Goal: Task Accomplishment & Management: Manage account settings

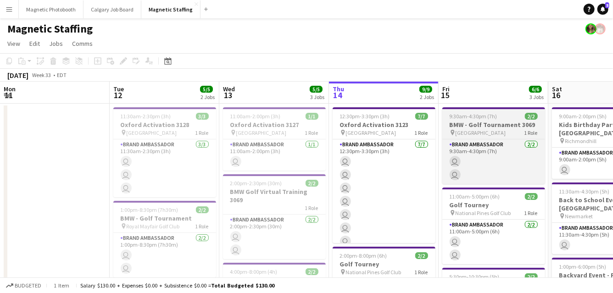
scroll to position [0, 344]
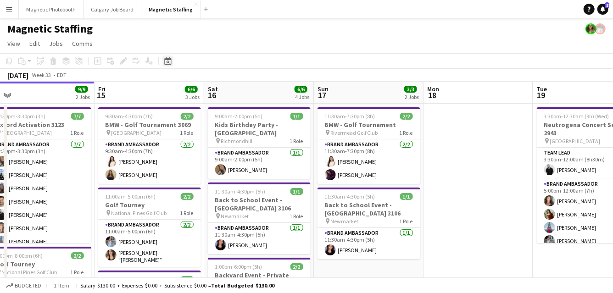
click at [166, 66] on div "Date picker" at bounding box center [167, 60] width 11 height 11
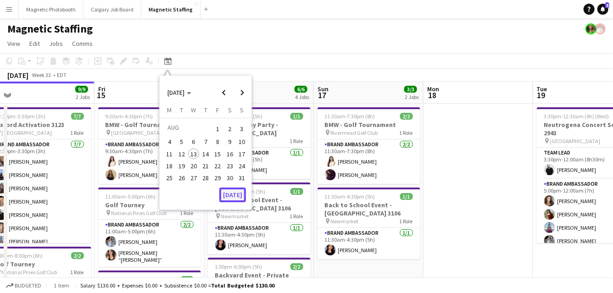
click at [235, 192] on button "[DATE]" at bounding box center [232, 195] width 27 height 15
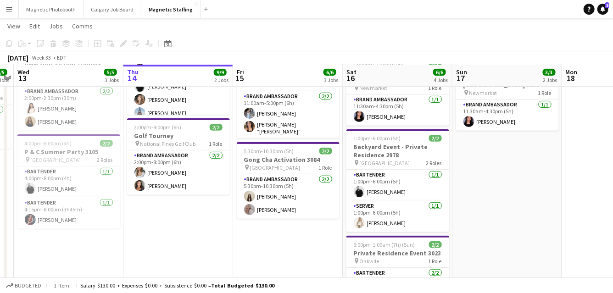
scroll to position [128, 0]
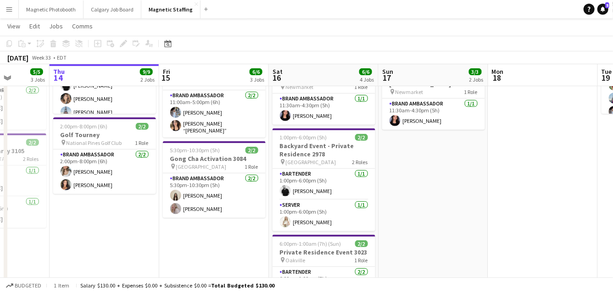
drag, startPoint x: 262, startPoint y: 126, endPoint x: 188, endPoint y: 125, distance: 74.7
click at [188, 125] on app-calendar-viewport "Sun 10 16/17 3 Jobs Mon 11 Tue 12 5/5 2 Jobs Wed 13 5/5 3 Jobs Thu 14 9/9 2 Job…" at bounding box center [306, 174] width 613 height 535
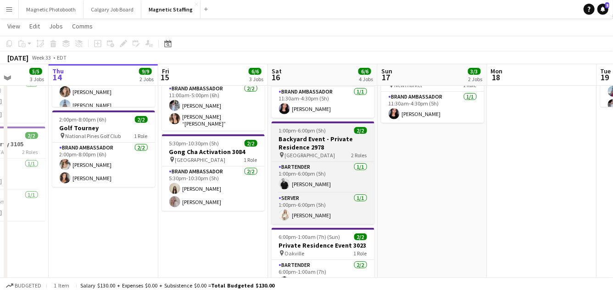
scroll to position [136, 0]
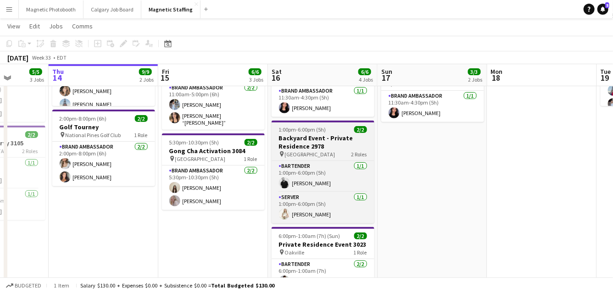
click at [303, 134] on h3 "Backyard Event - Private Residence 2978" at bounding box center [322, 142] width 103 height 17
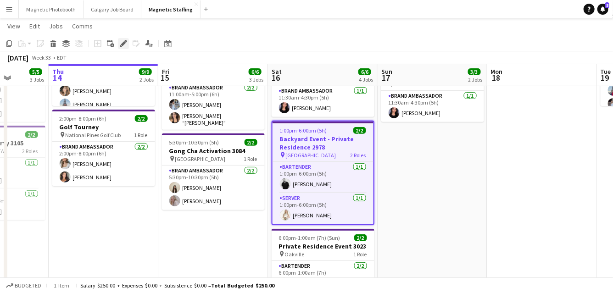
click at [121, 43] on icon "Edit" at bounding box center [123, 43] width 7 height 7
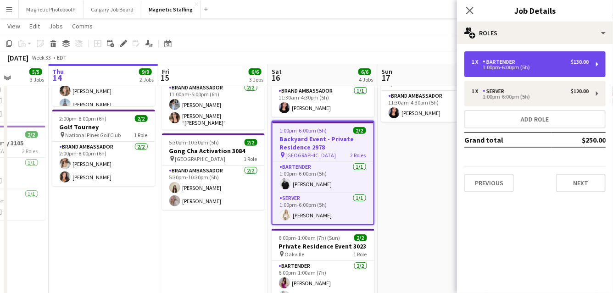
click at [514, 70] on div "1:00pm-6:00pm (5h)" at bounding box center [529, 67] width 117 height 5
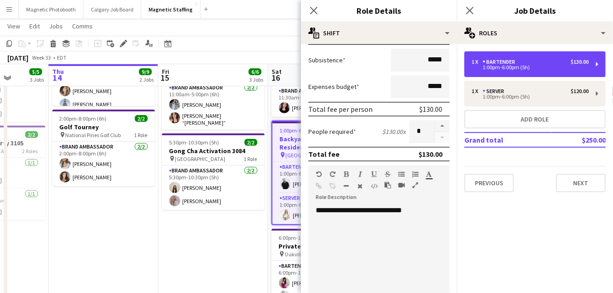
scroll to position [327, 0]
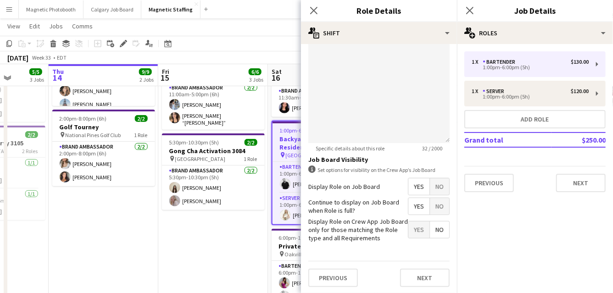
click at [229, 249] on app-date-cell "9:30am-4:30pm (7h) 2/2 BMW - Golf Tournament 3069 pin Quebec 1 Role Brand Ambas…" at bounding box center [213, 179] width 110 height 425
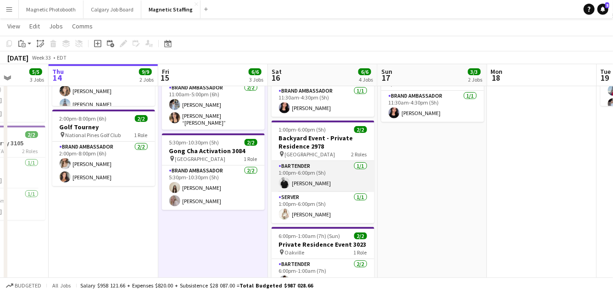
click at [316, 178] on app-card-role "Bartender [DATE] 1:00pm-6:00pm (5h) [PERSON_NAME]" at bounding box center [322, 176] width 103 height 31
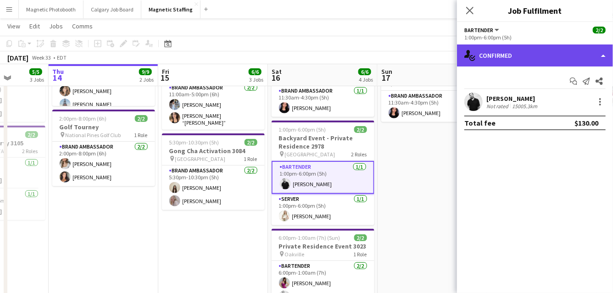
click at [558, 56] on div "single-neutral-actions-check-2 Confirmed" at bounding box center [535, 55] width 156 height 22
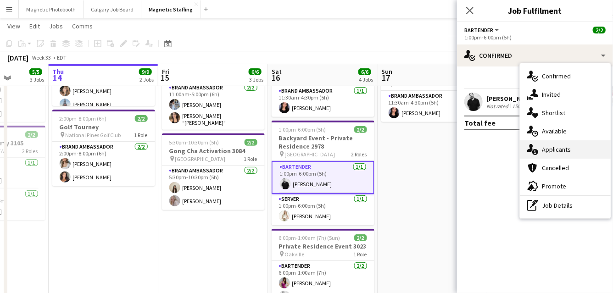
click at [548, 145] on div "single-neutral-actions-information Applicants" at bounding box center [564, 149] width 91 height 18
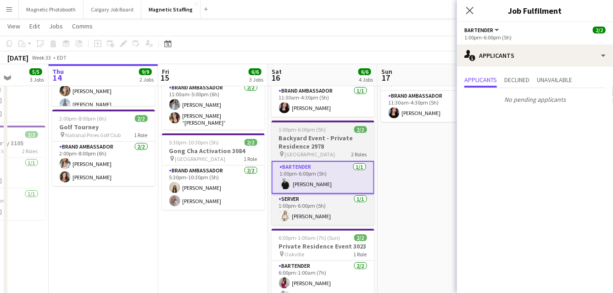
click at [309, 134] on h3 "Backyard Event - Private Residence 2978" at bounding box center [322, 142] width 103 height 17
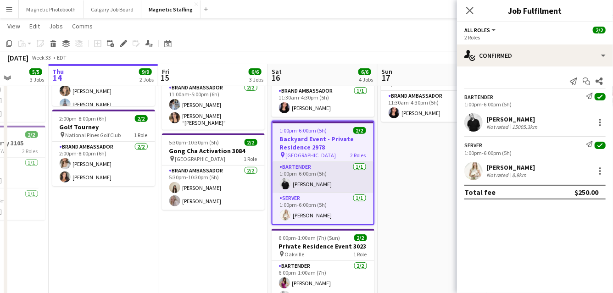
click at [314, 174] on app-card-role "Bartender [DATE] 1:00pm-6:00pm (5h) [PERSON_NAME]" at bounding box center [322, 177] width 101 height 31
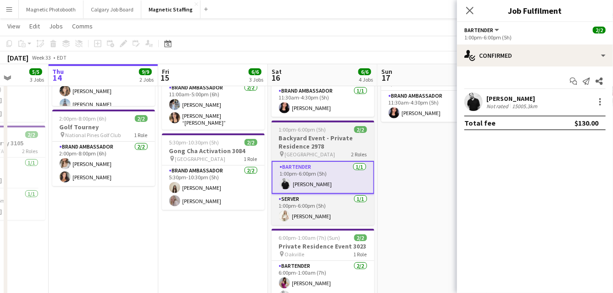
click at [312, 134] on h3 "Backyard Event - Private Residence 2978" at bounding box center [322, 142] width 103 height 17
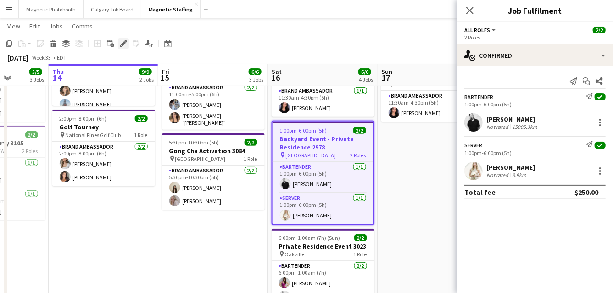
click at [121, 41] on icon "Edit" at bounding box center [123, 43] width 7 height 7
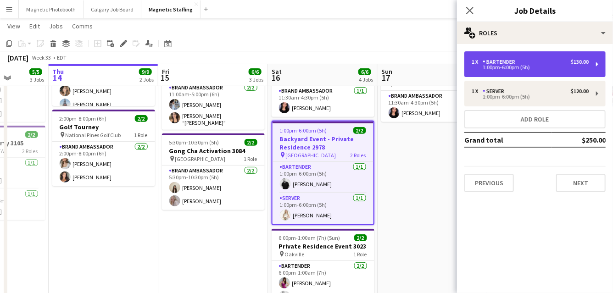
click at [524, 67] on div "1:00pm-6:00pm (5h)" at bounding box center [529, 67] width 117 height 5
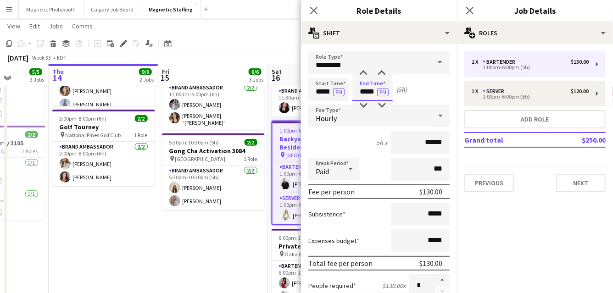
drag, startPoint x: 375, startPoint y: 94, endPoint x: 348, endPoint y: 91, distance: 27.2
click at [348, 93] on div "Start Time ***** PM End Time ***** PM (5h)" at bounding box center [378, 89] width 141 height 23
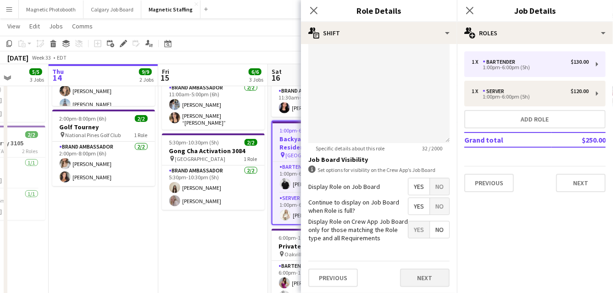
type input "*****"
click at [427, 280] on button "Next" at bounding box center [425, 278] width 50 height 18
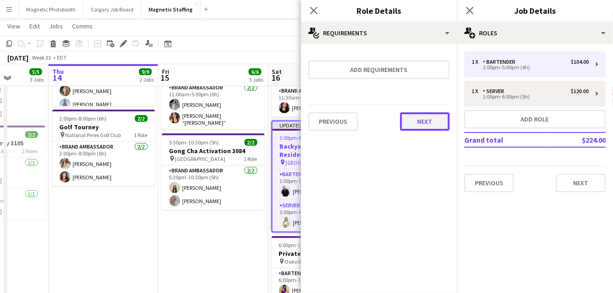
click at [432, 124] on button "Next" at bounding box center [425, 121] width 50 height 18
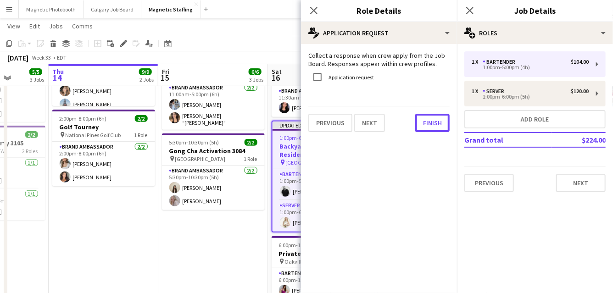
click at [432, 124] on button "Finish" at bounding box center [432, 123] width 34 height 18
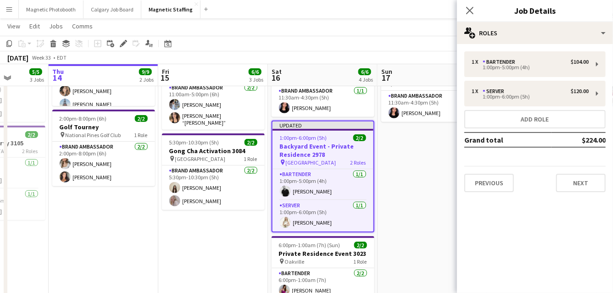
click at [179, 272] on app-date-cell "9:30am-4:30pm (7h) 2/2 BMW - Golf Tournament 3069 pin Quebec 1 Role Brand Ambas…" at bounding box center [213, 179] width 110 height 425
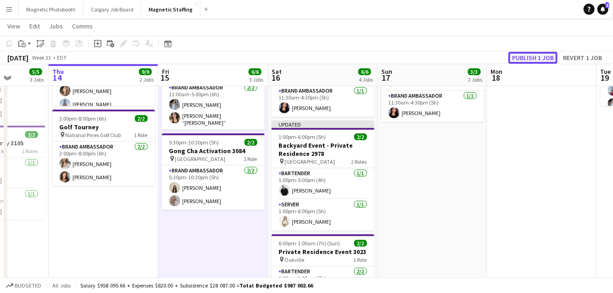
click at [528, 60] on button "Publish 1 job" at bounding box center [532, 58] width 49 height 12
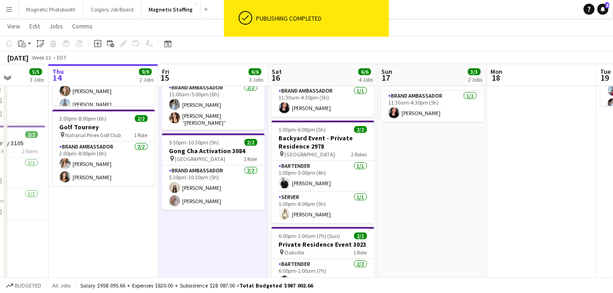
click at [335, 207] on app-card-role "Server [DATE] 1:00pm-6:00pm (5h) [PERSON_NAME]" at bounding box center [322, 207] width 103 height 31
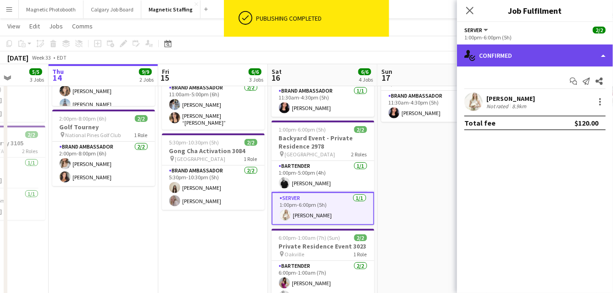
click at [602, 57] on div "single-neutral-actions-check-2 Confirmed" at bounding box center [535, 55] width 156 height 22
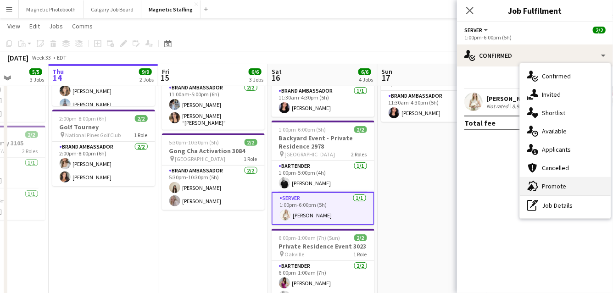
click at [540, 188] on div "advertising-megaphone Promote" at bounding box center [564, 186] width 91 height 18
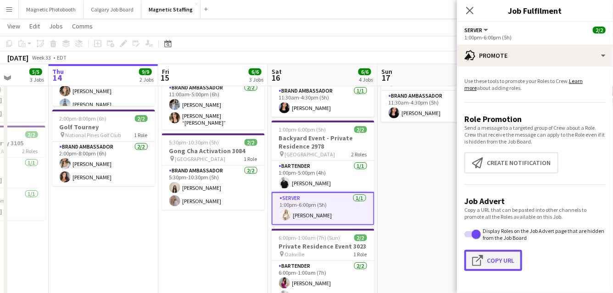
click at [489, 264] on button "Click to copy URL Copy Url" at bounding box center [493, 260] width 58 height 21
type textarea "**********"
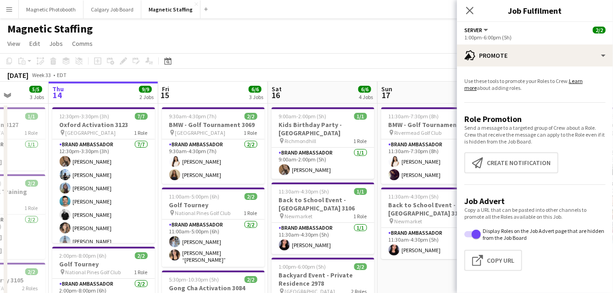
click at [416, 27] on div "Magnetic Staffing" at bounding box center [306, 26] width 613 height 17
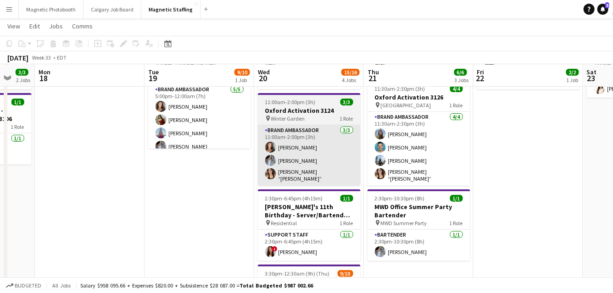
scroll to position [94, 0]
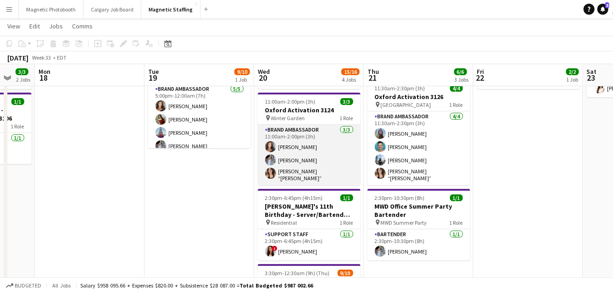
click at [308, 171] on app-card-role "Brand Ambassador [DATE] 11:00am-2:00pm (3h) [PERSON_NAME] [PERSON_NAME] [PERSON…" at bounding box center [309, 155] width 103 height 61
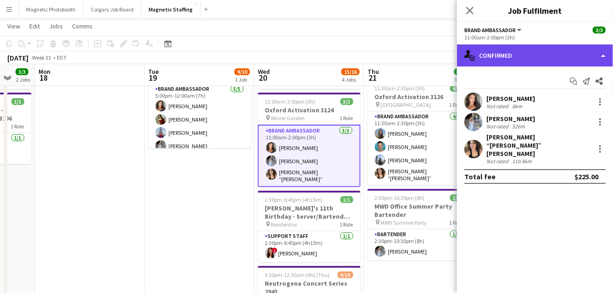
click at [527, 52] on div "single-neutral-actions-check-2 Confirmed" at bounding box center [535, 55] width 156 height 22
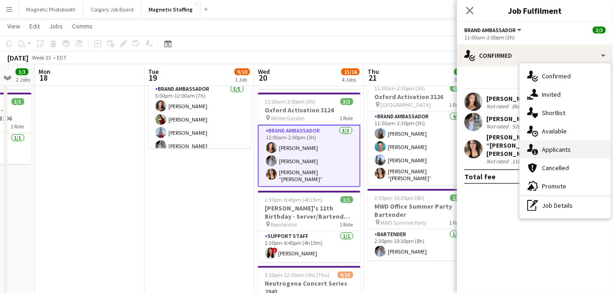
click at [531, 147] on icon at bounding box center [530, 148] width 6 height 8
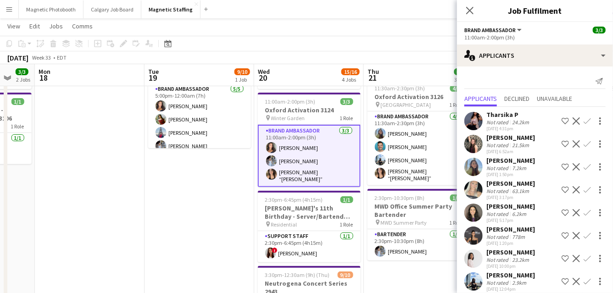
scroll to position [8, 0]
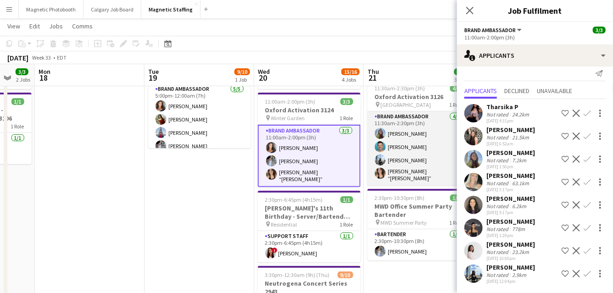
click at [397, 165] on app-card-role "Brand Ambassador [DATE] 11:30am-2:30pm (3h) [PERSON_NAME] [PERSON_NAME] [PERSON…" at bounding box center [418, 148] width 103 height 74
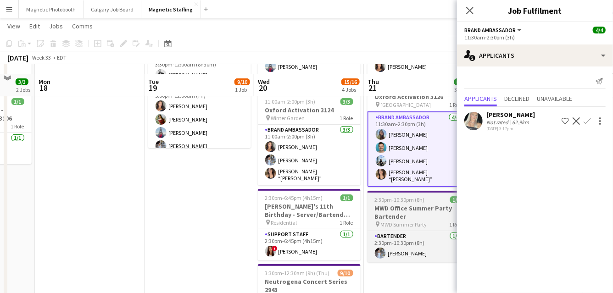
scroll to position [135, 0]
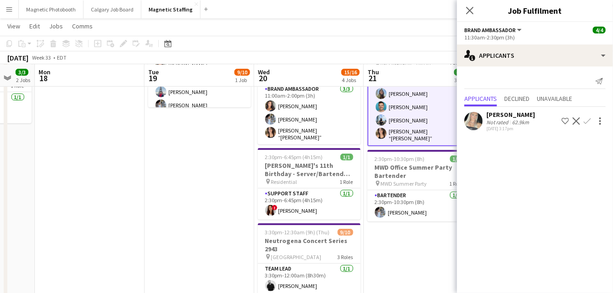
click at [382, 210] on app-user-avatar at bounding box center [380, 212] width 11 height 11
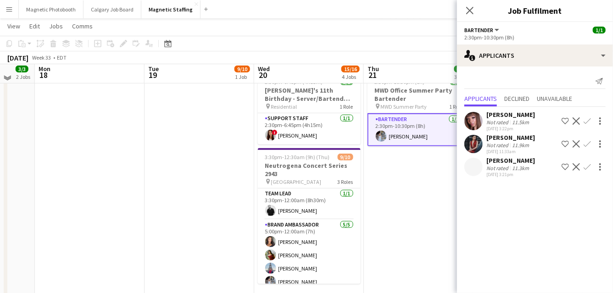
scroll to position [210, 0]
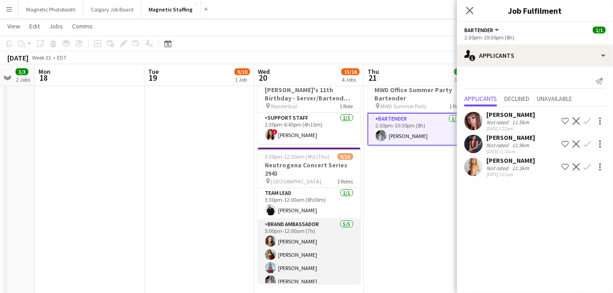
click at [301, 249] on app-card-role "Brand Ambassador [DATE] 5:00pm-12:00am (7h) [PERSON_NAME] [PERSON_NAME] [PERSON…" at bounding box center [309, 261] width 103 height 84
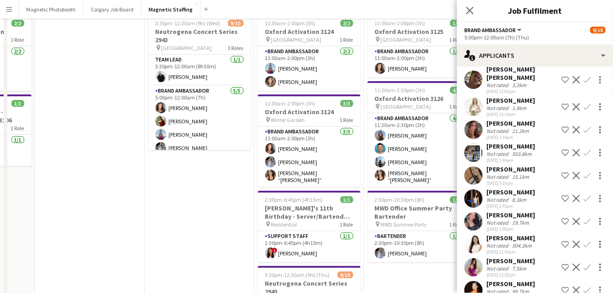
scroll to position [0, 0]
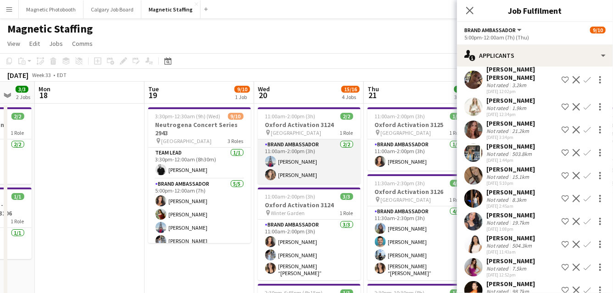
click at [315, 171] on app-card-role "Brand Ambassador [DATE] 11:00am-2:00pm (3h) [PERSON_NAME] [PERSON_NAME]" at bounding box center [309, 161] width 103 height 44
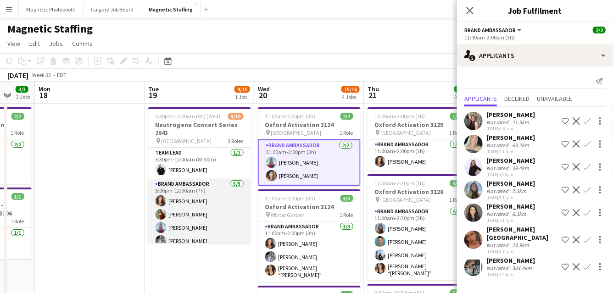
click at [200, 221] on app-card-role "Brand Ambassador [DATE] 5:00pm-12:00am (7h) [PERSON_NAME] [PERSON_NAME] [PERSON…" at bounding box center [199, 221] width 103 height 84
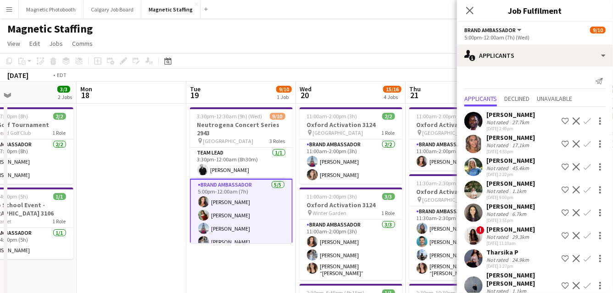
drag, startPoint x: 146, startPoint y: 212, endPoint x: 46, endPoint y: 254, distance: 108.3
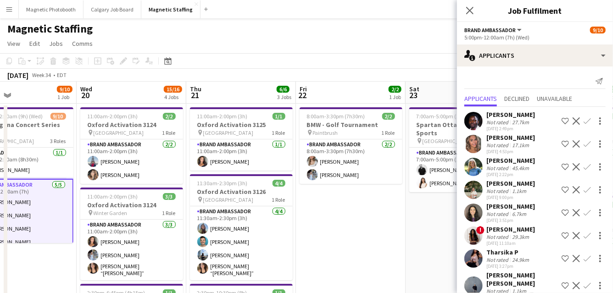
scroll to position [0, 329]
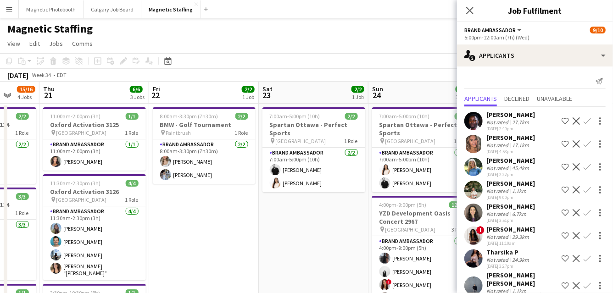
drag, startPoint x: 320, startPoint y: 221, endPoint x: 80, endPoint y: 243, distance: 241.2
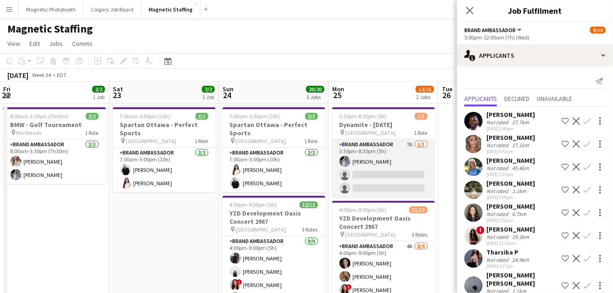
click at [376, 171] on app-card-role "Brand Ambassador 7A [DATE] 3:30pm-8:30pm (5h) [PERSON_NAME] single-neutral-acti…" at bounding box center [383, 168] width 103 height 58
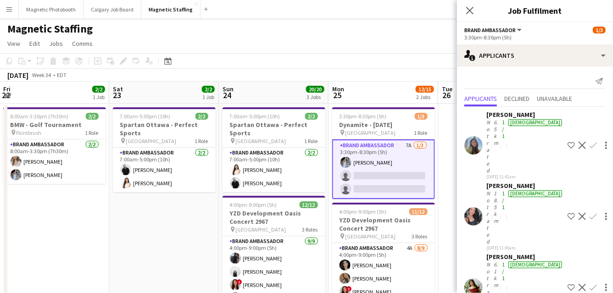
scroll to position [3, 0]
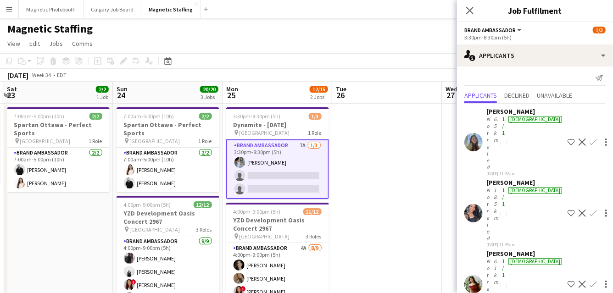
drag, startPoint x: 404, startPoint y: 229, endPoint x: 283, endPoint y: 229, distance: 120.6
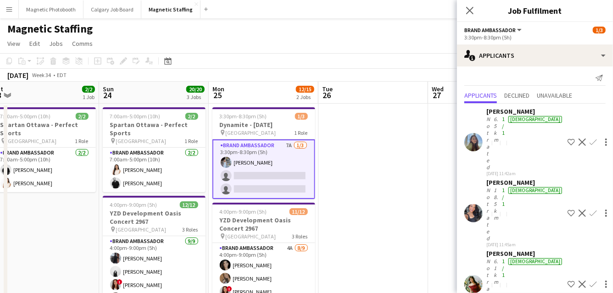
click at [589, 210] on app-icon "Confirm" at bounding box center [592, 213] width 7 height 7
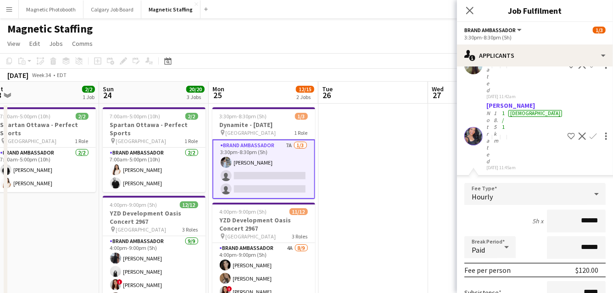
scroll to position [129, 0]
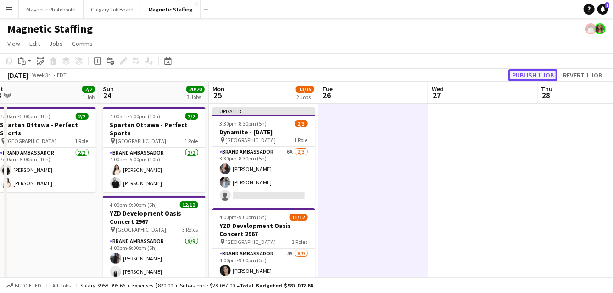
click at [544, 70] on button "Publish 1 job" at bounding box center [532, 75] width 49 height 12
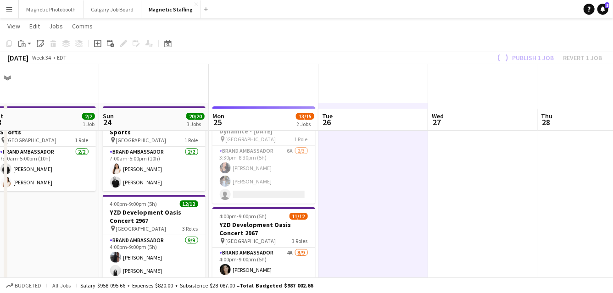
scroll to position [71, 0]
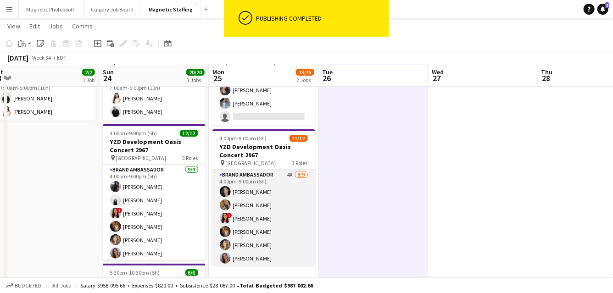
click at [295, 233] on app-card-role "Brand Ambassador 4A [DATE] 4:00pm-9:00pm (5h) [PERSON_NAME] [PERSON_NAME] ! [PE…" at bounding box center [263, 239] width 103 height 138
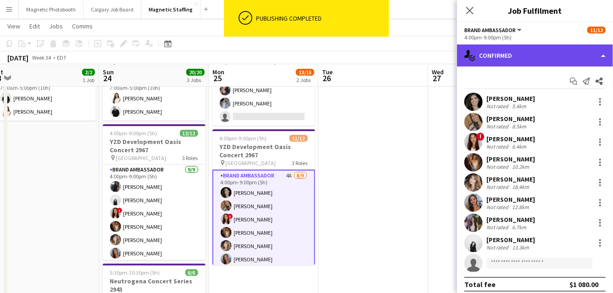
click at [524, 64] on div "single-neutral-actions-check-2 Confirmed" at bounding box center [535, 55] width 156 height 22
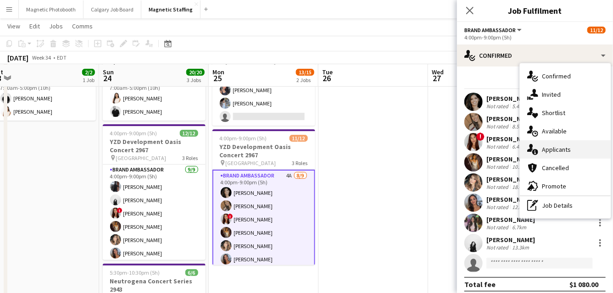
click at [545, 143] on div "single-neutral-actions-information Applicants" at bounding box center [564, 149] width 91 height 18
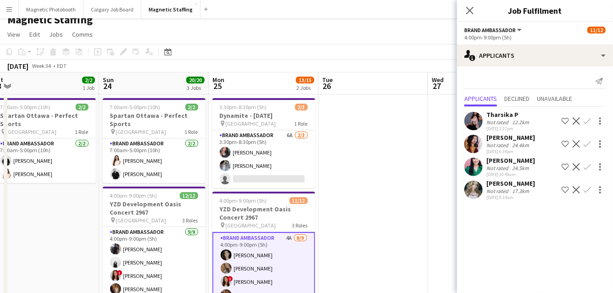
scroll to position [0, 0]
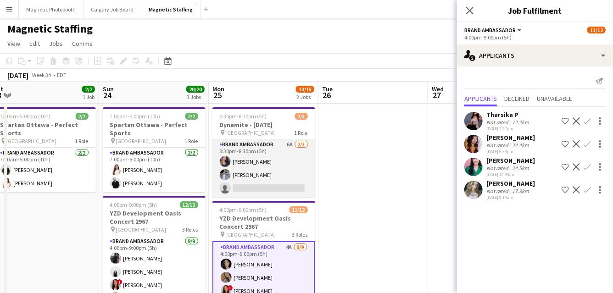
click at [275, 166] on app-card-role "Brand Ambassador 6A [DATE] 3:30pm-8:30pm (5h) [PERSON_NAME] [PERSON_NAME] singl…" at bounding box center [263, 168] width 103 height 58
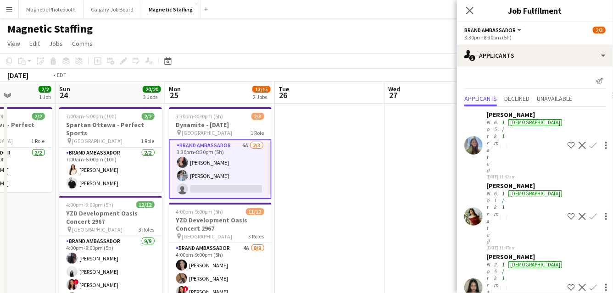
drag, startPoint x: 397, startPoint y: 168, endPoint x: 96, endPoint y: 205, distance: 302.6
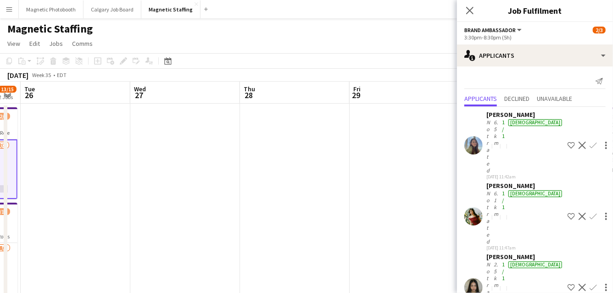
drag, startPoint x: 368, startPoint y: 201, endPoint x: 76, endPoint y: 217, distance: 292.5
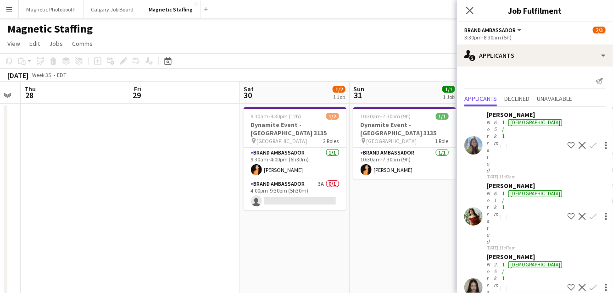
scroll to position [0, 385]
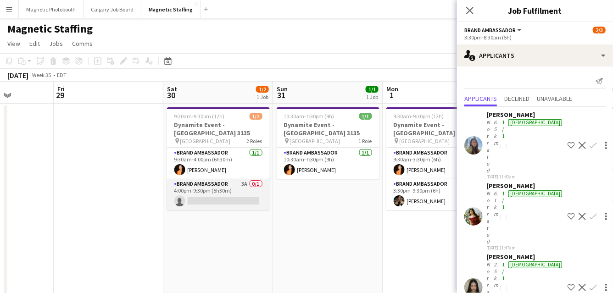
click at [247, 191] on app-card-role "Brand Ambassador 3A 0/1 4:00pm-9:30pm (5h30m) single-neutral-actions" at bounding box center [218, 194] width 103 height 31
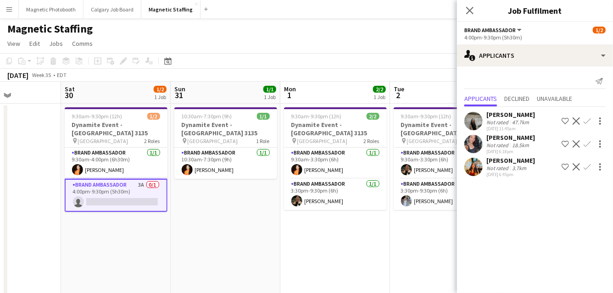
scroll to position [0, 309]
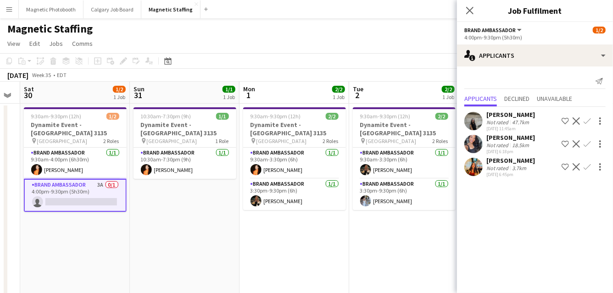
drag, startPoint x: 364, startPoint y: 192, endPoint x: 221, endPoint y: 199, distance: 143.2
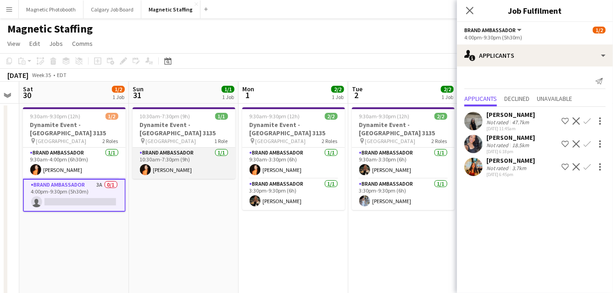
click at [213, 156] on app-card-role "Brand Ambassador [DATE] 10:30am-7:30pm (9h) [PERSON_NAME]" at bounding box center [183, 163] width 103 height 31
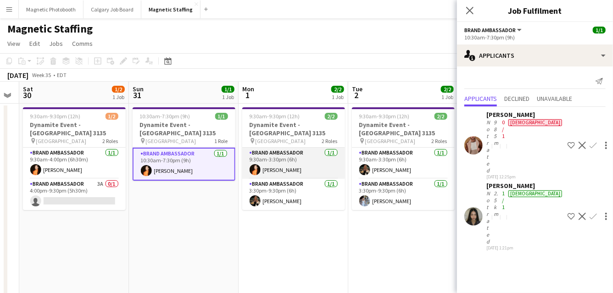
click at [311, 160] on app-card-role "Brand Ambassador [DATE] 9:30am-3:30pm (6h) [PERSON_NAME]" at bounding box center [293, 163] width 103 height 31
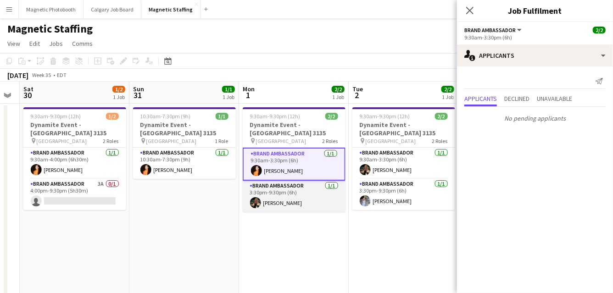
click at [300, 194] on app-card-role "Brand Ambassador [DATE] 3:30pm-9:30pm (6h) [PERSON_NAME]" at bounding box center [294, 196] width 103 height 31
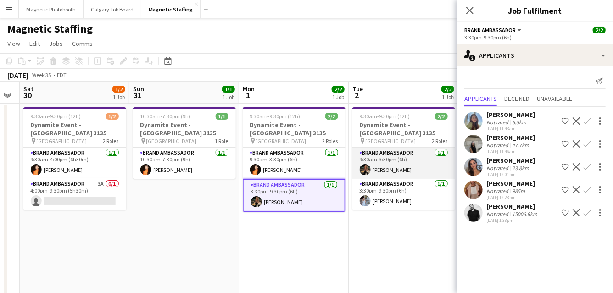
click at [390, 164] on app-card-role "Brand Ambassador [DATE] 9:30am-3:30pm (6h) [PERSON_NAME]" at bounding box center [403, 163] width 103 height 31
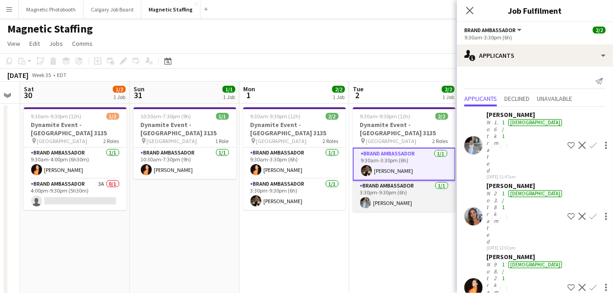
click at [393, 187] on app-card-role "Brand Ambassador [DATE] 3:30pm-9:30pm (6h) [PERSON_NAME]" at bounding box center [404, 196] width 103 height 31
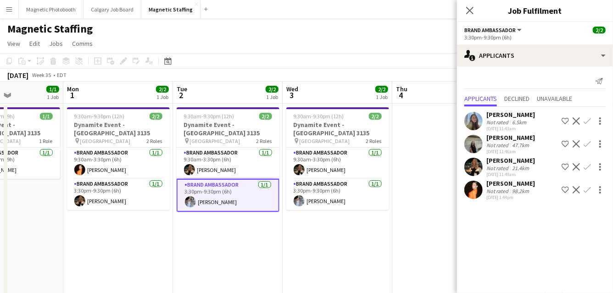
scroll to position [0, 265]
drag, startPoint x: 393, startPoint y: 187, endPoint x: 217, endPoint y: 206, distance: 177.1
click at [326, 161] on app-card-role "Brand Ambassador [DATE] 9:30am-3:30pm (6h) [PERSON_NAME]" at bounding box center [337, 163] width 103 height 31
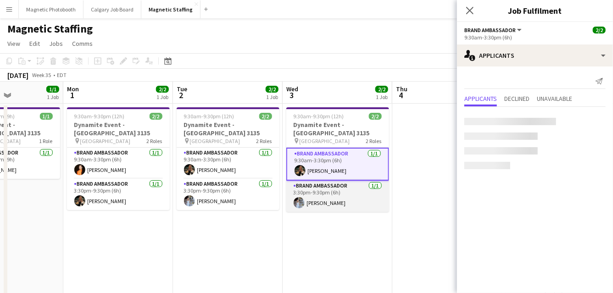
click at [326, 186] on app-card-role "Brand Ambassador [DATE] 3:30pm-9:30pm (6h) [PERSON_NAME]" at bounding box center [337, 196] width 103 height 31
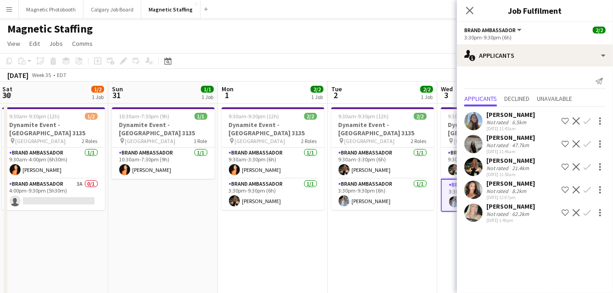
drag, startPoint x: 150, startPoint y: 208, endPoint x: 357, endPoint y: 200, distance: 206.9
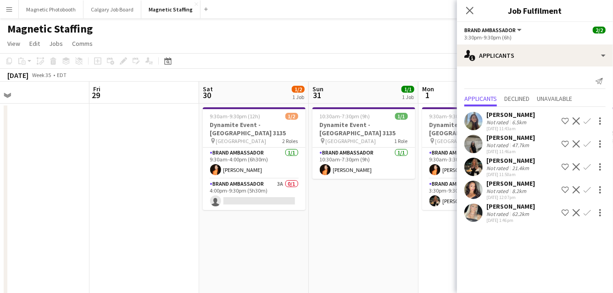
drag, startPoint x: 263, startPoint y: 216, endPoint x: 396, endPoint y: 191, distance: 135.2
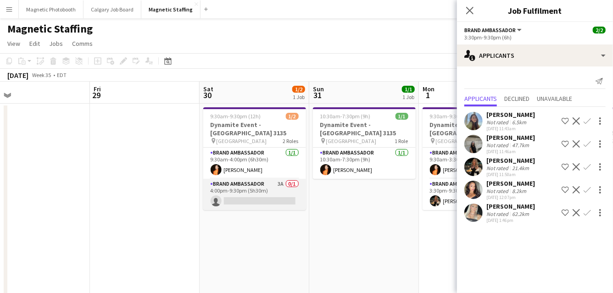
click at [276, 194] on app-card-role "Brand Ambassador 3A 0/1 4:00pm-9:30pm (5h30m) single-neutral-actions" at bounding box center [254, 194] width 103 height 31
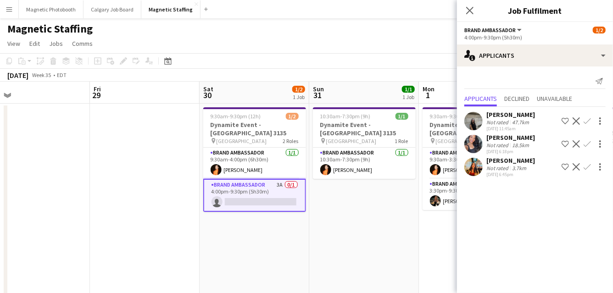
click at [587, 146] on app-icon "Confirm" at bounding box center [586, 143] width 7 height 7
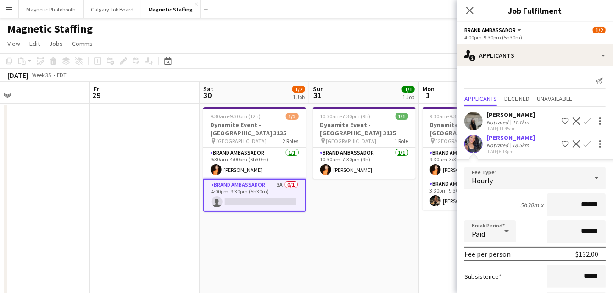
scroll to position [101, 0]
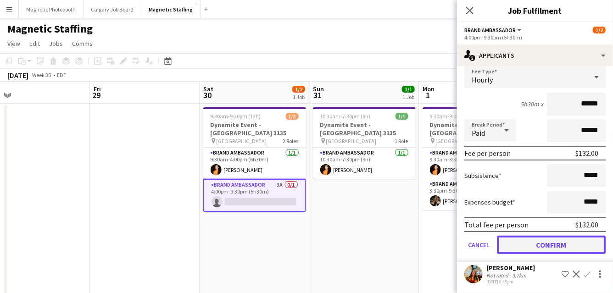
click at [522, 247] on button "Confirm" at bounding box center [551, 245] width 109 height 18
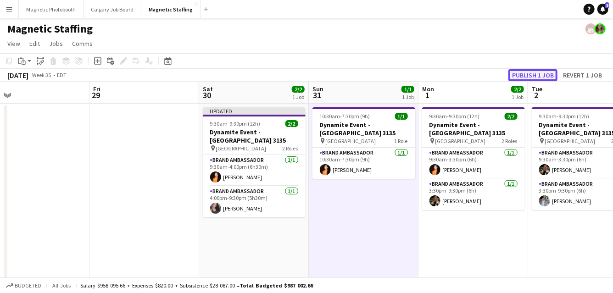
click at [539, 74] on button "Publish 1 job" at bounding box center [532, 75] width 49 height 12
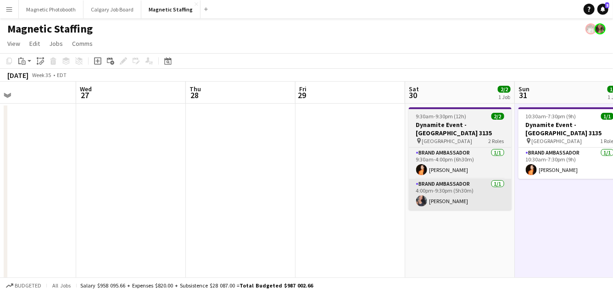
drag, startPoint x: 234, startPoint y: 193, endPoint x: 422, endPoint y: 181, distance: 188.3
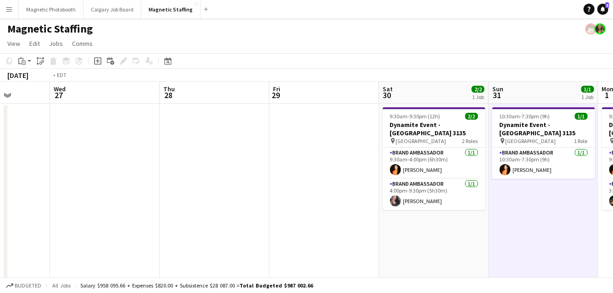
drag, startPoint x: 293, startPoint y: 167, endPoint x: 380, endPoint y: 168, distance: 86.7
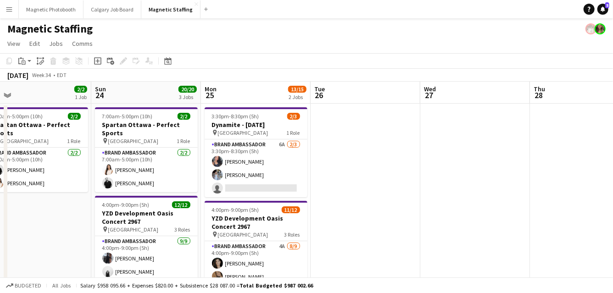
drag, startPoint x: 220, startPoint y: 142, endPoint x: 387, endPoint y: 119, distance: 168.8
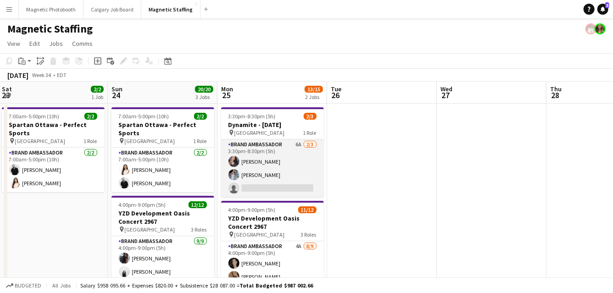
click at [249, 172] on app-card-role "Brand Ambassador 6A [DATE] 3:30pm-8:30pm (5h) [PERSON_NAME] [PERSON_NAME] singl…" at bounding box center [272, 168] width 103 height 58
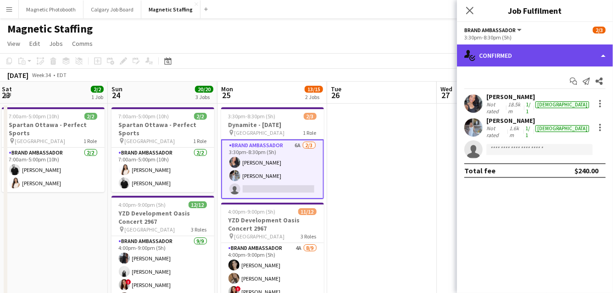
click at [526, 57] on div "single-neutral-actions-check-2 Confirmed" at bounding box center [535, 55] width 156 height 22
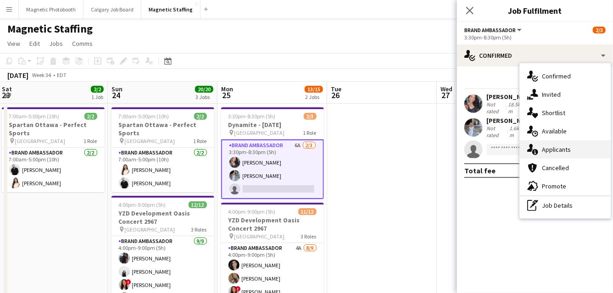
click at [554, 143] on div "single-neutral-actions-information Applicants" at bounding box center [564, 149] width 91 height 18
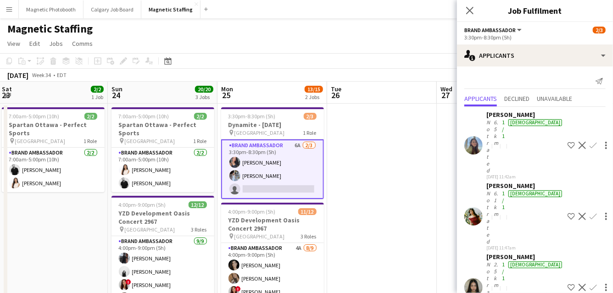
scroll to position [0, 236]
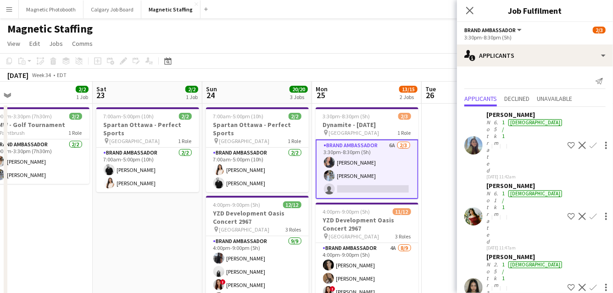
drag, startPoint x: 441, startPoint y: 195, endPoint x: 518, endPoint y: 195, distance: 77.5
click at [518, 195] on body "Menu Boards Boards Boards All jobs Status Workforce Workforce My Workforce Recr…" at bounding box center [306, 293] width 613 height 587
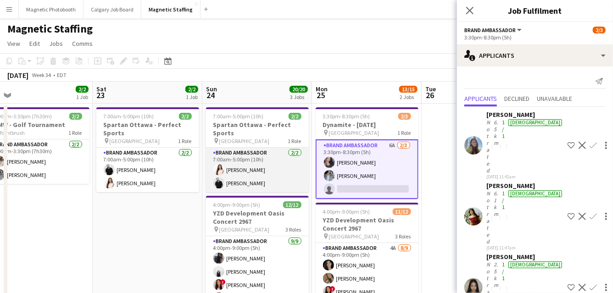
click at [279, 182] on app-card-role "Brand Ambassador [DATE] 7:00am-5:00pm (10h) [PERSON_NAME] [PERSON_NAME]" at bounding box center [257, 170] width 103 height 44
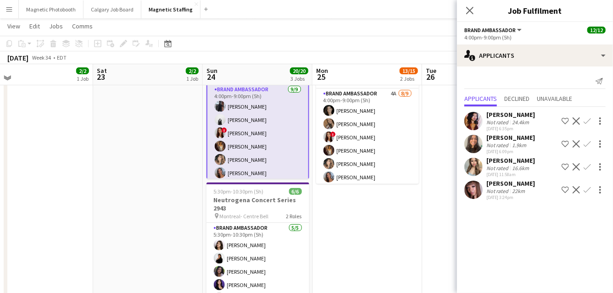
scroll to position [154, 0]
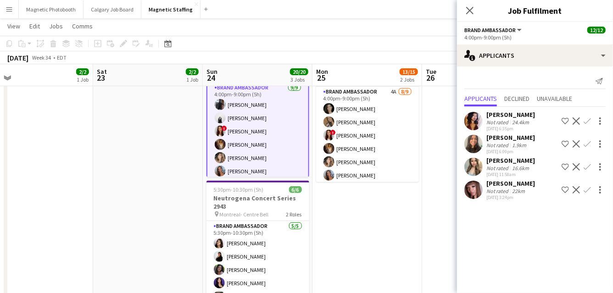
click at [170, 38] on app-toolbar "Copy Paste Paste Command V Paste with crew Command Shift V Paste linked Job [GE…" at bounding box center [306, 44] width 613 height 16
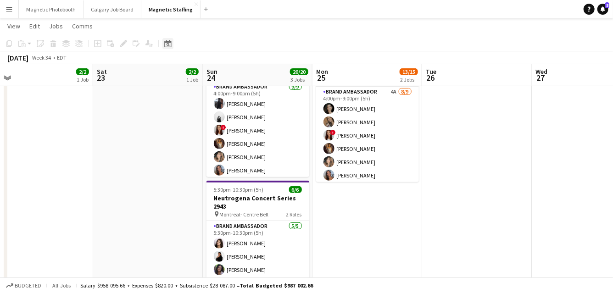
click at [164, 44] on icon at bounding box center [167, 43] width 7 height 7
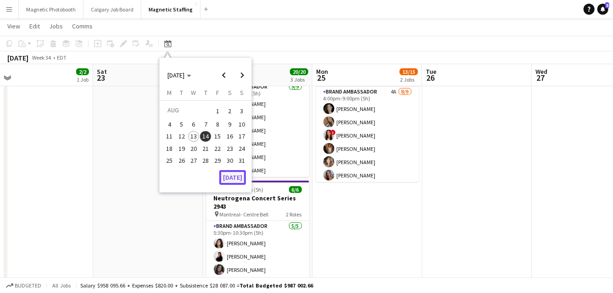
click at [228, 177] on button "[DATE]" at bounding box center [232, 177] width 27 height 15
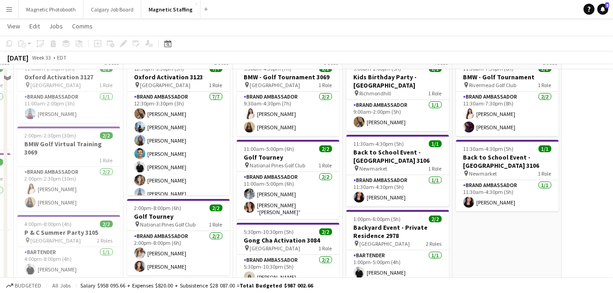
scroll to position [0, 0]
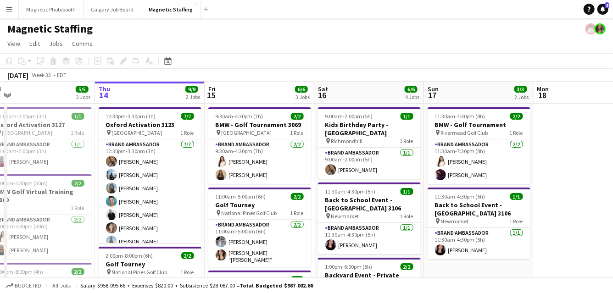
drag, startPoint x: 304, startPoint y: 161, endPoint x: 162, endPoint y: 172, distance: 141.6
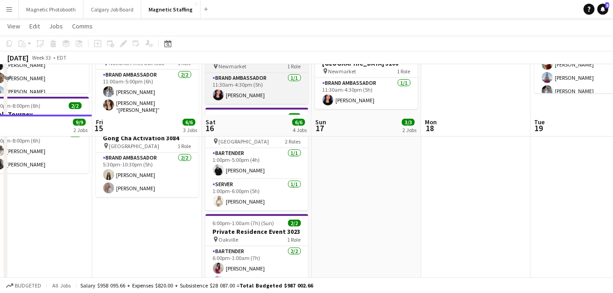
scroll to position [219, 0]
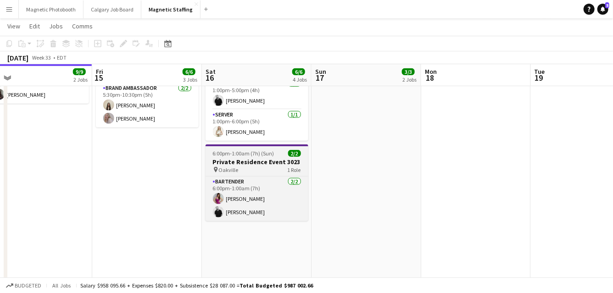
click at [249, 158] on h3 "Private Residence Event 3023" at bounding box center [256, 162] width 103 height 8
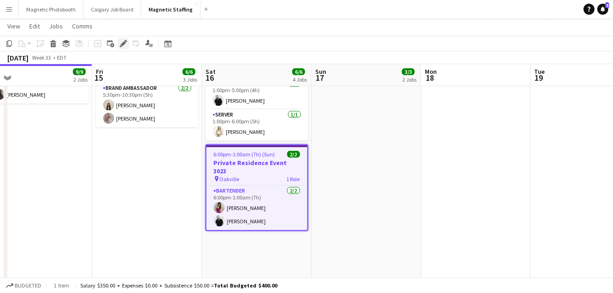
click at [124, 44] on icon "Edit" at bounding box center [123, 43] width 7 height 7
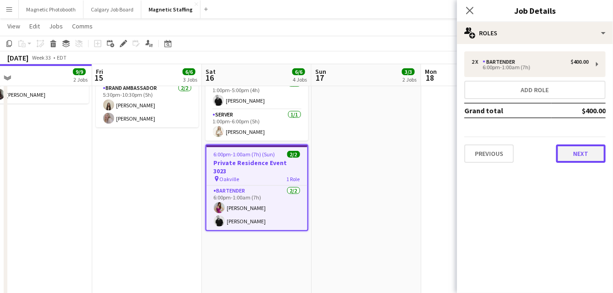
click at [579, 149] on button "Next" at bounding box center [581, 153] width 50 height 18
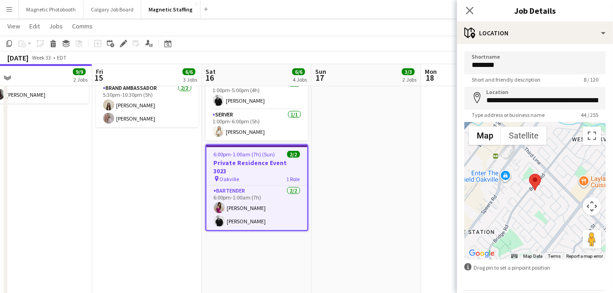
click at [382, 210] on app-date-cell "11:30am-7:30pm (8h) 2/2 BMW - Golf Tournament pin Rivermead Golf Club 1 Role Br…" at bounding box center [366, 96] width 110 height 425
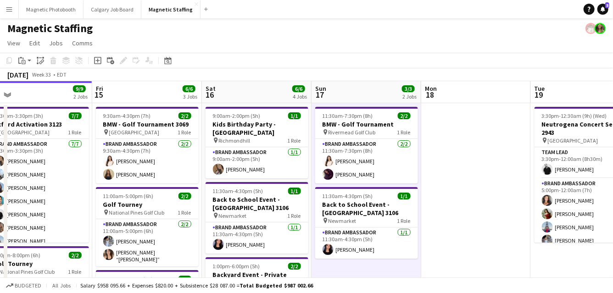
scroll to position [0, 0]
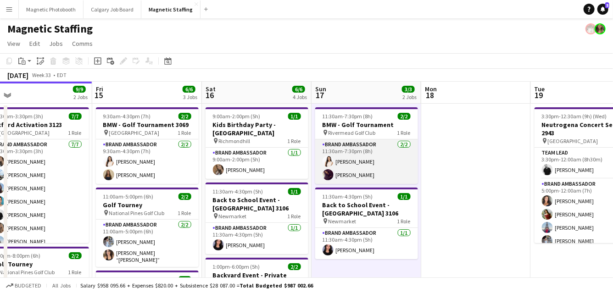
click at [371, 170] on app-card-role "Brand Ambassador [DATE] 11:30am-7:30pm (8h) [PERSON_NAME] [PERSON_NAME]" at bounding box center [366, 161] width 103 height 44
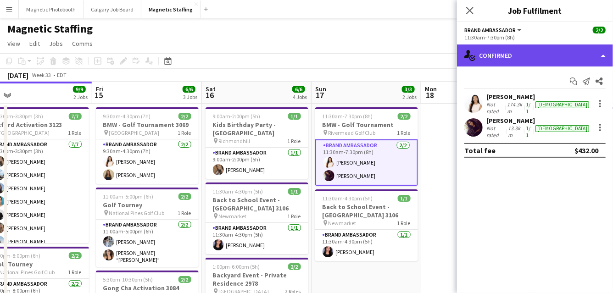
click at [527, 66] on div "single-neutral-actions-check-2 Confirmed" at bounding box center [535, 55] width 156 height 22
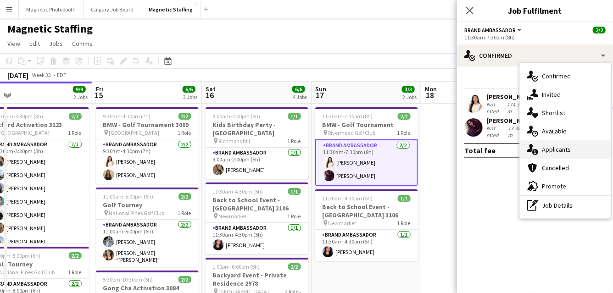
click at [542, 155] on div "single-neutral-actions-information Applicants" at bounding box center [564, 149] width 91 height 18
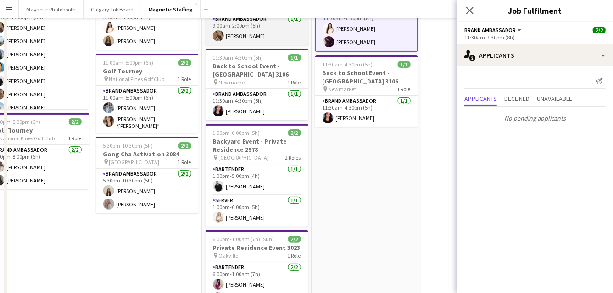
scroll to position [205, 0]
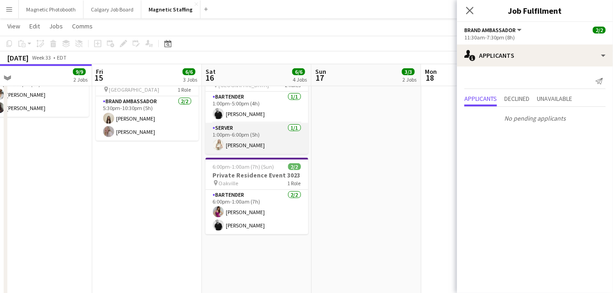
click at [269, 133] on app-card-role "Server [DATE] 1:00pm-6:00pm (5h) [PERSON_NAME]" at bounding box center [256, 138] width 103 height 31
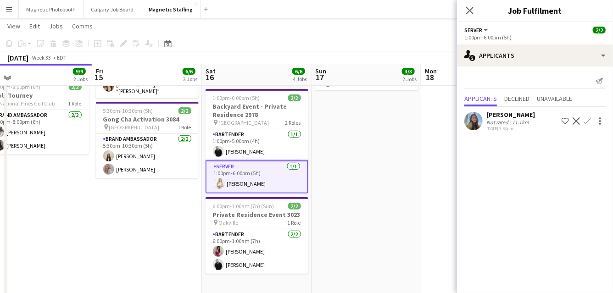
scroll to position [167, 0]
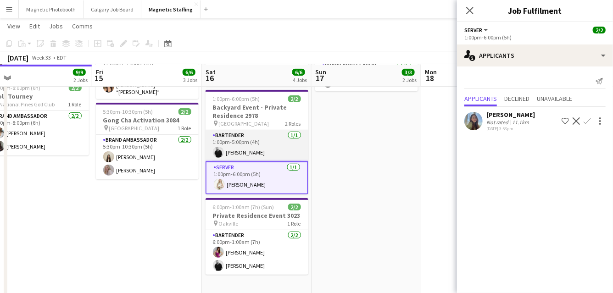
click at [278, 147] on app-card-role "Bartender [DATE] 1:00pm-5:00pm (4h) [PERSON_NAME]" at bounding box center [256, 145] width 103 height 31
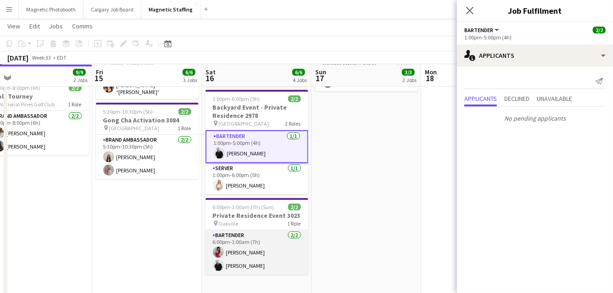
click at [257, 235] on app-card-role "Bartender [DATE] 6:00pm-1:00am (7h) [PERSON_NAME] [PERSON_NAME]" at bounding box center [256, 252] width 103 height 44
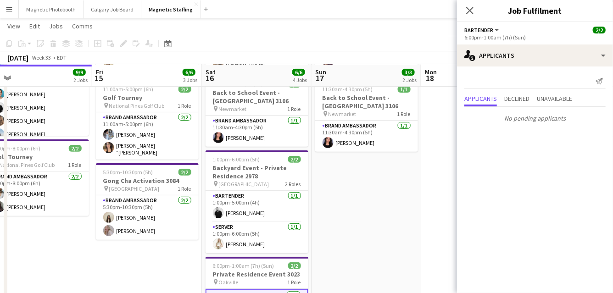
scroll to position [0, 267]
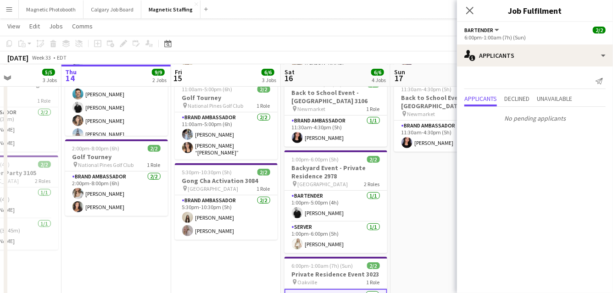
drag, startPoint x: 325, startPoint y: 137, endPoint x: 7, endPoint y: 138, distance: 317.7
click at [7, 138] on div "chevron-right New group Mon 11 Tue 12 5/5 2 Jobs Wed 13 5/5 3 Jobs Thu 14 9/9 2…" at bounding box center [306, 196] width 613 height 535
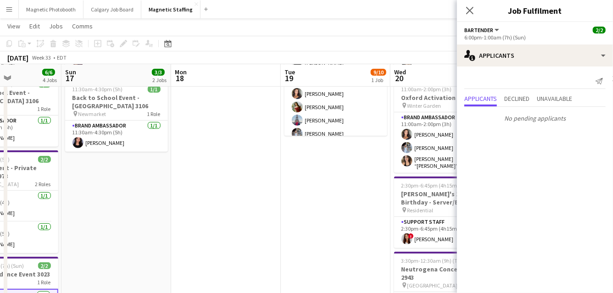
scroll to position [0, 0]
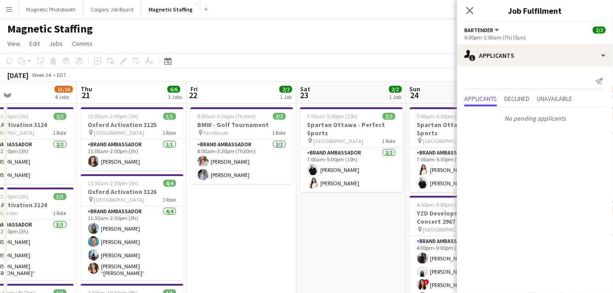
drag, startPoint x: 172, startPoint y: 190, endPoint x: 7, endPoint y: 238, distance: 172.4
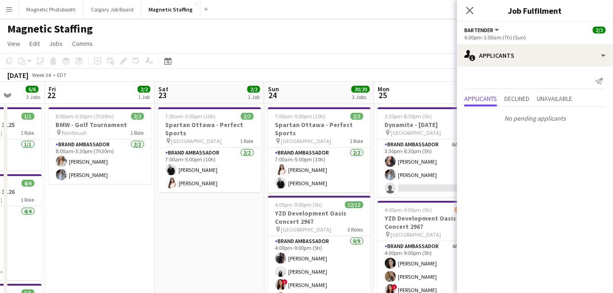
drag, startPoint x: 94, startPoint y: 227, endPoint x: 7, endPoint y: 243, distance: 88.0
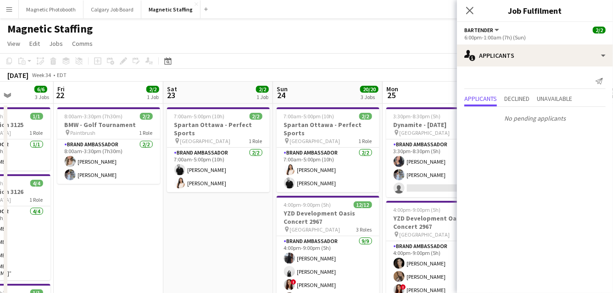
drag, startPoint x: 104, startPoint y: 221, endPoint x: 7, endPoint y: 222, distance: 97.2
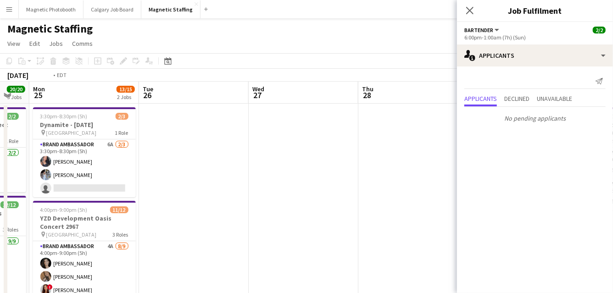
drag, startPoint x: 353, startPoint y: 218, endPoint x: 7, endPoint y: 223, distance: 346.2
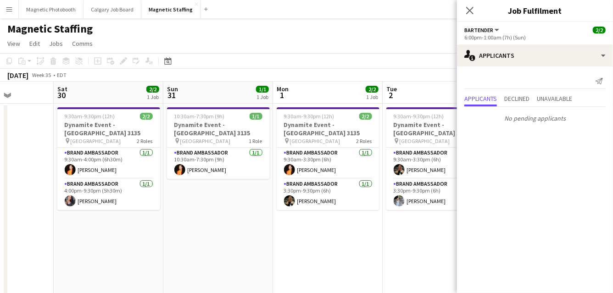
drag, startPoint x: 304, startPoint y: 205, endPoint x: 7, endPoint y: 236, distance: 298.6
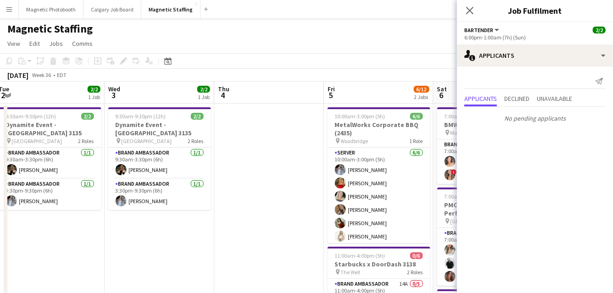
drag, startPoint x: 23, startPoint y: 231, endPoint x: 7, endPoint y: 244, distance: 20.9
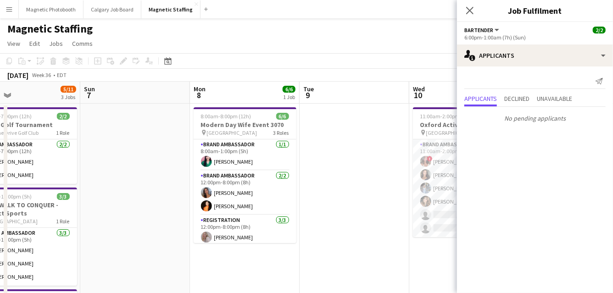
drag, startPoint x: 322, startPoint y: 224, endPoint x: 26, endPoint y: 246, distance: 296.9
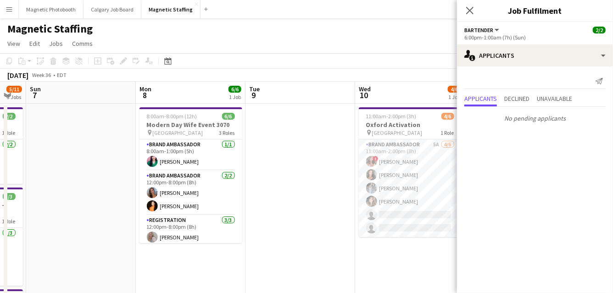
scroll to position [0, 284]
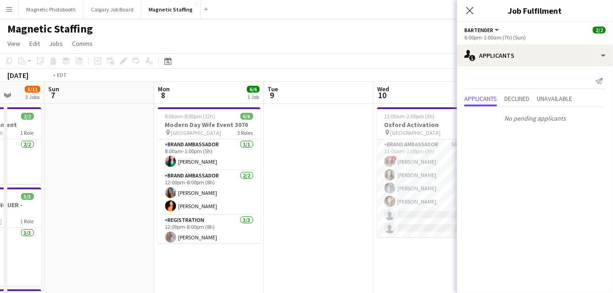
drag, startPoint x: 258, startPoint y: 213, endPoint x: 91, endPoint y: 213, distance: 167.3
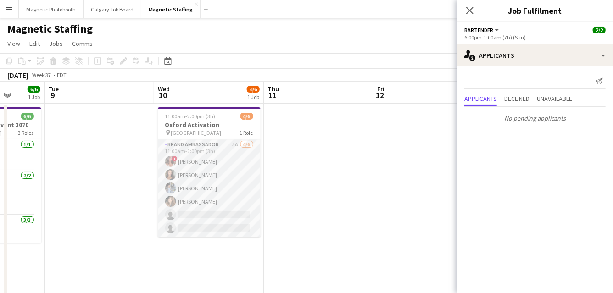
click at [210, 198] on app-card-role "Brand Ambassador 5A [DATE] 11:00am-2:00pm (3h) ! [PERSON_NAME] [PERSON_NAME] [P…" at bounding box center [209, 188] width 103 height 98
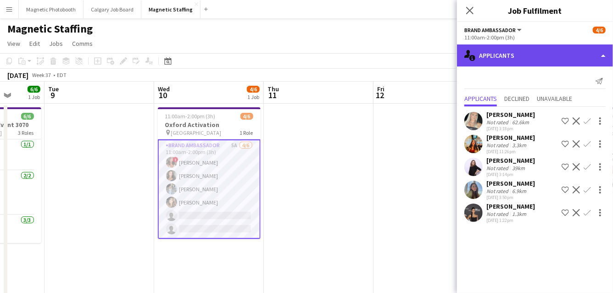
click at [532, 55] on div "single-neutral-actions-information Applicants" at bounding box center [535, 55] width 156 height 22
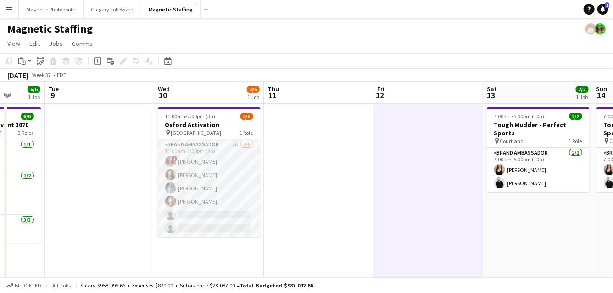
click at [232, 188] on app-card-role "Brand Ambassador 5A [DATE] 11:00am-2:00pm (3h) ! [PERSON_NAME] [PERSON_NAME] [P…" at bounding box center [209, 188] width 103 height 98
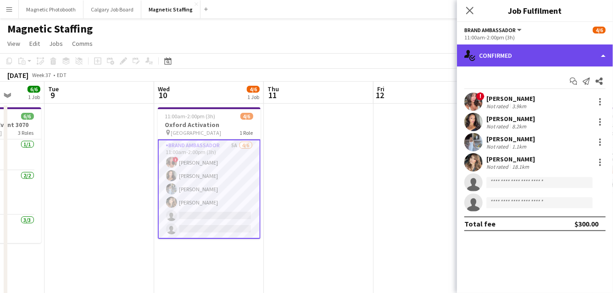
click at [516, 60] on div "single-neutral-actions-check-2 Confirmed" at bounding box center [535, 55] width 156 height 22
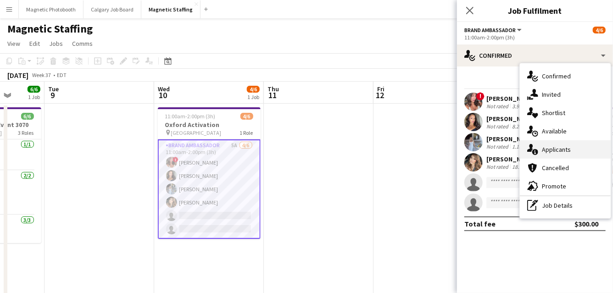
click at [534, 152] on icon at bounding box center [535, 152] width 6 height 6
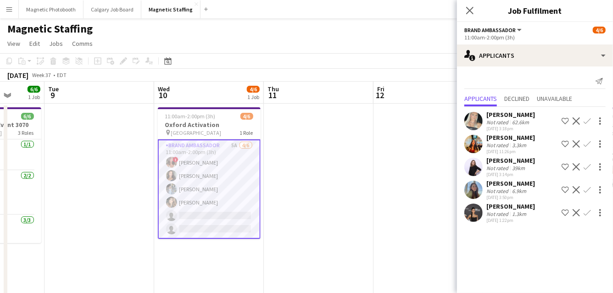
click at [589, 190] on app-icon "Confirm" at bounding box center [586, 189] width 7 height 7
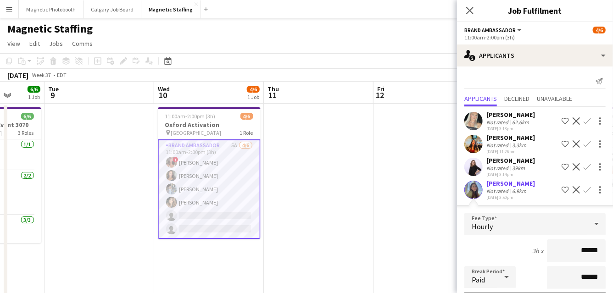
scroll to position [146, 0]
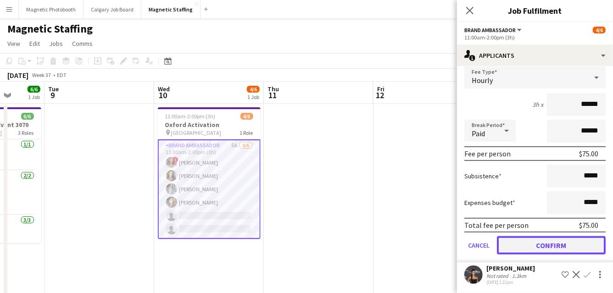
click at [531, 247] on button "Confirm" at bounding box center [551, 245] width 109 height 18
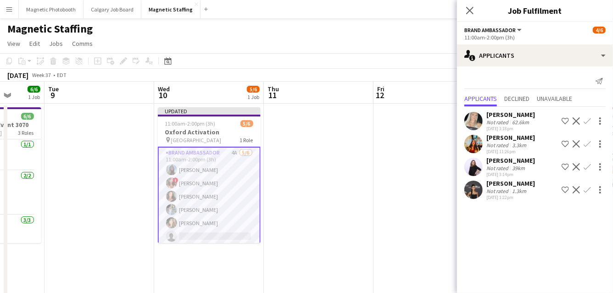
scroll to position [0, 0]
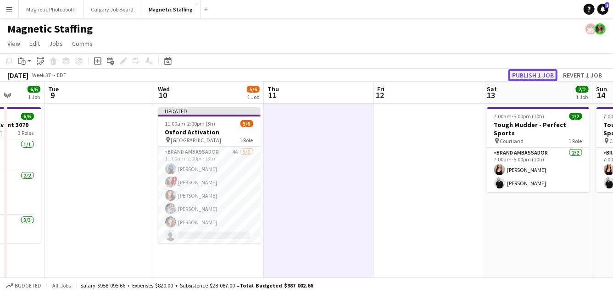
click at [530, 75] on button "Publish 1 job" at bounding box center [532, 75] width 49 height 12
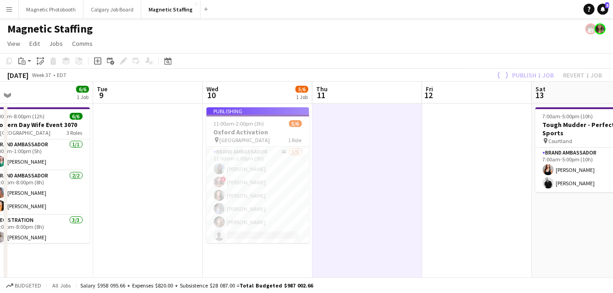
drag, startPoint x: 433, startPoint y: 156, endPoint x: 180, endPoint y: 177, distance: 253.9
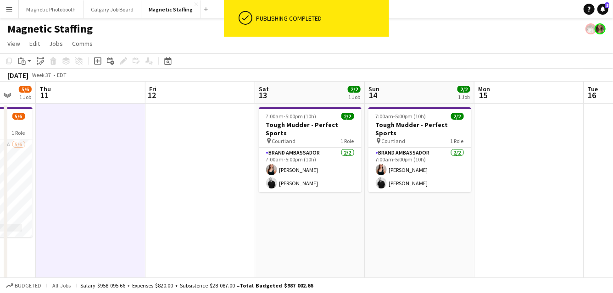
drag, startPoint x: 418, startPoint y: 176, endPoint x: 134, endPoint y: 184, distance: 283.9
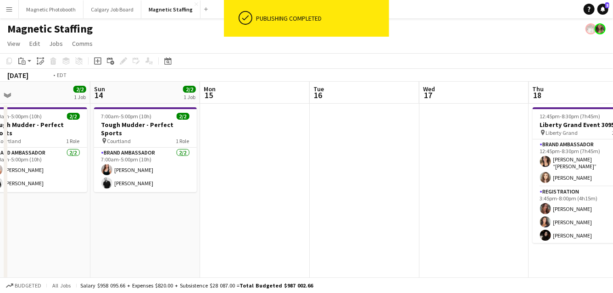
drag, startPoint x: 318, startPoint y: 188, endPoint x: 71, endPoint y: 194, distance: 246.7
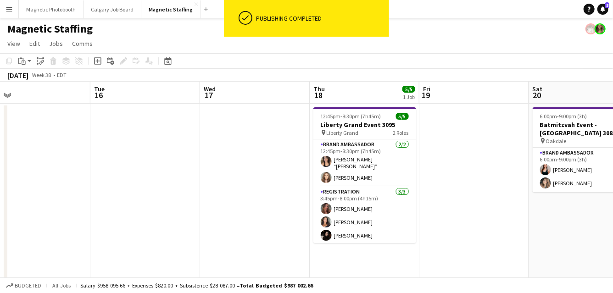
scroll to position [0, 408]
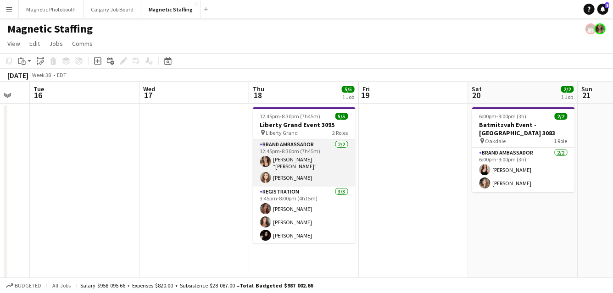
click at [293, 170] on app-card-role "Brand Ambassador [DATE] 12:45pm-8:30pm (7h45m) [PERSON_NAME] “[PERSON_NAME]” [P…" at bounding box center [304, 162] width 103 height 47
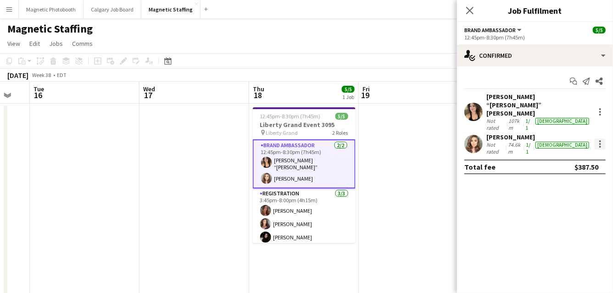
click at [602, 138] on div at bounding box center [599, 143] width 11 height 11
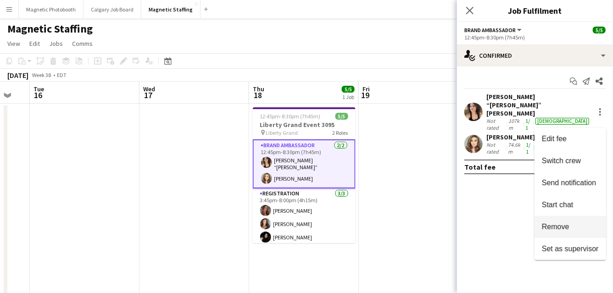
click at [553, 226] on span "Remove" at bounding box center [555, 227] width 28 height 8
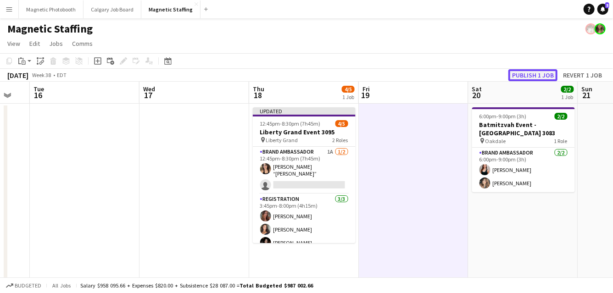
click at [523, 73] on button "Publish 1 job" at bounding box center [532, 75] width 49 height 12
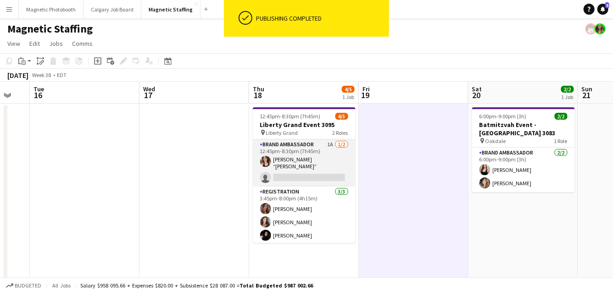
click at [282, 166] on app-card-role "Brand Ambassador 1A [DATE] 12:45pm-8:30pm (7h45m) [PERSON_NAME] “[PERSON_NAME]”…" at bounding box center [304, 162] width 103 height 47
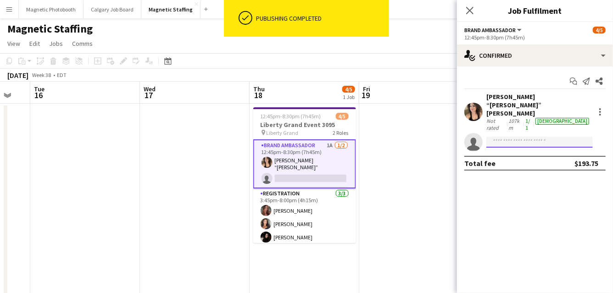
click at [512, 137] on input at bounding box center [539, 142] width 106 height 11
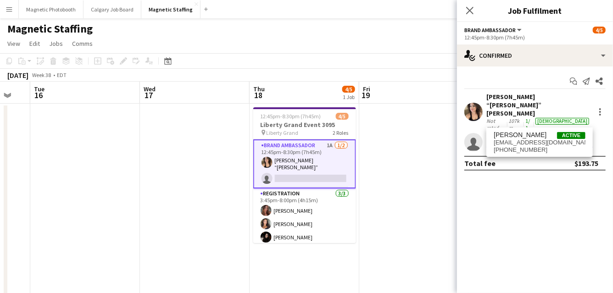
type input "****"
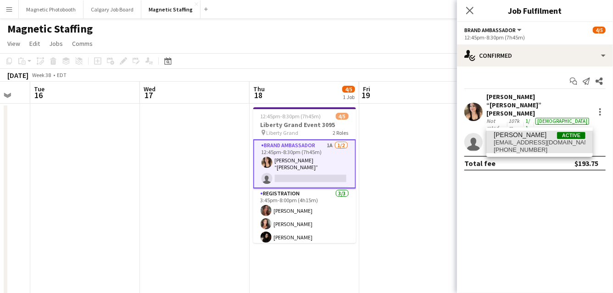
click at [507, 149] on span "[PHONE_NUMBER]" at bounding box center [539, 149] width 92 height 7
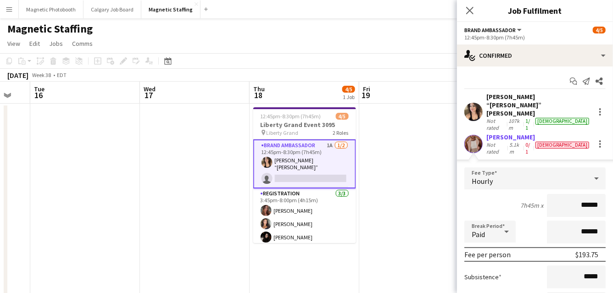
scroll to position [72, 0]
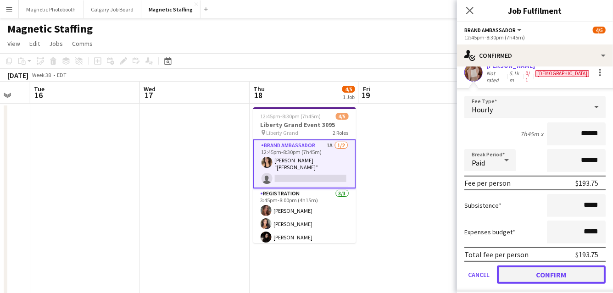
click at [513, 265] on button "Confirm" at bounding box center [551, 274] width 109 height 18
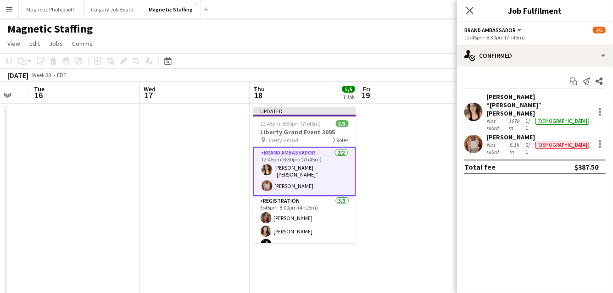
scroll to position [0, 0]
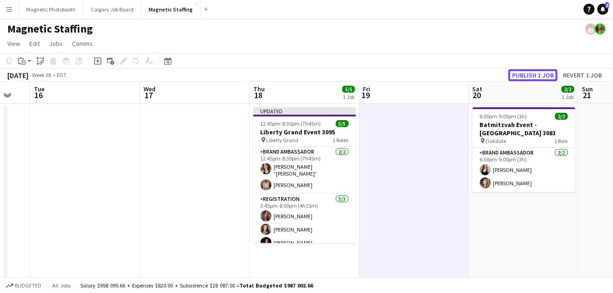
click at [529, 78] on button "Publish 1 job" at bounding box center [532, 75] width 49 height 12
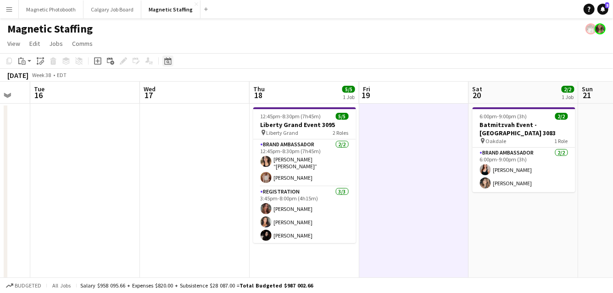
click at [168, 65] on div "Date picker" at bounding box center [167, 60] width 11 height 11
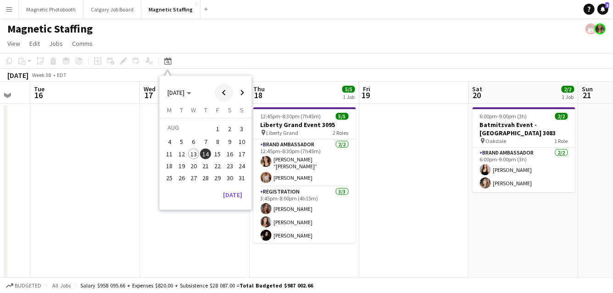
click at [228, 94] on span "Previous month" at bounding box center [224, 92] width 18 height 18
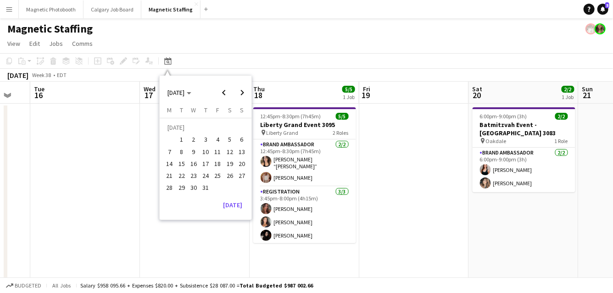
click at [189, 188] on span "30" at bounding box center [193, 187] width 11 height 11
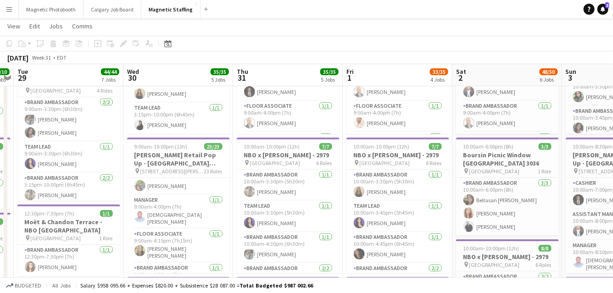
scroll to position [44, 0]
click at [166, 47] on icon at bounding box center [167, 43] width 7 height 7
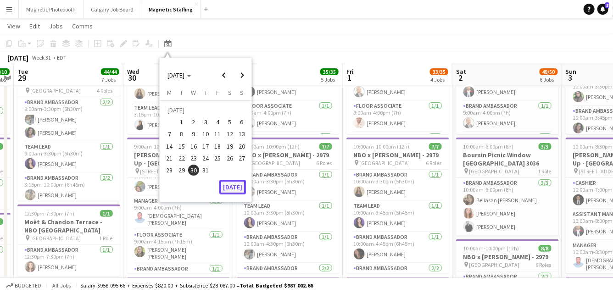
click at [239, 184] on button "[DATE]" at bounding box center [232, 187] width 27 height 15
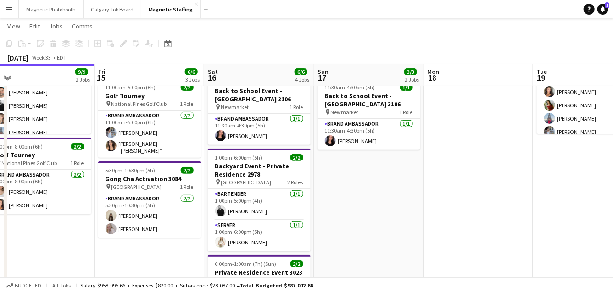
scroll to position [0, 344]
drag, startPoint x: 383, startPoint y: 165, endPoint x: 244, endPoint y: 164, distance: 138.9
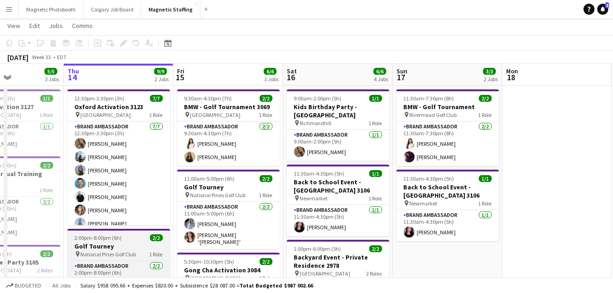
scroll to position [0, 0]
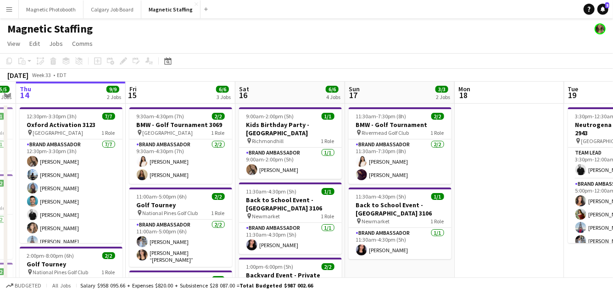
drag, startPoint x: 328, startPoint y: 209, endPoint x: 253, endPoint y: 209, distance: 75.2
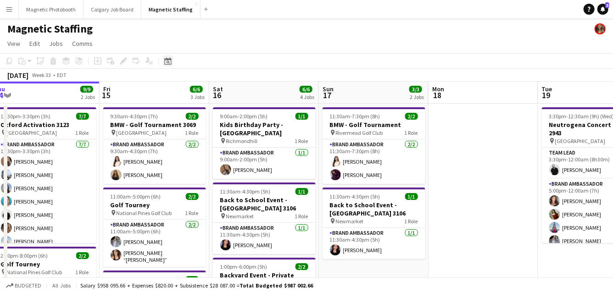
click at [168, 62] on icon at bounding box center [167, 62] width 3 height 3
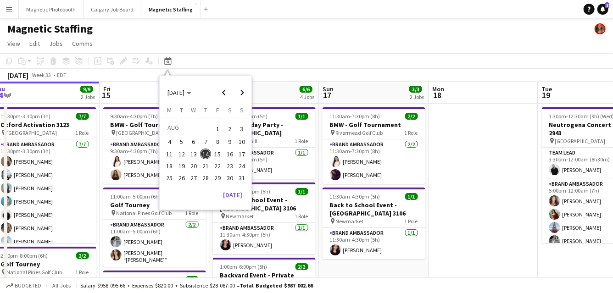
click at [232, 153] on span "16" at bounding box center [229, 154] width 11 height 11
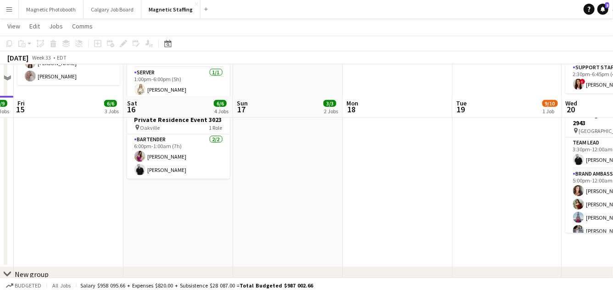
scroll to position [292, 0]
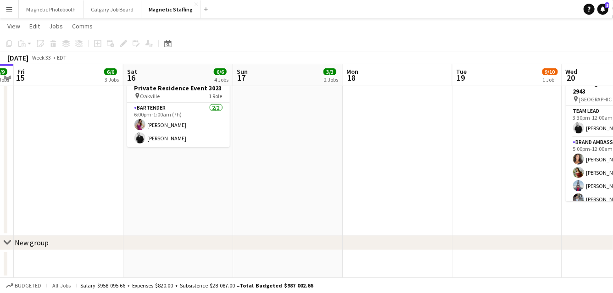
click at [186, 173] on app-date-cell "9:00am-2:00pm (5h) 1/1 Kids Birthday Party - [GEOGRAPHIC_DATA] pin Richmondhill…" at bounding box center [178, 22] width 110 height 425
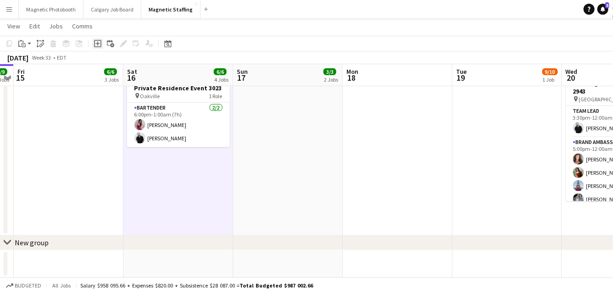
click at [96, 44] on icon "Add job" at bounding box center [97, 43] width 7 height 7
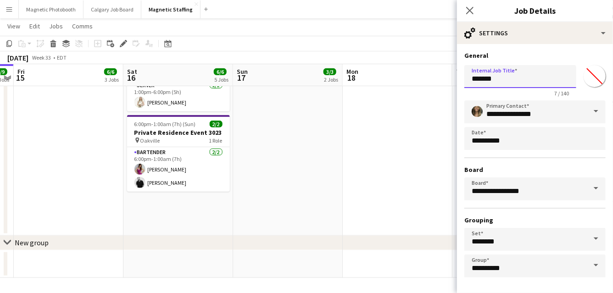
drag, startPoint x: 500, startPoint y: 78, endPoint x: 425, endPoint y: 78, distance: 75.6
click at [425, 78] on body "Menu Boards Boards Boards All jobs Status Workforce Workforce My Workforce Recr…" at bounding box center [306, 1] width 613 height 586
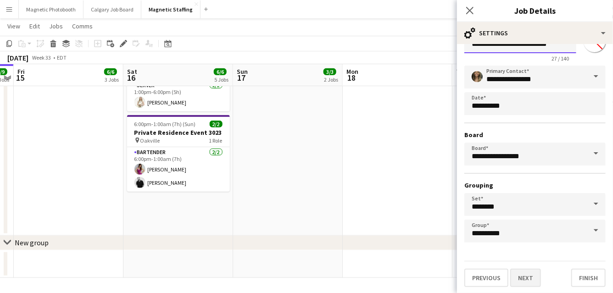
type input "**********"
click at [531, 274] on button "Next" at bounding box center [525, 278] width 31 height 18
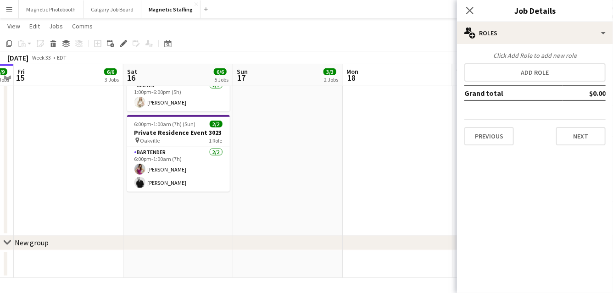
scroll to position [0, 0]
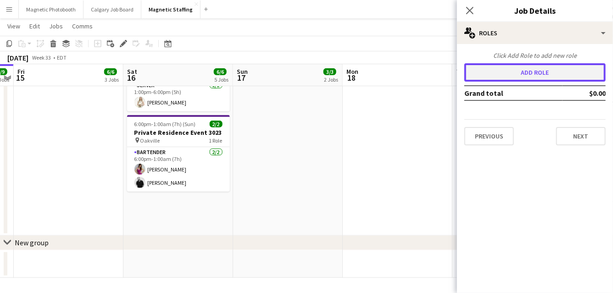
click at [535, 76] on button "Add role" at bounding box center [534, 72] width 141 height 18
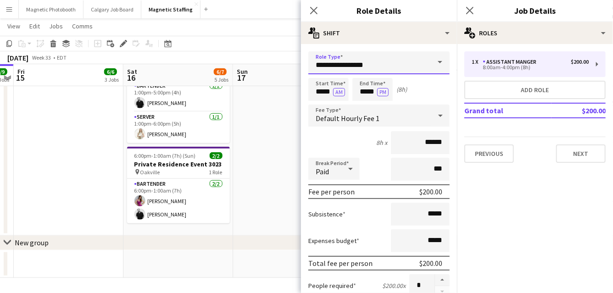
drag, startPoint x: 371, startPoint y: 66, endPoint x: 251, endPoint y: 48, distance: 121.4
click at [254, 52] on body "Menu Boards Boards Boards All jobs Status Workforce Workforce My Workforce Recr…" at bounding box center [306, 1] width 613 height 586
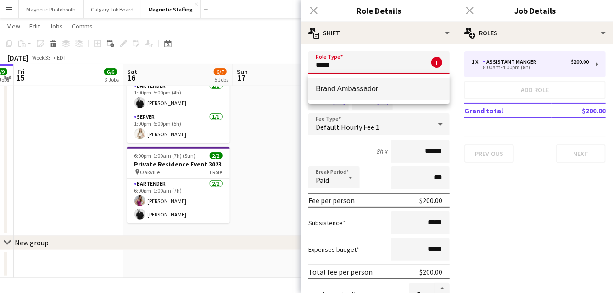
click at [317, 82] on mat-option "Brand Ambassador" at bounding box center [378, 89] width 141 height 22
type input "**********"
type input "******"
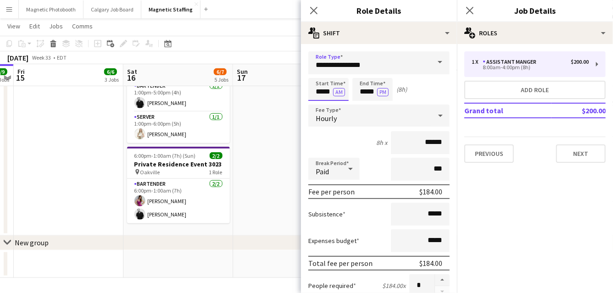
drag, startPoint x: 328, startPoint y: 88, endPoint x: 279, endPoint y: 88, distance: 49.5
click at [283, 88] on body "Menu Boards Boards Boards All jobs Status Workforce Workforce My Workforce Recr…" at bounding box center [306, 1] width 613 height 586
type input "*****"
drag, startPoint x: 375, startPoint y: 91, endPoint x: 324, endPoint y: 88, distance: 50.9
click at [324, 90] on div "Start Time ***** AM End Time ***** PM (7h)" at bounding box center [378, 89] width 141 height 23
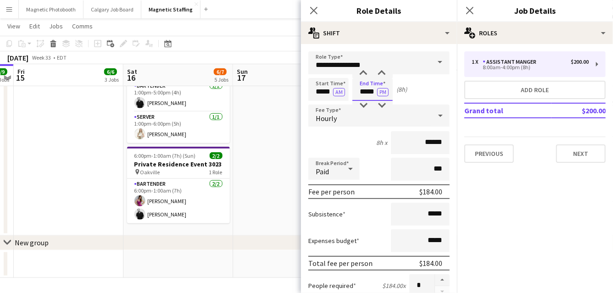
type input "*****"
click at [430, 141] on input "******" at bounding box center [420, 142] width 59 height 23
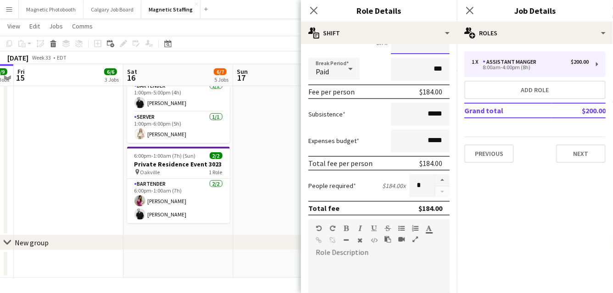
scroll to position [158, 0]
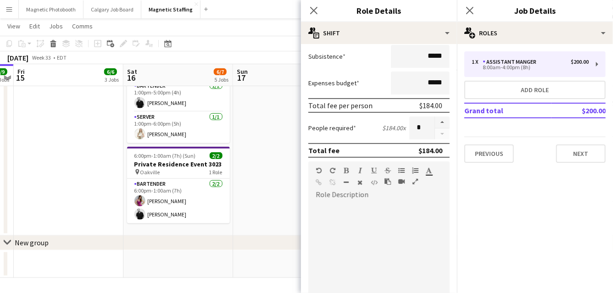
click at [390, 216] on div at bounding box center [378, 257] width 141 height 110
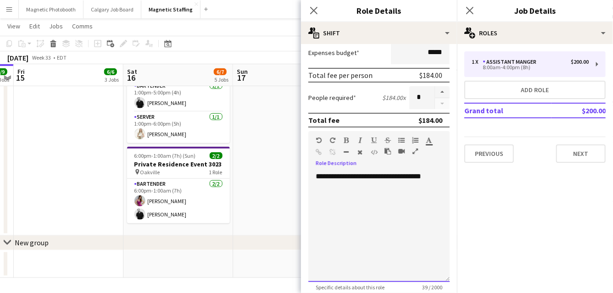
scroll to position [197, 0]
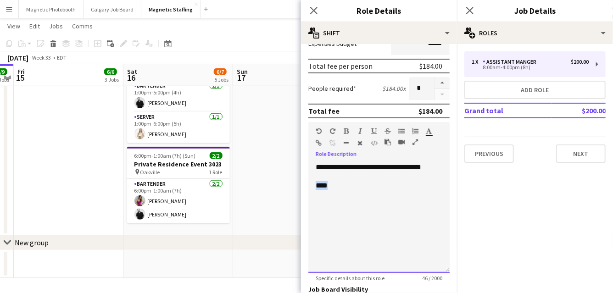
drag, startPoint x: 322, startPoint y: 188, endPoint x: 303, endPoint y: 188, distance: 18.8
click at [304, 188] on form "**********" at bounding box center [379, 139] width 156 height 570
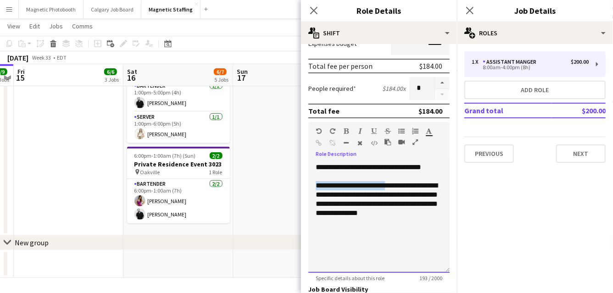
drag, startPoint x: 396, startPoint y: 186, endPoint x: 275, endPoint y: 186, distance: 121.0
click at [273, 186] on body "Menu Boards Boards Boards All jobs Status Workforce Workforce My Workforce Recr…" at bounding box center [306, 1] width 613 height 586
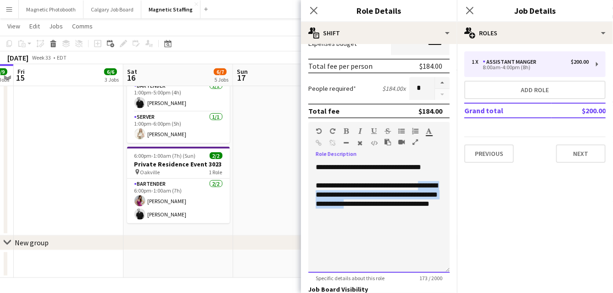
drag, startPoint x: 431, startPoint y: 184, endPoint x: 374, endPoint y: 206, distance: 61.8
click at [374, 206] on div "**********" at bounding box center [378, 199] width 127 height 37
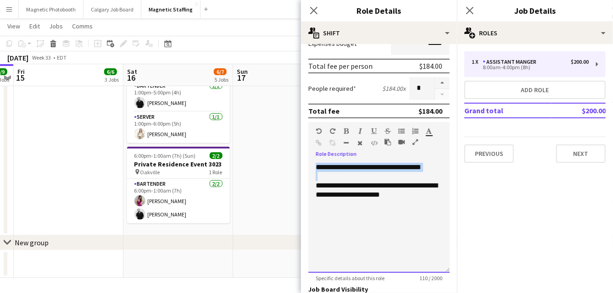
drag, startPoint x: 398, startPoint y: 175, endPoint x: 263, endPoint y: 149, distance: 137.7
click at [263, 153] on body "Menu Boards Boards Boards All jobs Status Workforce Workforce My Workforce Recr…" at bounding box center [306, 1] width 613 height 586
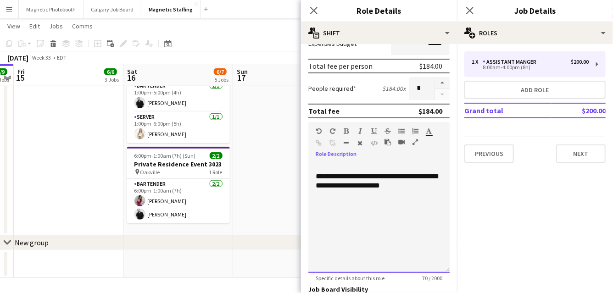
click at [318, 174] on div "**********" at bounding box center [378, 181] width 127 height 18
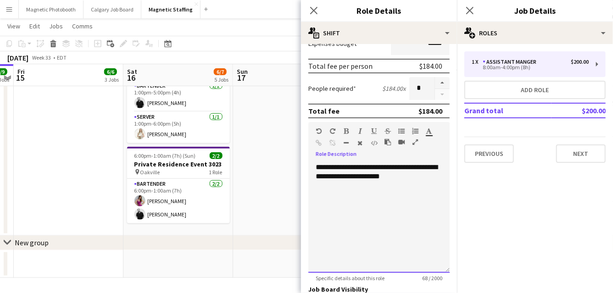
click at [333, 167] on span "**********" at bounding box center [375, 172] width 121 height 16
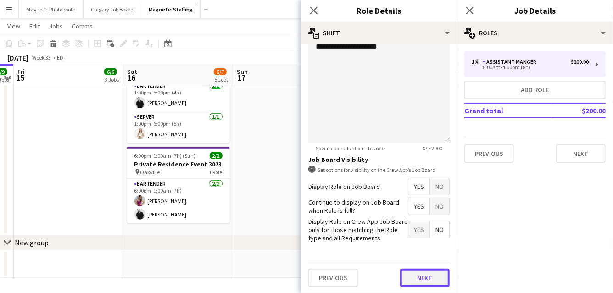
click at [420, 277] on button "Next" at bounding box center [425, 278] width 50 height 18
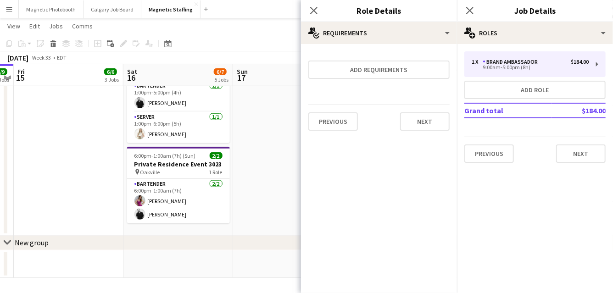
scroll to position [0, 0]
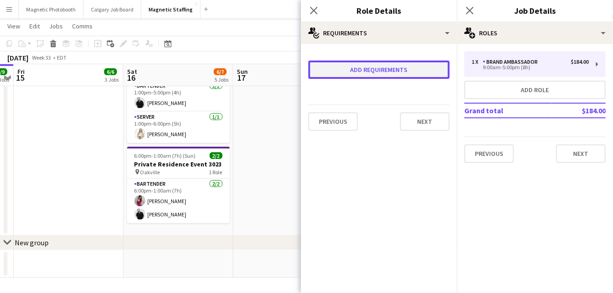
click at [387, 67] on button "Add requirements" at bounding box center [378, 70] width 141 height 18
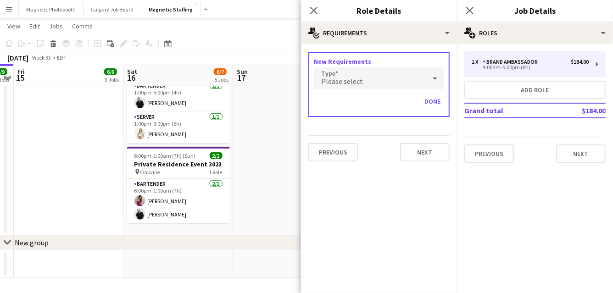
click at [356, 81] on span "Please select" at bounding box center [342, 81] width 42 height 9
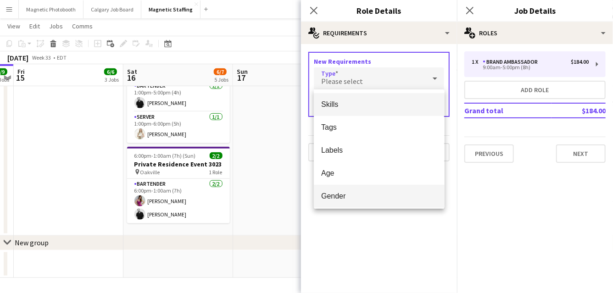
click at [337, 189] on mat-option "Gender" at bounding box center [379, 196] width 130 height 23
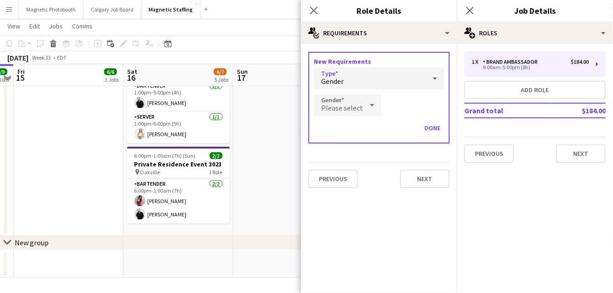
click at [366, 108] on icon at bounding box center [371, 105] width 11 height 18
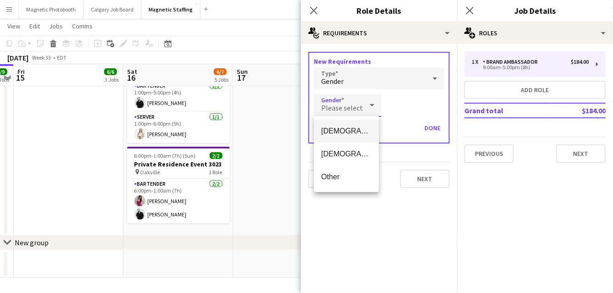
click at [355, 130] on span "[DEMOGRAPHIC_DATA]" at bounding box center [346, 131] width 50 height 9
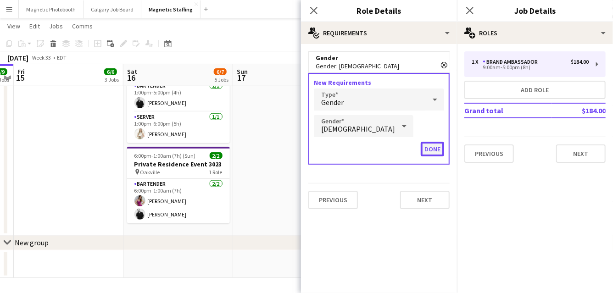
click at [435, 146] on button "Done" at bounding box center [431, 149] width 23 height 15
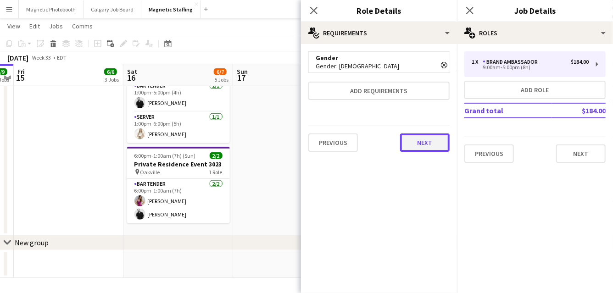
click at [426, 143] on button "Next" at bounding box center [425, 142] width 50 height 18
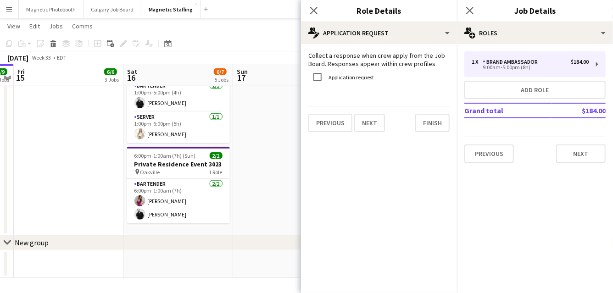
click at [456, 126] on form "Collect a response when crew apply from the Job Board. Responses appear within …" at bounding box center [379, 91] width 156 height 81
click at [438, 127] on button "Finish" at bounding box center [432, 123] width 34 height 18
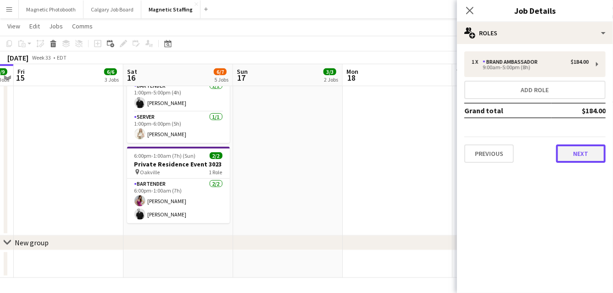
click at [568, 151] on button "Next" at bounding box center [581, 153] width 50 height 18
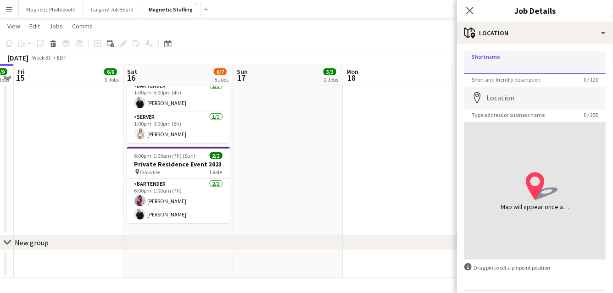
click at [503, 66] on input "Shortname" at bounding box center [534, 62] width 141 height 23
type input "*******"
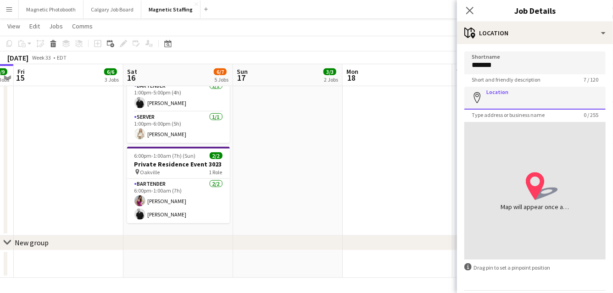
click at [504, 99] on input "Location" at bounding box center [534, 98] width 141 height 23
paste input "**********"
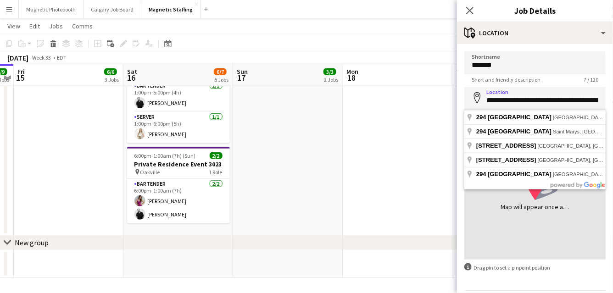
type input "**********"
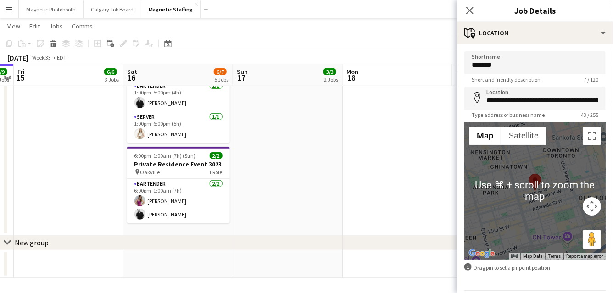
scroll to position [30, 0]
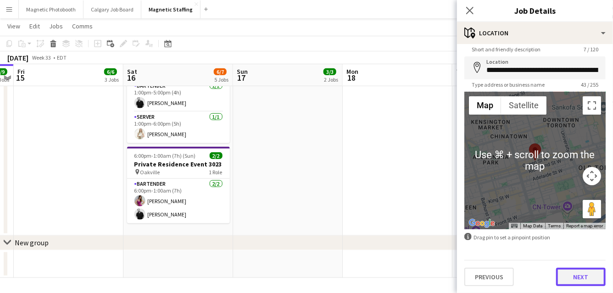
click at [574, 282] on button "Next" at bounding box center [581, 277] width 50 height 18
type input "*******"
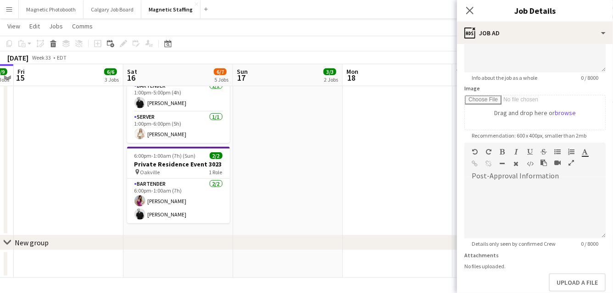
scroll to position [160, 0]
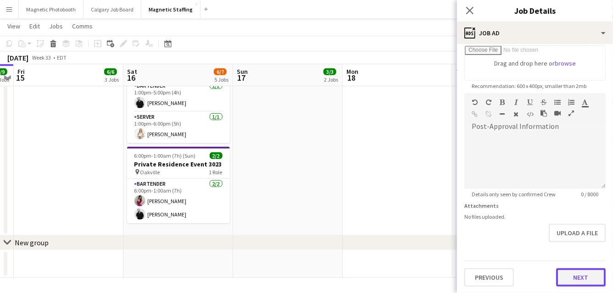
click at [575, 275] on button "Next" at bounding box center [581, 277] width 50 height 18
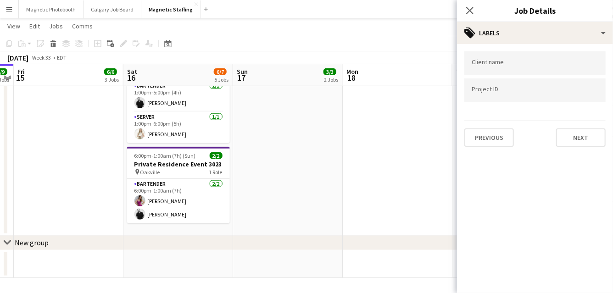
scroll to position [0, 0]
click at [579, 142] on button "Next" at bounding box center [581, 137] width 50 height 18
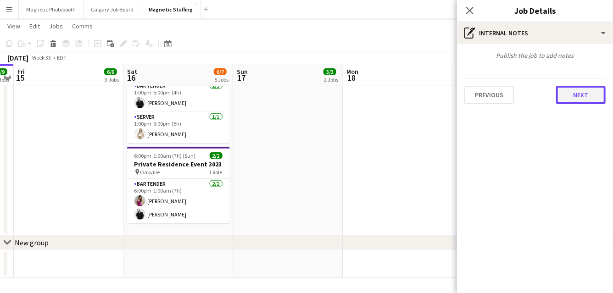
click at [581, 98] on button "Next" at bounding box center [581, 95] width 50 height 18
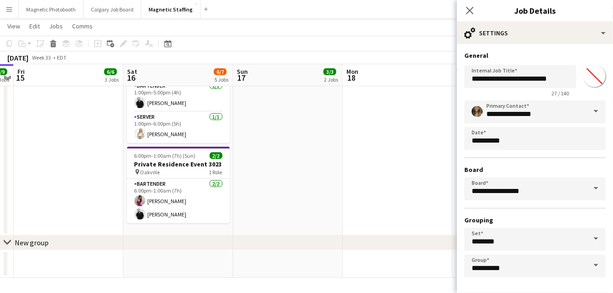
scroll to position [35, 0]
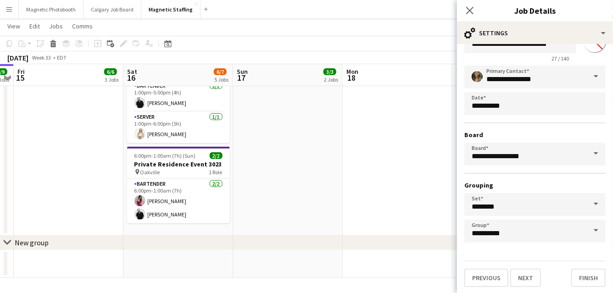
click at [594, 286] on div "**********" at bounding box center [535, 151] width 156 height 285
click at [593, 275] on button "Finish" at bounding box center [588, 278] width 34 height 18
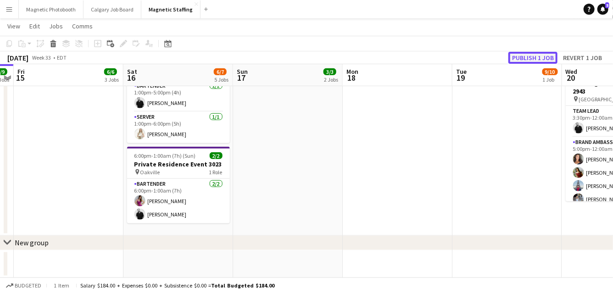
click at [546, 59] on button "Publish 1 job" at bounding box center [532, 58] width 49 height 12
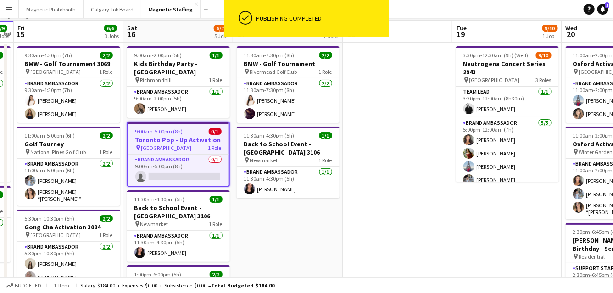
scroll to position [0, 0]
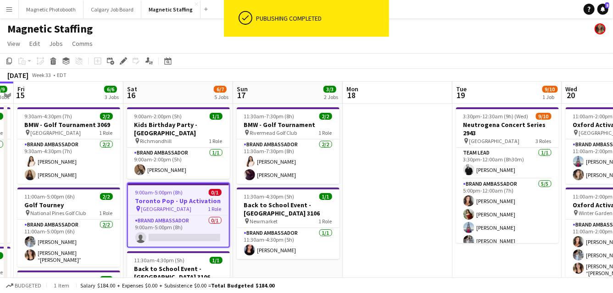
click at [154, 189] on span "9:00am-5:00pm (8h)" at bounding box center [159, 192] width 48 height 7
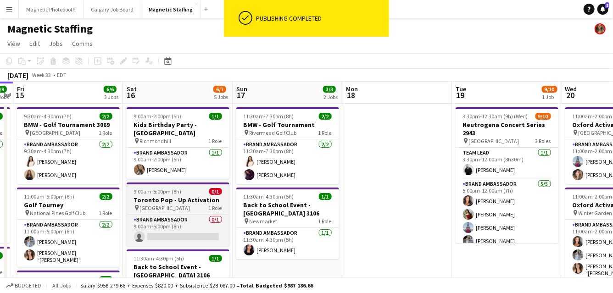
click at [145, 196] on h3 "Toronto Pop - Up Activation" at bounding box center [178, 200] width 103 height 8
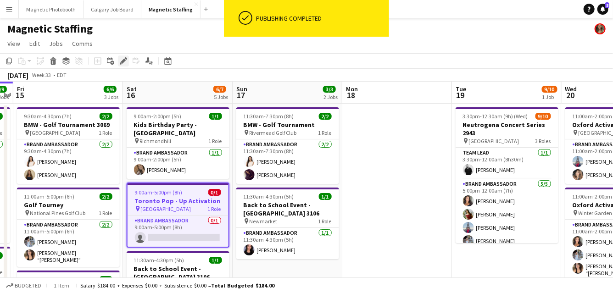
click at [120, 61] on icon "Edit" at bounding box center [123, 60] width 7 height 7
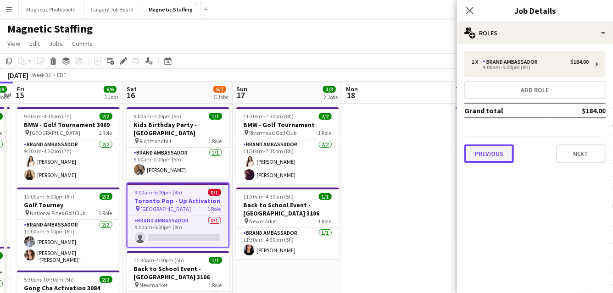
click at [486, 161] on button "Previous" at bounding box center [489, 153] width 50 height 18
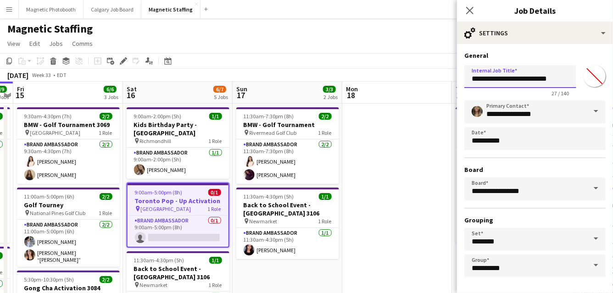
drag, startPoint x: 562, startPoint y: 78, endPoint x: 411, endPoint y: 79, distance: 150.8
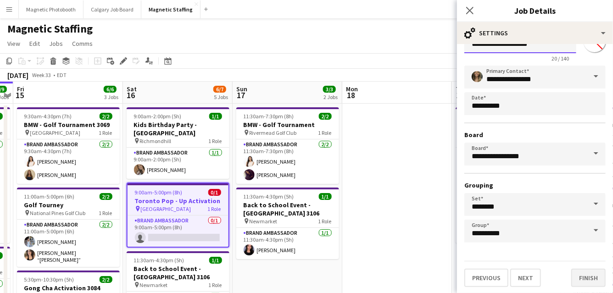
type input "**********"
click at [590, 279] on button "Finish" at bounding box center [588, 278] width 34 height 18
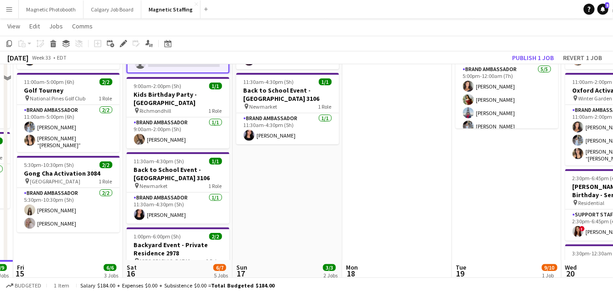
scroll to position [309, 0]
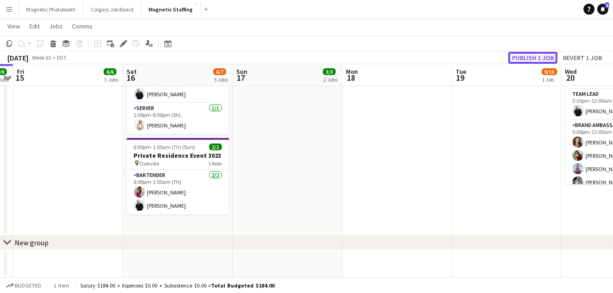
click at [538, 57] on button "Publish 1 job" at bounding box center [532, 58] width 49 height 12
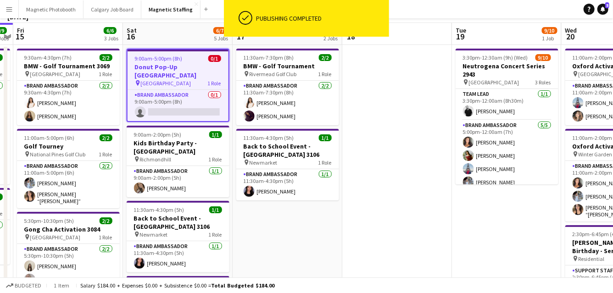
scroll to position [12, 0]
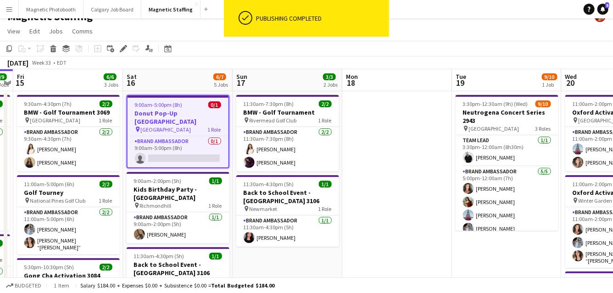
click at [168, 107] on span "9:00am-5:00pm (8h)" at bounding box center [159, 104] width 48 height 7
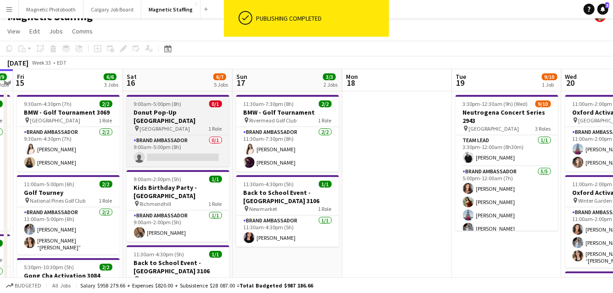
click at [168, 107] on app-job-card "9:00am-5:00pm (8h) 0/1 Donut Pop-Up [GEOGRAPHIC_DATA] pin Toronto 1 Role Brand …" at bounding box center [178, 131] width 103 height 72
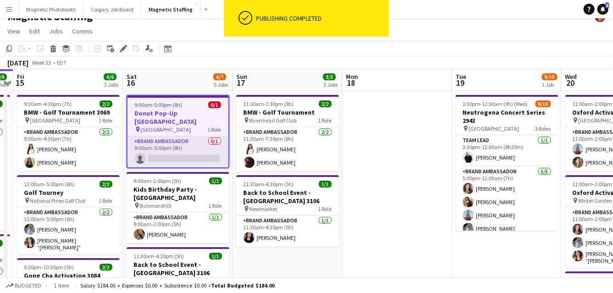
click at [159, 148] on app-card-role "Brand Ambassador 0/1 9:00am-5:00pm (8h) single-neutral-actions" at bounding box center [177, 151] width 101 height 31
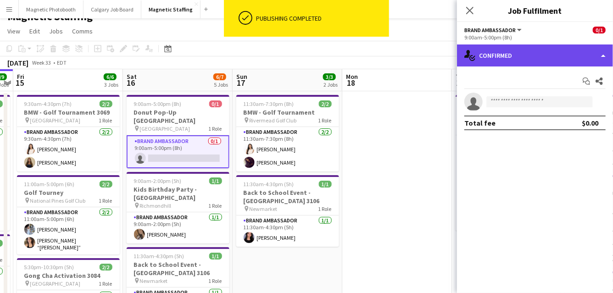
click at [601, 63] on div "single-neutral-actions-check-2 Confirmed" at bounding box center [535, 55] width 156 height 22
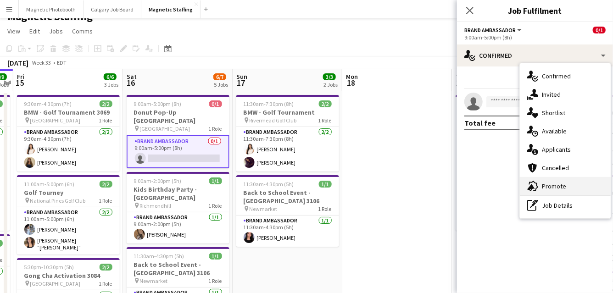
click at [553, 187] on div "advertising-megaphone Promote" at bounding box center [564, 186] width 91 height 18
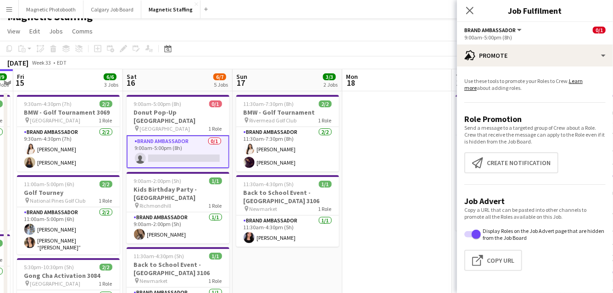
scroll to position [63, 0]
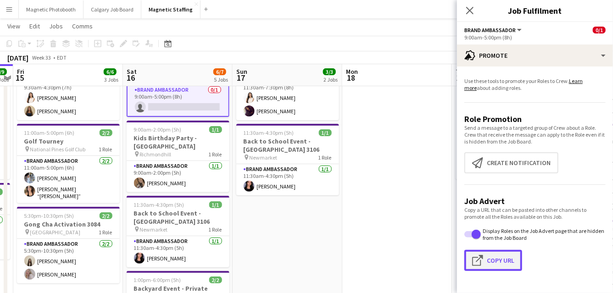
click at [496, 261] on button "Click to copy URL Copy Url" at bounding box center [493, 260] width 58 height 21
type textarea "**********"
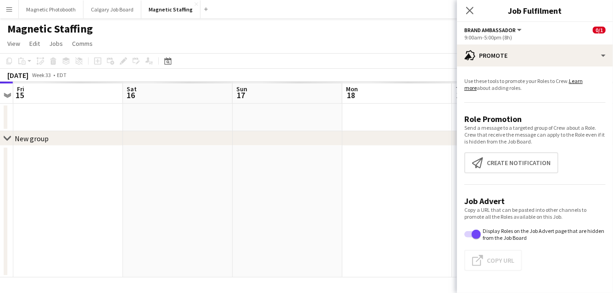
scroll to position [0, 0]
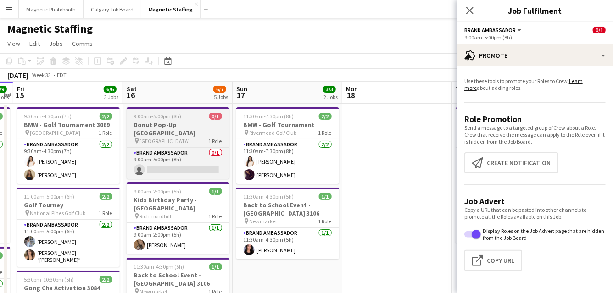
click at [150, 120] on app-job-card "9:00am-5:00pm (8h) 0/1 Donut Pop-Up [GEOGRAPHIC_DATA] pin Toronto 1 Role Brand …" at bounding box center [178, 143] width 103 height 72
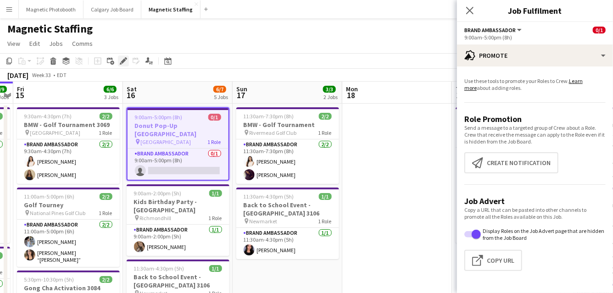
click at [124, 62] on icon "Edit" at bounding box center [123, 60] width 7 height 7
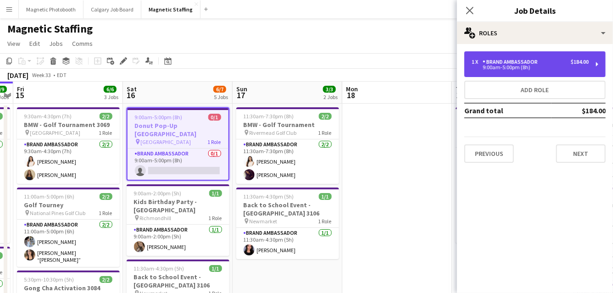
click at [516, 67] on div "9:00am-5:00pm (8h)" at bounding box center [529, 67] width 117 height 5
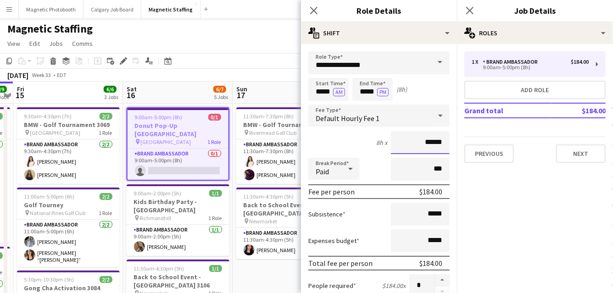
drag, startPoint x: 443, startPoint y: 144, endPoint x: 380, endPoint y: 144, distance: 62.8
click at [381, 144] on div "8h x ******" at bounding box center [378, 142] width 141 height 23
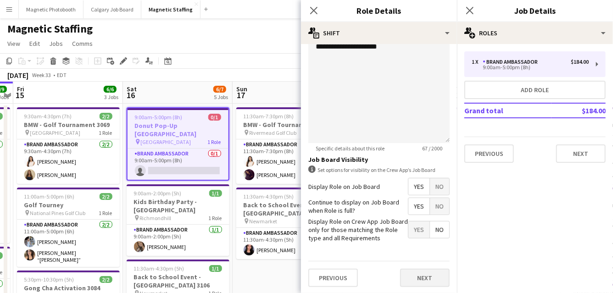
type input "******"
click at [423, 283] on button "Next" at bounding box center [425, 278] width 50 height 18
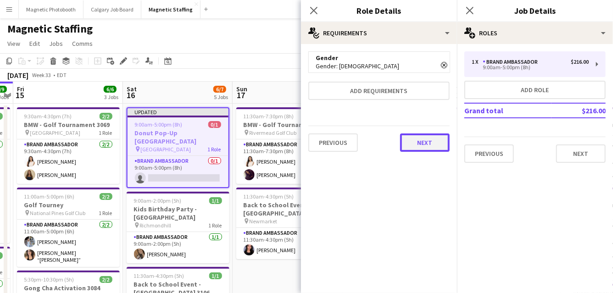
click at [425, 139] on button "Next" at bounding box center [425, 142] width 50 height 18
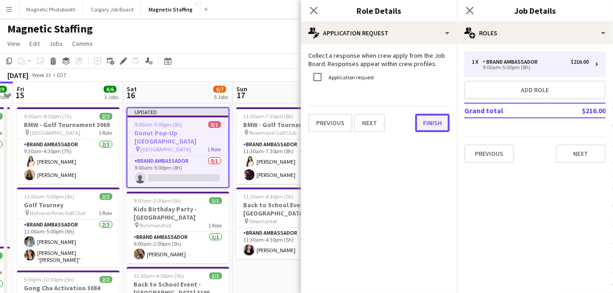
click at [433, 121] on button "Finish" at bounding box center [432, 123] width 34 height 18
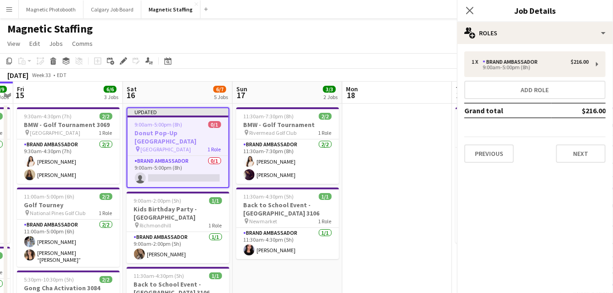
click at [401, 59] on app-toolbar "Copy Paste Paste Command V Paste with crew Command Shift V Paste linked Job [GE…" at bounding box center [306, 61] width 613 height 16
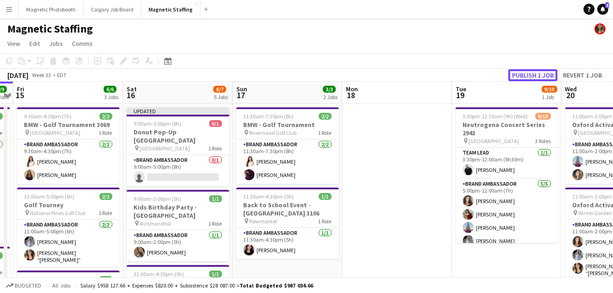
click at [527, 77] on button "Publish 1 job" at bounding box center [532, 75] width 49 height 12
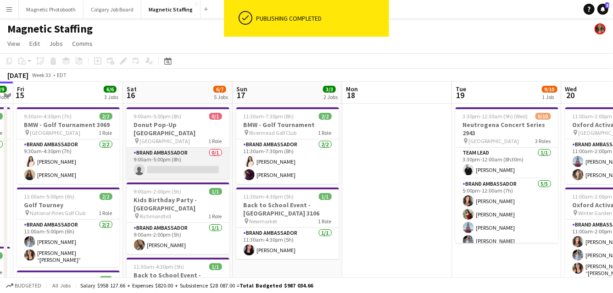
click at [176, 160] on app-card-role "Brand Ambassador 0/1 9:00am-5:00pm (8h) single-neutral-actions" at bounding box center [178, 163] width 103 height 31
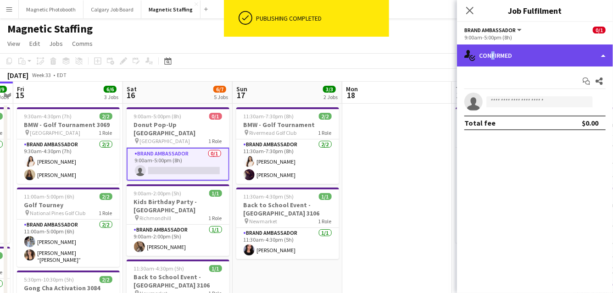
click at [489, 55] on div "single-neutral-actions-check-2 Confirmed" at bounding box center [535, 55] width 156 height 22
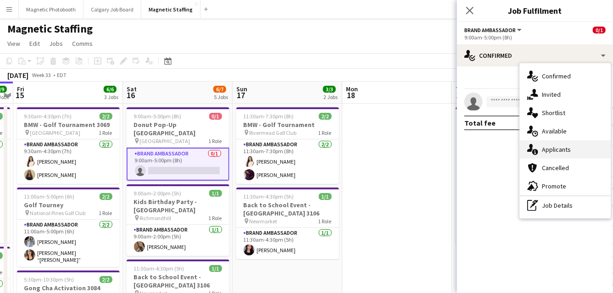
click at [544, 155] on div "single-neutral-actions-information Applicants" at bounding box center [564, 149] width 91 height 18
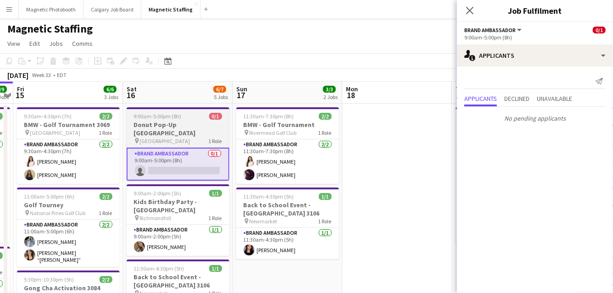
click at [166, 120] on app-job-card "9:00am-5:00pm (8h) 0/1 Donut Pop-Up [GEOGRAPHIC_DATA] pin Toronto 1 Role Brand …" at bounding box center [178, 143] width 103 height 73
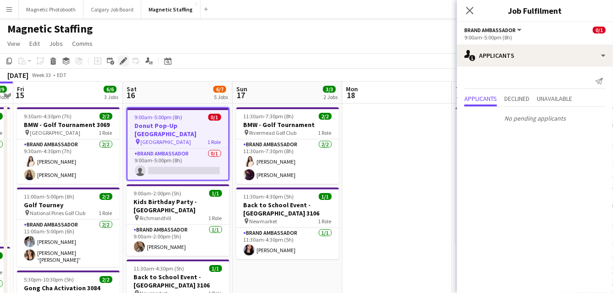
click at [123, 63] on icon "Edit" at bounding box center [123, 60] width 7 height 7
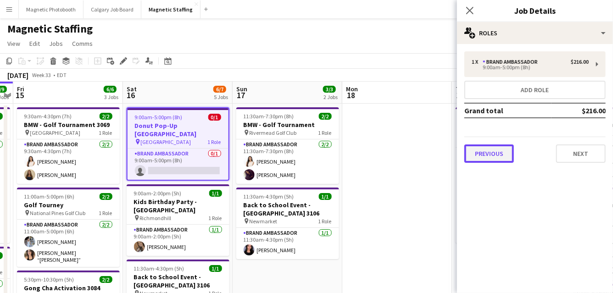
click at [496, 153] on button "Previous" at bounding box center [489, 153] width 50 height 18
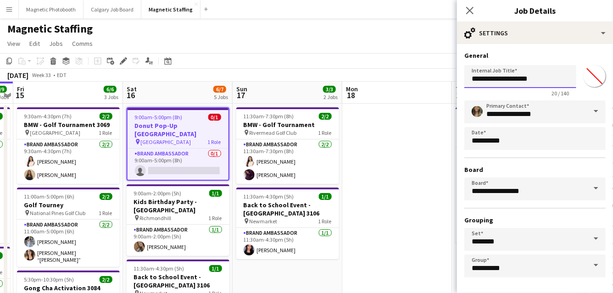
click at [548, 80] on input "**********" at bounding box center [520, 76] width 112 height 23
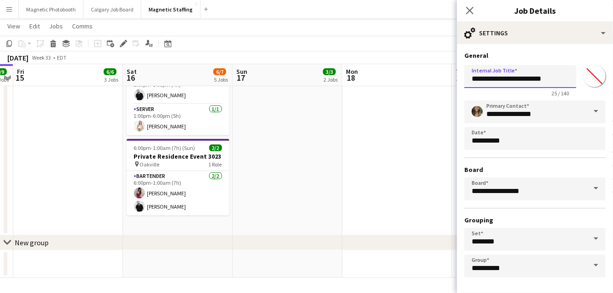
scroll to position [35, 0]
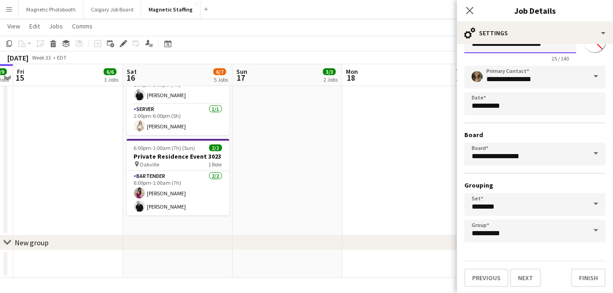
type input "**********"
click at [587, 286] on div "**********" at bounding box center [535, 151] width 156 height 285
click at [589, 273] on button "Finish" at bounding box center [588, 278] width 34 height 18
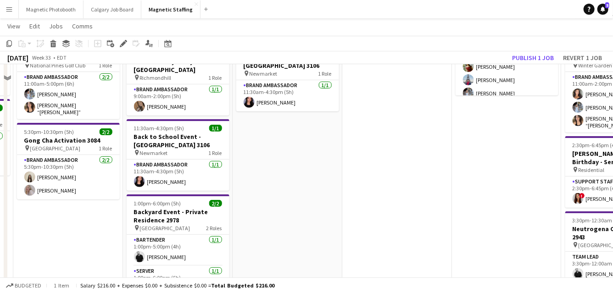
scroll to position [0, 0]
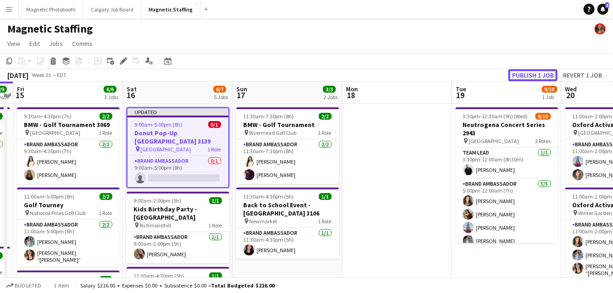
click at [540, 79] on button "Publish 1 job" at bounding box center [532, 75] width 49 height 12
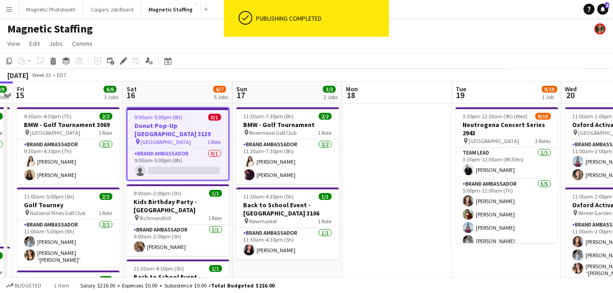
click at [164, 138] on div "pin Toronto 1 Role" at bounding box center [177, 141] width 101 height 7
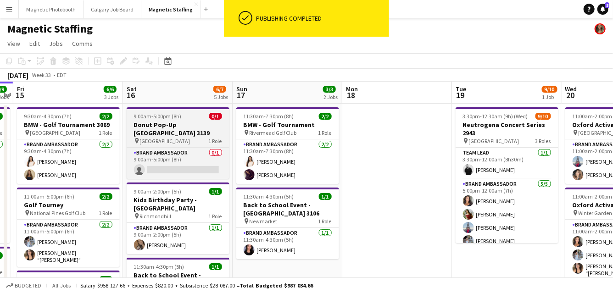
click at [157, 120] on app-job-card "9:00am-5:00pm (8h) 0/1 Donut Pop-Up [GEOGRAPHIC_DATA] 3139 pin Toronto 1 Role B…" at bounding box center [178, 143] width 103 height 72
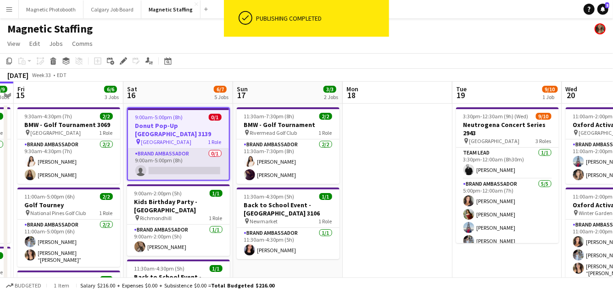
click at [204, 165] on app-card-role "Brand Ambassador 0/1 9:00am-5:00pm (8h) single-neutral-actions" at bounding box center [178, 164] width 101 height 31
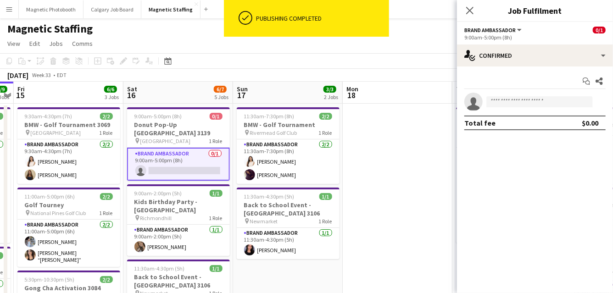
click at [204, 165] on app-card-role "Brand Ambassador 0/1 9:00am-5:00pm (8h) single-neutral-actions" at bounding box center [178, 164] width 103 height 33
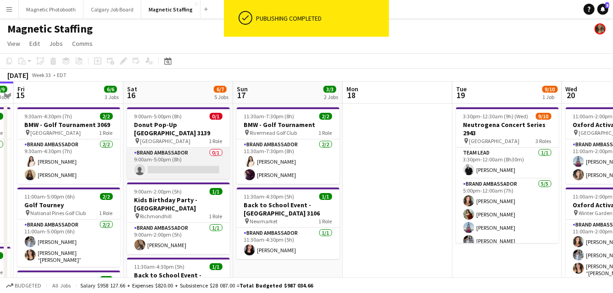
click at [204, 165] on app-card-role "Brand Ambassador 0/1 9:00am-5:00pm (8h) single-neutral-actions" at bounding box center [178, 163] width 103 height 31
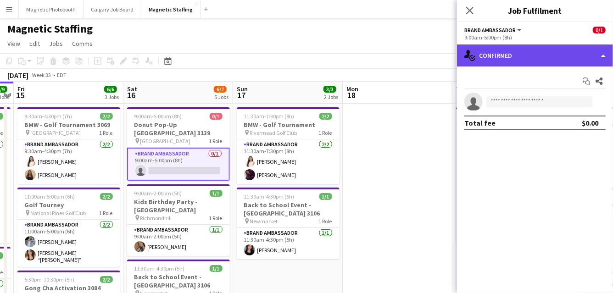
click at [604, 55] on div "single-neutral-actions-check-2 Confirmed" at bounding box center [535, 55] width 156 height 22
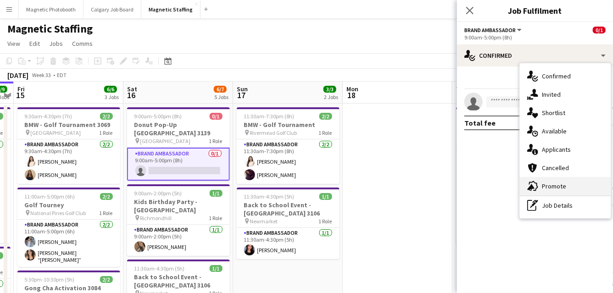
click at [561, 186] on div "advertising-megaphone Promote" at bounding box center [564, 186] width 91 height 18
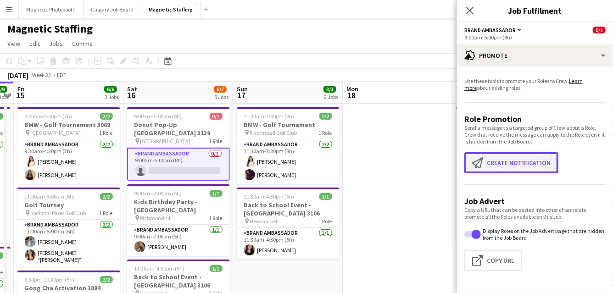
click at [530, 167] on button "Create notification Create notification" at bounding box center [511, 162] width 94 height 21
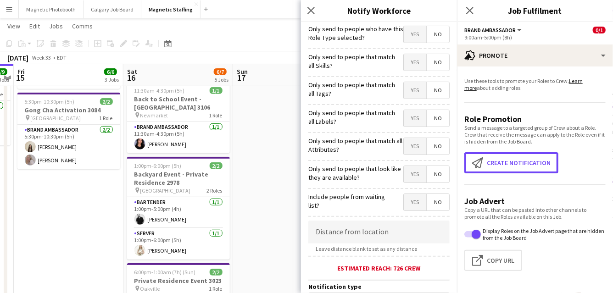
scroll to position [210, 0]
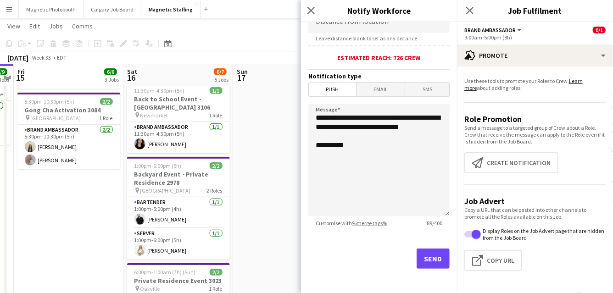
click at [378, 86] on span "Email" at bounding box center [380, 90] width 49 height 14
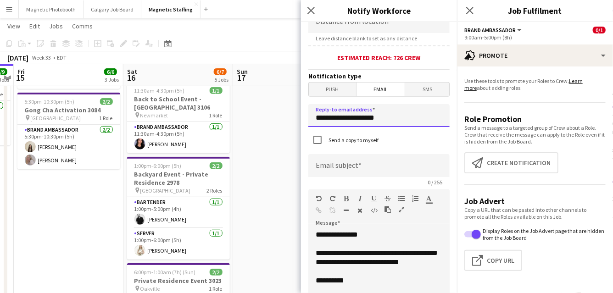
drag, startPoint x: 372, startPoint y: 118, endPoint x: 271, endPoint y: 113, distance: 101.0
click at [272, 116] on body "Menu Boards Boards Boards All jobs Status Workforce Workforce My Workforce Recr…" at bounding box center [306, 120] width 613 height 595
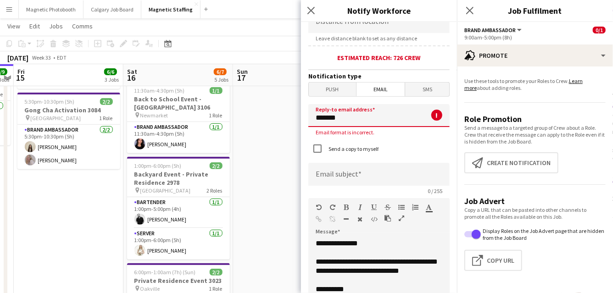
type input "**********"
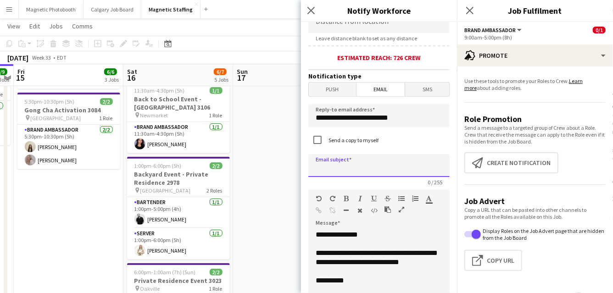
click at [366, 169] on input at bounding box center [378, 165] width 141 height 23
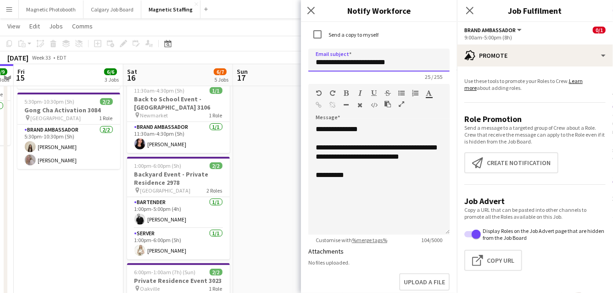
type input "**********"
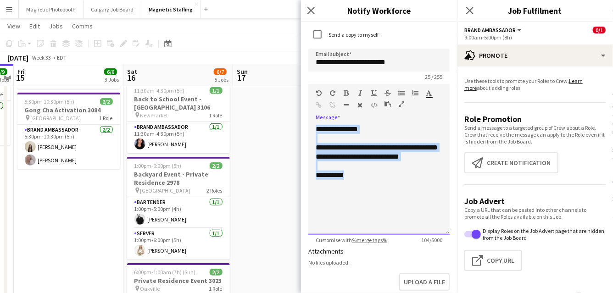
drag, startPoint x: 359, startPoint y: 201, endPoint x: 292, endPoint y: 99, distance: 121.7
click at [292, 99] on body "Menu Boards Boards Boards All jobs Status Workforce Workforce My Workforce Recr…" at bounding box center [306, 120] width 613 height 595
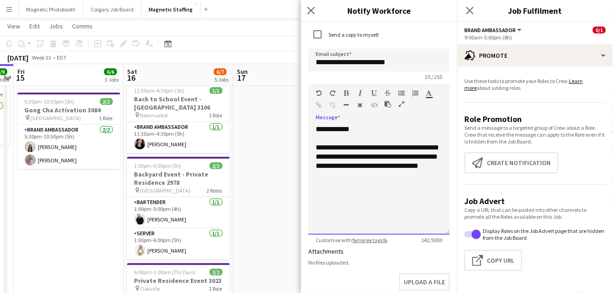
click at [354, 165] on div "**********" at bounding box center [378, 161] width 127 height 37
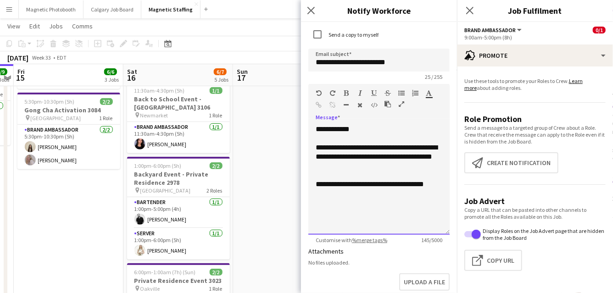
click at [441, 187] on div "**********" at bounding box center [378, 184] width 127 height 9
click at [359, 128] on div "**********" at bounding box center [378, 180] width 141 height 110
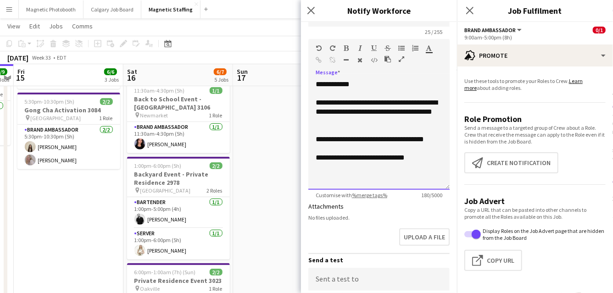
scroll to position [248, 0]
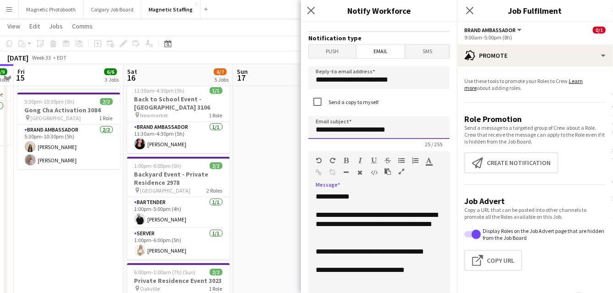
click at [365, 129] on input "**********" at bounding box center [378, 127] width 141 height 23
click at [420, 129] on input "**********" at bounding box center [378, 127] width 141 height 23
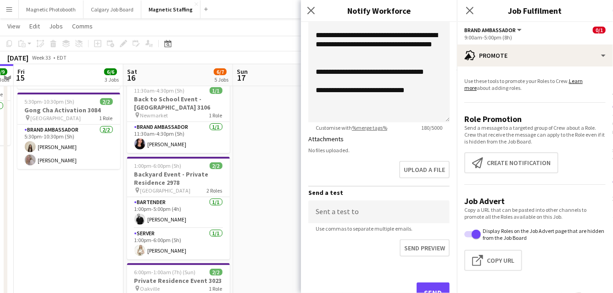
scroll to position [461, 0]
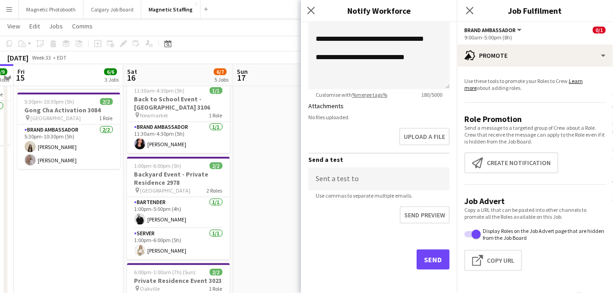
type input "**********"
click at [436, 254] on button "Send" at bounding box center [432, 259] width 33 height 20
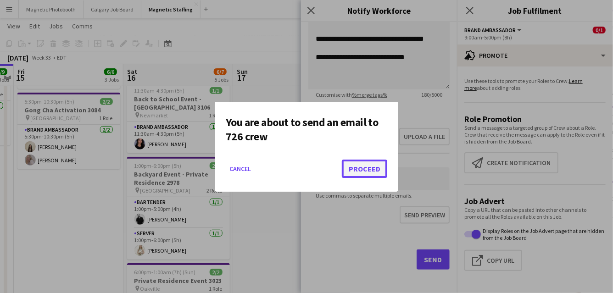
click at [371, 172] on button "Proceed" at bounding box center [364, 169] width 45 height 18
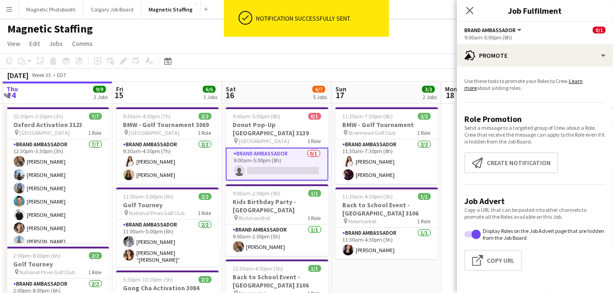
drag, startPoint x: 180, startPoint y: 162, endPoint x: 297, endPoint y: 160, distance: 116.5
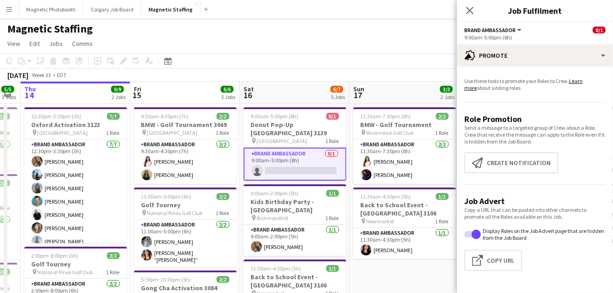
click at [5, 10] on button "Menu" at bounding box center [9, 9] width 18 height 18
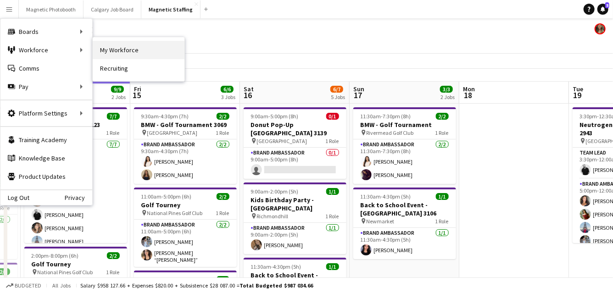
click at [115, 53] on link "My Workforce" at bounding box center [139, 50] width 92 height 18
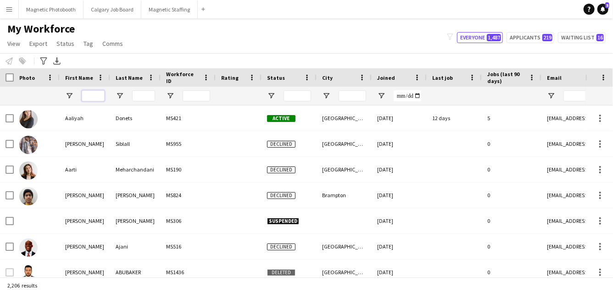
click at [96, 94] on input "First Name Filter Input" at bounding box center [93, 95] width 23 height 11
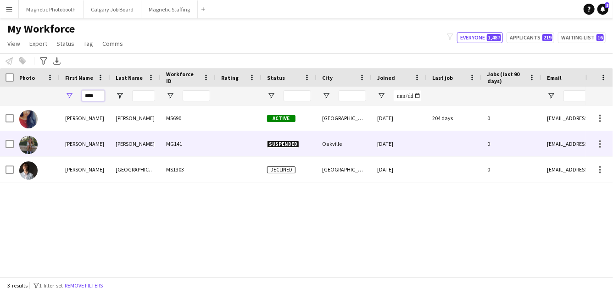
type input "****"
click at [51, 151] on div at bounding box center [37, 143] width 46 height 25
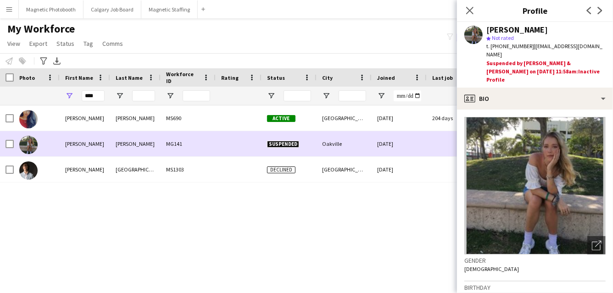
click at [100, 131] on div "[PERSON_NAME]" at bounding box center [85, 143] width 50 height 25
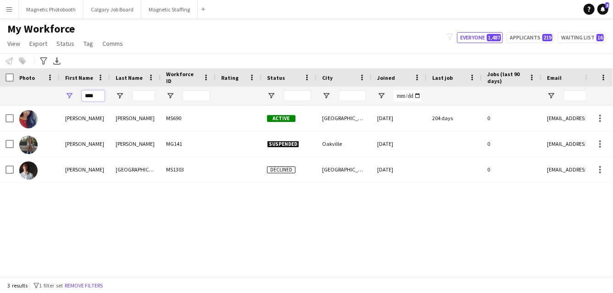
drag, startPoint x: 83, startPoint y: 97, endPoint x: 64, endPoint y: 94, distance: 18.6
click at [66, 96] on div "****" at bounding box center [85, 96] width 50 height 18
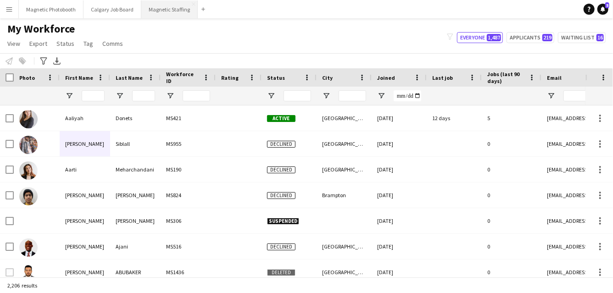
click at [163, 12] on button "Magnetic Staffing Close" at bounding box center [169, 9] width 56 height 18
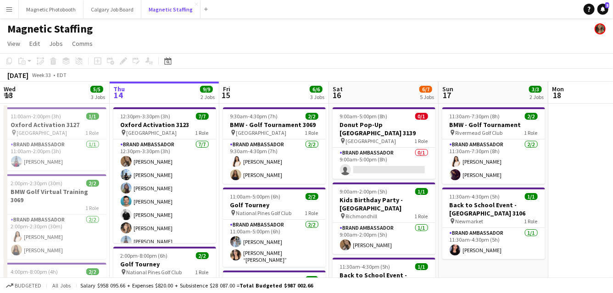
scroll to position [7, 0]
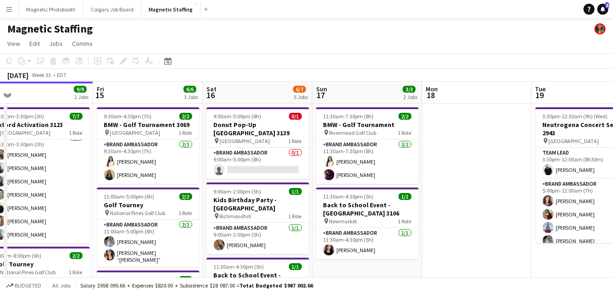
drag, startPoint x: 364, startPoint y: 184, endPoint x: 179, endPoint y: 200, distance: 185.9
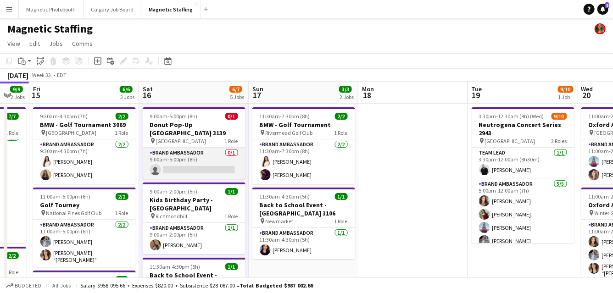
click at [189, 155] on app-card-role "Brand Ambassador 0/1 9:00am-5:00pm (8h) single-neutral-actions" at bounding box center [194, 163] width 103 height 31
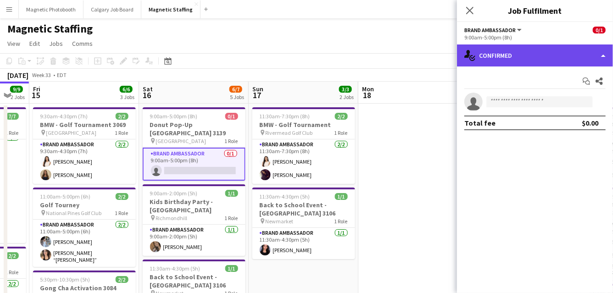
click at [537, 53] on div "single-neutral-actions-check-2 Confirmed" at bounding box center [535, 55] width 156 height 22
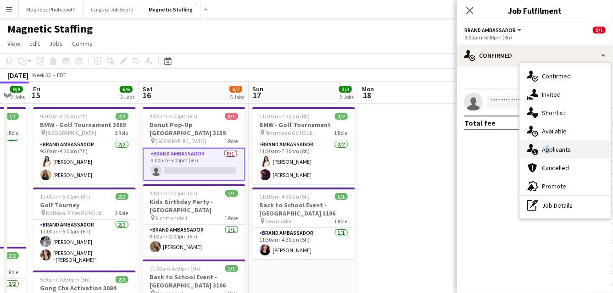
click at [543, 147] on div "single-neutral-actions-information Applicants" at bounding box center [564, 149] width 91 height 18
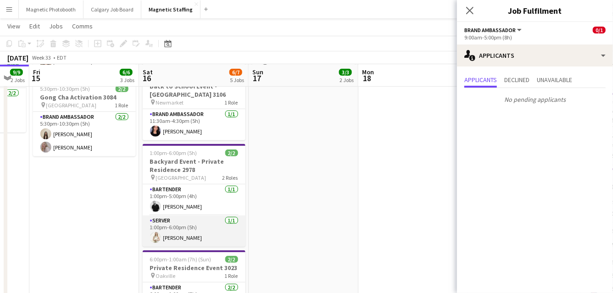
scroll to position [0, 408]
click at [196, 215] on app-card-role "Server [DATE] 1:00pm-6:00pm (5h) [PERSON_NAME]" at bounding box center [194, 230] width 103 height 31
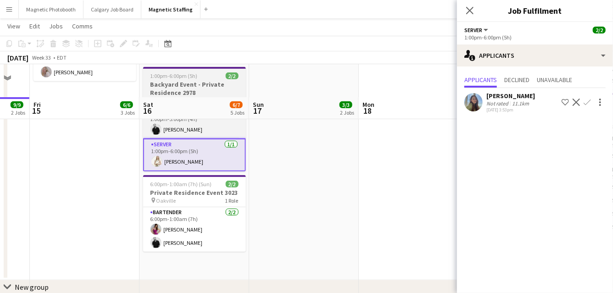
scroll to position [309, 0]
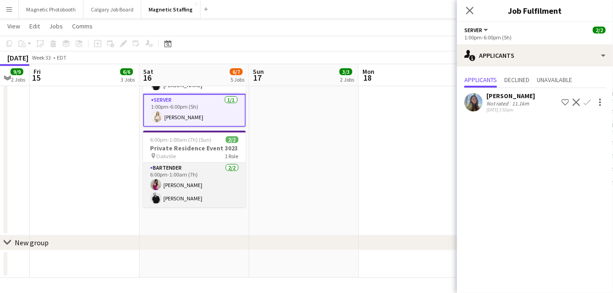
click at [187, 173] on app-card-role "Bartender [DATE] 6:00pm-1:00am (7h) [PERSON_NAME] [PERSON_NAME]" at bounding box center [194, 185] width 103 height 44
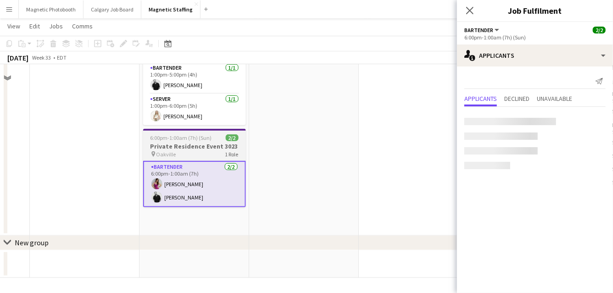
scroll to position [0, 0]
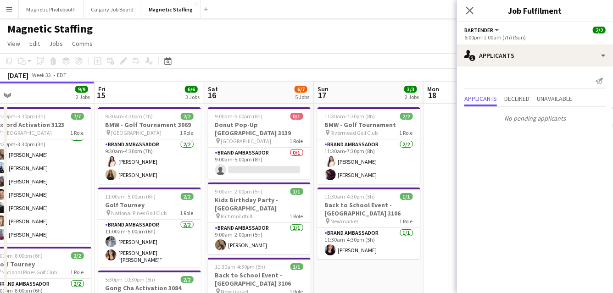
drag, startPoint x: 361, startPoint y: 143, endPoint x: 55, endPoint y: 193, distance: 310.5
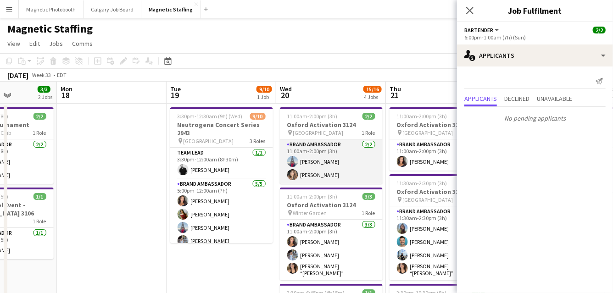
click at [327, 159] on app-card-role "Brand Ambassador [DATE] 11:00am-2:00pm (3h) [PERSON_NAME] [PERSON_NAME]" at bounding box center [331, 161] width 103 height 44
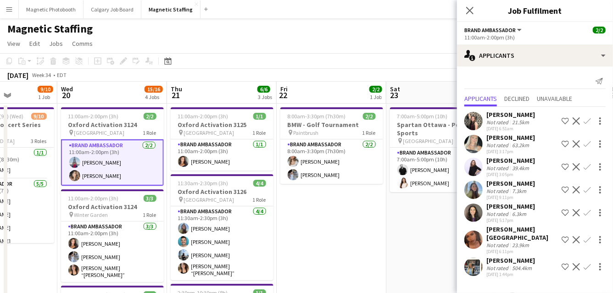
drag, startPoint x: 166, startPoint y: 165, endPoint x: 147, endPoint y: 165, distance: 18.3
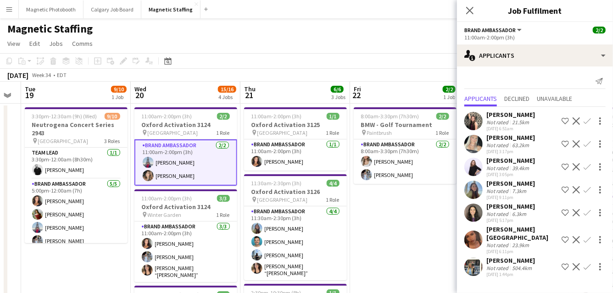
scroll to position [16, 0]
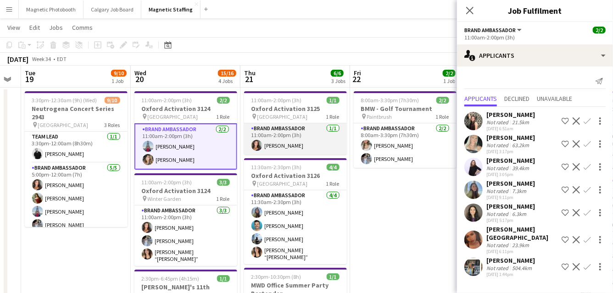
click at [307, 138] on app-card-role "Brand Ambassador [DATE] 11:00am-2:00pm (3h) [PERSON_NAME]" at bounding box center [295, 138] width 103 height 31
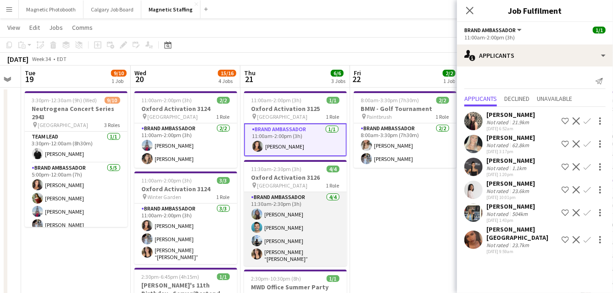
click at [293, 233] on app-card-role "Brand Ambassador [DATE] 11:30am-2:30pm (3h) [PERSON_NAME] [PERSON_NAME] [PERSON…" at bounding box center [295, 229] width 103 height 74
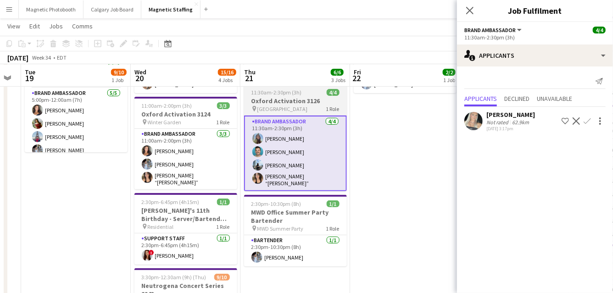
scroll to position [90, 0]
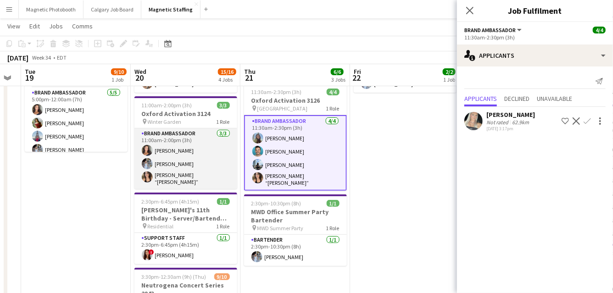
click at [193, 183] on app-card-role "Brand Ambassador [DATE] 11:00am-2:00pm (3h) [PERSON_NAME] [PERSON_NAME] [PERSON…" at bounding box center [185, 158] width 103 height 61
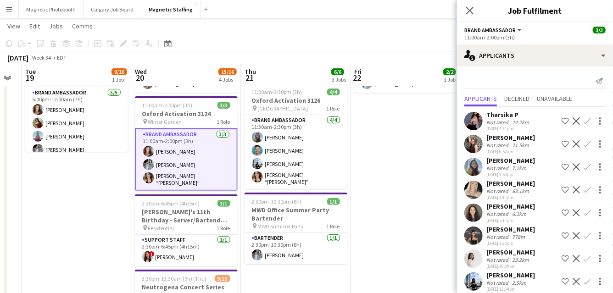
scroll to position [8, 0]
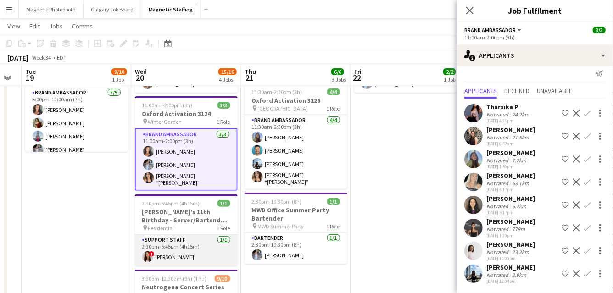
click at [178, 243] on app-card-role "Support Staff [DATE] 2:30pm-6:45pm (4h15m) ! [PERSON_NAME]" at bounding box center [186, 250] width 103 height 31
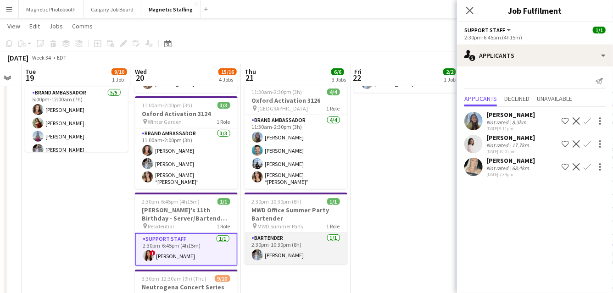
click at [309, 248] on app-card-role "Bartender [DATE] 2:30pm-10:30pm (8h) [PERSON_NAME]" at bounding box center [295, 248] width 103 height 31
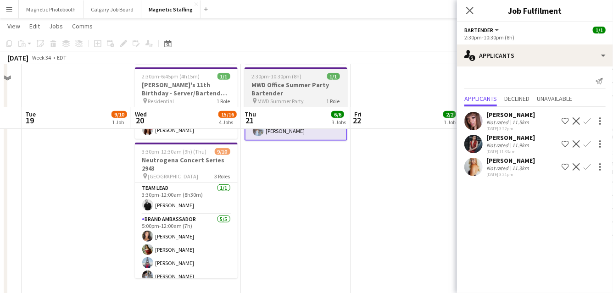
scroll to position [258, 0]
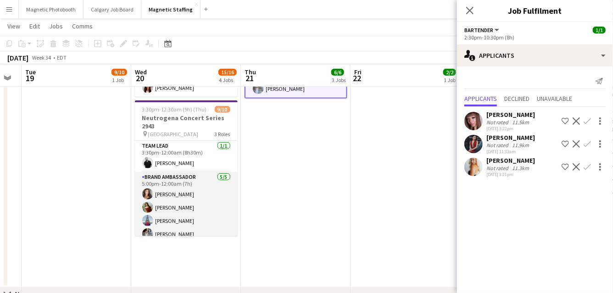
click at [166, 216] on app-card-role "Brand Ambassador [DATE] 5:00pm-12:00am (7h) [PERSON_NAME] [PERSON_NAME] [PERSON…" at bounding box center [186, 214] width 103 height 84
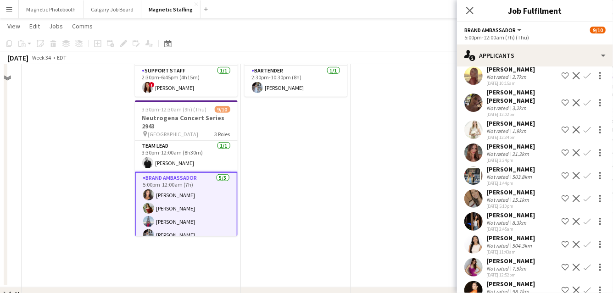
scroll to position [0, 0]
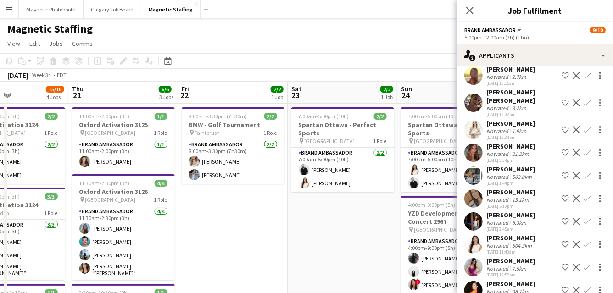
drag, startPoint x: 305, startPoint y: 208, endPoint x: 179, endPoint y: 224, distance: 126.6
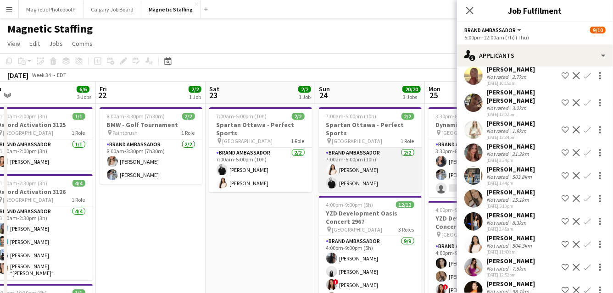
click at [363, 188] on app-card-role "Brand Ambassador [DATE] 7:00am-5:00pm (10h) [PERSON_NAME] [PERSON_NAME]" at bounding box center [370, 170] width 103 height 44
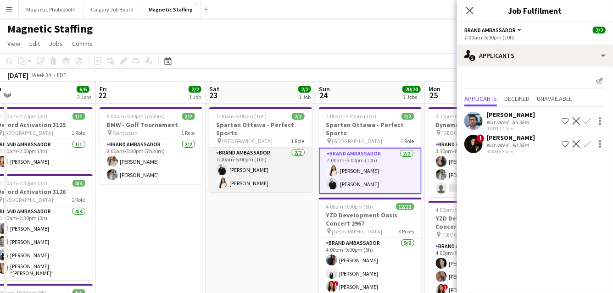
click at [266, 175] on app-card-role "Brand Ambassador [DATE] 7:00am-5:00pm (10h) [PERSON_NAME] [PERSON_NAME]" at bounding box center [260, 170] width 103 height 44
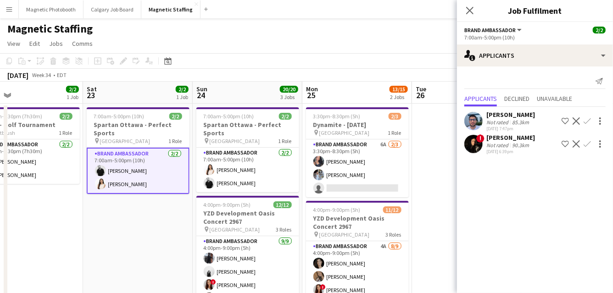
drag, startPoint x: 219, startPoint y: 213, endPoint x: 108, endPoint y: 233, distance: 112.8
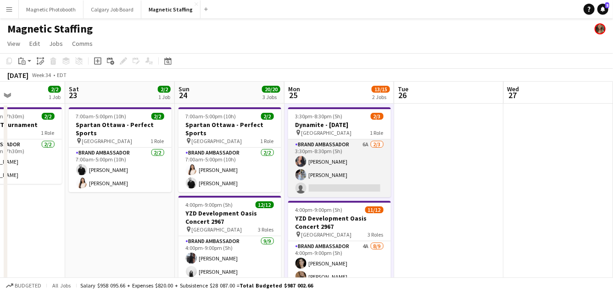
click at [336, 188] on app-card-role "Brand Ambassador 6A [DATE] 3:30pm-8:30pm (5h) [PERSON_NAME] [PERSON_NAME] singl…" at bounding box center [339, 168] width 103 height 58
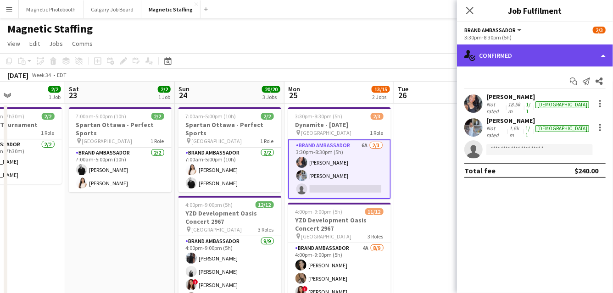
click at [537, 55] on div "single-neutral-actions-check-2 Confirmed" at bounding box center [535, 55] width 156 height 22
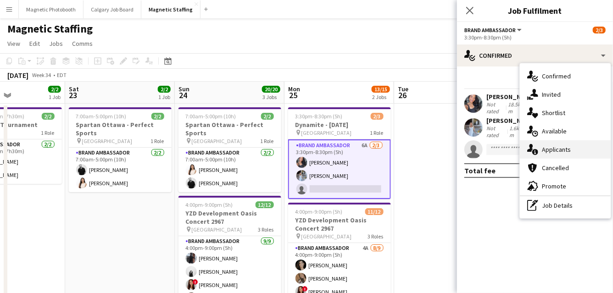
click at [546, 149] on div "single-neutral-actions-information Applicants" at bounding box center [564, 149] width 91 height 18
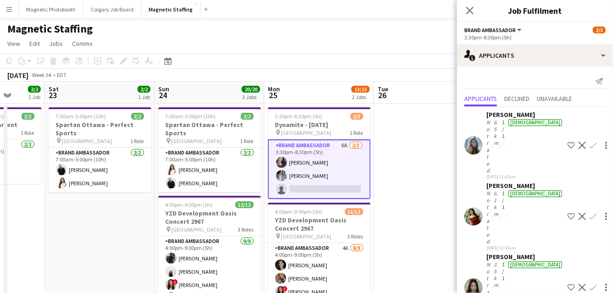
drag, startPoint x: 328, startPoint y: 122, endPoint x: 171, endPoint y: 121, distance: 156.3
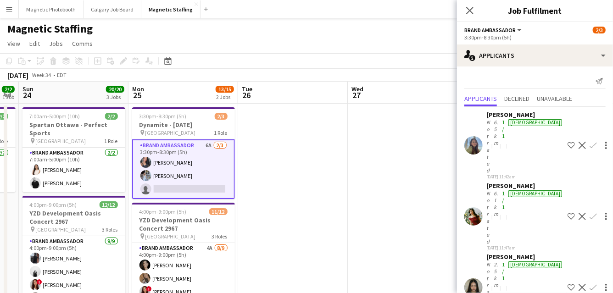
click at [171, 121] on h3 "Dynamite - [DATE]" at bounding box center [183, 125] width 103 height 8
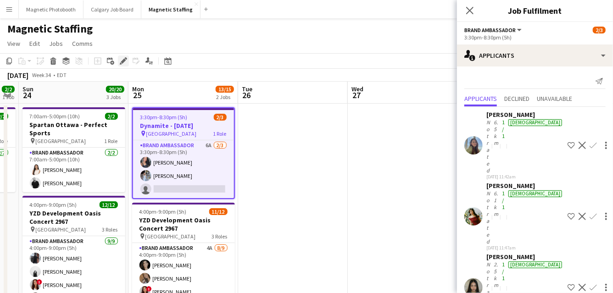
click at [126, 60] on icon "Edit" at bounding box center [123, 60] width 7 height 7
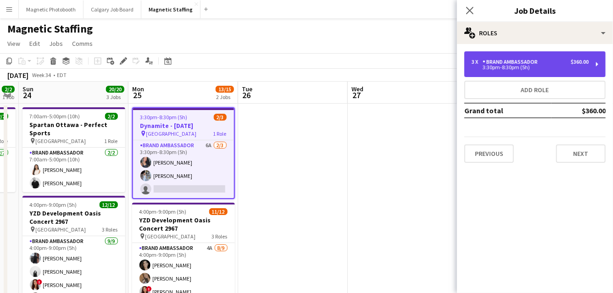
click at [581, 65] on div "3:30pm-8:30pm (5h)" at bounding box center [529, 67] width 117 height 5
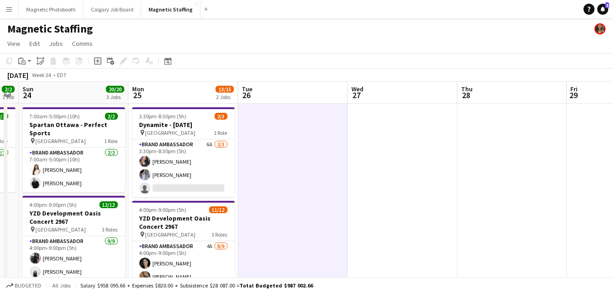
scroll to position [66, 0]
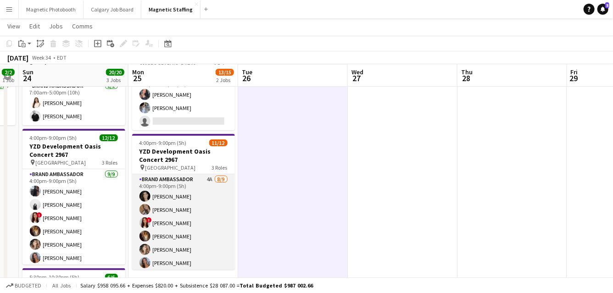
click at [196, 228] on app-card-role "Brand Ambassador 4A [DATE] 4:00pm-9:00pm (5h) [PERSON_NAME] [PERSON_NAME] ! [PE…" at bounding box center [183, 243] width 103 height 138
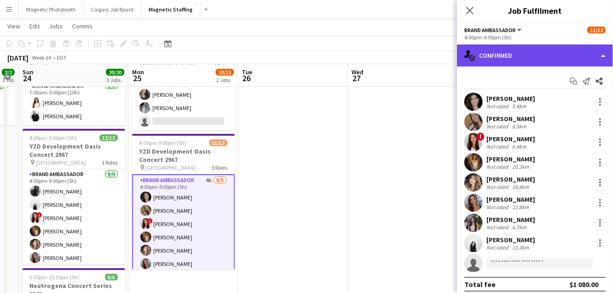
click at [546, 49] on div "single-neutral-actions-check-2 Confirmed" at bounding box center [535, 55] width 156 height 22
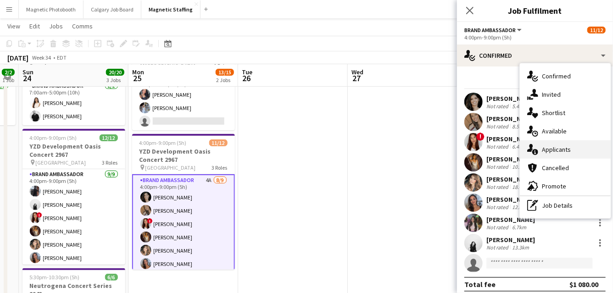
click at [551, 146] on div "single-neutral-actions-information Applicants" at bounding box center [564, 149] width 91 height 18
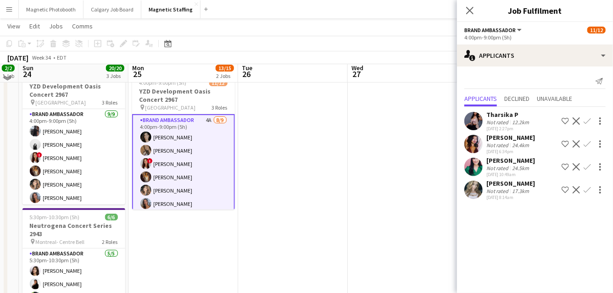
scroll to position [127, 0]
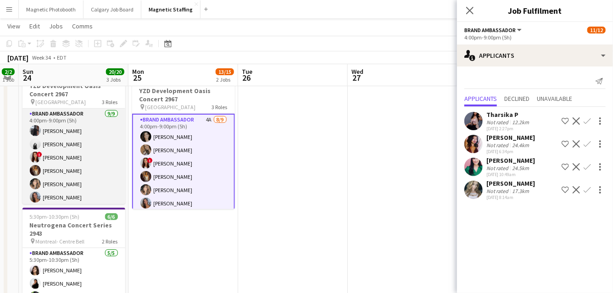
click at [66, 159] on app-card-role "Brand Ambassador [DATE] 4:00pm-9:00pm (5h) [PERSON_NAME] [PERSON_NAME] ! [PERSO…" at bounding box center [73, 179] width 103 height 140
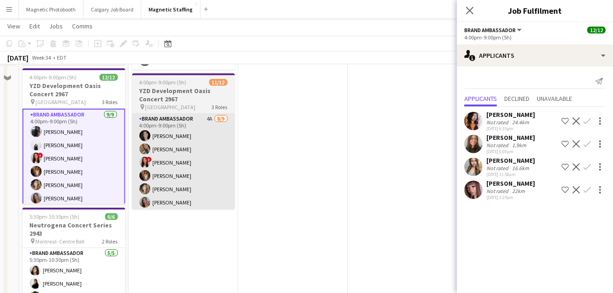
scroll to position [0, 0]
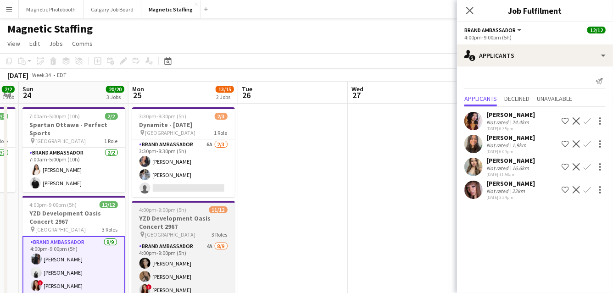
click at [152, 237] on app-job-card "4:00pm-9:00pm (5h) 11/12 YZD Development Oasis Concert 2967 pin North York 3 Ro…" at bounding box center [183, 269] width 103 height 136
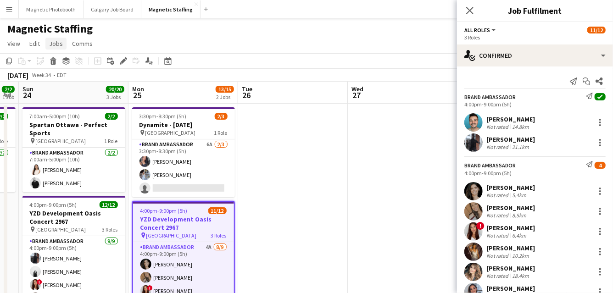
click at [55, 43] on span "Jobs" at bounding box center [56, 43] width 14 height 8
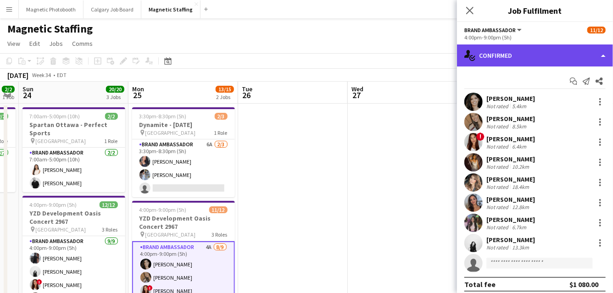
click at [602, 60] on div "single-neutral-actions-check-2 Confirmed" at bounding box center [535, 55] width 156 height 22
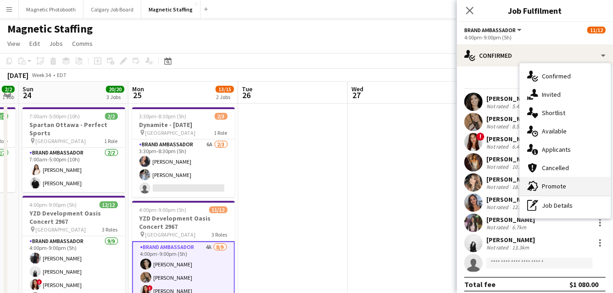
click at [551, 182] on div "advertising-megaphone Promote" at bounding box center [564, 186] width 91 height 18
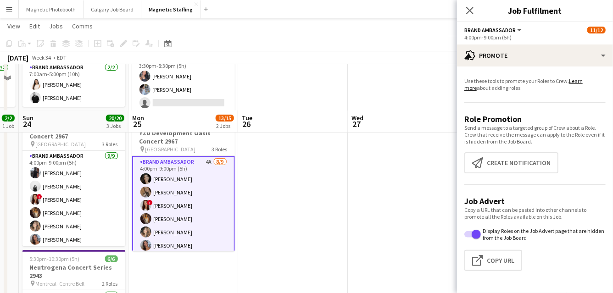
scroll to position [130, 0]
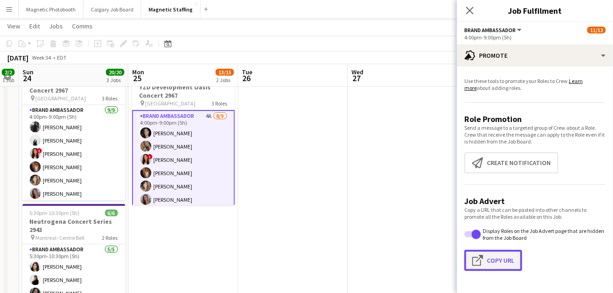
click at [501, 266] on button "Click to copy URL Copy Url" at bounding box center [493, 260] width 58 height 21
type textarea "**********"
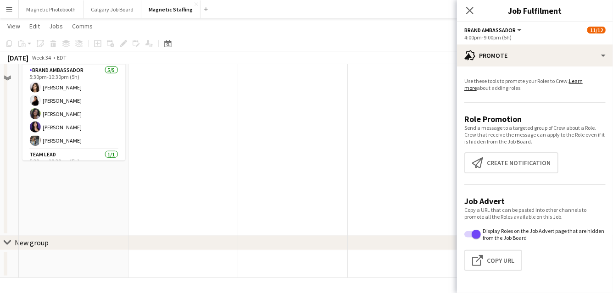
scroll to position [0, 0]
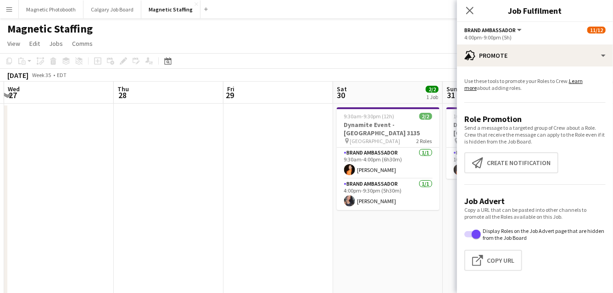
drag, startPoint x: 320, startPoint y: 209, endPoint x: -6, endPoint y: 225, distance: 325.9
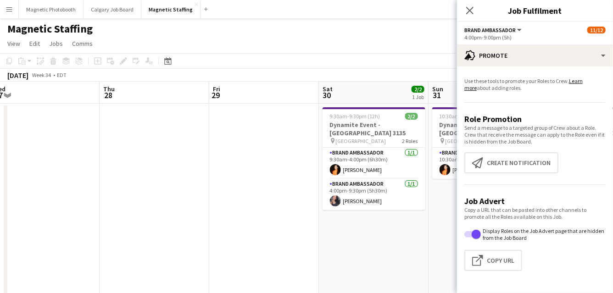
drag, startPoint x: 349, startPoint y: 194, endPoint x: 1, endPoint y: 226, distance: 349.4
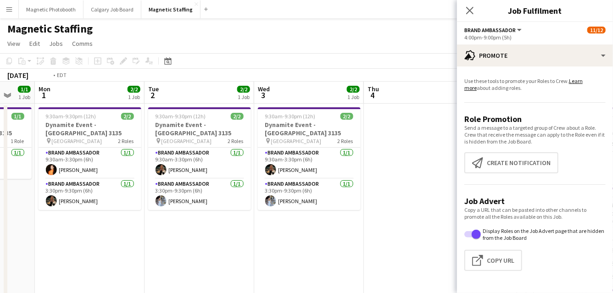
drag, startPoint x: 282, startPoint y: 237, endPoint x: -6, endPoint y: 260, distance: 288.9
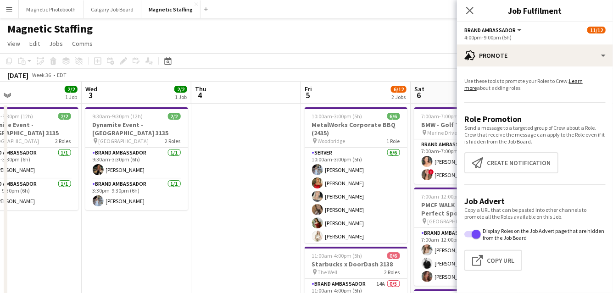
drag, startPoint x: 409, startPoint y: 227, endPoint x: -2, endPoint y: 261, distance: 412.7
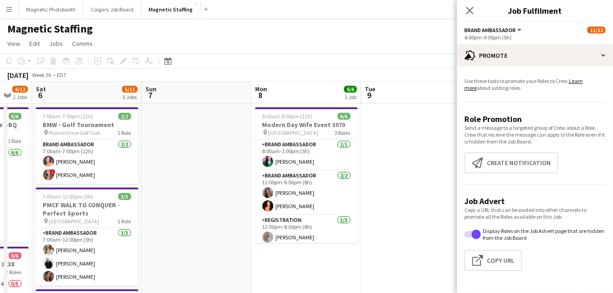
drag, startPoint x: 205, startPoint y: 231, endPoint x: 197, endPoint y: 231, distance: 8.7
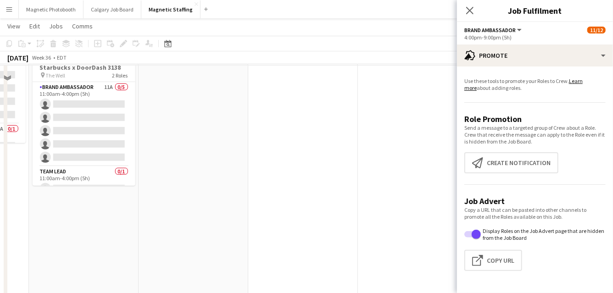
scroll to position [156, 0]
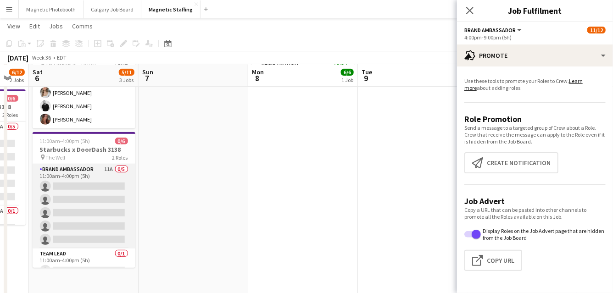
click at [117, 211] on app-card-role "Brand Ambassador 11A 0/5 11:00am-4:00pm (5h) single-neutral-actions single-neut…" at bounding box center [84, 206] width 103 height 84
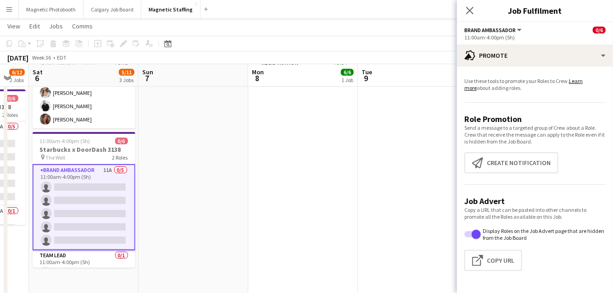
scroll to position [0, 261]
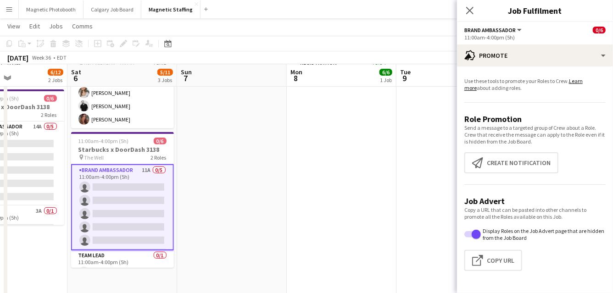
drag, startPoint x: 198, startPoint y: 231, endPoint x: 345, endPoint y: 230, distance: 147.2
click at [345, 230] on app-calendar-viewport "Wed 3 2/2 1 Job Thu 4 Fri 5 6/12 2 Jobs Sat 6 5/11 3 Jobs Sun 7 Mon 8 6/6 1 Job…" at bounding box center [306, 155] width 613 height 552
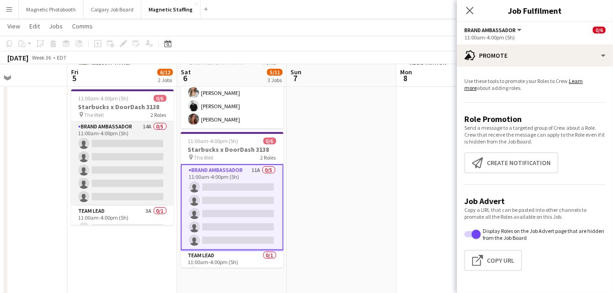
click at [148, 166] on app-card-role "Brand Ambassador 14A 0/5 11:00am-4:00pm (5h) single-neutral-actions single-neut…" at bounding box center [122, 163] width 103 height 84
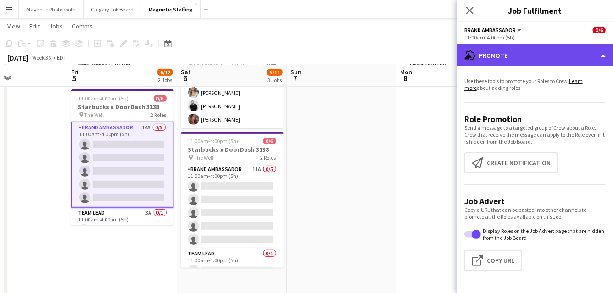
click at [570, 61] on div "advertising-megaphone Promote" at bounding box center [535, 55] width 156 height 22
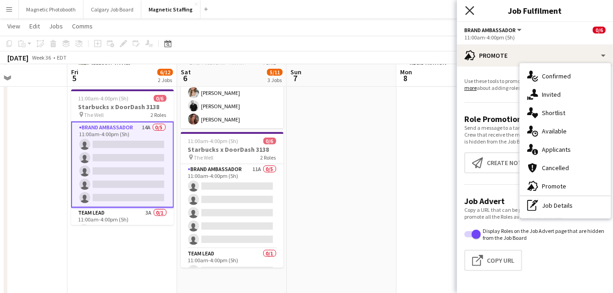
click at [469, 13] on icon "Close pop-in" at bounding box center [469, 10] width 9 height 9
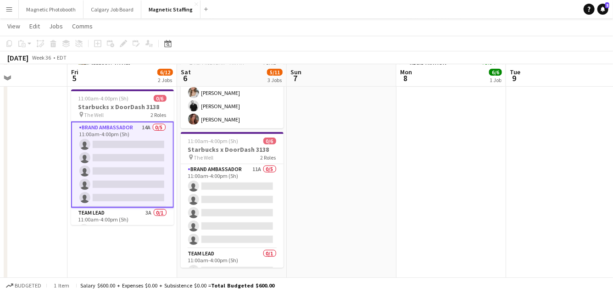
click at [164, 171] on app-card-role "Brand Ambassador 14A 0/5 11:00am-4:00pm (5h) single-neutral-actions single-neut…" at bounding box center [122, 164] width 103 height 86
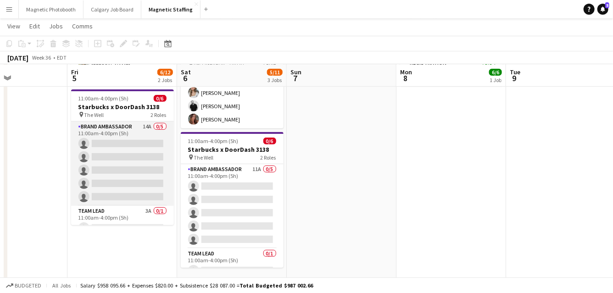
click at [164, 171] on app-card-role "Brand Ambassador 14A 0/5 11:00am-4:00pm (5h) single-neutral-actions single-neut…" at bounding box center [122, 163] width 103 height 84
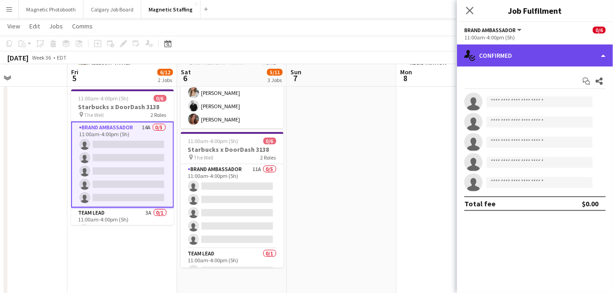
click at [581, 53] on div "single-neutral-actions-check-2 Confirmed" at bounding box center [535, 55] width 156 height 22
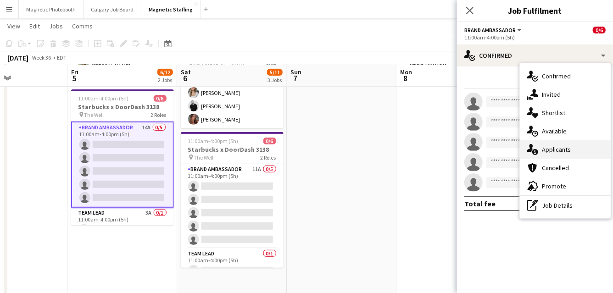
click at [555, 152] on div "single-neutral-actions-information Applicants" at bounding box center [564, 149] width 91 height 18
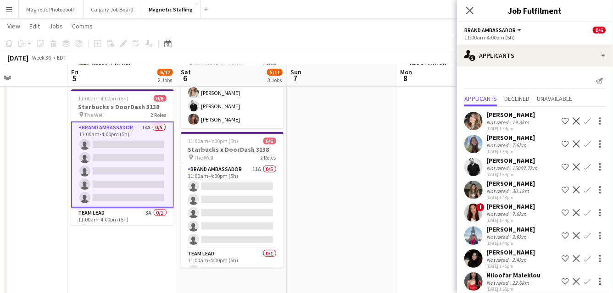
scroll to position [145, 0]
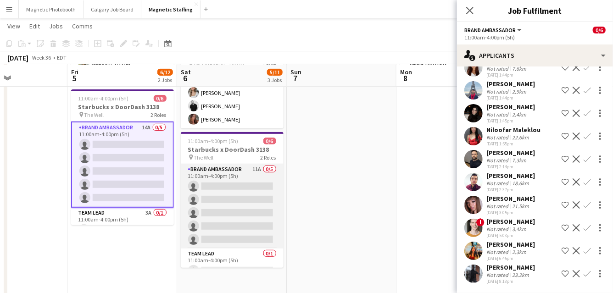
click at [268, 207] on app-card-role "Brand Ambassador 11A 0/5 11:00am-4:00pm (5h) single-neutral-actions single-neut…" at bounding box center [232, 206] width 103 height 84
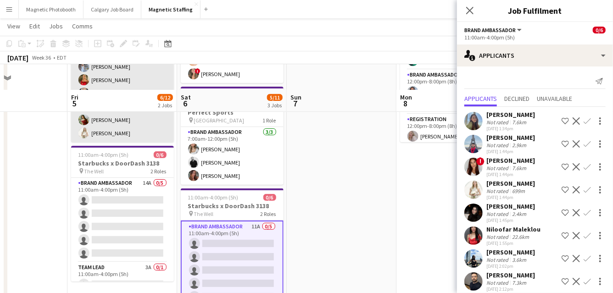
scroll to position [125, 0]
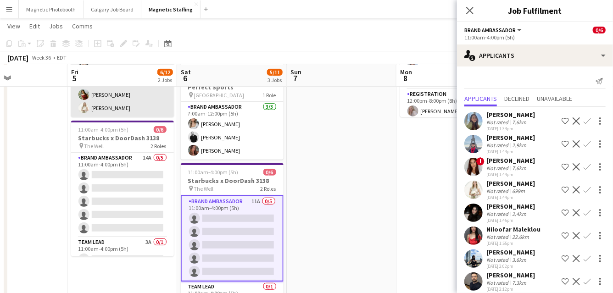
click at [152, 178] on app-card-role "Brand Ambassador 14A 0/5 11:00am-4:00pm (5h) single-neutral-actions single-neut…" at bounding box center [122, 195] width 103 height 84
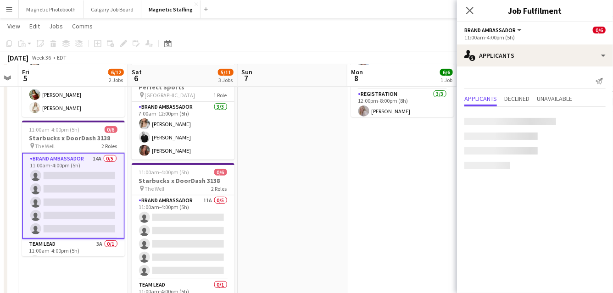
drag, startPoint x: 364, startPoint y: 190, endPoint x: 137, endPoint y: 226, distance: 229.9
click at [140, 226] on app-calendar-viewport "Tue 2 2/2 1 Job Wed 3 2/2 1 Job Thu 4 Fri 5 6/12 2 Jobs Sat 6 5/11 3 Jobs Sun 7…" at bounding box center [306, 187] width 613 height 552
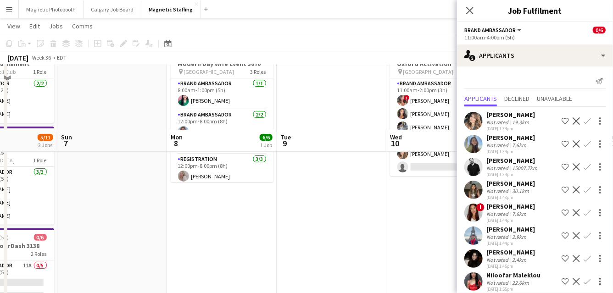
scroll to position [0, 0]
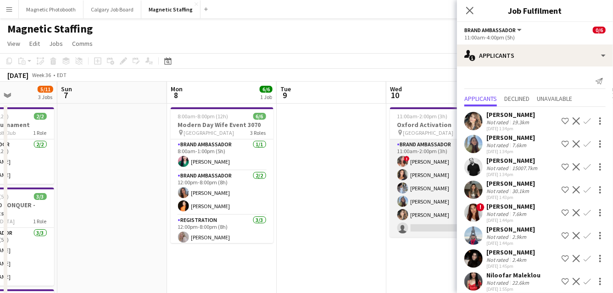
click at [426, 219] on app-card-role "Brand Ambassador 4A [DATE] 11:00am-2:00pm (3h) ! [PERSON_NAME] [PERSON_NAME] [P…" at bounding box center [441, 188] width 103 height 98
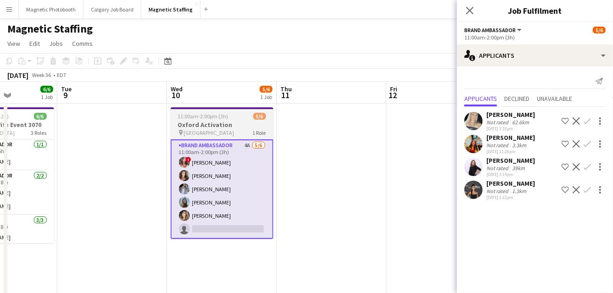
scroll to position [0, 363]
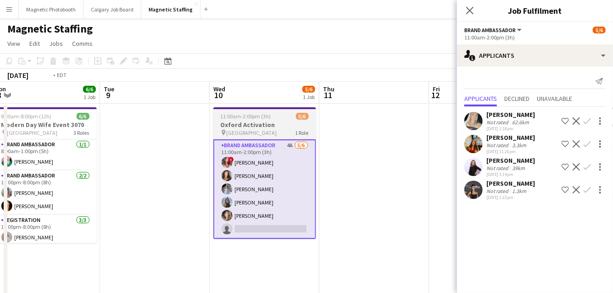
drag, startPoint x: 336, startPoint y: 224, endPoint x: 224, endPoint y: 234, distance: 112.4
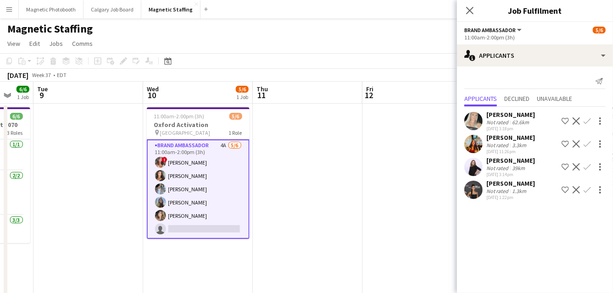
drag, startPoint x: 349, startPoint y: 198, endPoint x: 106, endPoint y: 201, distance: 243.0
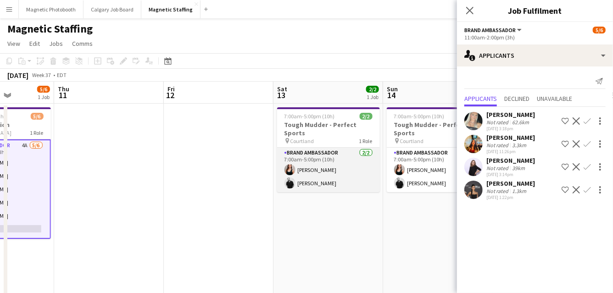
click at [296, 168] on app-card-role "Brand Ambassador [DATE] 7:00am-5:00pm (10h) [PERSON_NAME] [PERSON_NAME]" at bounding box center [328, 170] width 103 height 44
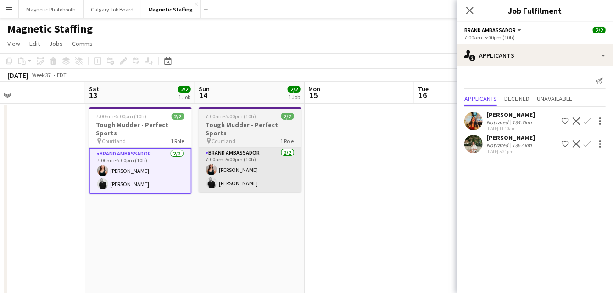
drag, startPoint x: 166, startPoint y: 183, endPoint x: 190, endPoint y: 180, distance: 23.7
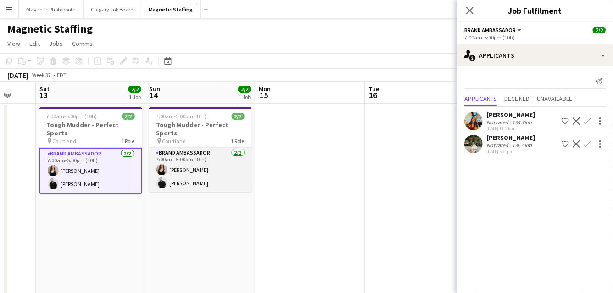
click at [199, 170] on app-card-role "Brand Ambassador [DATE] 7:00am-5:00pm (10h) [PERSON_NAME] [PERSON_NAME]" at bounding box center [200, 170] width 103 height 44
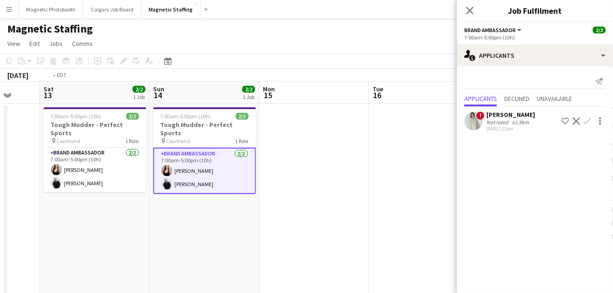
drag, startPoint x: 331, startPoint y: 195, endPoint x: -6, endPoint y: 256, distance: 342.0
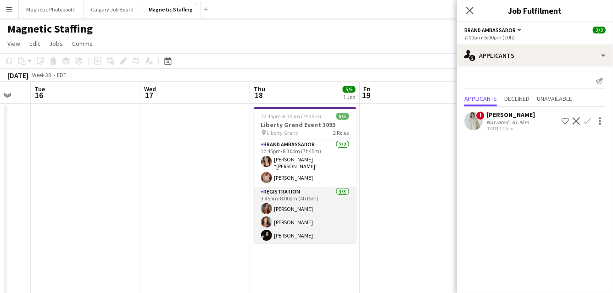
click at [293, 237] on app-card-role "Registration [DATE] 3:45pm-8:00pm (4h15m) [PERSON_NAME] [PERSON_NAME] [PERSON_N…" at bounding box center [305, 216] width 103 height 58
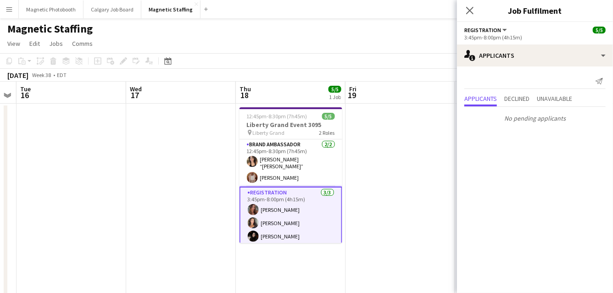
drag, startPoint x: 194, startPoint y: 242, endPoint x: 119, endPoint y: 254, distance: 76.1
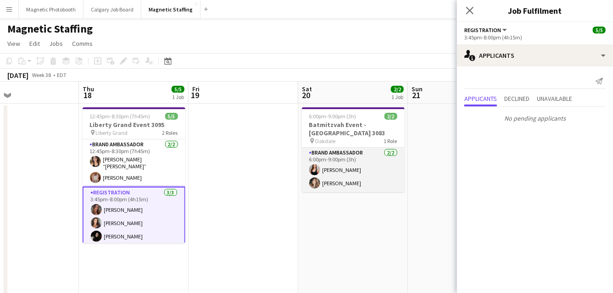
click at [370, 175] on app-card-role "Brand Ambassador [DATE] 6:00pm-9:00pm (3h) [PERSON_NAME] [PERSON_NAME]" at bounding box center [353, 170] width 103 height 44
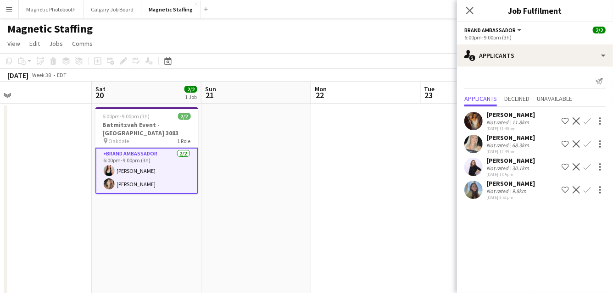
drag, startPoint x: 370, startPoint y: 175, endPoint x: 53, endPoint y: 191, distance: 316.7
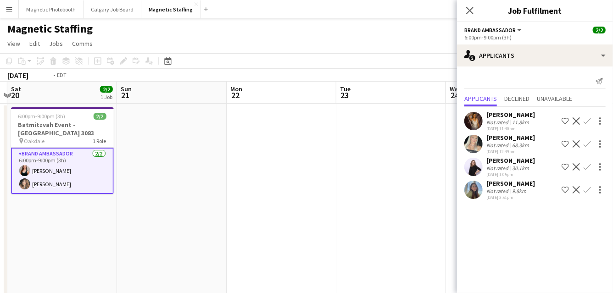
drag, startPoint x: 288, startPoint y: 186, endPoint x: -6, endPoint y: 199, distance: 294.2
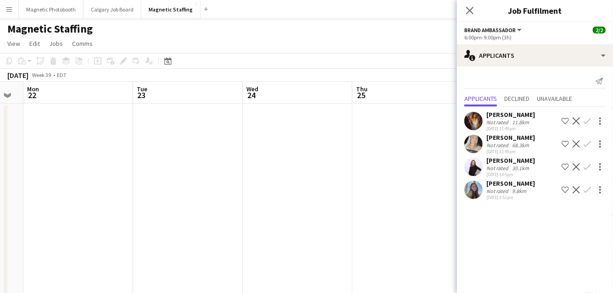
drag, startPoint x: 270, startPoint y: 184, endPoint x: -6, endPoint y: 226, distance: 279.2
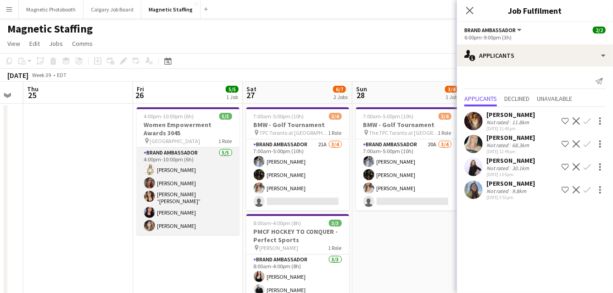
click at [194, 200] on app-card-role "Brand Ambassador [DATE] 4:00pm-10:00pm (6h) [PERSON_NAME] [PERSON_NAME] [PERSON…" at bounding box center [188, 191] width 103 height 87
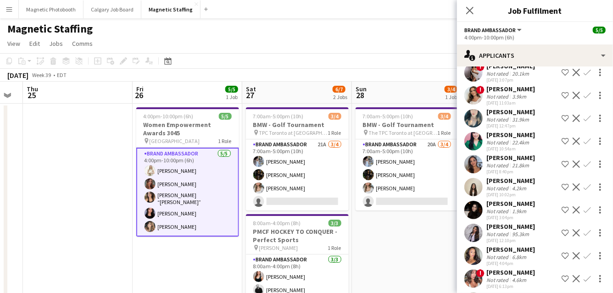
scroll to position [277, 0]
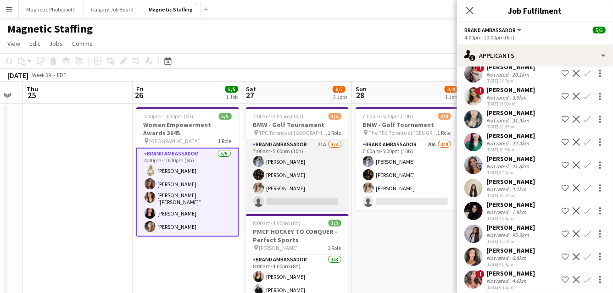
click at [310, 184] on app-card-role "Brand Ambassador 21A [DATE] 7:00am-5:00pm (10h) [PERSON_NAME] [PERSON_NAME] [PE…" at bounding box center [297, 174] width 103 height 71
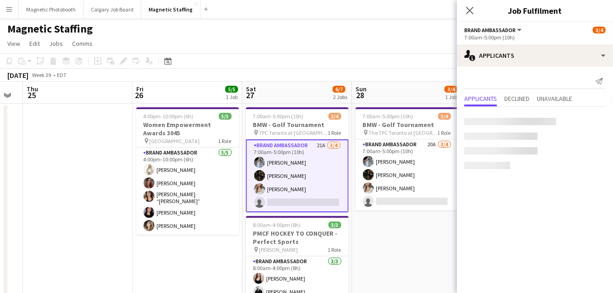
scroll to position [0, 0]
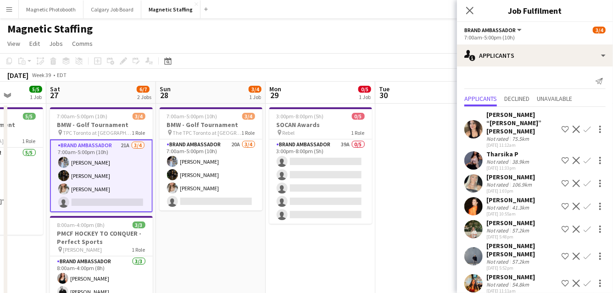
drag, startPoint x: 310, startPoint y: 184, endPoint x: 198, endPoint y: 183, distance: 111.9
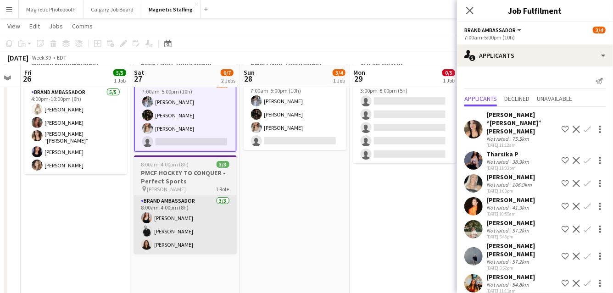
scroll to position [60, 0]
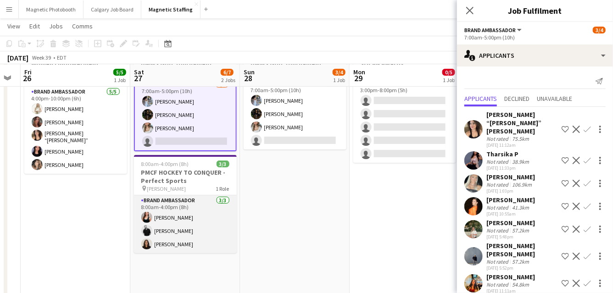
click at [207, 232] on app-card-role "Brand Ambassador [DATE] 8:00am-4:00pm (8h) [PERSON_NAME] [PERSON_NAME] [PERSON_…" at bounding box center [185, 224] width 103 height 58
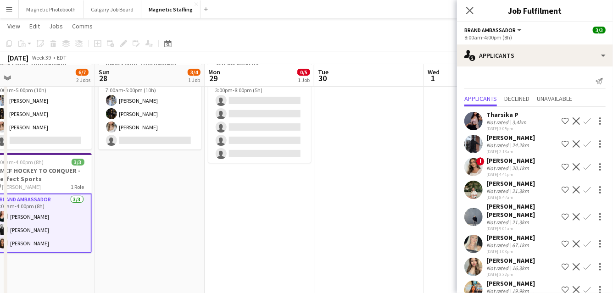
drag, startPoint x: 335, startPoint y: 234, endPoint x: 170, endPoint y: 234, distance: 165.0
click at [173, 234] on app-calendar-viewport "Thu 25 Fri 26 5/5 1 Job Sat 27 6/7 2 Jobs Sun 28 3/4 1 Job Mon 29 0/5 1 Job Tue…" at bounding box center [306, 252] width 613 height 552
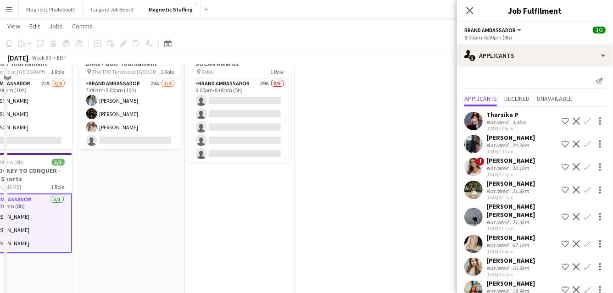
scroll to position [0, 0]
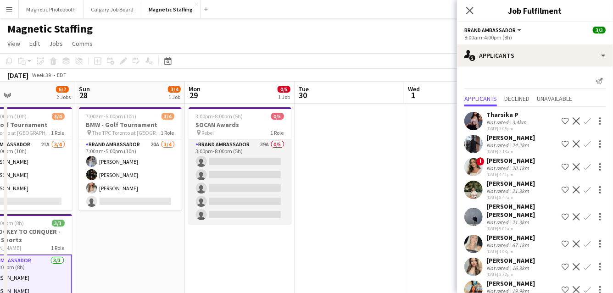
click at [250, 190] on app-card-role "Brand Ambassador 39A 0/5 3:00pm-8:00pm (5h) single-neutral-actions single-neutr…" at bounding box center [239, 181] width 103 height 84
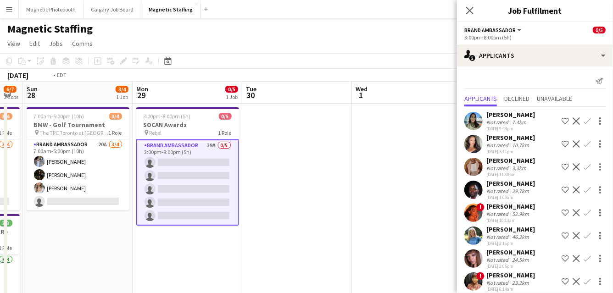
drag, startPoint x: 413, startPoint y: 174, endPoint x: 58, endPoint y: 215, distance: 357.2
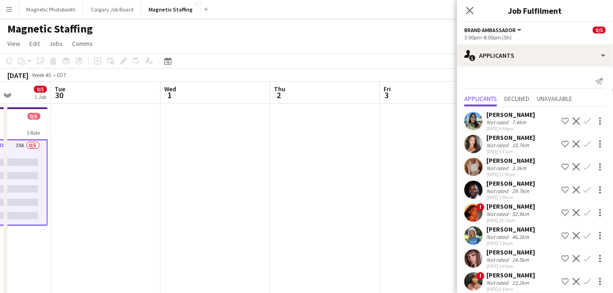
drag, startPoint x: 422, startPoint y: 177, endPoint x: 57, endPoint y: 189, distance: 365.1
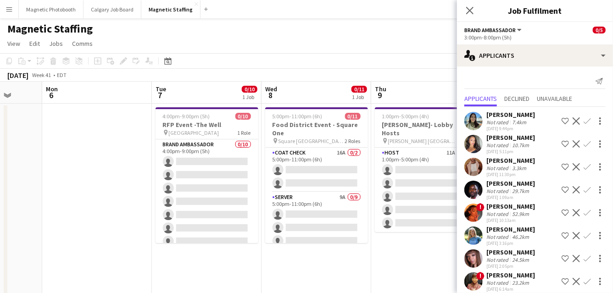
drag, startPoint x: 292, startPoint y: 181, endPoint x: 11, endPoint y: 191, distance: 282.1
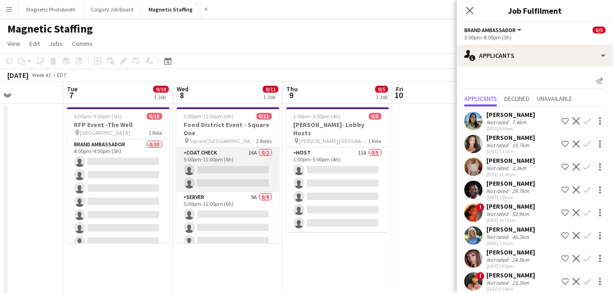
scroll to position [0, 374]
click at [240, 173] on app-card-role "Coat Check 16A 0/2 5:00pm-11:00pm (6h) single-neutral-actions single-neutral-ac…" at bounding box center [228, 170] width 103 height 44
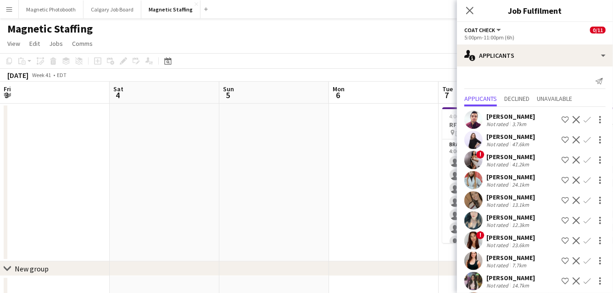
scroll to position [0, 374]
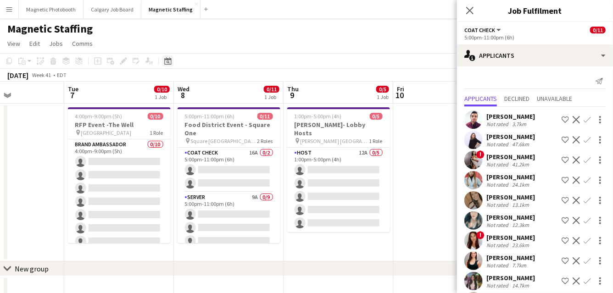
click at [166, 66] on div "Date picker" at bounding box center [167, 60] width 11 height 11
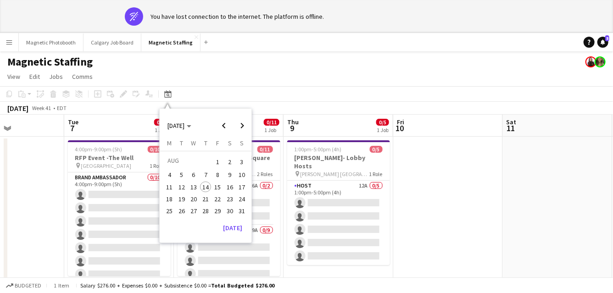
click at [236, 195] on button "24" at bounding box center [242, 199] width 12 height 12
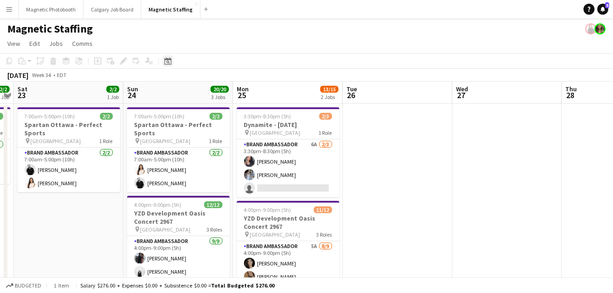
click at [167, 62] on icon "Date picker" at bounding box center [167, 60] width 7 height 7
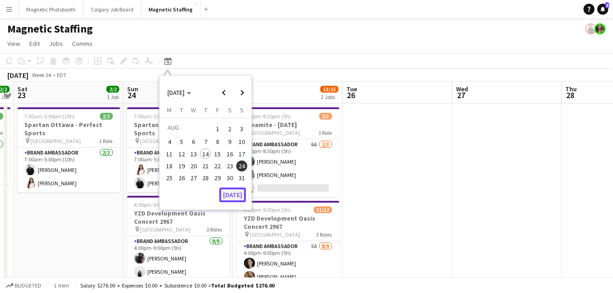
click at [235, 197] on button "[DATE]" at bounding box center [232, 195] width 27 height 15
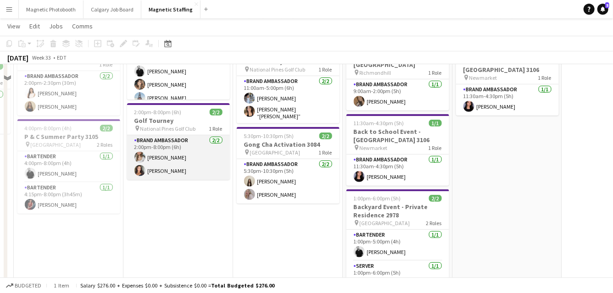
scroll to position [0, 0]
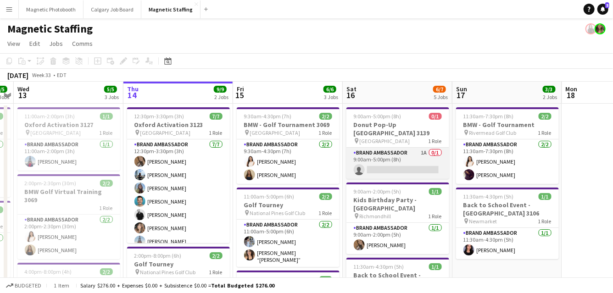
click at [394, 148] on app-card-role "Brand Ambassador 1A 0/1 9:00am-5:00pm (8h) single-neutral-actions" at bounding box center [397, 163] width 103 height 31
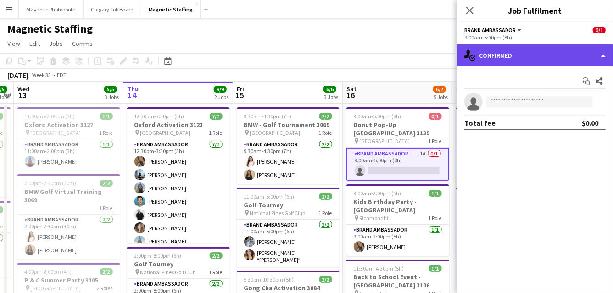
click at [540, 56] on div "single-neutral-actions-check-2 Confirmed" at bounding box center [535, 55] width 156 height 22
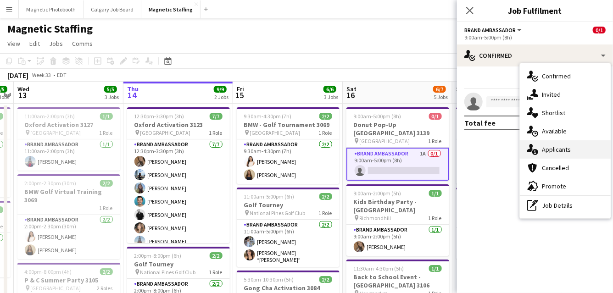
click at [555, 151] on div "single-neutral-actions-information Applicants" at bounding box center [564, 149] width 91 height 18
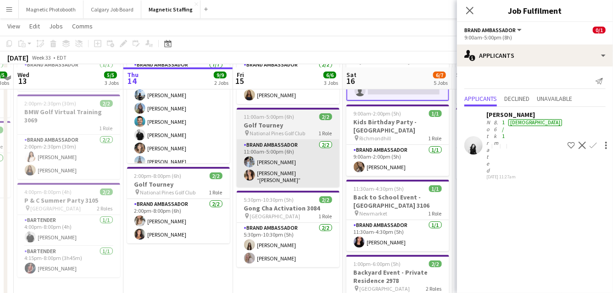
scroll to position [85, 0]
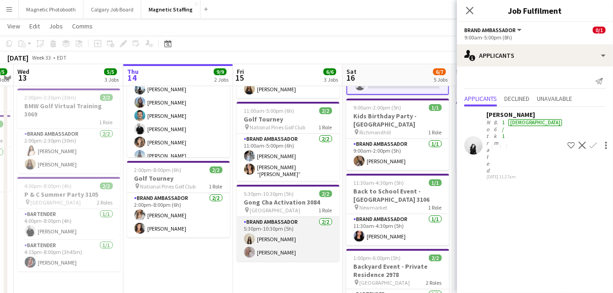
click at [252, 236] on app-user-avatar at bounding box center [249, 238] width 11 height 11
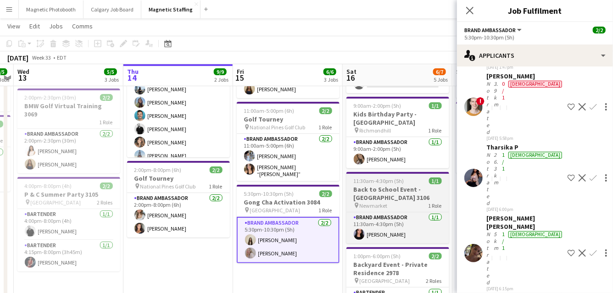
scroll to position [0, 0]
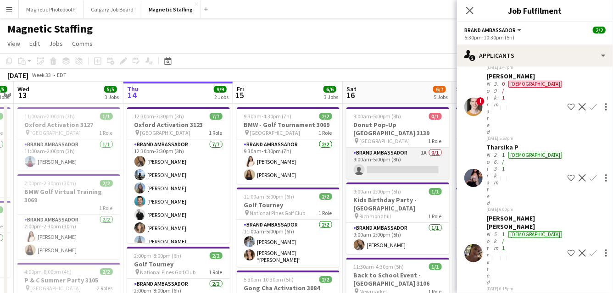
click at [377, 153] on app-card-role "Brand Ambassador 1A 0/1 9:00am-5:00pm (8h) single-neutral-actions" at bounding box center [397, 163] width 103 height 31
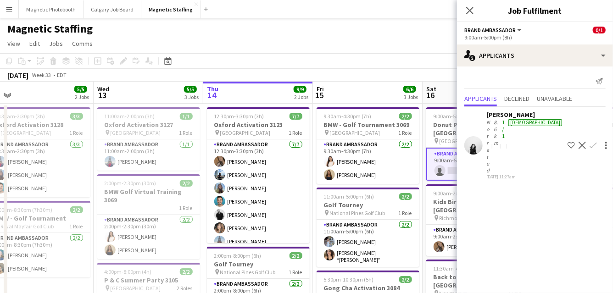
drag, startPoint x: 377, startPoint y: 153, endPoint x: 170, endPoint y: 191, distance: 210.2
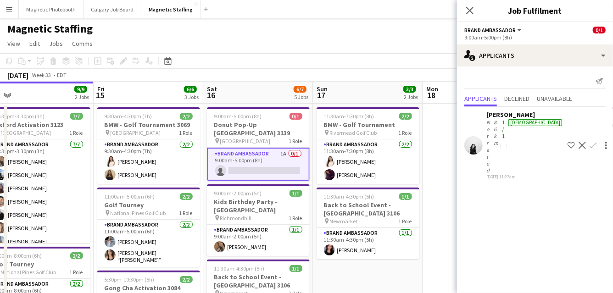
scroll to position [0, 299]
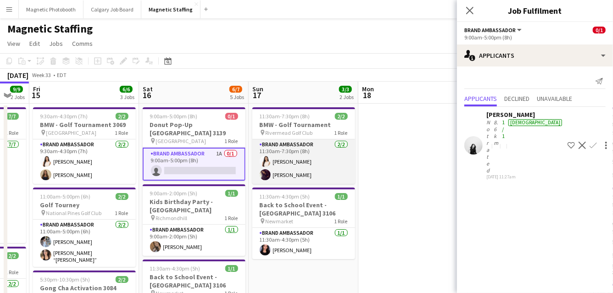
click at [313, 176] on app-card-role "Brand Ambassador [DATE] 11:30am-7:30pm (8h) [PERSON_NAME] [PERSON_NAME]" at bounding box center [303, 161] width 103 height 44
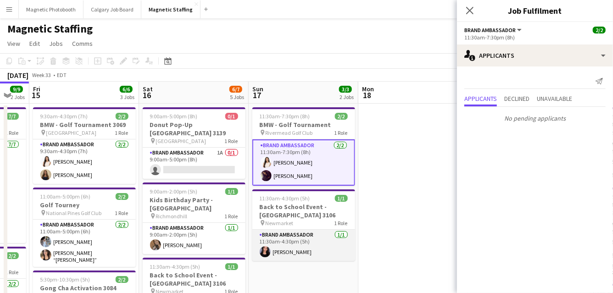
click at [289, 244] on app-card-role "Brand Ambassador [DATE] 11:30am-4:30pm (5h) [PERSON_NAME]" at bounding box center [303, 245] width 103 height 31
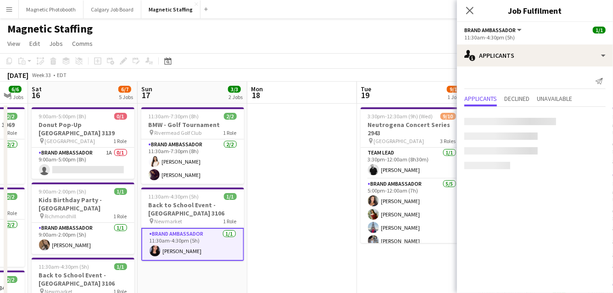
drag, startPoint x: 370, startPoint y: 227, endPoint x: 102, endPoint y: 257, distance: 268.9
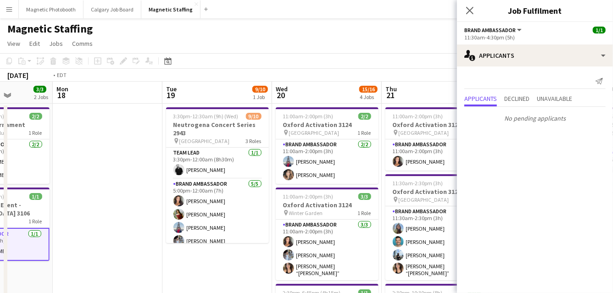
scroll to position [0, 337]
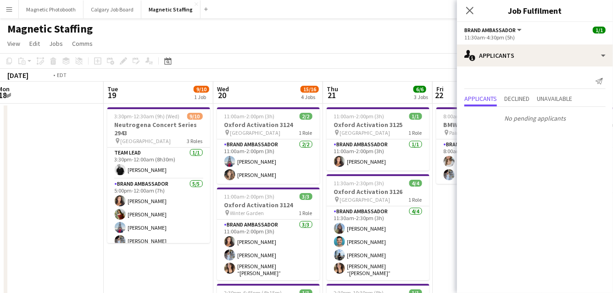
drag, startPoint x: 323, startPoint y: 205, endPoint x: 252, endPoint y: 205, distance: 71.5
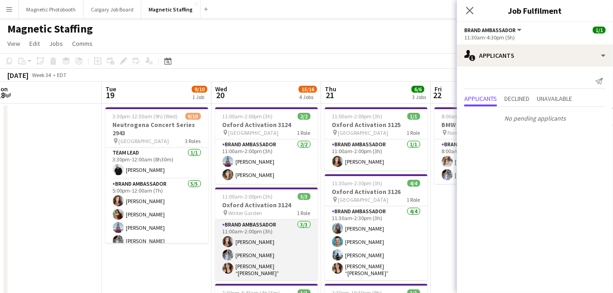
click at [254, 238] on app-card-role "Brand Ambassador [DATE] 11:00am-2:00pm (3h) [PERSON_NAME] [PERSON_NAME] [PERSON…" at bounding box center [266, 250] width 103 height 61
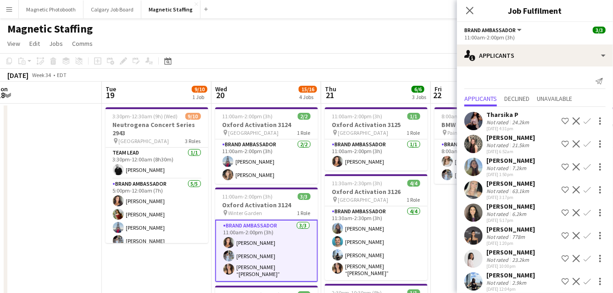
scroll to position [8, 0]
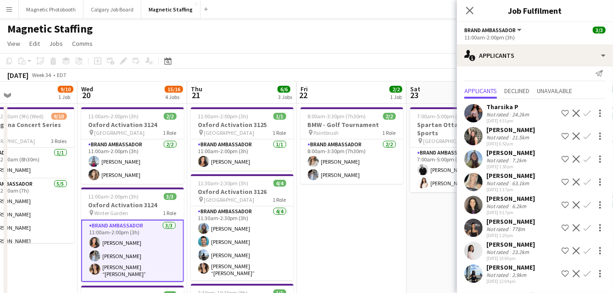
drag, startPoint x: 229, startPoint y: 165, endPoint x: 212, endPoint y: 166, distance: 17.5
click at [169, 61] on icon "Date picker" at bounding box center [167, 60] width 7 height 7
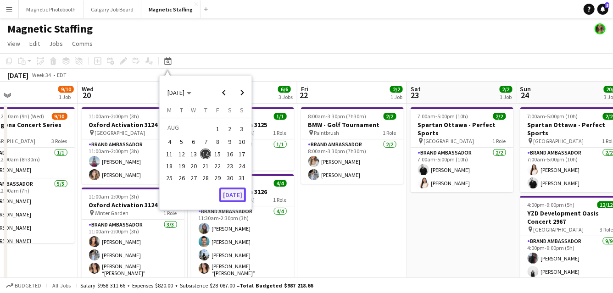
click at [231, 196] on button "[DATE]" at bounding box center [232, 195] width 27 height 15
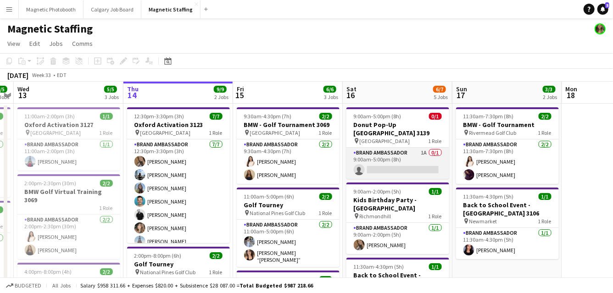
click at [378, 161] on app-card-role "Brand Ambassador 1A 0/1 9:00am-5:00pm (8h) single-neutral-actions" at bounding box center [397, 163] width 103 height 31
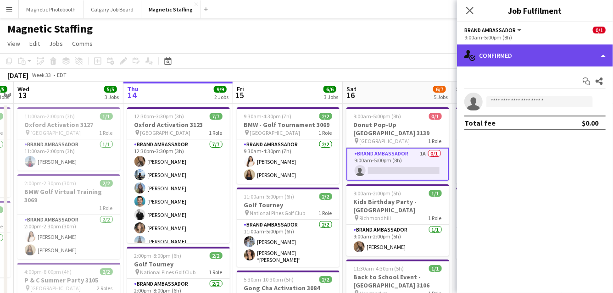
click at [540, 49] on div "single-neutral-actions-check-2 Confirmed" at bounding box center [535, 55] width 156 height 22
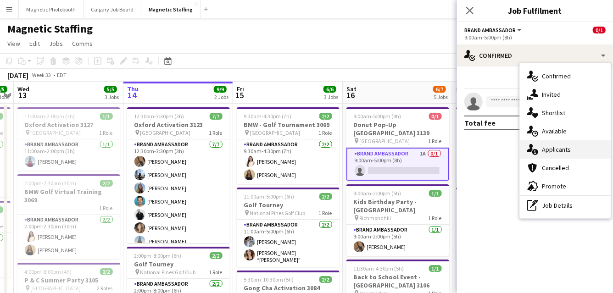
click at [535, 154] on icon at bounding box center [535, 152] width 6 height 6
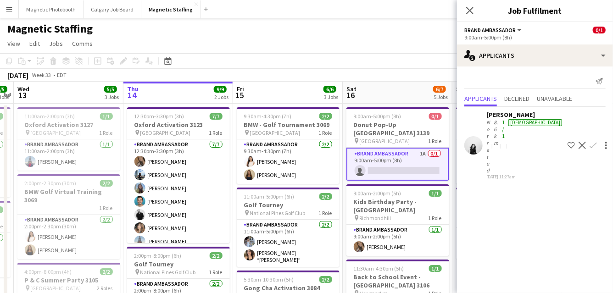
click at [589, 142] on app-icon "Confirm" at bounding box center [592, 145] width 7 height 7
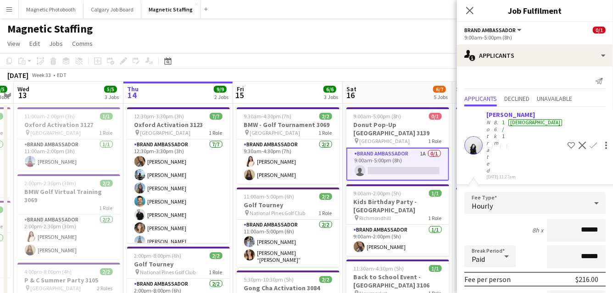
scroll to position [62, 0]
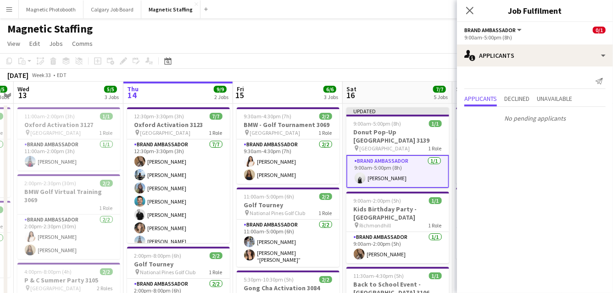
click at [432, 74] on div "August 2025 Week 33 • EDT Publish 1 job Revert 1 job" at bounding box center [306, 75] width 613 height 13
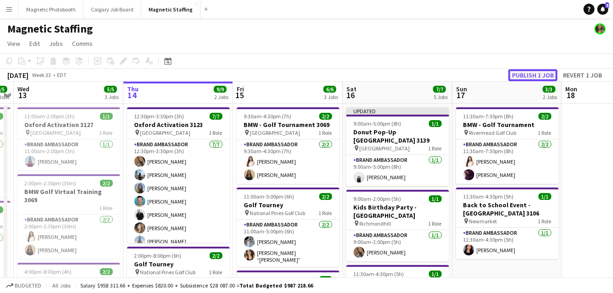
click at [533, 74] on button "Publish 1 job" at bounding box center [532, 75] width 49 height 12
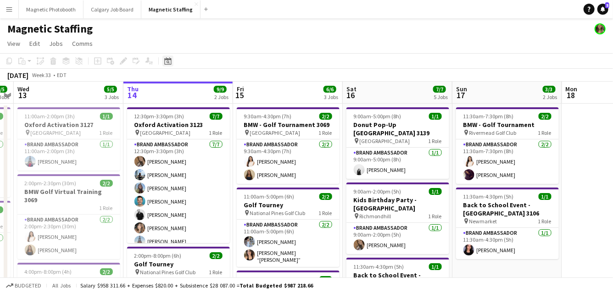
click at [168, 61] on icon "Date picker" at bounding box center [167, 60] width 7 height 7
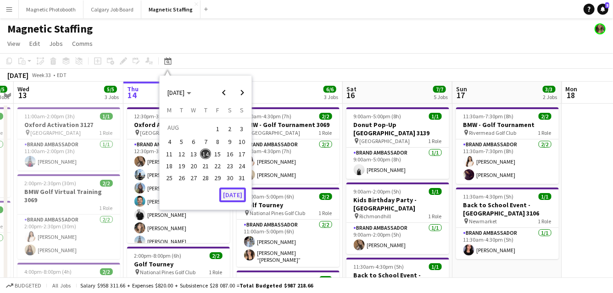
click at [237, 201] on button "[DATE]" at bounding box center [232, 195] width 27 height 15
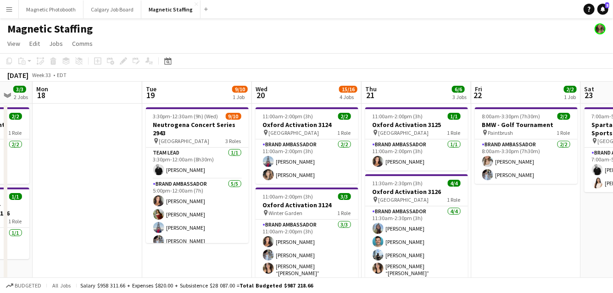
drag, startPoint x: 497, startPoint y: 160, endPoint x: -6, endPoint y: 206, distance: 504.6
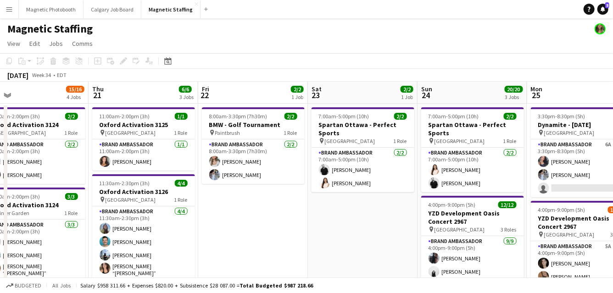
drag, startPoint x: 234, startPoint y: 189, endPoint x: -6, endPoint y: 208, distance: 241.0
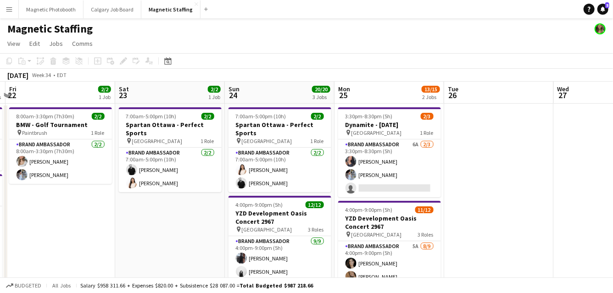
drag, startPoint x: 315, startPoint y: 186, endPoint x: 156, endPoint y: 186, distance: 158.2
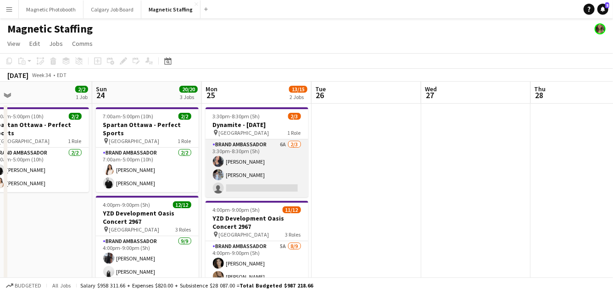
click at [237, 182] on app-card-role "Brand Ambassador 6A [DATE] 3:30pm-8:30pm (5h) [PERSON_NAME] [PERSON_NAME] singl…" at bounding box center [256, 168] width 103 height 58
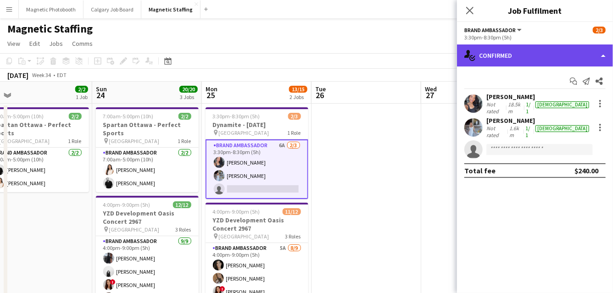
click at [535, 65] on div "single-neutral-actions-check-2 Confirmed" at bounding box center [535, 55] width 156 height 22
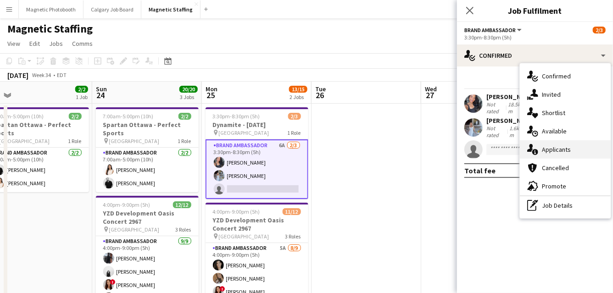
click at [546, 156] on div "single-neutral-actions-information Applicants" at bounding box center [564, 149] width 91 height 18
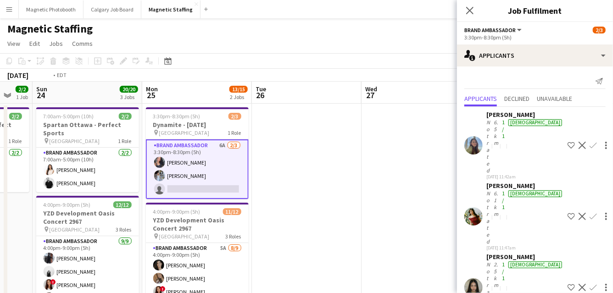
drag, startPoint x: 366, startPoint y: 189, endPoint x: 45, endPoint y: 205, distance: 321.3
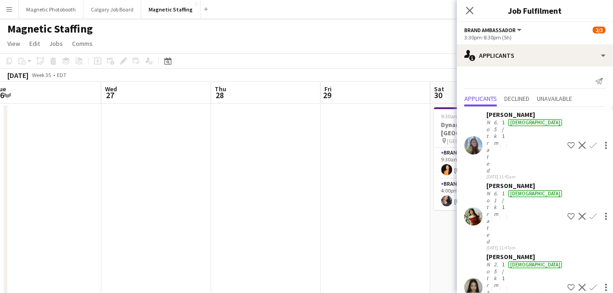
scroll to position [0, 378]
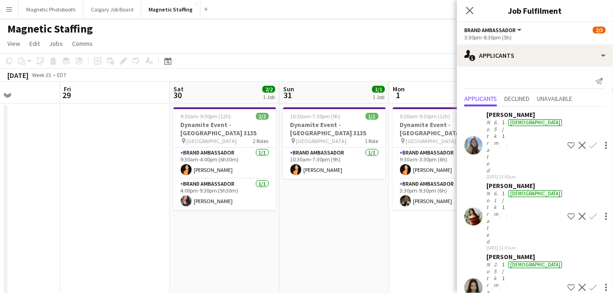
drag, startPoint x: 91, startPoint y: 196, endPoint x: -6, endPoint y: 196, distance: 97.2
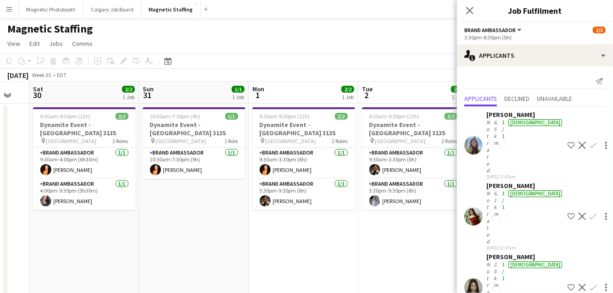
scroll to position [0, 395]
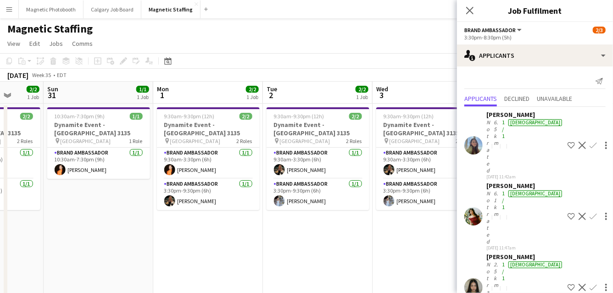
drag, startPoint x: 296, startPoint y: 215, endPoint x: 59, endPoint y: 217, distance: 236.6
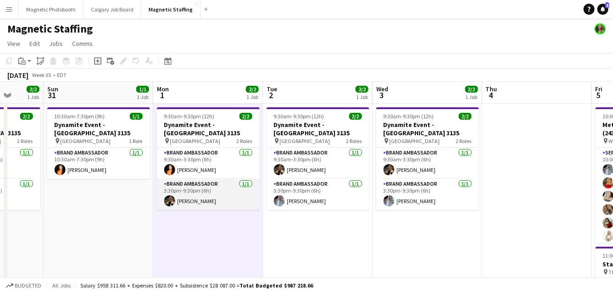
click at [224, 179] on app-card-role "Brand Ambassador [DATE] 3:30pm-9:30pm (6h) [PERSON_NAME]" at bounding box center [208, 194] width 103 height 31
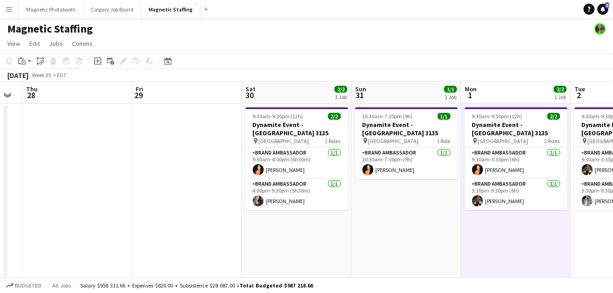
drag, startPoint x: 163, startPoint y: 209, endPoint x: 395, endPoint y: 209, distance: 232.4
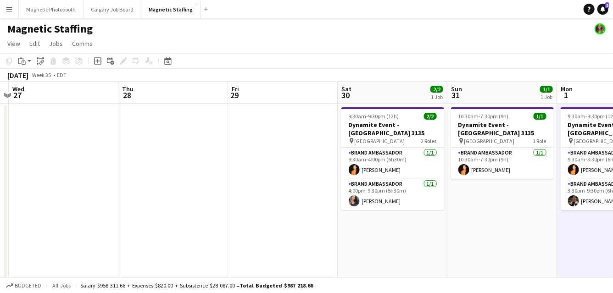
drag, startPoint x: 154, startPoint y: 209, endPoint x: 447, endPoint y: 194, distance: 293.8
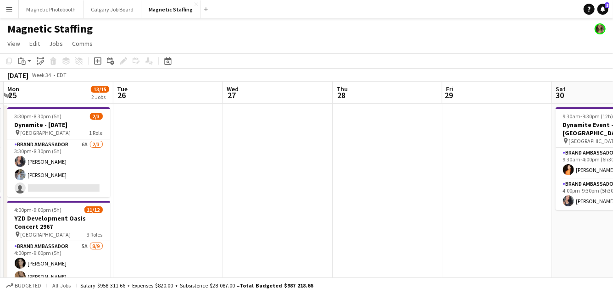
scroll to position [0, 213]
drag, startPoint x: 323, startPoint y: 186, endPoint x: 414, endPoint y: 180, distance: 91.4
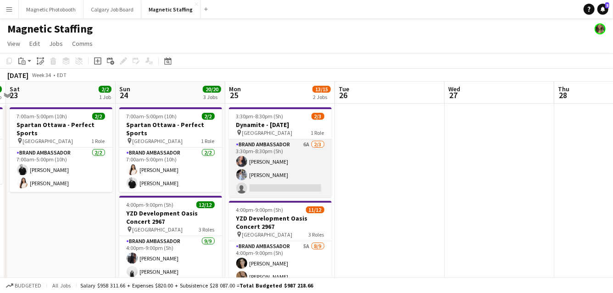
click at [301, 179] on app-card-role "Brand Ambassador 6A [DATE] 3:30pm-8:30pm (5h) [PERSON_NAME] [PERSON_NAME] singl…" at bounding box center [280, 168] width 103 height 58
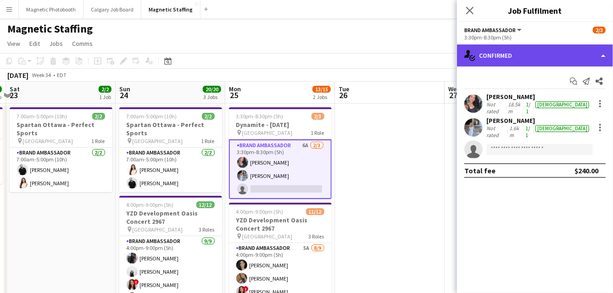
click at [497, 49] on div "single-neutral-actions-check-2 Confirmed" at bounding box center [535, 55] width 156 height 22
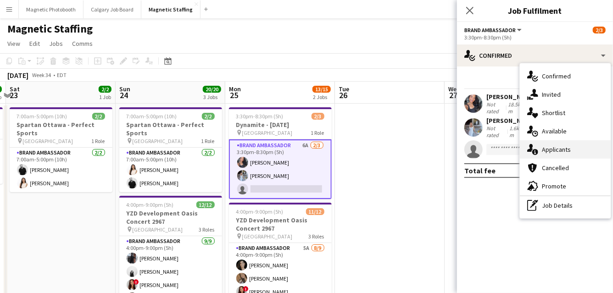
click at [527, 147] on icon "single-neutral-actions-information" at bounding box center [532, 149] width 11 height 11
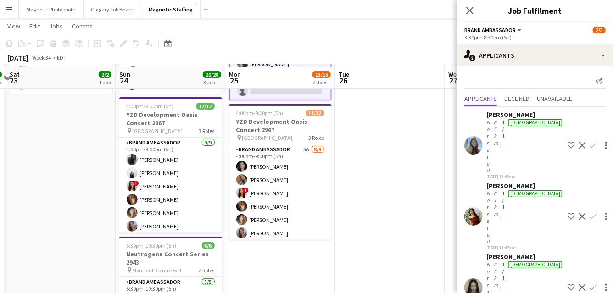
scroll to position [97, 0]
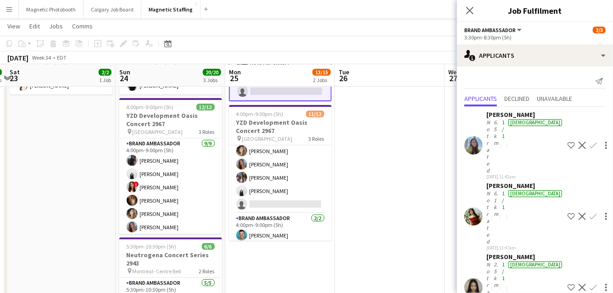
click at [298, 206] on app-card-role "Brand Ambassador 5A 8/9 4:00pm-9:00pm (5h) Katrine Crepaldi erica Musso ! Luana…" at bounding box center [280, 145] width 103 height 138
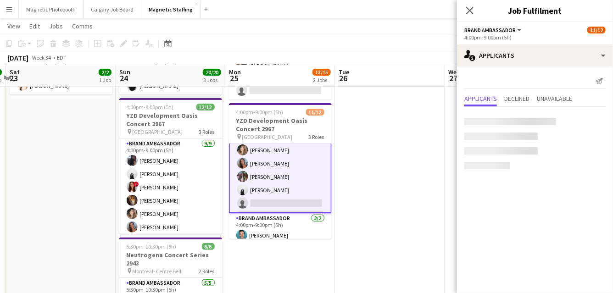
scroll to position [71, 0]
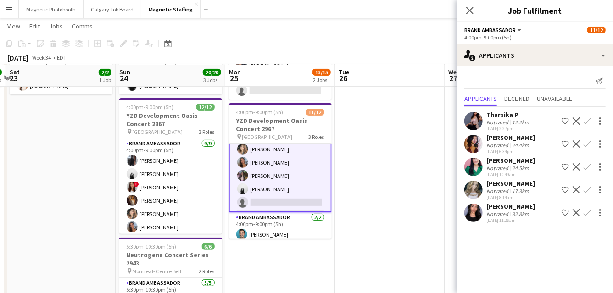
click at [589, 212] on app-icon "Confirm" at bounding box center [586, 212] width 7 height 7
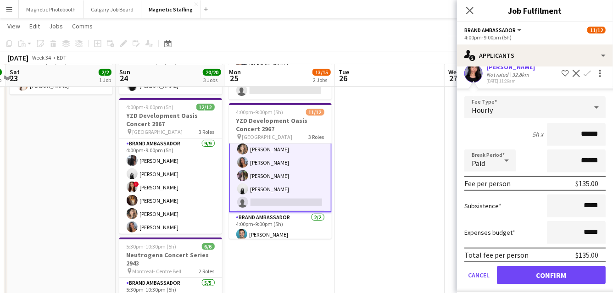
scroll to position [146, 0]
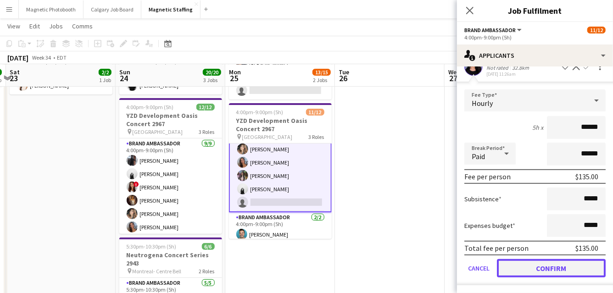
click at [531, 266] on button "Confirm" at bounding box center [551, 268] width 109 height 18
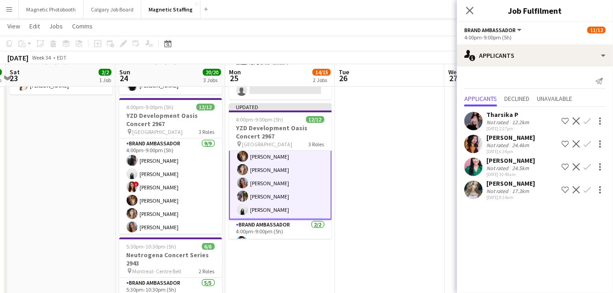
scroll to position [0, 0]
click at [388, 245] on app-date-cell at bounding box center [390, 227] width 110 height 442
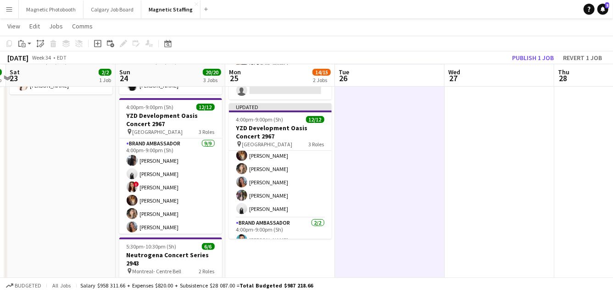
scroll to position [70, 0]
click at [529, 55] on button "Publish 1 job" at bounding box center [532, 58] width 49 height 12
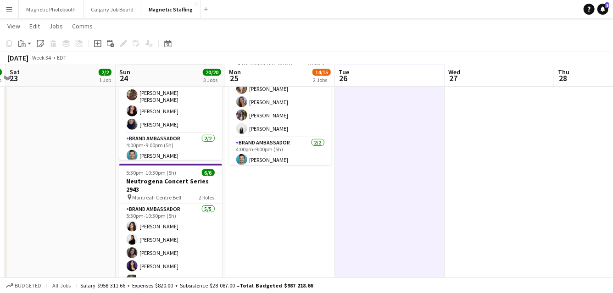
scroll to position [0, 0]
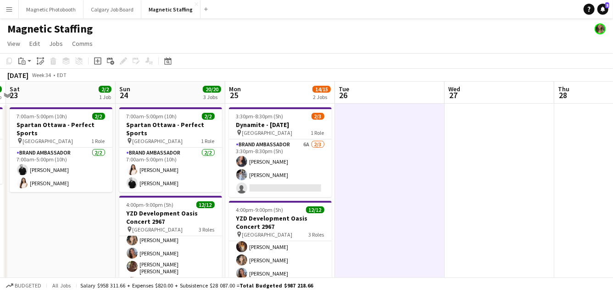
click at [292, 171] on app-card-role "Brand Ambassador 6A [DATE] 3:30pm-8:30pm (5h) [PERSON_NAME] [PERSON_NAME] singl…" at bounding box center [280, 168] width 103 height 58
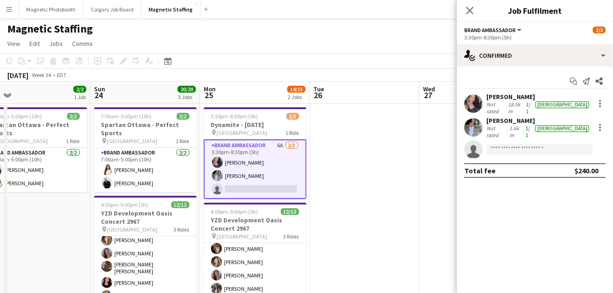
drag, startPoint x: 292, startPoint y: 290, endPoint x: 414, endPoint y: 141, distance: 193.2
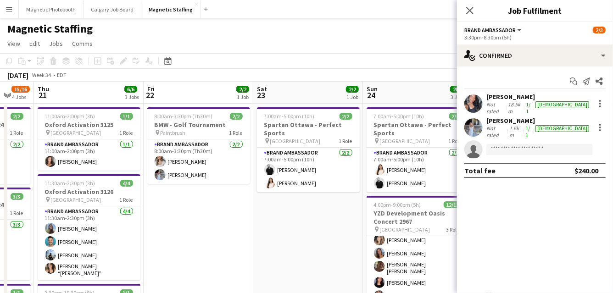
click at [169, 61] on icon "Date picker" at bounding box center [167, 60] width 7 height 7
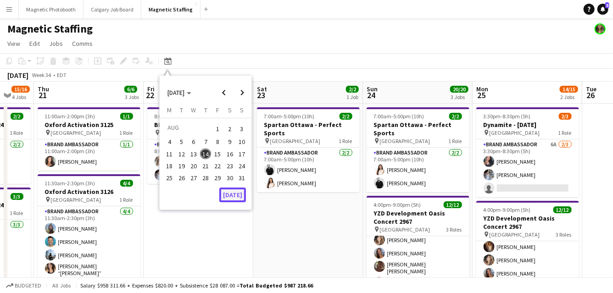
drag, startPoint x: 414, startPoint y: 141, endPoint x: 233, endPoint y: 193, distance: 188.6
click at [233, 193] on button "[DATE]" at bounding box center [232, 195] width 27 height 15
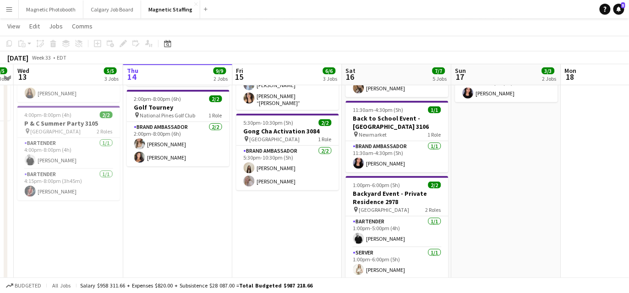
scroll to position [156, 0]
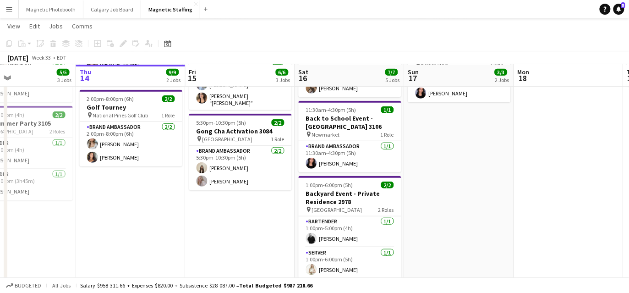
drag, startPoint x: 240, startPoint y: 209, endPoint x: 102, endPoint y: 211, distance: 138.0
click at [102, 211] on app-calendar-viewport "Sun 10 16/17 3 Jobs Mon 11 Tue 12 5/5 2 Jobs Wed 13 5/5 3 Jobs Thu 14 9/9 2 Job…" at bounding box center [314, 156] width 629 height 552
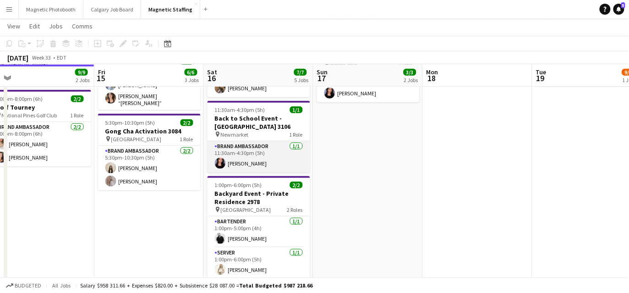
click at [267, 141] on app-card-role "Brand Ambassador [DATE] 11:30am-4:30pm (5h) [PERSON_NAME]" at bounding box center [259, 156] width 103 height 31
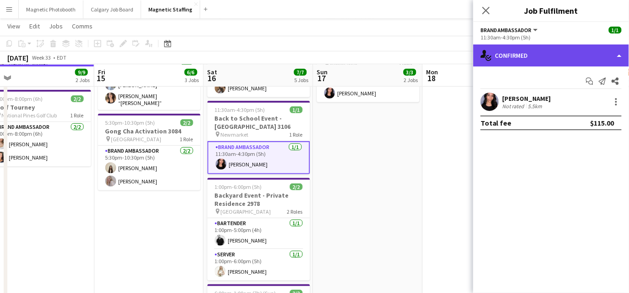
click at [506, 54] on div "single-neutral-actions-check-2 Confirmed" at bounding box center [552, 55] width 156 height 22
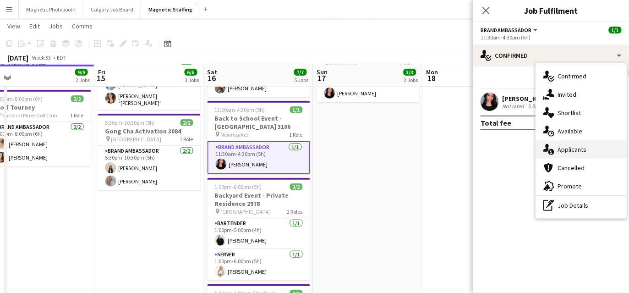
click at [545, 152] on icon "single-neutral-actions-information" at bounding box center [549, 149] width 11 height 11
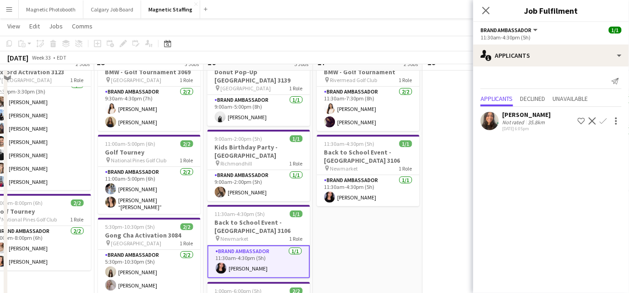
scroll to position [2, 0]
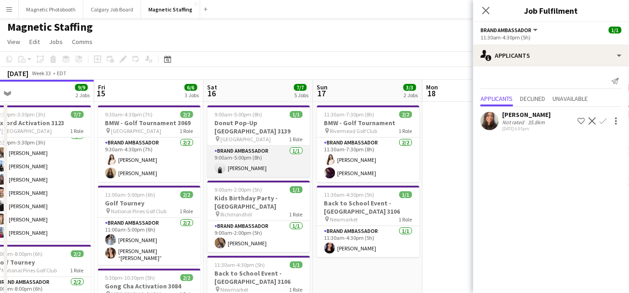
click at [261, 158] on app-card-role "Brand Ambassador 1/1 9:00am-5:00pm (8h) angel kim" at bounding box center [259, 161] width 103 height 31
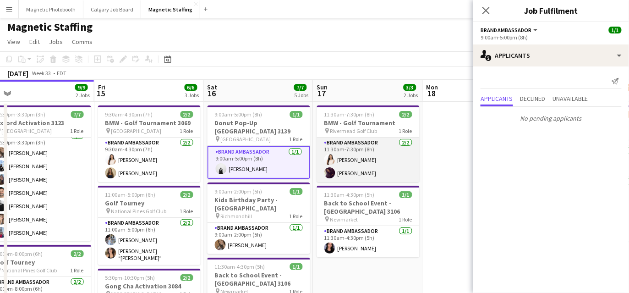
click at [359, 166] on app-card-role "Brand Ambassador [DATE] 11:30am-7:30pm (8h) [PERSON_NAME] [PERSON_NAME]" at bounding box center [368, 160] width 103 height 44
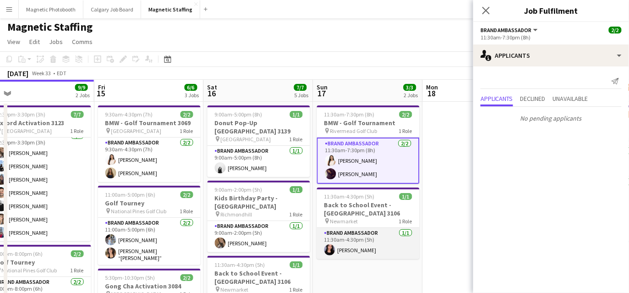
click at [361, 251] on app-card-role "Brand Ambassador [DATE] 11:30am-4:30pm (5h) [PERSON_NAME]" at bounding box center [368, 243] width 103 height 31
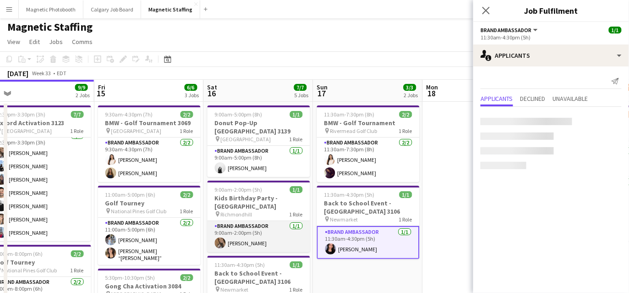
click at [263, 227] on app-card-role "Brand Ambassador 1/1 9:00am-2:00pm (5h) erica Musso" at bounding box center [259, 236] width 103 height 31
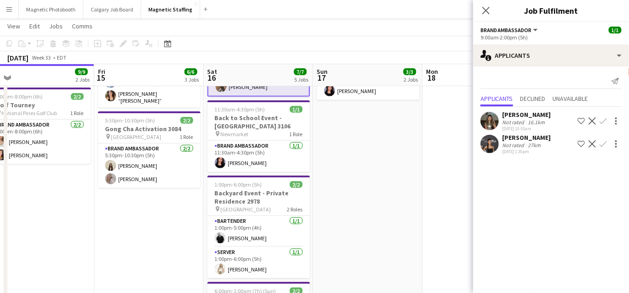
click at [263, 227] on app-card-role "Bartender [DATE] 1:00pm-5:00pm (4h) [PERSON_NAME]" at bounding box center [259, 231] width 103 height 31
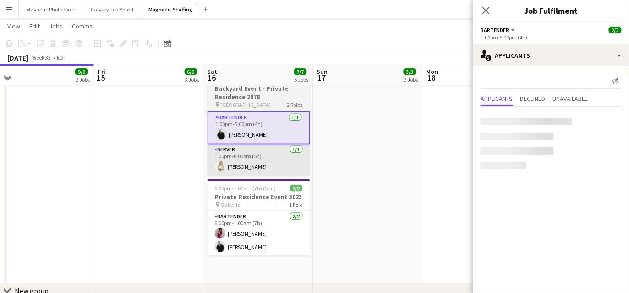
scroll to position [309, 0]
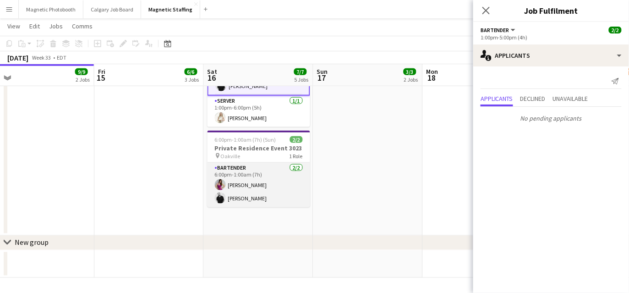
click at [269, 178] on app-card-role "Bartender [DATE] 6:00pm-1:00am (7h) [PERSON_NAME] [PERSON_NAME]" at bounding box center [259, 185] width 103 height 44
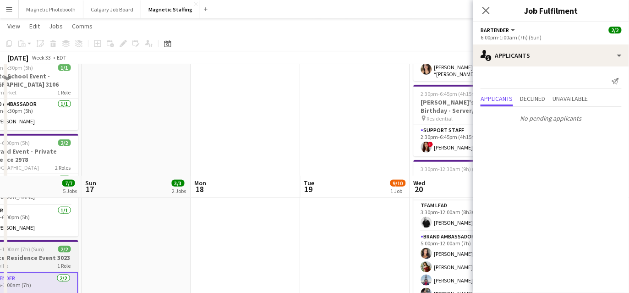
scroll to position [117, 0]
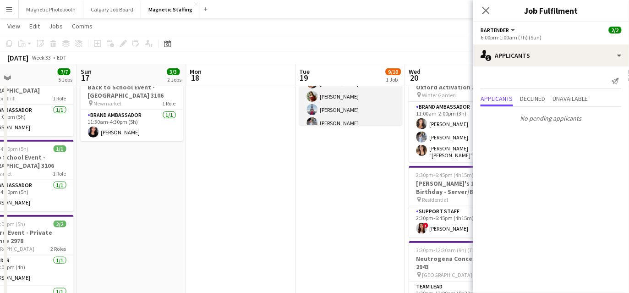
click at [328, 114] on app-card-role "Brand Ambassador [DATE] 5:00pm-12:00am (7h) [PERSON_NAME] [PERSON_NAME] [PERSON…" at bounding box center [351, 103] width 103 height 84
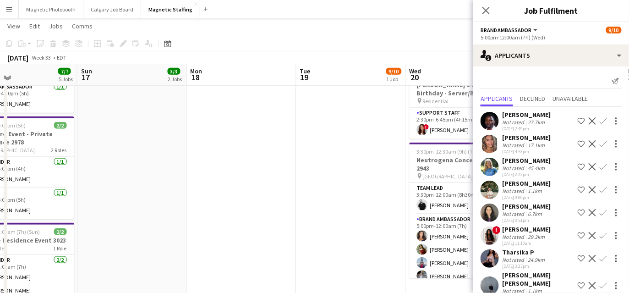
scroll to position [215, 0]
click at [62, 12] on button "Magnetic Photobooth Close" at bounding box center [51, 9] width 65 height 18
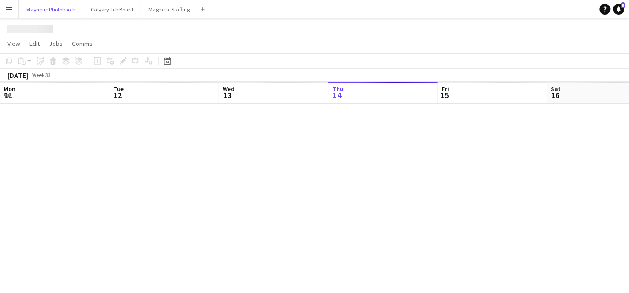
scroll to position [0, 219]
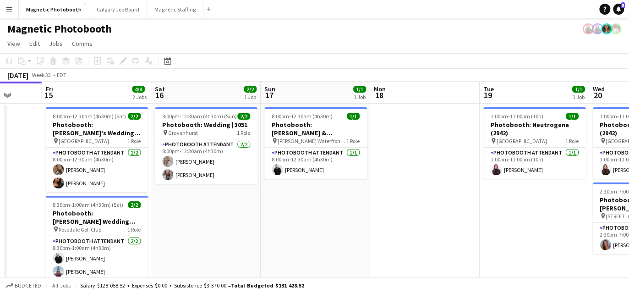
drag, startPoint x: 315, startPoint y: 176, endPoint x: 5, endPoint y: 210, distance: 311.8
click at [9, 210] on app-calendar-viewport "Mon 11 Tue 12 Wed 13 2/2 1 Job Thu 14 Fri 15 4/4 2 Jobs Sat 16 2/2 1 Job Sun 17…" at bounding box center [314, 222] width 629 height 281
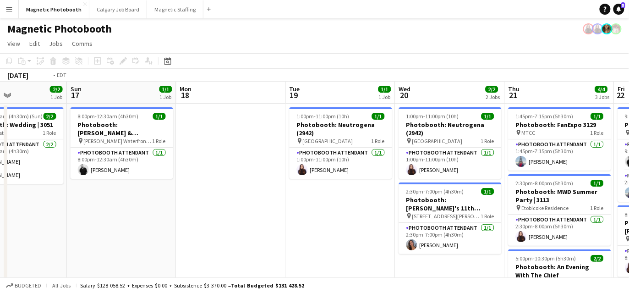
drag, startPoint x: 464, startPoint y: 171, endPoint x: 43, endPoint y: 174, distance: 420.9
click at [47, 174] on app-calendar-viewport "Wed 13 2/2 1 Job Thu 14 Fri 15 4/4 2 Jobs Sat 16 2/2 1 Job Sun 17 1/1 1 Job Mon…" at bounding box center [314, 222] width 629 height 281
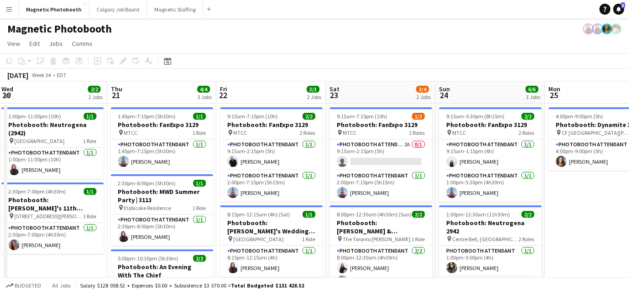
drag, startPoint x: 434, startPoint y: 199, endPoint x: 295, endPoint y: 198, distance: 139.4
click at [293, 198] on app-calendar-viewport "Sun 17 1/1 1 Job Mon 18 Tue 19 1/1 1 Job Wed 20 2/2 2 Jobs Thu 21 4/4 3 Jobs Fr…" at bounding box center [314, 254] width 629 height 344
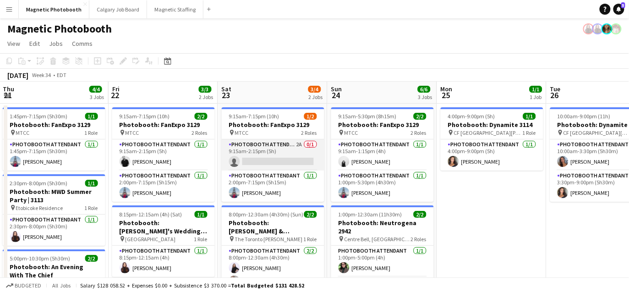
click at [304, 154] on app-card-role "Photobooth Attendant 2A 0/1 9:15am-2:15pm (5h) single-neutral-actions" at bounding box center [273, 154] width 103 height 31
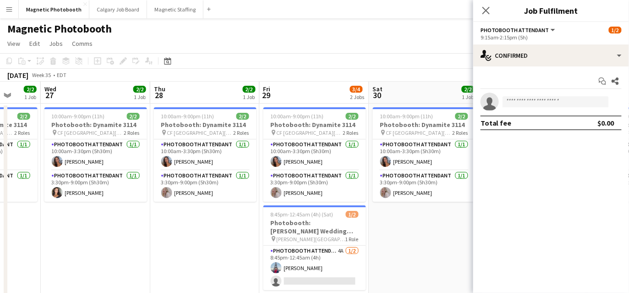
scroll to position [0, 333]
drag, startPoint x: 142, startPoint y: 230, endPoint x: 40, endPoint y: 246, distance: 103.1
click at [43, 246] on app-calendar-viewport "Sun 24 6/6 3 Jobs Mon 25 1/1 1 Job Tue 26 2/2 1 Job Wed 27 2/2 1 Job Thu 28 2/2…" at bounding box center [314, 254] width 629 height 344
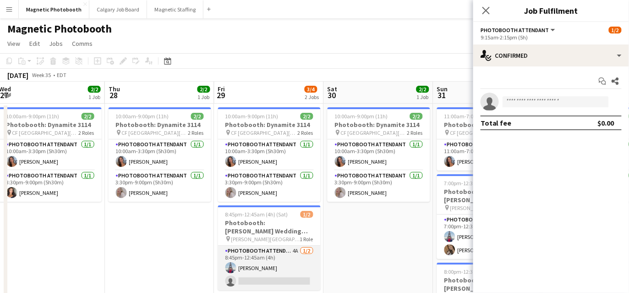
click at [273, 273] on app-card-role "Photobooth Attendant 4A 1/2 8:45pm-12:45am (4h) Luccas Correia single-neutral-a…" at bounding box center [269, 268] width 103 height 44
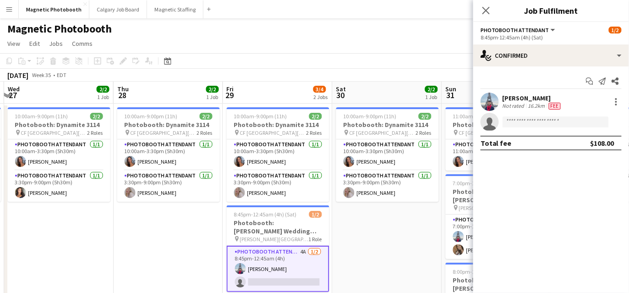
drag, startPoint x: 382, startPoint y: 255, endPoint x: 136, endPoint y: 255, distance: 246.7
click at [143, 255] on app-calendar-viewport "Sun 24 6/6 3 Jobs Mon 25 1/1 1 Job Tue 26 2/2 1 Job Wed 27 2/2 1 Job Thu 28 2/2…" at bounding box center [314, 254] width 629 height 344
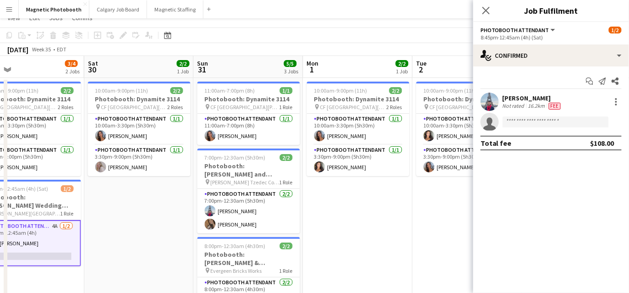
scroll to position [0, 0]
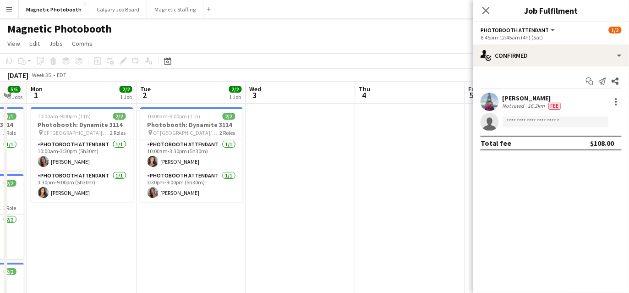
drag, startPoint x: 376, startPoint y: 241, endPoint x: 101, endPoint y: 248, distance: 274.7
click at [105, 248] on app-calendar-viewport "Fri 29 3/4 2 Jobs Sat 30 2/2 1 Job Sun 31 5/5 3 Jobs Mon 1 2/2 1 Job Tue 2 2/2 …" at bounding box center [314, 254] width 629 height 344
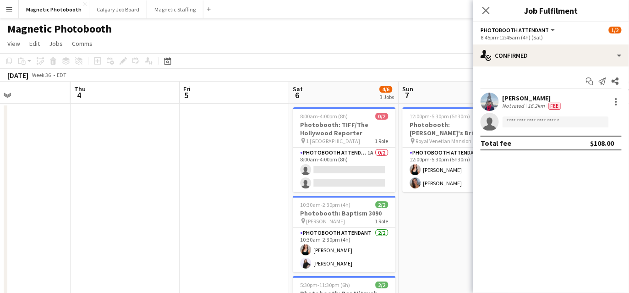
drag, startPoint x: 285, startPoint y: 216, endPoint x: 50, endPoint y: 233, distance: 236.3
click at [56, 232] on app-calendar-viewport "Sun 31 5/5 3 Jobs Mon 1 2/2 1 Job Tue 2 2/2 1 Job Wed 3 Thu 4 Fri 5 Sat 6 4/6 3…" at bounding box center [314, 254] width 629 height 344
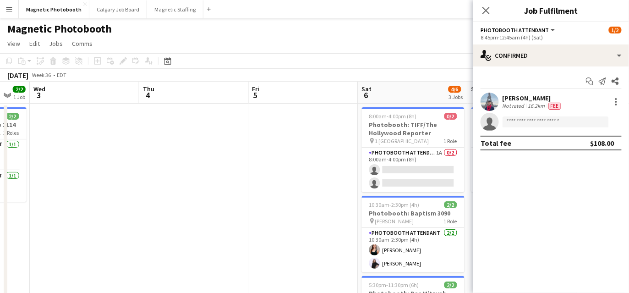
drag, startPoint x: 256, startPoint y: 229, endPoint x: 23, endPoint y: 228, distance: 232.4
click at [15, 231] on app-calendar-viewport "Sun 31 5/5 3 Jobs Mon 1 2/2 1 Job Tue 2 2/2 1 Job Wed 3 Thu 4 Fri 5 Sat 6 4/6 3…" at bounding box center [314, 254] width 629 height 344
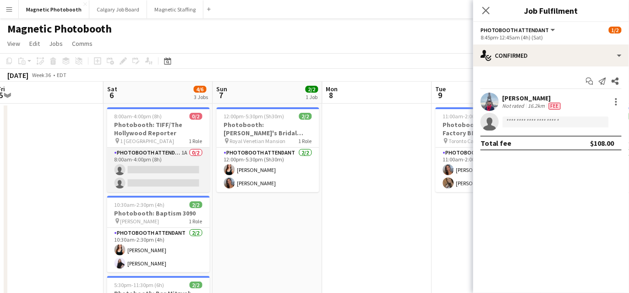
click at [169, 166] on app-card-role "Photobooth Attendant 1A 0/2 8:00am-4:00pm (8h) single-neutral-actions single-ne…" at bounding box center [158, 170] width 103 height 44
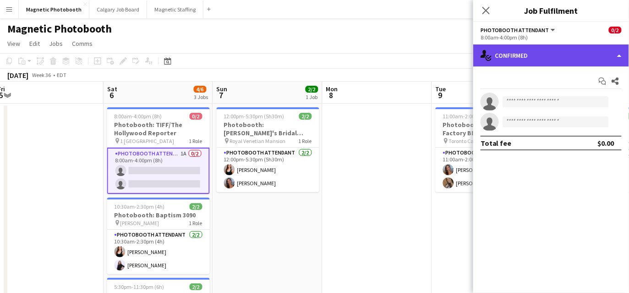
click at [519, 49] on div "single-neutral-actions-check-2 Confirmed" at bounding box center [552, 55] width 156 height 22
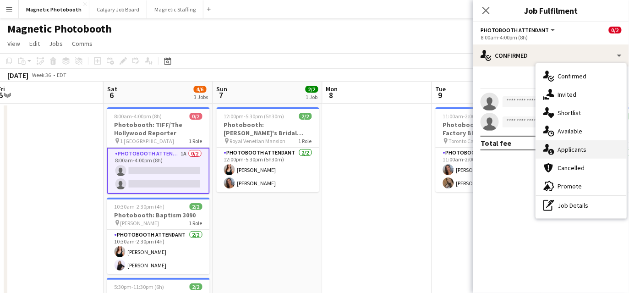
click at [544, 147] on icon "single-neutral-actions-information" at bounding box center [549, 149] width 11 height 11
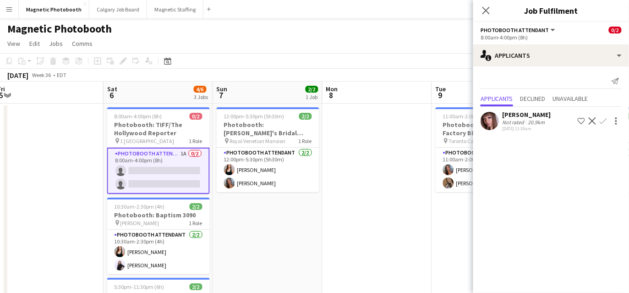
scroll to position [147, 0]
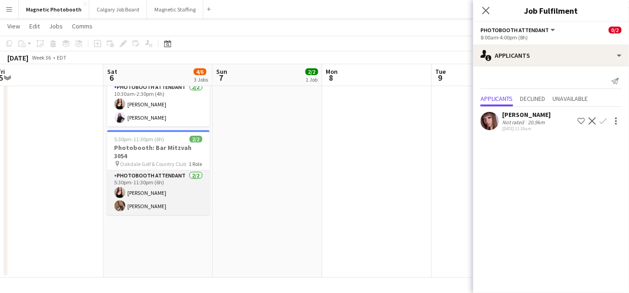
click at [145, 190] on app-card-role "Photobooth Attendant 2/2 5:30pm-11:30pm (6h) Amy Matyszczuk erica Musso" at bounding box center [158, 193] width 103 height 44
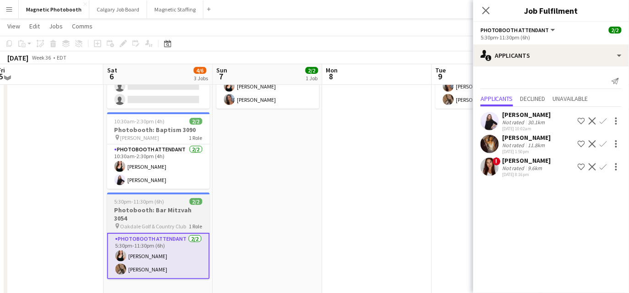
scroll to position [79, 0]
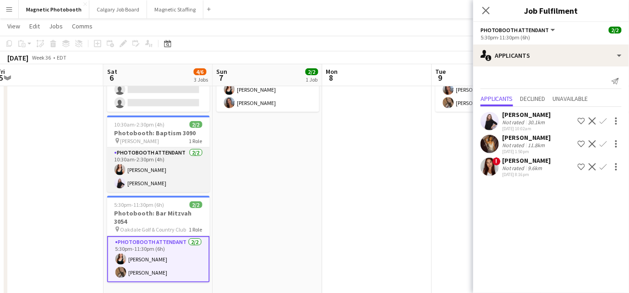
click at [138, 176] on app-card-role "Photobooth Attendant 2/2 10:30am-2:30pm (4h) Amy Matyszczuk Isabel Suckiel" at bounding box center [158, 170] width 103 height 44
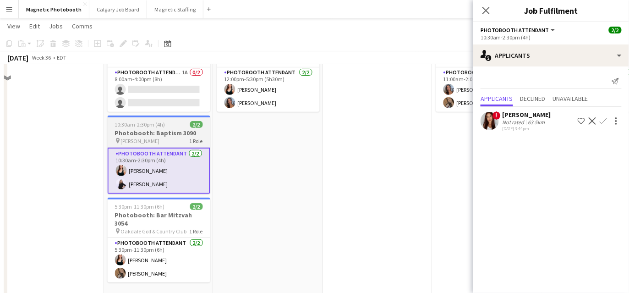
scroll to position [6, 0]
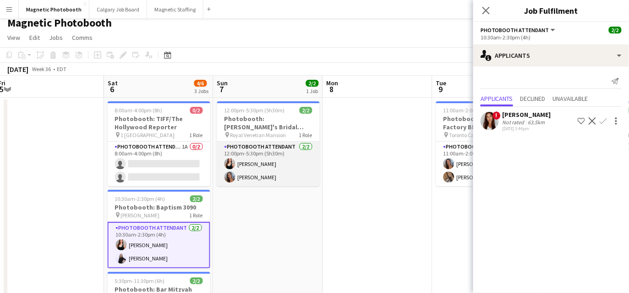
click at [252, 171] on app-card-role "Photobooth Attendant 2/2 12:00pm-5:30pm (5h30m) Amy Matyszczuk Diana Michailidis" at bounding box center [268, 164] width 103 height 44
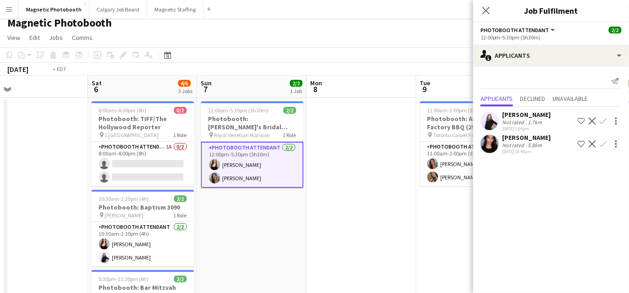
drag, startPoint x: 194, startPoint y: 197, endPoint x: 5, endPoint y: 209, distance: 189.3
click at [6, 209] on div "Tue 2 2/2 1 Job Wed 3 Thu 4 Fri 5 Sat 6 4/6 3 Jobs Sun 7 2/2 1 Job Mon 8 Tue 9 …" at bounding box center [314, 248] width 629 height 344
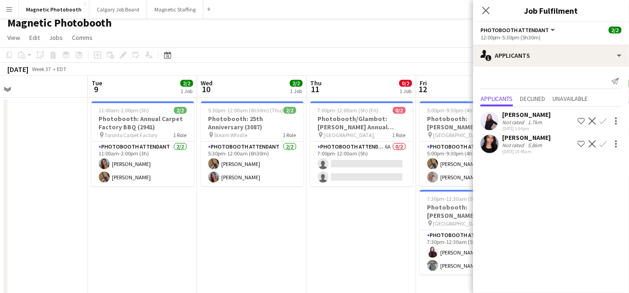
scroll to position [0, 343]
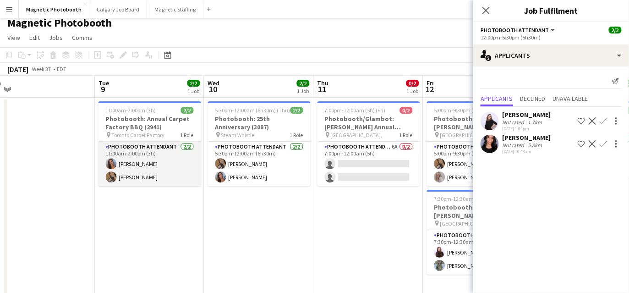
click at [149, 168] on app-card-role "Photobooth Attendant 2/2 11:00am-2:00pm (3h) Diana Michailidis erica Musso" at bounding box center [150, 164] width 103 height 44
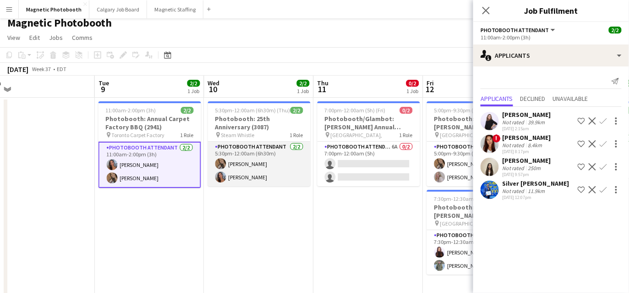
click at [286, 175] on app-card-role "Photobooth Attendant 2/2 5:30pm-12:00am (6h30m) erica Musso Diana Michailidis" at bounding box center [259, 164] width 103 height 44
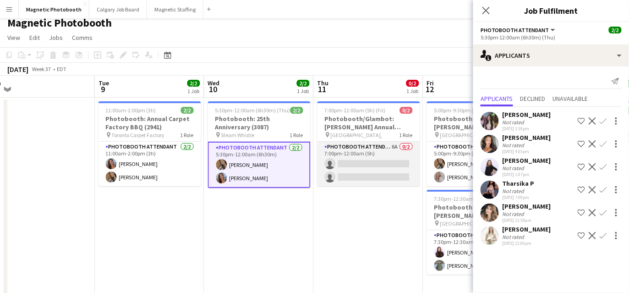
click at [383, 171] on app-card-role "Photobooth Attendant 6A 0/2 7:00pm-12:00am (5h) single-neutral-actions single-n…" at bounding box center [369, 164] width 103 height 44
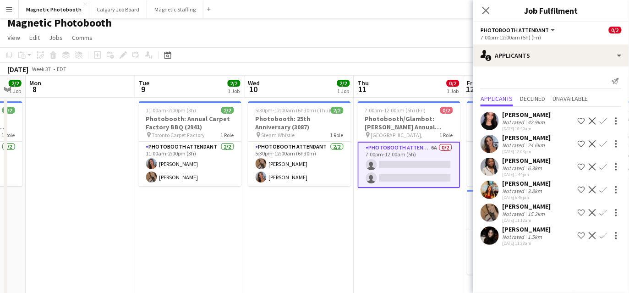
drag, startPoint x: 383, startPoint y: 171, endPoint x: 77, endPoint y: 213, distance: 308.7
click at [80, 211] on app-calendar-viewport "Fri 5 Sat 6 4/6 3 Jobs Sun 7 2/2 1 Job Mon 8 Tue 9 2/2 1 Job Wed 10 2/2 1 Job T…" at bounding box center [314, 248] width 629 height 344
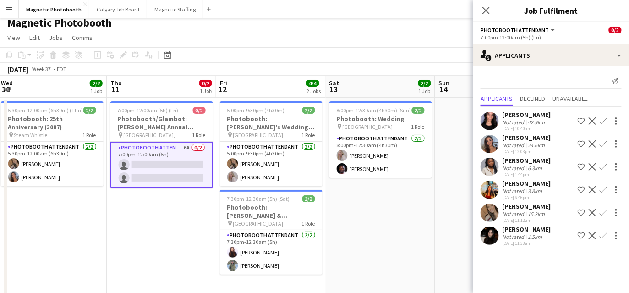
drag, startPoint x: 323, startPoint y: 212, endPoint x: 81, endPoint y: 215, distance: 242.5
click at [83, 215] on app-calendar-viewport "Mon 8 Tue 9 2/2 1 Job Wed 10 2/2 1 Job Thu 11 0/2 1 Job Fri 12 4/4 2 Jobs Sat 1…" at bounding box center [314, 248] width 629 height 344
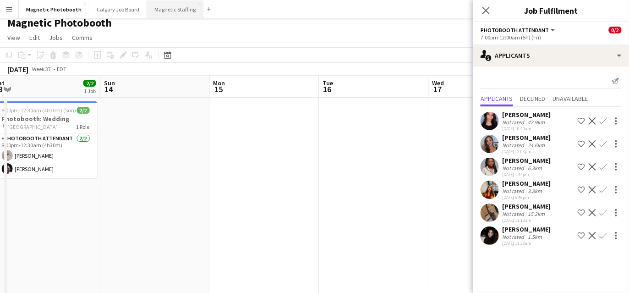
click at [161, 12] on button "Magnetic Staffing Close" at bounding box center [175, 9] width 56 height 18
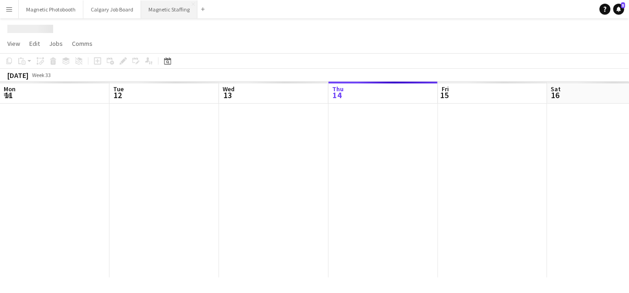
scroll to position [0, 219]
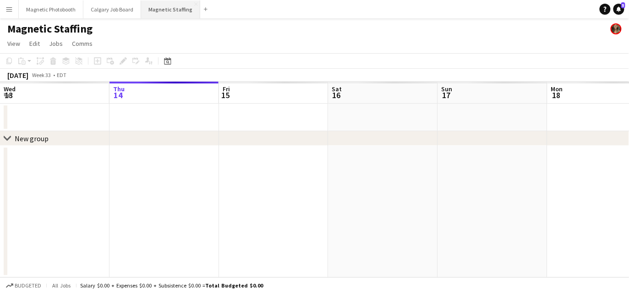
click at [160, 12] on button "Magnetic Staffing Close" at bounding box center [170, 9] width 59 height 18
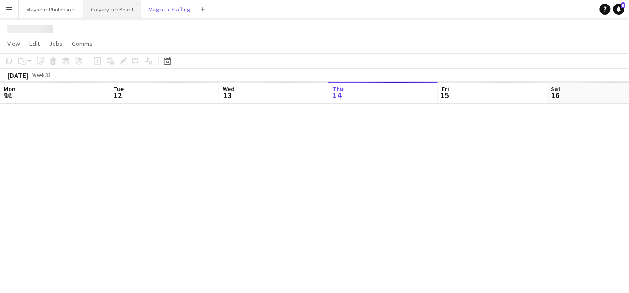
scroll to position [0, 0]
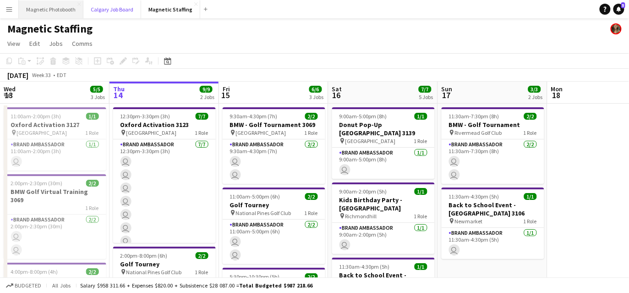
drag, startPoint x: 121, startPoint y: 11, endPoint x: 52, endPoint y: 11, distance: 68.8
click at [51, 11] on div "Magnetic Photobooth Close Calgary Job Board Close Magnetic Staffing Close Add" at bounding box center [114, 9] width 193 height 18
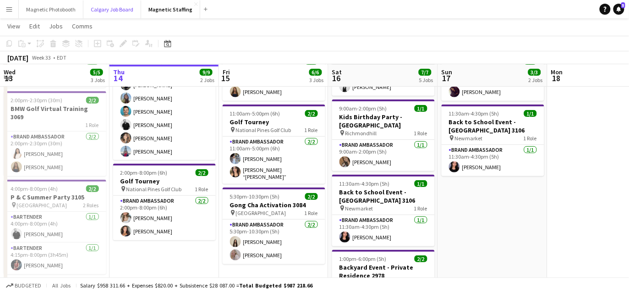
scroll to position [83, 0]
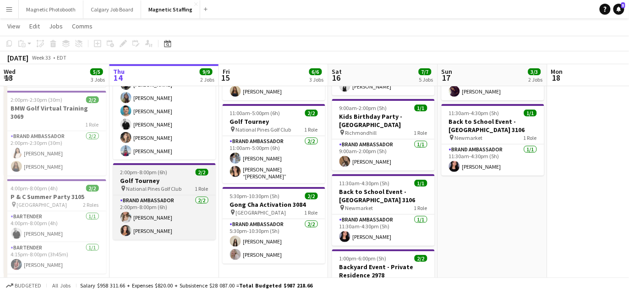
click at [154, 173] on span "2:00pm-8:00pm (6h)" at bounding box center [144, 172] width 47 height 7
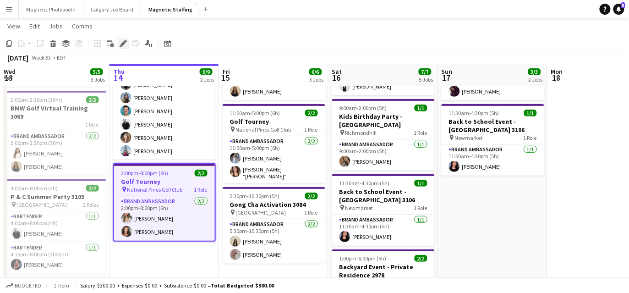
click at [121, 43] on icon "Edit" at bounding box center [123, 43] width 7 height 7
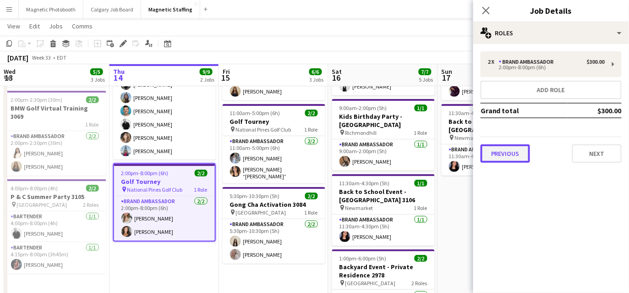
click at [517, 155] on button "Previous" at bounding box center [506, 153] width 50 height 18
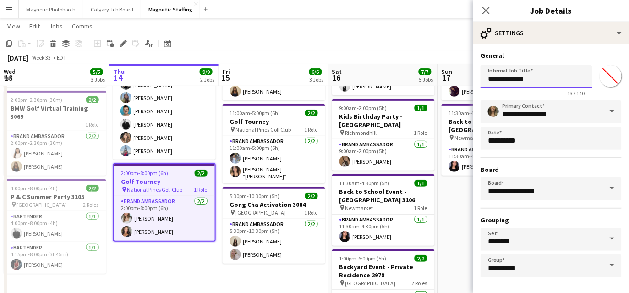
click at [549, 79] on input "**********" at bounding box center [537, 76] width 112 height 23
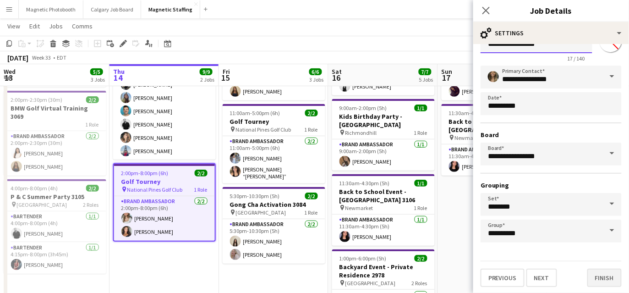
type input "**********"
click at [602, 275] on button "Finish" at bounding box center [605, 278] width 34 height 18
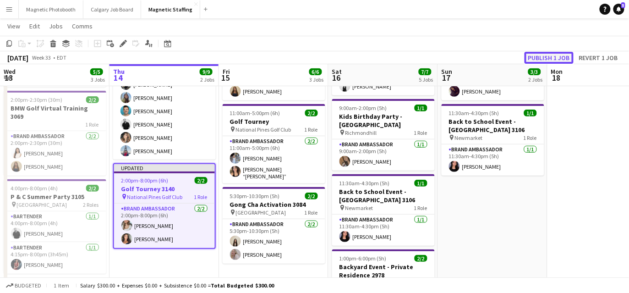
click at [555, 55] on button "Publish 1 job" at bounding box center [549, 58] width 49 height 12
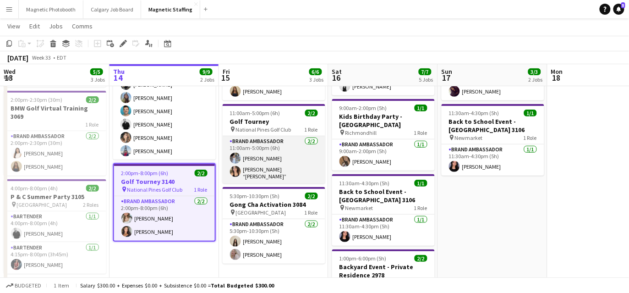
click at [246, 160] on app-card-role "Brand Ambassador [DATE] 11:00am-5:00pm (6h) [PERSON_NAME] [PERSON_NAME] “[PERSO…" at bounding box center [274, 159] width 103 height 47
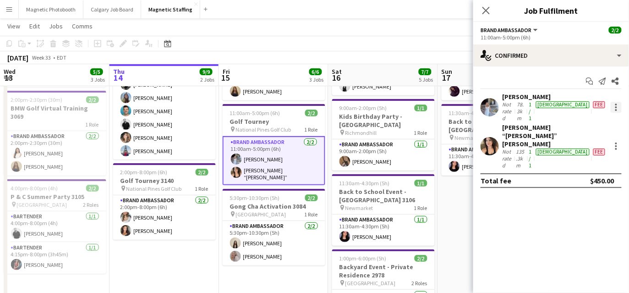
click at [612, 102] on div at bounding box center [616, 107] width 11 height 11
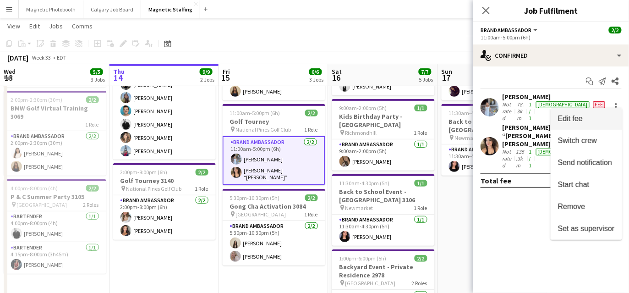
click at [605, 119] on span "Edit fee" at bounding box center [586, 119] width 57 height 8
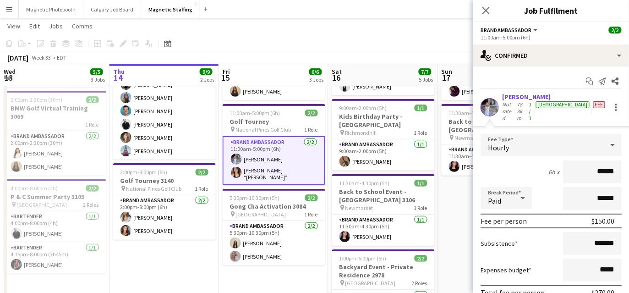
scroll to position [72, 0]
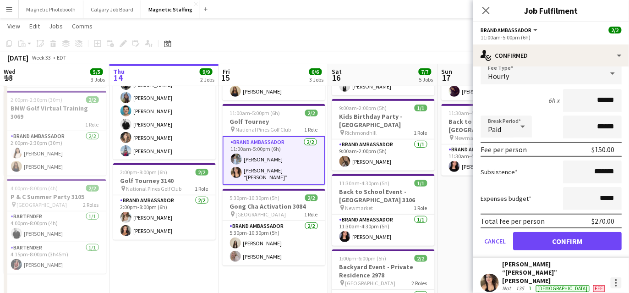
click at [612, 282] on div at bounding box center [617, 283] width 2 height 2
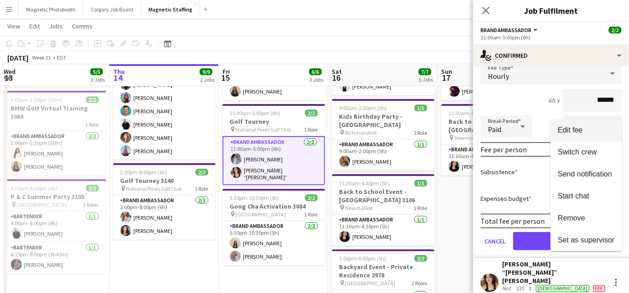
click at [596, 132] on span "Edit fee" at bounding box center [586, 130] width 57 height 8
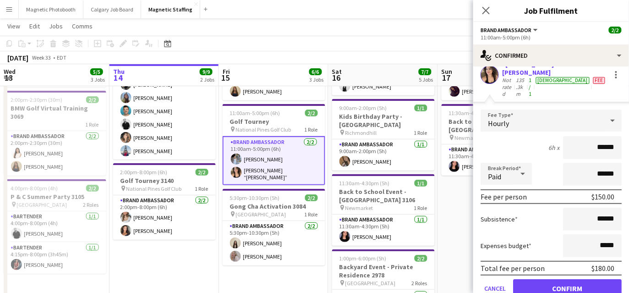
click at [458, 220] on app-date-cell "11:30am-7:30pm (8h) 2/2 BMW - Golf Tournament pin Rivermead Golf Club 1 Role Br…" at bounding box center [493, 241] width 110 height 442
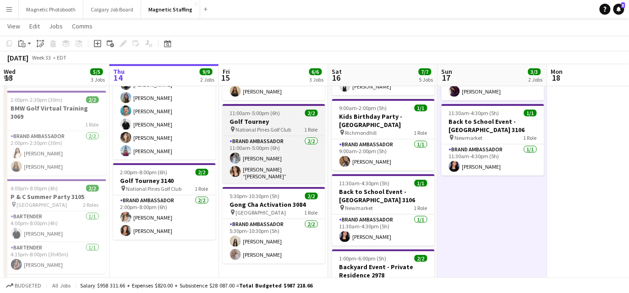
click at [266, 106] on app-job-card "11:00am-5:00pm (6h) 2/2 Golf Tourney pin National Pines Golf Club 1 Role Brand …" at bounding box center [274, 143] width 103 height 79
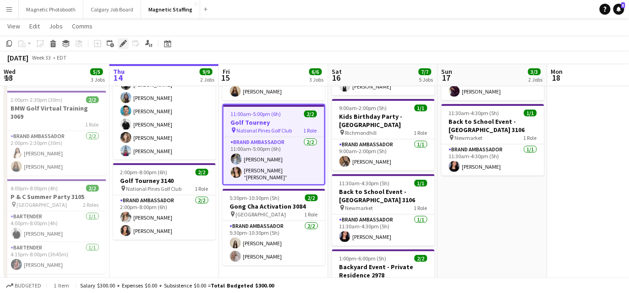
click at [122, 44] on icon at bounding box center [123, 43] width 5 height 5
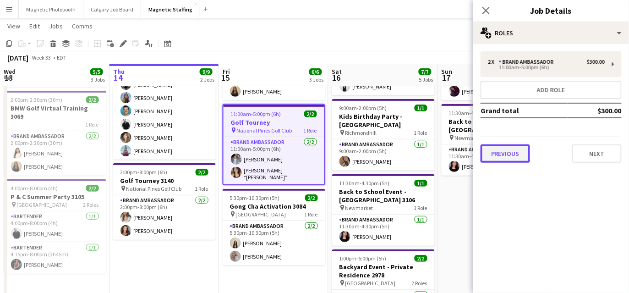
click at [505, 152] on button "Previous" at bounding box center [506, 153] width 50 height 18
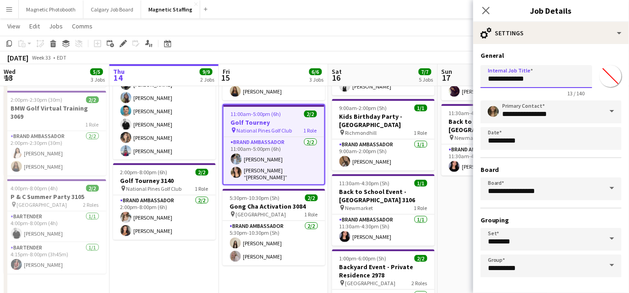
click at [550, 76] on input "**********" at bounding box center [537, 76] width 112 height 23
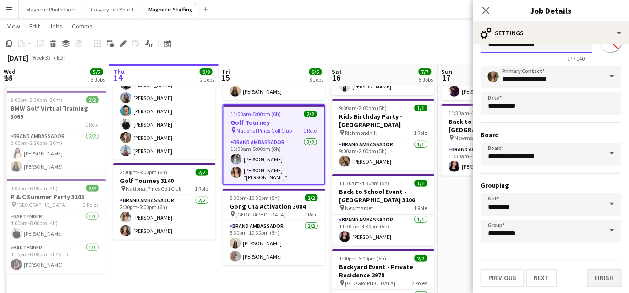
type input "**********"
click at [610, 276] on button "Finish" at bounding box center [605, 278] width 34 height 18
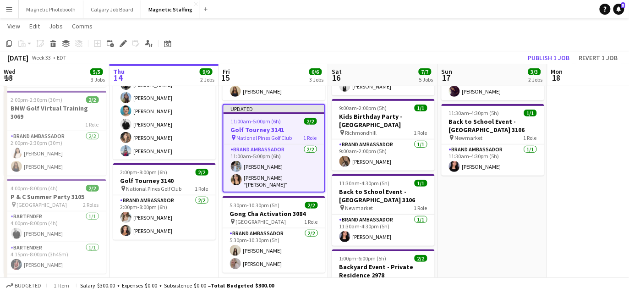
click at [561, 50] on app-toolbar "Copy Paste Paste Command V Paste with crew Command Shift V Paste linked Job [GE…" at bounding box center [314, 44] width 629 height 16
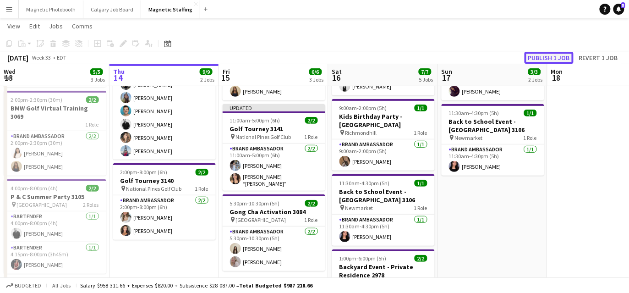
click at [554, 59] on button "Publish 1 job" at bounding box center [549, 58] width 49 height 12
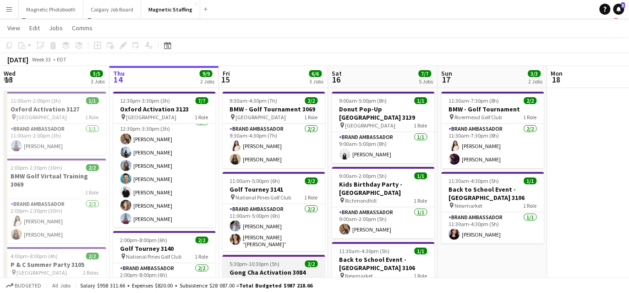
scroll to position [4, 0]
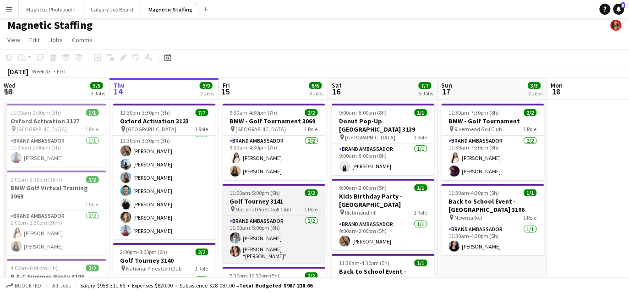
click at [250, 198] on h3 "Golf Tourney 3141" at bounding box center [274, 201] width 103 height 8
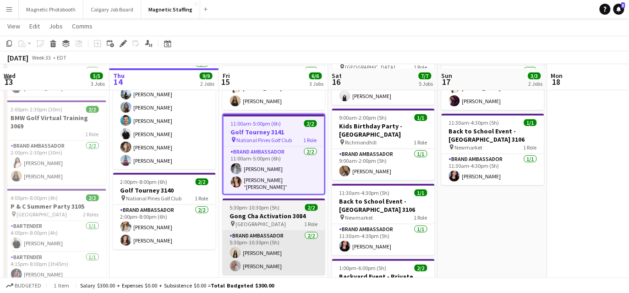
scroll to position [72, 0]
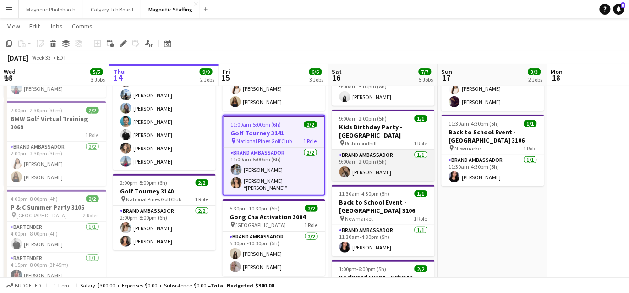
click at [353, 151] on app-card-role "Brand Ambassador 1/1 9:00am-2:00pm (5h) erica Musso" at bounding box center [383, 165] width 103 height 31
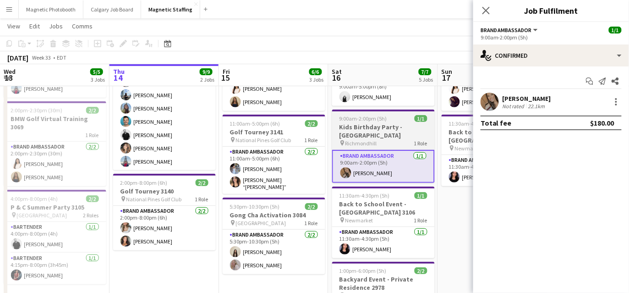
click at [374, 115] on span "9:00am-2:00pm (5h)" at bounding box center [364, 118] width 48 height 7
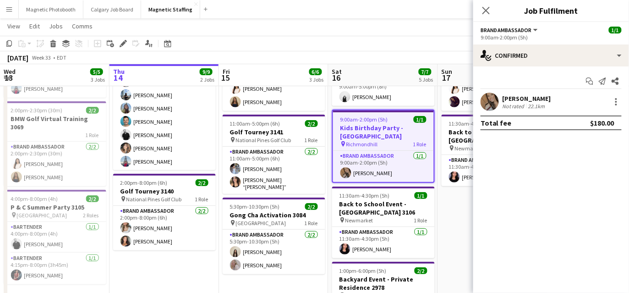
scroll to position [0, 219]
click at [122, 48] on div "Edit" at bounding box center [123, 43] width 11 height 11
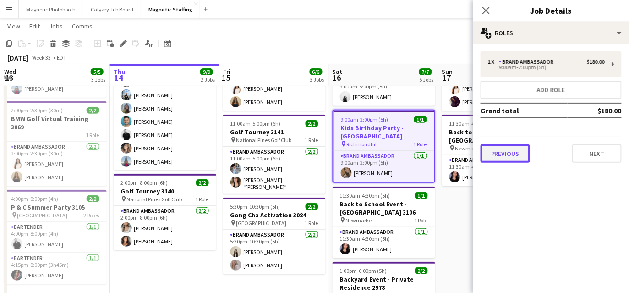
click at [507, 155] on button "Previous" at bounding box center [506, 153] width 50 height 18
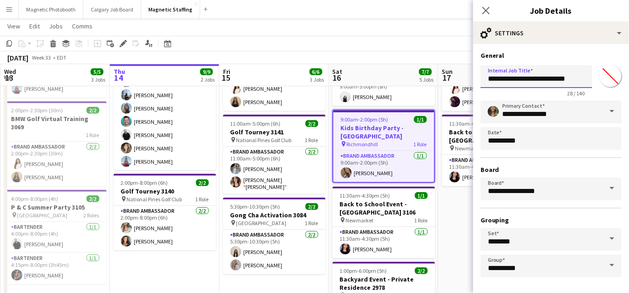
drag, startPoint x: 553, startPoint y: 78, endPoint x: 583, endPoint y: 74, distance: 30.5
click at [585, 77] on input "**********" at bounding box center [537, 76] width 112 height 23
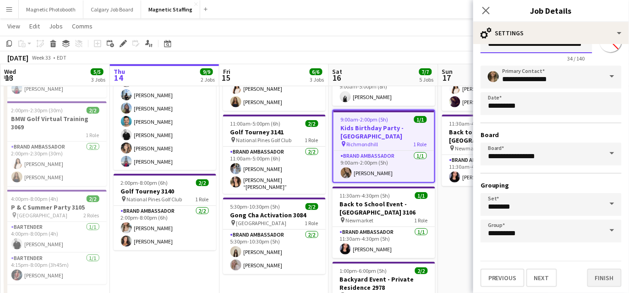
type input "**********"
click at [602, 275] on button "Finish" at bounding box center [605, 278] width 34 height 18
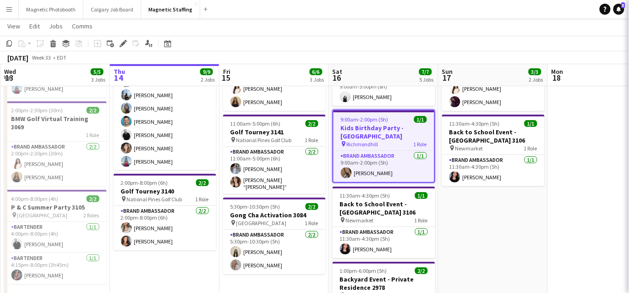
scroll to position [0, 0]
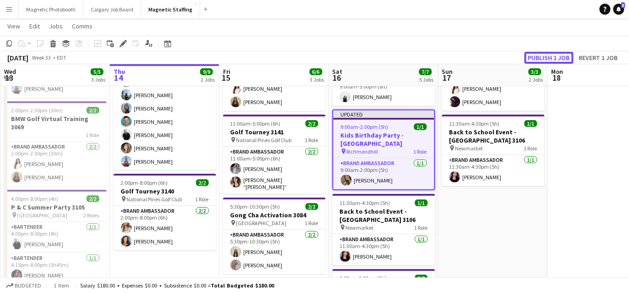
click at [549, 54] on button "Publish 1 job" at bounding box center [549, 58] width 49 height 12
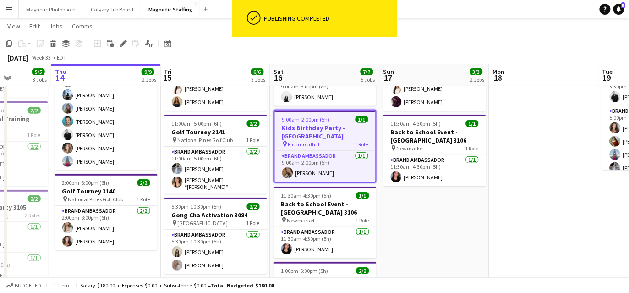
drag, startPoint x: 291, startPoint y: 183, endPoint x: 213, endPoint y: 184, distance: 78.0
click at [215, 184] on app-calendar-viewport "Mon 11 Tue 12 5/5 2 Jobs Wed 13 5/5 3 Jobs Thu 14 9/9 2 Jobs Fri 15 6/6 3 Jobs …" at bounding box center [314, 240] width 629 height 552
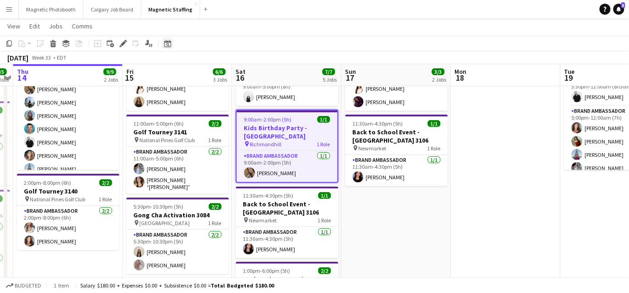
click at [172, 45] on div "Date picker" at bounding box center [167, 43] width 11 height 11
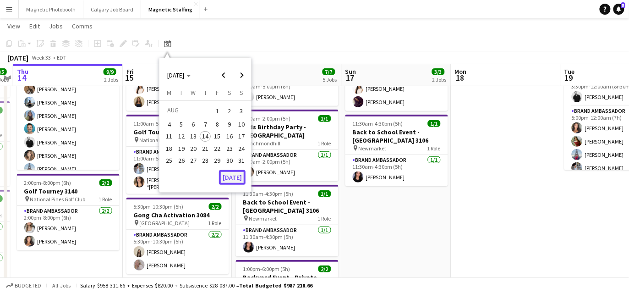
click at [236, 176] on button "[DATE]" at bounding box center [232, 177] width 27 height 15
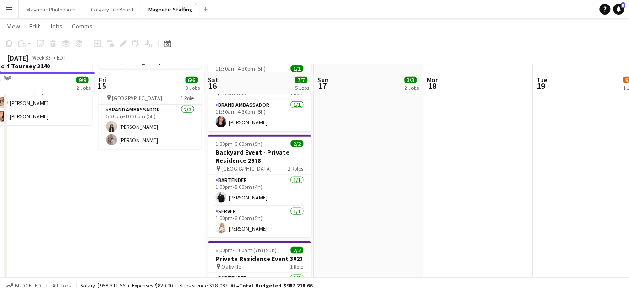
scroll to position [208, 0]
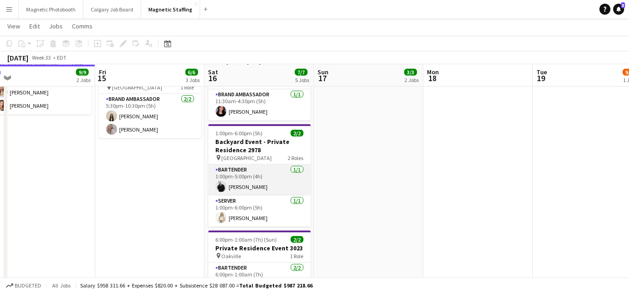
click at [277, 172] on app-card-role "Bartender [DATE] 1:00pm-5:00pm (4h) [PERSON_NAME]" at bounding box center [260, 180] width 103 height 31
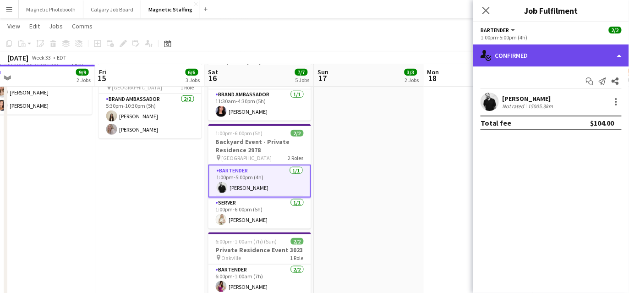
click at [579, 59] on div "single-neutral-actions-check-2 Confirmed" at bounding box center [552, 55] width 156 height 22
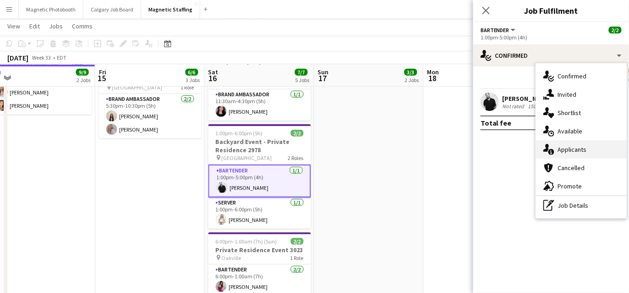
click at [561, 151] on div "single-neutral-actions-information Applicants" at bounding box center [581, 149] width 91 height 18
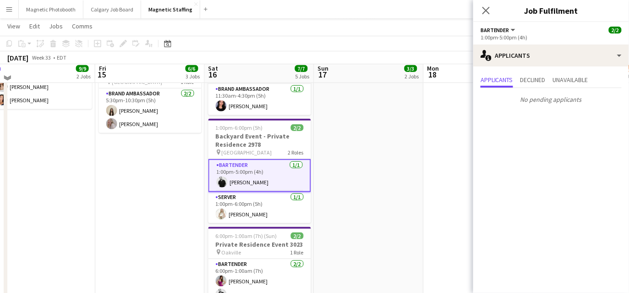
scroll to position [203, 0]
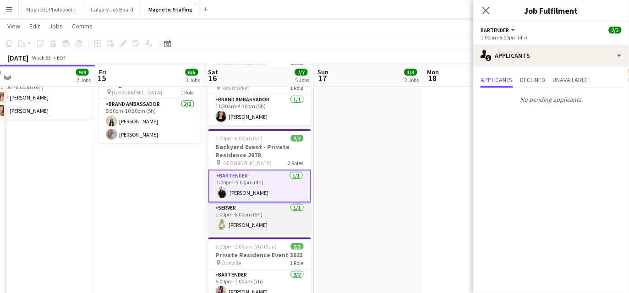
click at [261, 213] on app-card-role "Server [DATE] 1:00pm-6:00pm (5h) [PERSON_NAME]" at bounding box center [260, 218] width 103 height 31
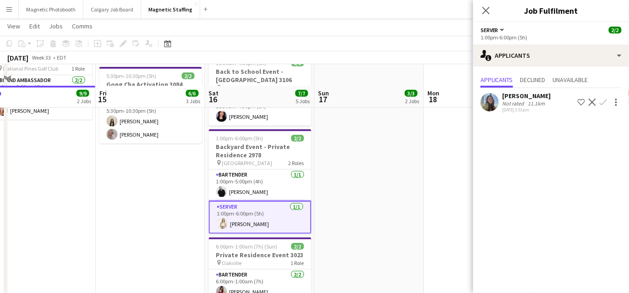
scroll to position [236, 0]
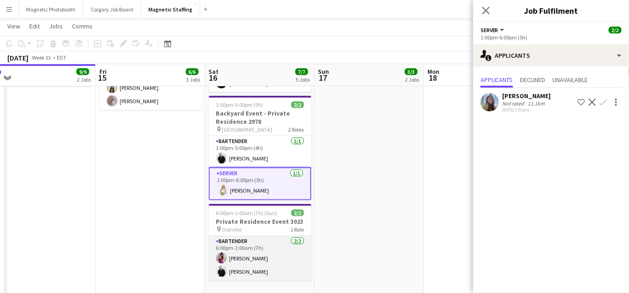
click at [241, 249] on app-card-role "Bartender [DATE] 6:00pm-1:00am (7h) [PERSON_NAME] [PERSON_NAME]" at bounding box center [260, 258] width 103 height 44
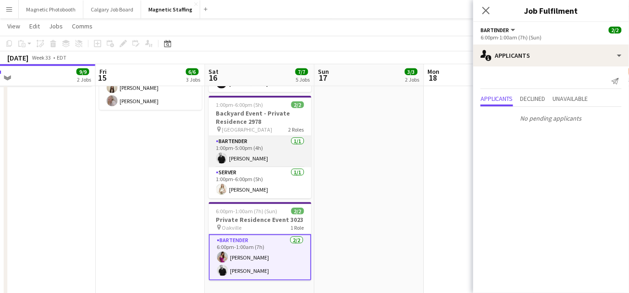
click at [251, 152] on app-card-role "Bartender [DATE] 1:00pm-5:00pm (4h) [PERSON_NAME]" at bounding box center [260, 151] width 103 height 31
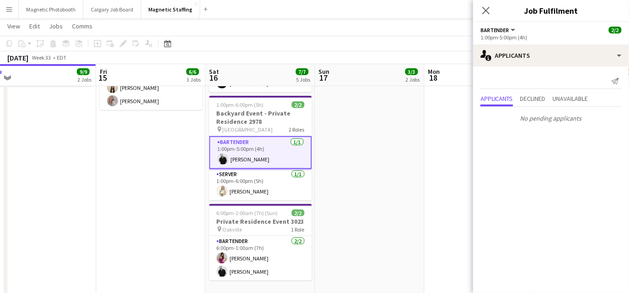
click at [252, 140] on app-card-role "Bartender [DATE] 1:00pm-5:00pm (4h) [PERSON_NAME]" at bounding box center [261, 152] width 103 height 33
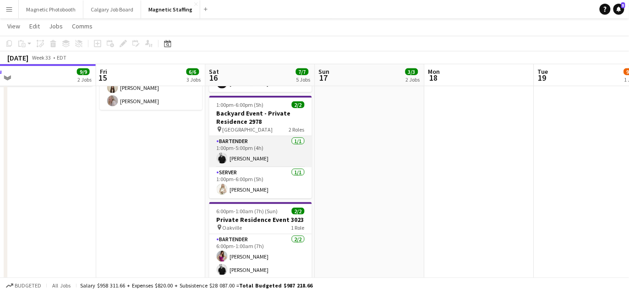
click at [245, 151] on app-card-role "Bartender [DATE] 1:00pm-5:00pm (4h) [PERSON_NAME]" at bounding box center [261, 151] width 103 height 31
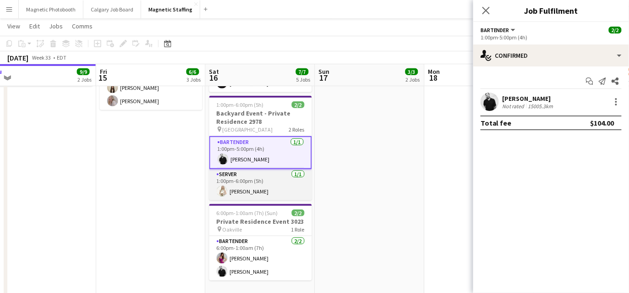
click at [237, 176] on app-card-role "Server [DATE] 1:00pm-6:00pm (5h) [PERSON_NAME]" at bounding box center [261, 184] width 103 height 31
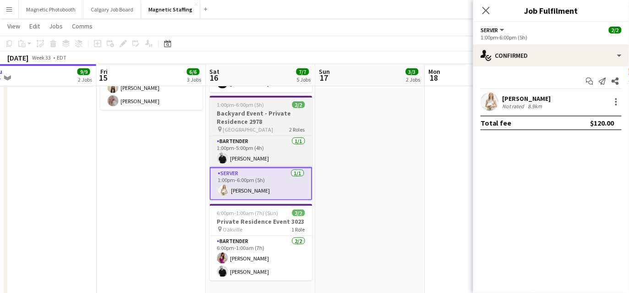
click at [227, 109] on h3 "Backyard Event - Private Residence 2978" at bounding box center [261, 117] width 103 height 17
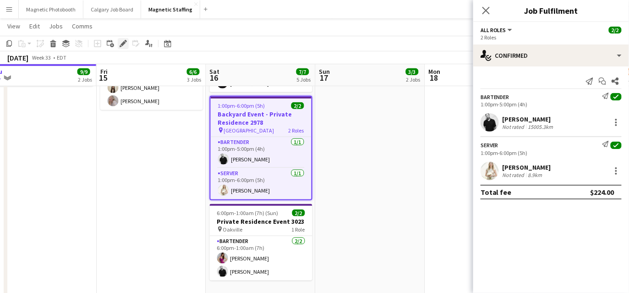
click at [121, 40] on icon "Edit" at bounding box center [123, 43] width 7 height 7
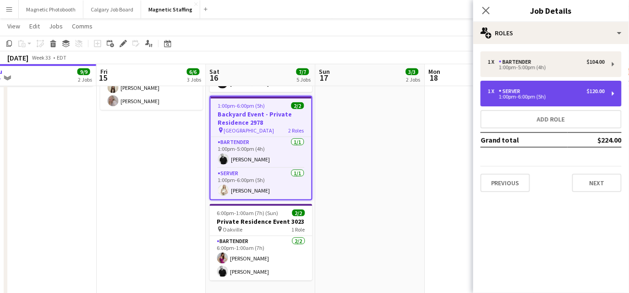
click at [525, 100] on div "1 x Server $120.00 1:00pm-6:00pm (5h)" at bounding box center [551, 94] width 141 height 26
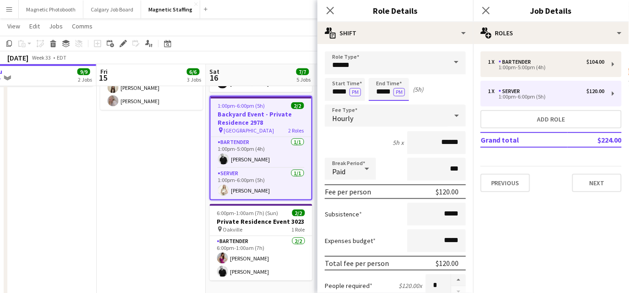
click at [381, 94] on input "*****" at bounding box center [389, 89] width 40 height 23
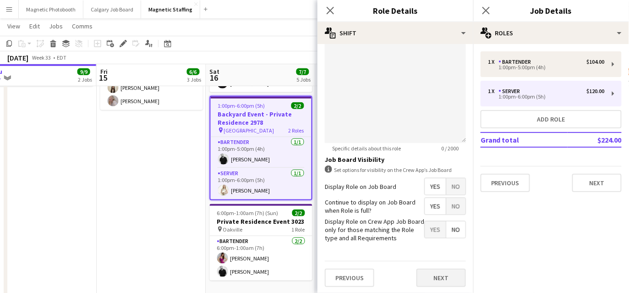
type input "*****"
click at [430, 277] on button "Next" at bounding box center [442, 278] width 50 height 18
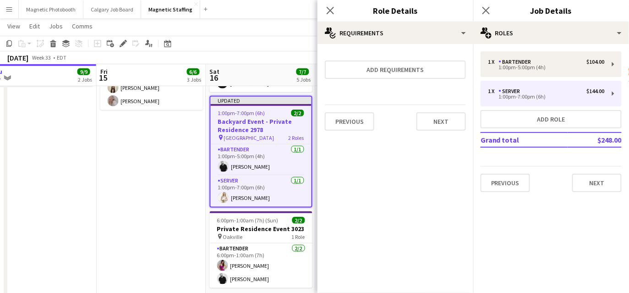
scroll to position [0, 0]
click at [445, 116] on button "Next" at bounding box center [442, 121] width 50 height 18
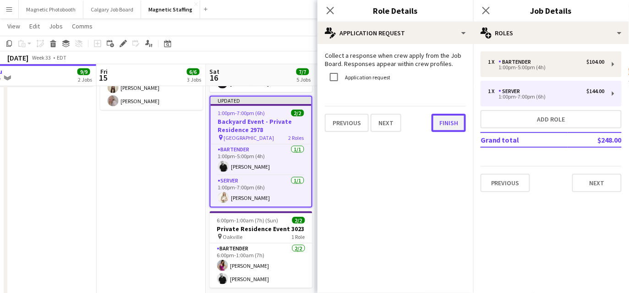
click at [439, 127] on button "Finish" at bounding box center [449, 123] width 34 height 18
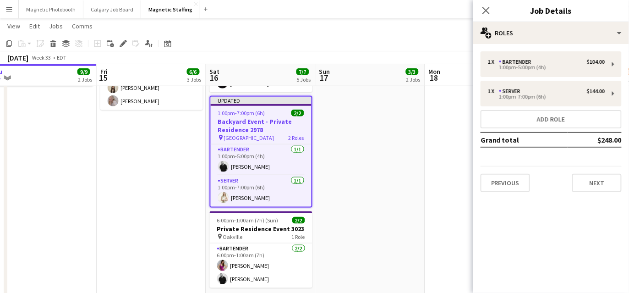
click at [437, 65] on app-board-header-date "Mon 18" at bounding box center [480, 75] width 110 height 22
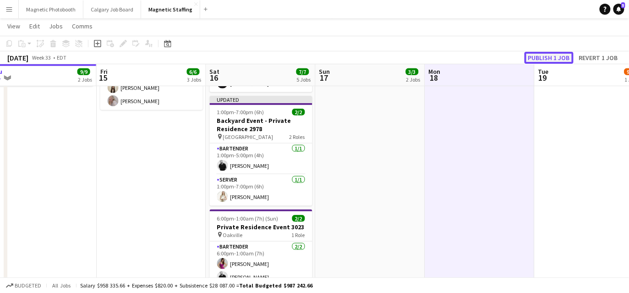
click at [534, 60] on button "Publish 1 job" at bounding box center [549, 58] width 49 height 12
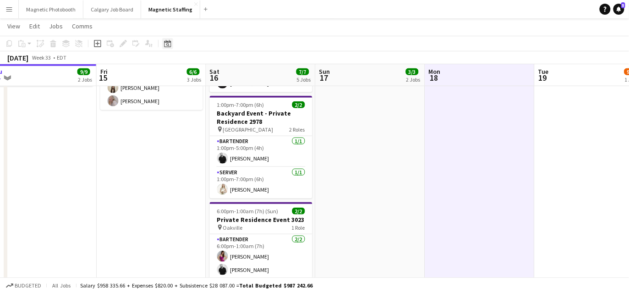
click at [167, 40] on icon "Date picker" at bounding box center [167, 43] width 7 height 7
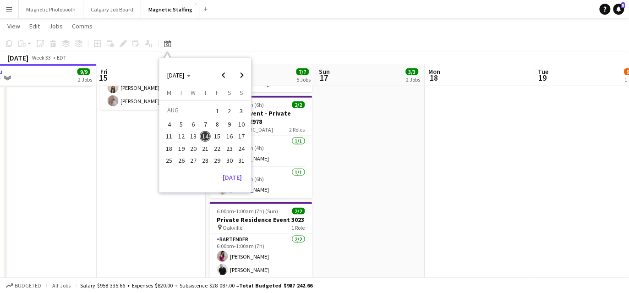
click at [135, 155] on app-date-cell "9:30am-4:30pm (7h) 2/2 BMW - Golf Tournament 3069 pin Quebec 1 Role Brand Ambas…" at bounding box center [152, 88] width 110 height 442
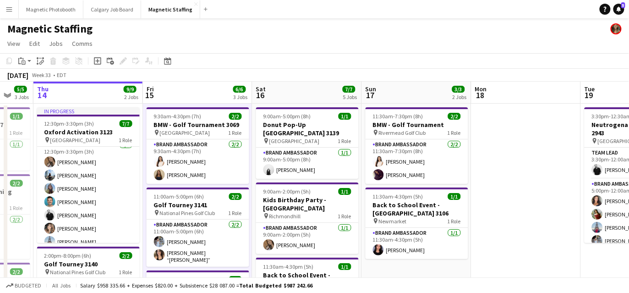
scroll to position [0, 292]
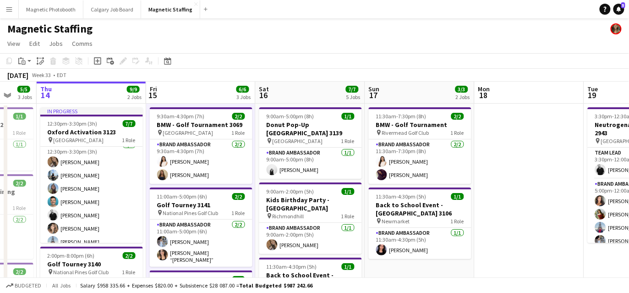
drag, startPoint x: 177, startPoint y: 90, endPoint x: 226, endPoint y: 90, distance: 49.5
drag, startPoint x: 279, startPoint y: 163, endPoint x: 169, endPoint y: 162, distance: 110.5
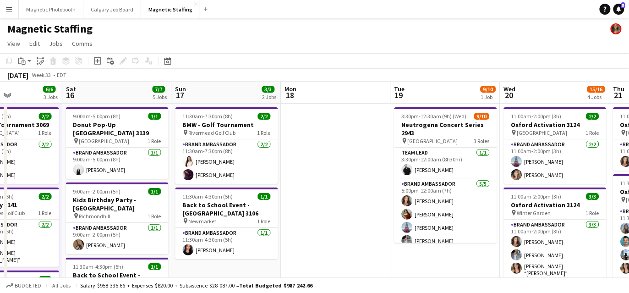
drag, startPoint x: 304, startPoint y: 132, endPoint x: 220, endPoint y: 141, distance: 84.8
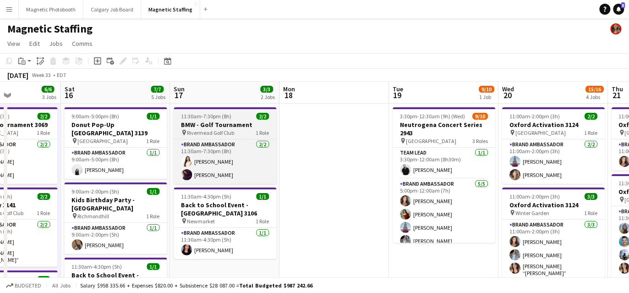
click at [211, 124] on h3 "BMW - Golf Tournament" at bounding box center [225, 125] width 103 height 8
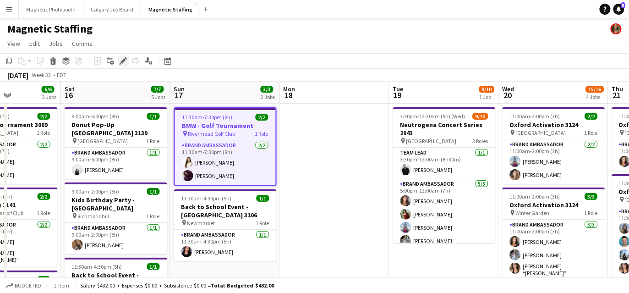
click at [123, 61] on icon at bounding box center [123, 61] width 5 height 5
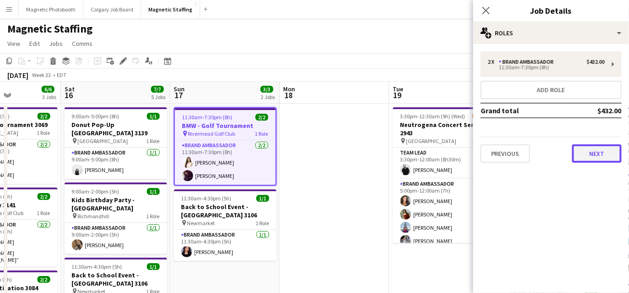
click at [585, 155] on button "Next" at bounding box center [598, 153] width 50 height 18
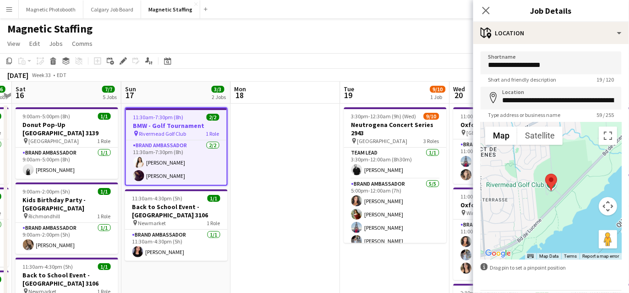
drag, startPoint x: 353, startPoint y: 209, endPoint x: 285, endPoint y: 209, distance: 68.3
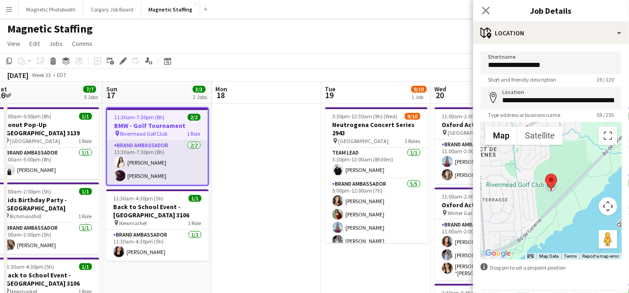
click at [161, 171] on app-card-role "Brand Ambassador [DATE] 11:30am-7:30pm (8h) [PERSON_NAME] [PERSON_NAME]" at bounding box center [157, 162] width 101 height 44
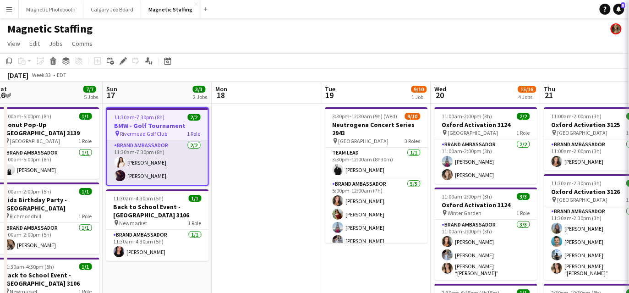
scroll to position [0, 335]
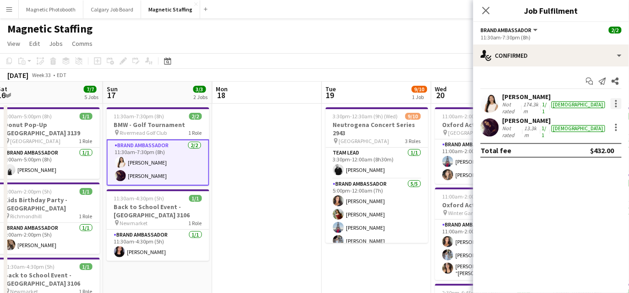
click at [612, 105] on div at bounding box center [617, 106] width 2 height 2
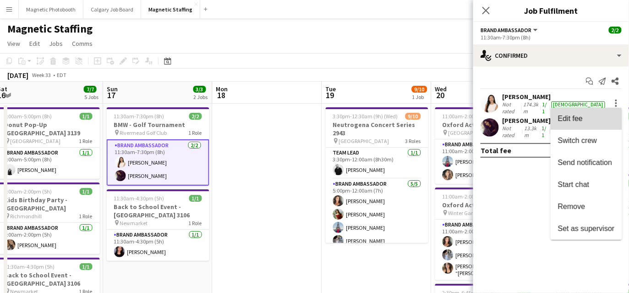
click at [601, 116] on span "Edit fee" at bounding box center [586, 119] width 57 height 8
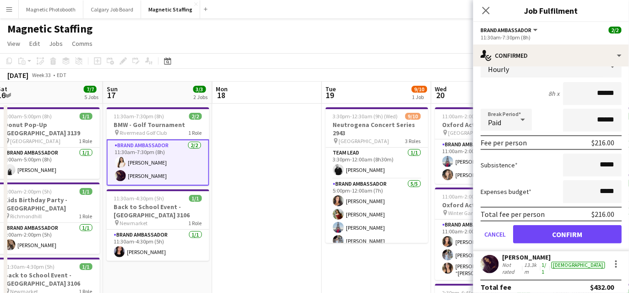
scroll to position [72, 0]
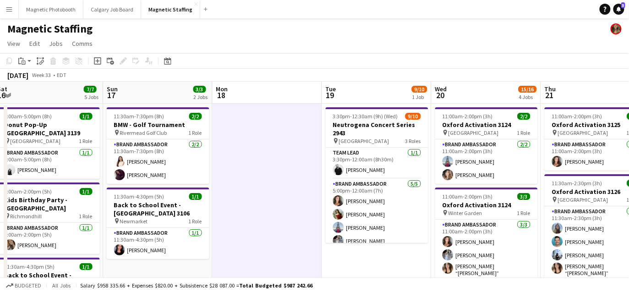
scroll to position [0, 348]
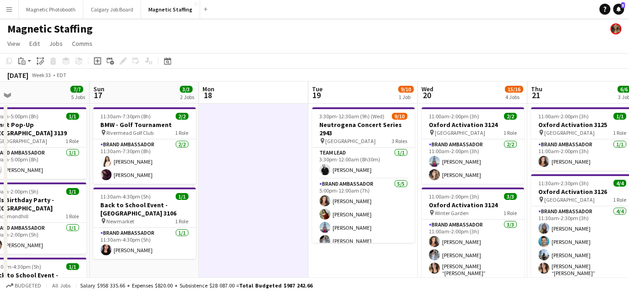
drag, startPoint x: 387, startPoint y: 193, endPoint x: 374, endPoint y: 193, distance: 13.3
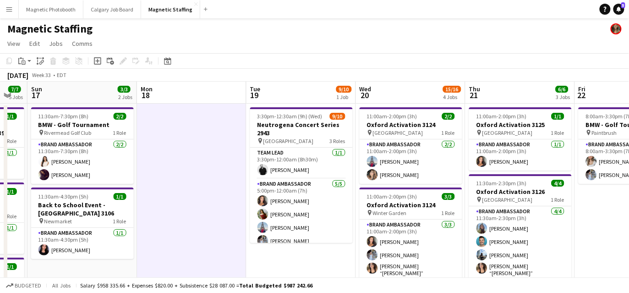
scroll to position [0, 302]
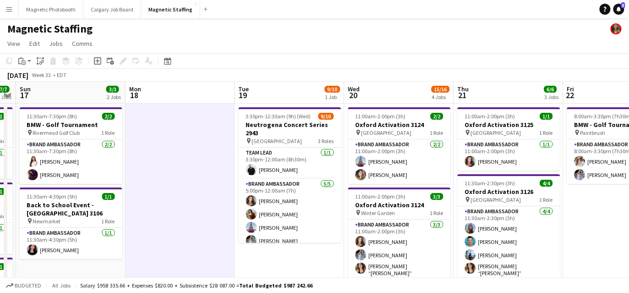
drag, startPoint x: 341, startPoint y: 175, endPoint x: 260, endPoint y: 178, distance: 81.2
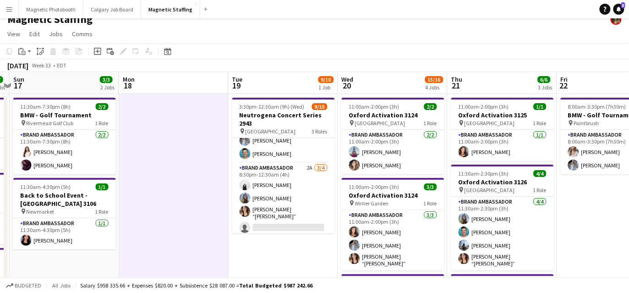
scroll to position [0, 0]
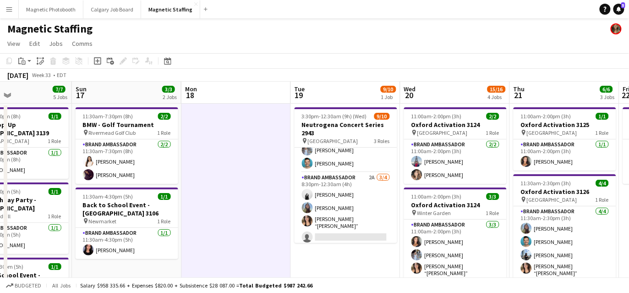
drag, startPoint x: 197, startPoint y: 167, endPoint x: 367, endPoint y: 162, distance: 169.7
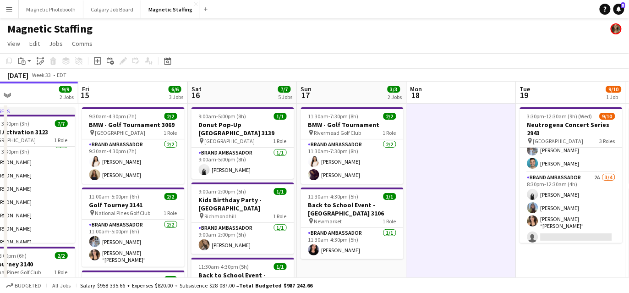
scroll to position [0, 251]
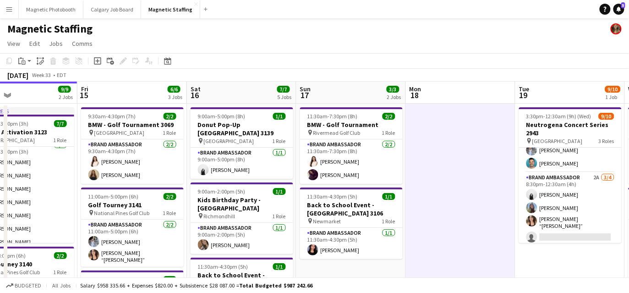
drag, startPoint x: 294, startPoint y: 142, endPoint x: 409, endPoint y: 143, distance: 115.1
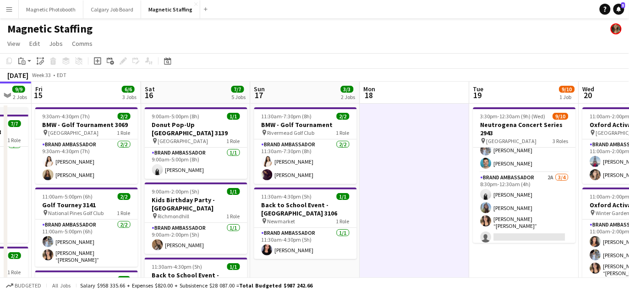
scroll to position [0, 340]
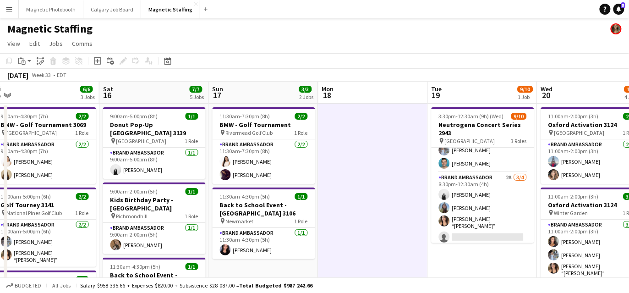
drag, startPoint x: 442, startPoint y: 155, endPoint x: 353, endPoint y: 153, distance: 89.4
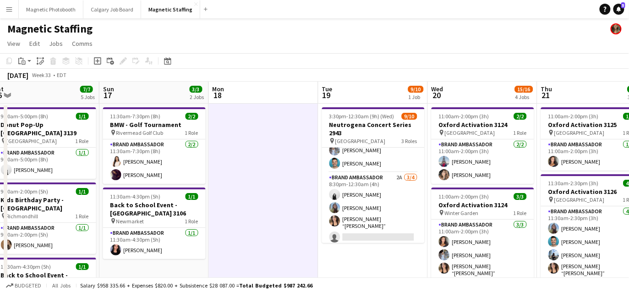
drag, startPoint x: 365, startPoint y: 180, endPoint x: 256, endPoint y: 181, distance: 109.1
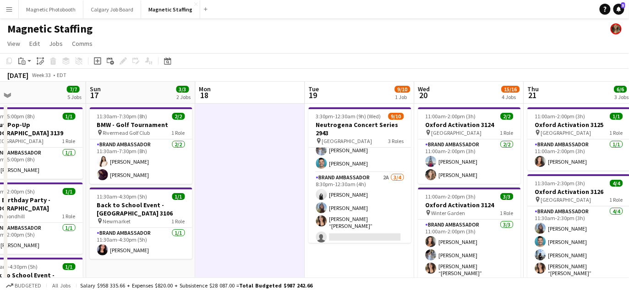
drag, startPoint x: 241, startPoint y: 178, endPoint x: 186, endPoint y: 178, distance: 55.5
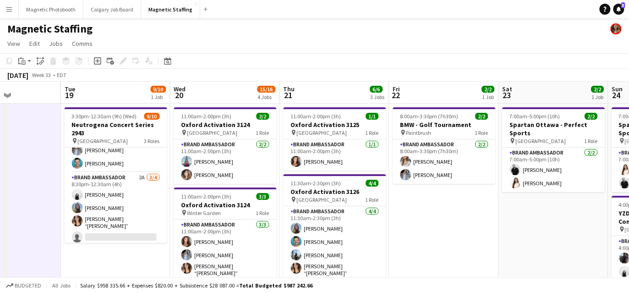
drag, startPoint x: 192, startPoint y: 148, endPoint x: 44, endPoint y: 148, distance: 147.6
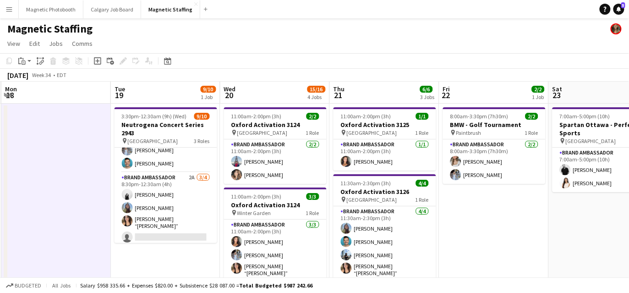
drag, startPoint x: 261, startPoint y: 150, endPoint x: 153, endPoint y: 149, distance: 108.2
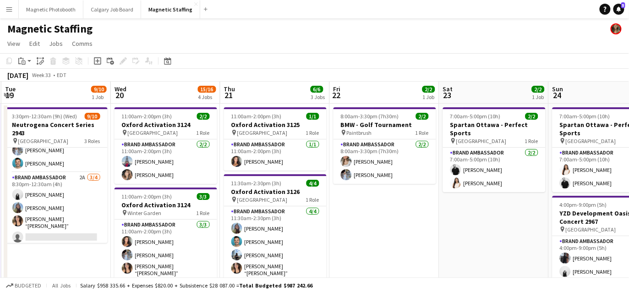
scroll to position [0, 328]
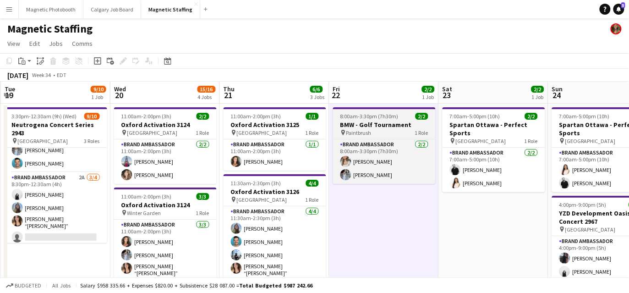
click at [389, 123] on h3 "BMW - Golf Tournament" at bounding box center [384, 125] width 103 height 8
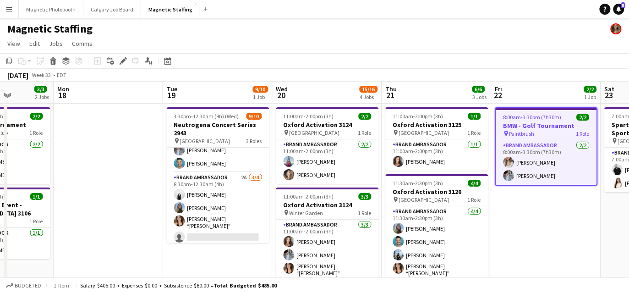
drag, startPoint x: 211, startPoint y: 143, endPoint x: 437, endPoint y: 136, distance: 226.6
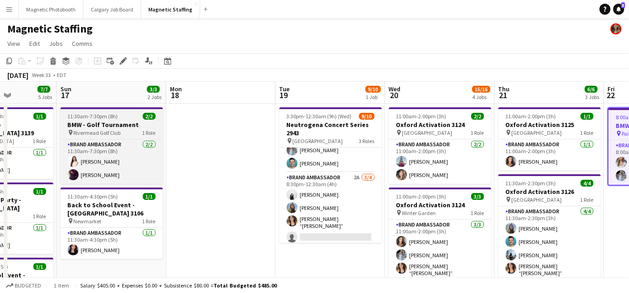
click at [119, 120] on app-job-card "11:30am-7:30pm (8h) 2/2 BMW - Golf Tournament pin Rivermead Golf Club 1 Role Br…" at bounding box center [112, 145] width 103 height 77
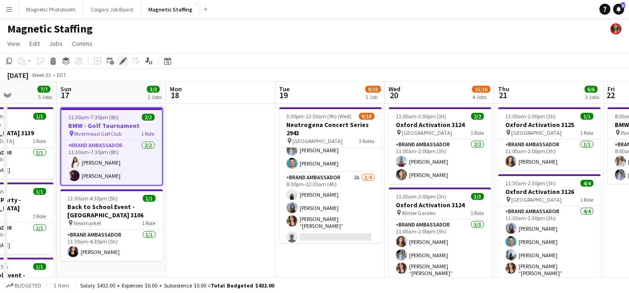
click at [124, 59] on icon "Edit" at bounding box center [123, 60] width 7 height 7
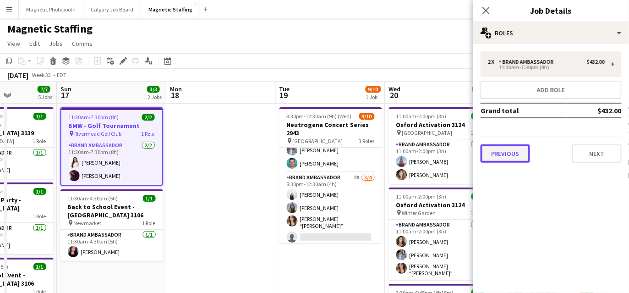
click at [514, 148] on button "Previous" at bounding box center [506, 153] width 50 height 18
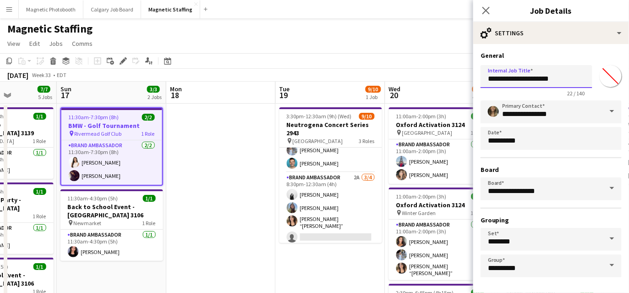
click at [560, 77] on input "**********" at bounding box center [537, 76] width 112 height 23
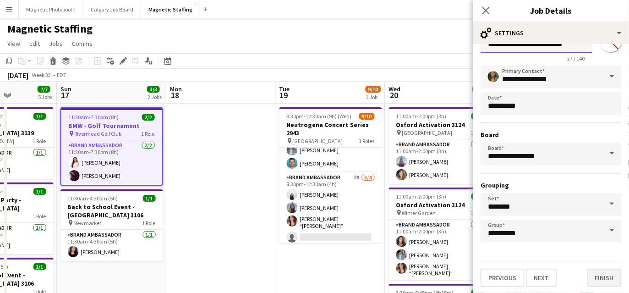
type input "**********"
click at [610, 280] on button "Finish" at bounding box center [605, 278] width 34 height 18
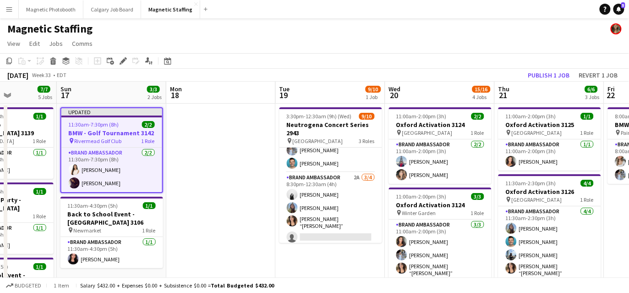
click at [505, 50] on app-page-menu "View Day view expanded Day view collapsed Month view Date picker Jump to today …" at bounding box center [314, 44] width 629 height 17
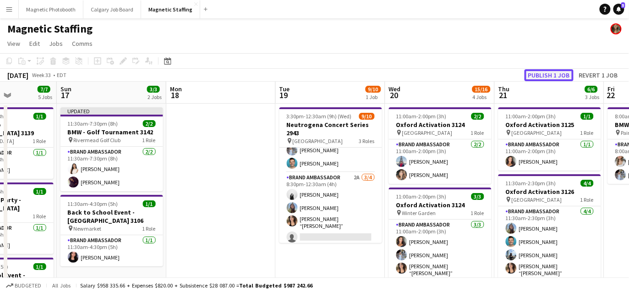
click at [550, 74] on button "Publish 1 job" at bounding box center [549, 75] width 49 height 12
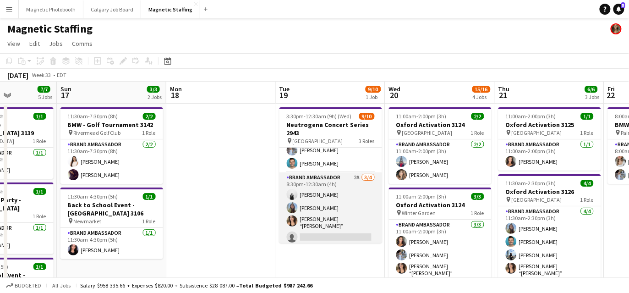
click at [342, 195] on app-card-role "Brand Ambassador 2A 3/4 8:30pm-12:30am (4h) angel kim Maria Motta Nicole “NIKKI…" at bounding box center [331, 209] width 103 height 74
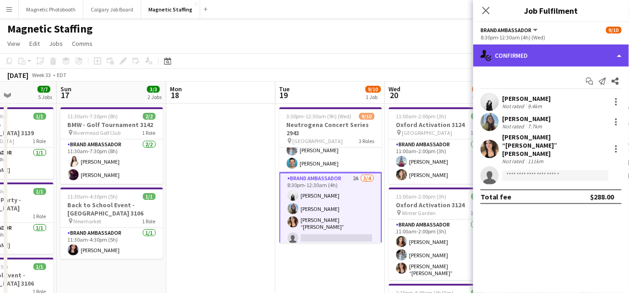
click at [497, 61] on div "single-neutral-actions-check-2 Confirmed" at bounding box center [552, 55] width 156 height 22
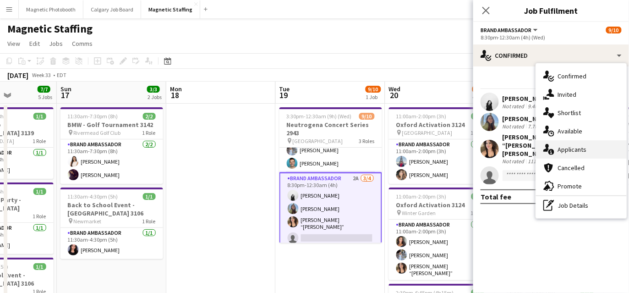
click at [545, 147] on icon "single-neutral-actions-information" at bounding box center [549, 149] width 11 height 11
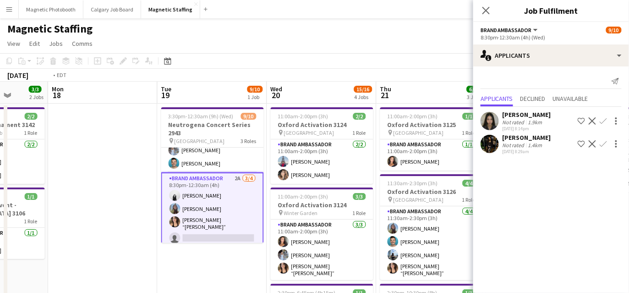
drag, startPoint x: 364, startPoint y: 199, endPoint x: 150, endPoint y: 206, distance: 213.8
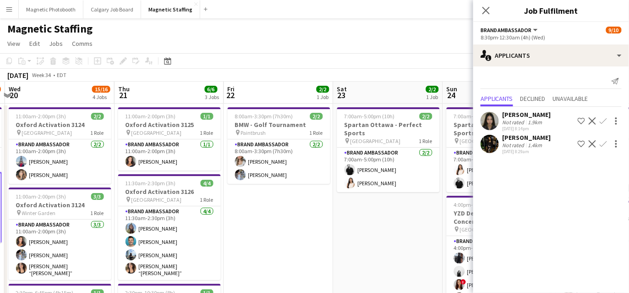
drag, startPoint x: 371, startPoint y: 134, endPoint x: 236, endPoint y: 182, distance: 143.3
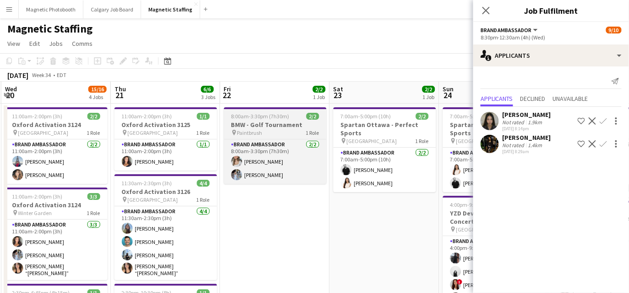
click at [259, 114] on span "8:00am-3:30pm (7h30m)" at bounding box center [261, 116] width 58 height 7
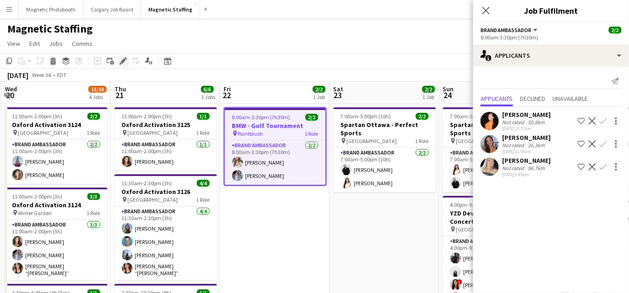
click at [124, 59] on icon "Edit" at bounding box center [123, 60] width 7 height 7
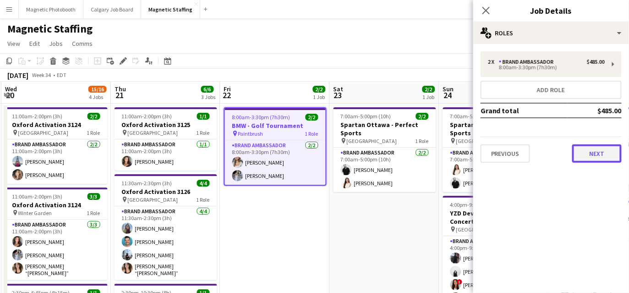
click at [611, 155] on button "Next" at bounding box center [598, 153] width 50 height 18
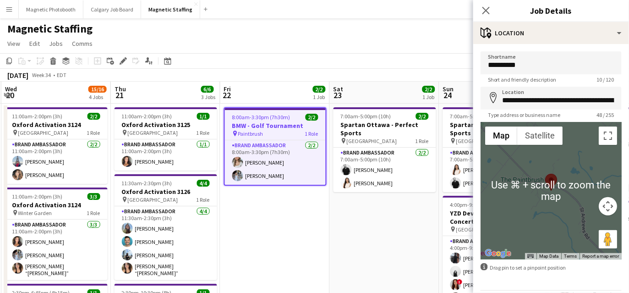
scroll to position [30, 0]
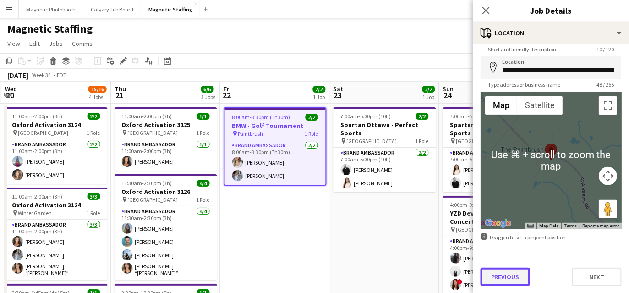
click at [499, 280] on button "Previous" at bounding box center [506, 277] width 50 height 18
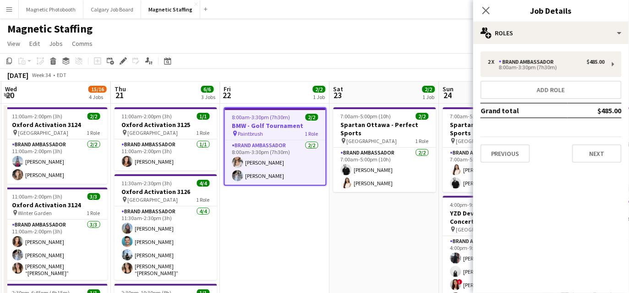
scroll to position [0, 0]
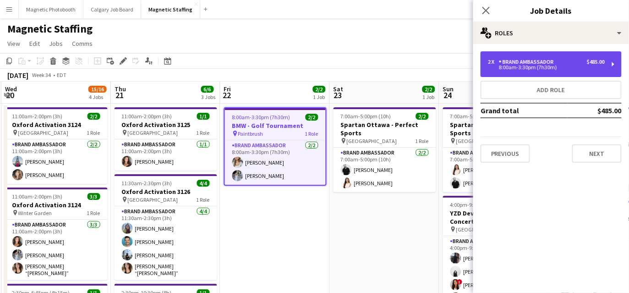
click at [543, 71] on div "2 x Brand Ambassador $485.00 8:00am-3:30pm (7h30m)" at bounding box center [551, 64] width 141 height 26
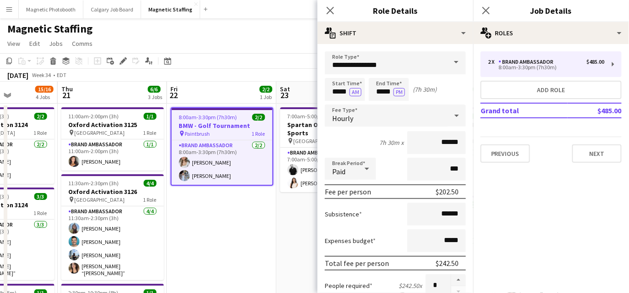
drag, startPoint x: 288, startPoint y: 100, endPoint x: 213, endPoint y: 104, distance: 75.3
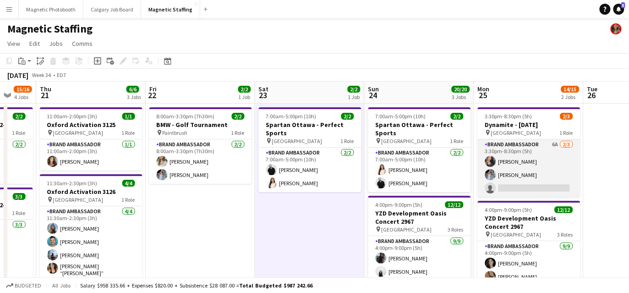
click at [507, 171] on app-card-role "Brand Ambassador 6A [DATE] 3:30pm-8:30pm (5h) [PERSON_NAME] [PERSON_NAME] singl…" at bounding box center [529, 168] width 103 height 58
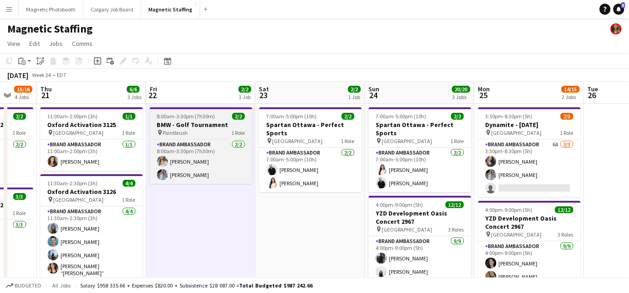
click at [197, 123] on h3 "BMW - Golf Tournament" at bounding box center [201, 125] width 103 height 8
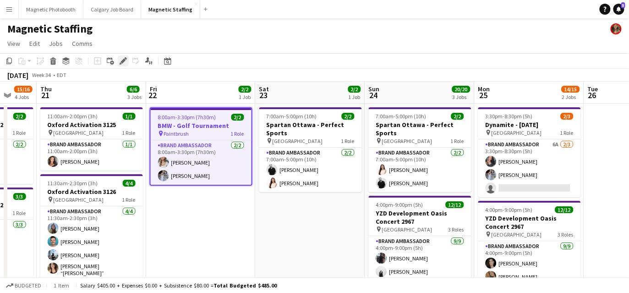
click at [124, 60] on icon at bounding box center [123, 61] width 5 height 5
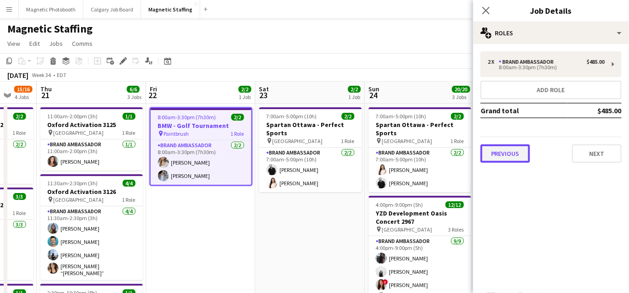
click at [505, 156] on button "Previous" at bounding box center [506, 153] width 50 height 18
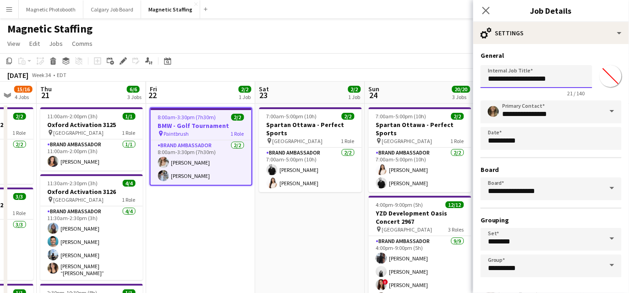
click at [568, 81] on input "**********" at bounding box center [537, 76] width 112 height 23
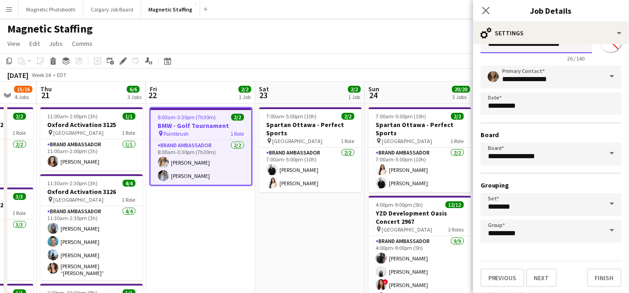
scroll to position [0, 0]
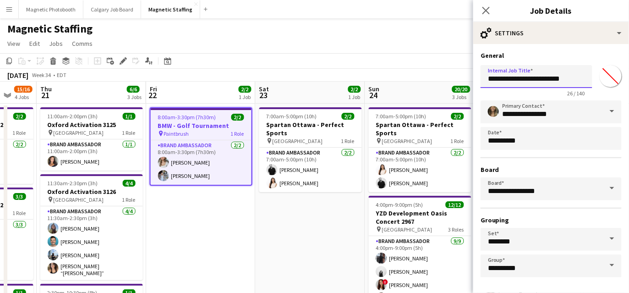
drag, startPoint x: 563, startPoint y: 80, endPoint x: 584, endPoint y: 79, distance: 21.6
click at [584, 80] on input "**********" at bounding box center [537, 76] width 112 height 23
click at [569, 77] on input "**********" at bounding box center [537, 76] width 112 height 23
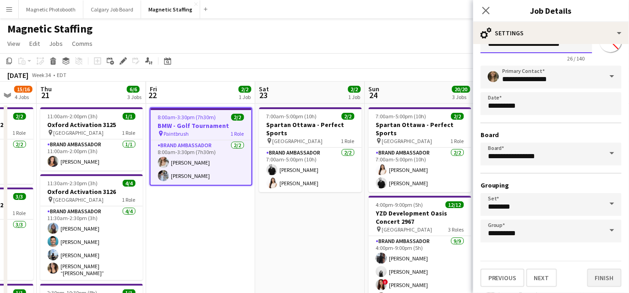
type input "**********"
click at [612, 276] on button "Finish" at bounding box center [605, 278] width 34 height 18
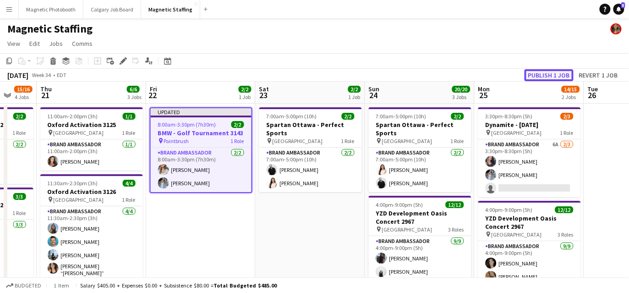
click at [564, 73] on button "Publish 1 job" at bounding box center [549, 75] width 49 height 12
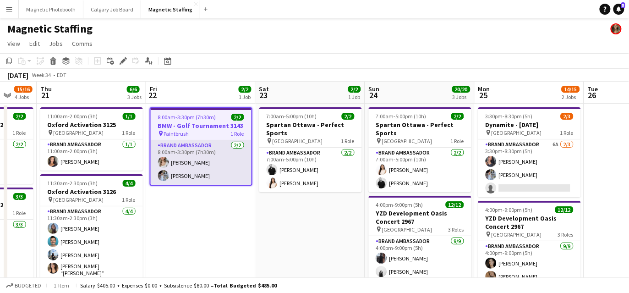
click at [179, 173] on app-card-role "Brand Ambassador 2/2 8:00am-3:30pm (7h30m) Sabrina McCaskill Heather Siemonsen" at bounding box center [201, 162] width 101 height 44
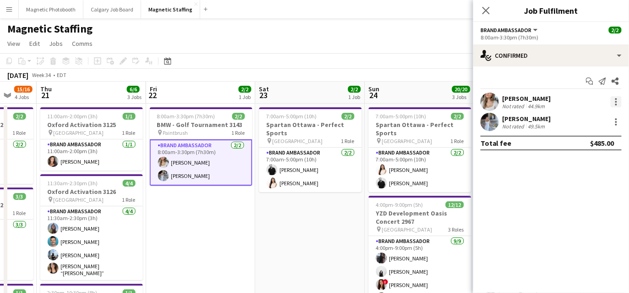
click at [612, 102] on div at bounding box center [616, 101] width 11 height 11
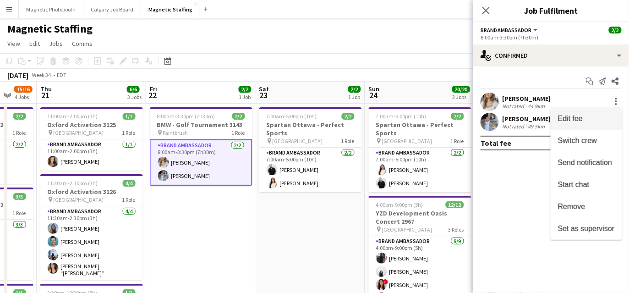
click at [597, 120] on span "Edit fee" at bounding box center [586, 119] width 57 height 8
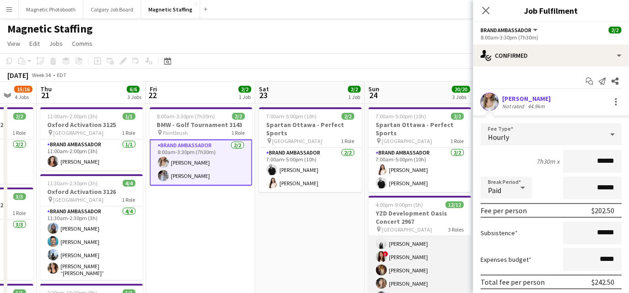
scroll to position [31, 0]
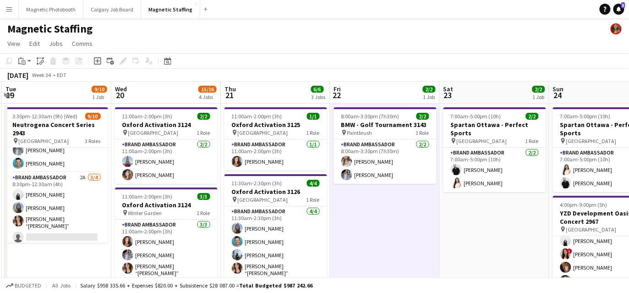
drag, startPoint x: 115, startPoint y: 259, endPoint x: 298, endPoint y: 242, distance: 184.6
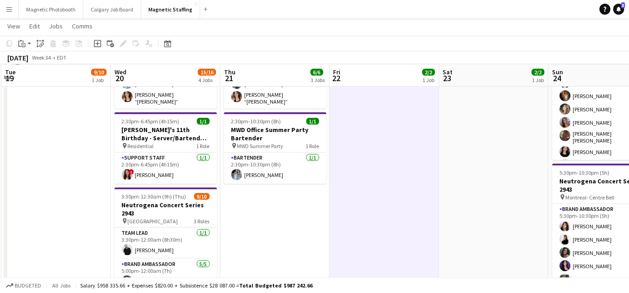
scroll to position [171, 0]
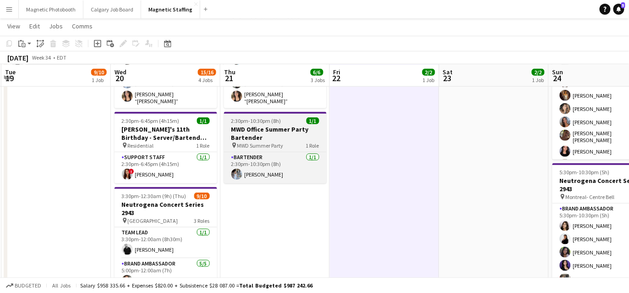
click at [253, 125] on h3 "MWD Office Summer Party Bartender" at bounding box center [275, 133] width 103 height 17
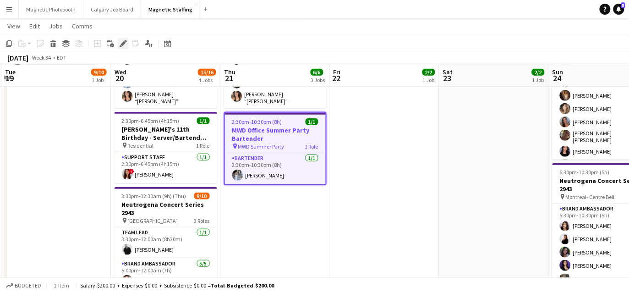
click at [124, 41] on icon "Edit" at bounding box center [123, 43] width 7 height 7
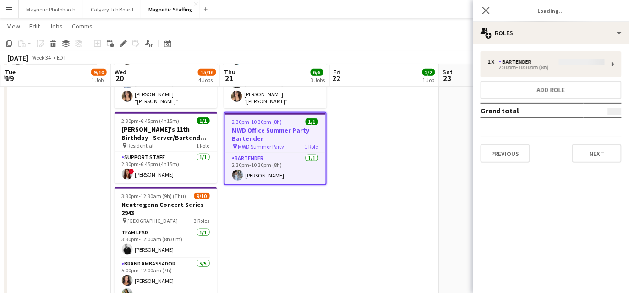
type input "*******"
click at [519, 144] on button "Previous" at bounding box center [506, 153] width 50 height 18
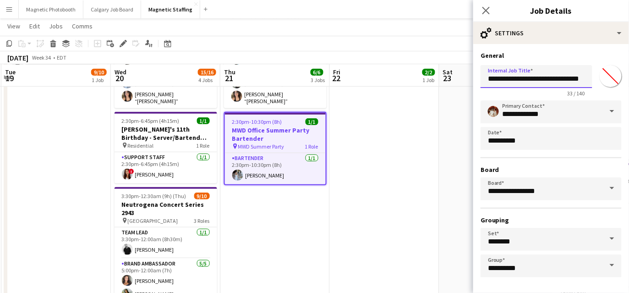
click at [579, 77] on input "**********" at bounding box center [537, 76] width 112 height 23
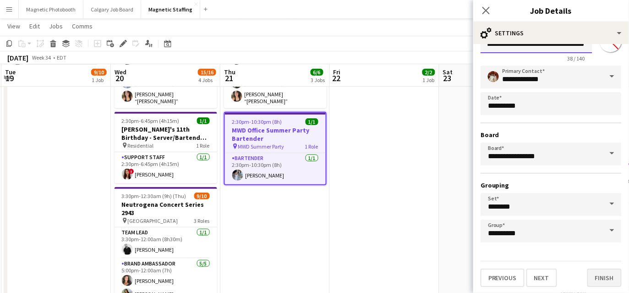
type input "**********"
click at [595, 278] on button "Finish" at bounding box center [605, 278] width 34 height 18
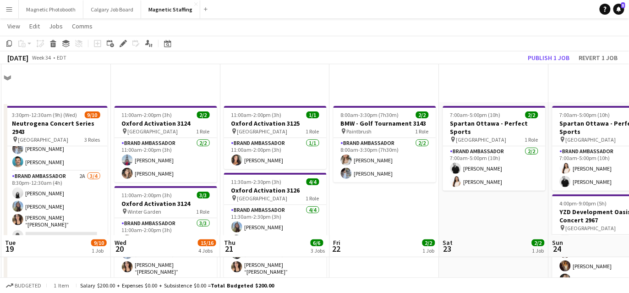
scroll to position [0, 0]
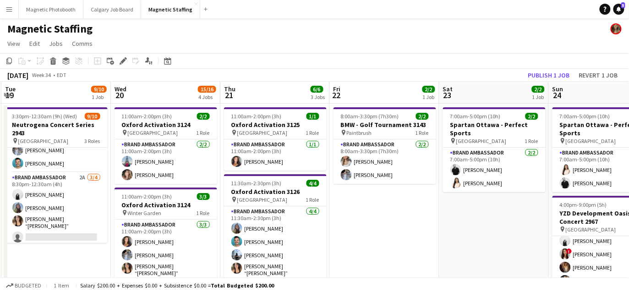
click at [543, 67] on app-toolbar "Copy Paste Paste Command V Paste with crew Command Shift V Paste linked Job [GE…" at bounding box center [314, 61] width 629 height 16
click at [545, 74] on button "Publish 1 job" at bounding box center [549, 75] width 49 height 12
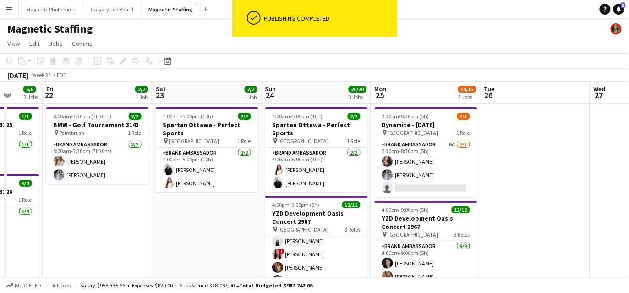
drag, startPoint x: 228, startPoint y: 226, endPoint x: 95, endPoint y: 236, distance: 133.3
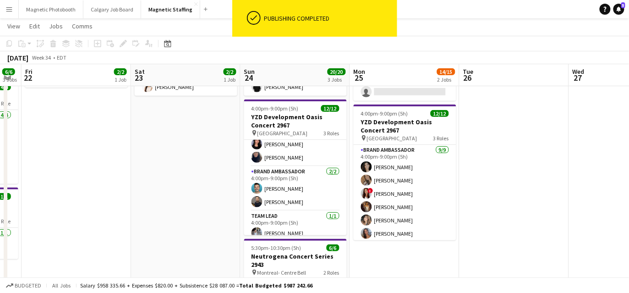
scroll to position [117, 0]
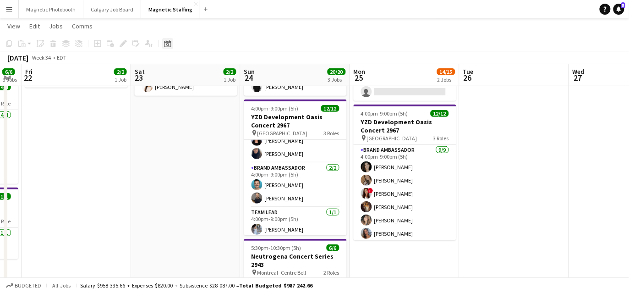
click at [169, 41] on icon at bounding box center [167, 43] width 7 height 7
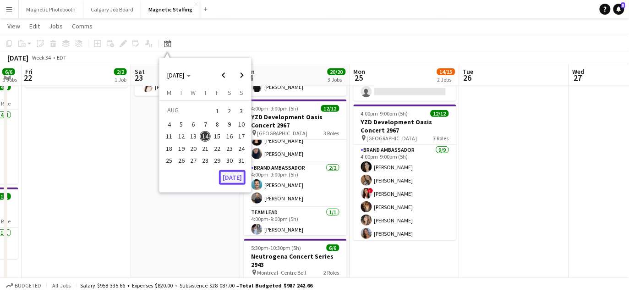
click at [226, 178] on button "[DATE]" at bounding box center [232, 177] width 27 height 15
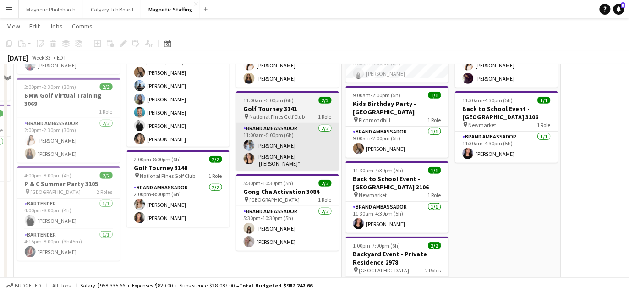
scroll to position [0, 0]
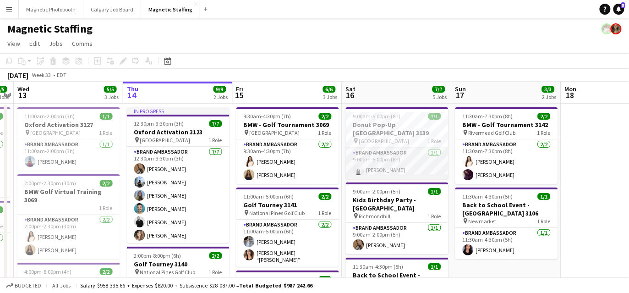
click at [399, 155] on app-card-role "Brand Ambassador 1/1 9:00am-5:00pm (8h) angel kim" at bounding box center [397, 163] width 103 height 31
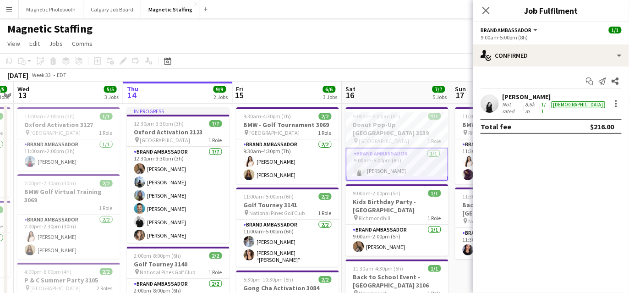
click at [495, 107] on app-user-avatar at bounding box center [490, 103] width 18 height 18
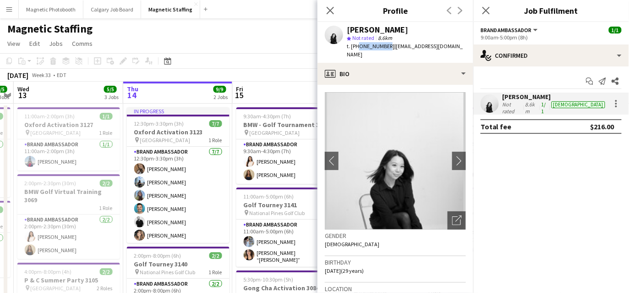
drag, startPoint x: 357, startPoint y: 46, endPoint x: 384, endPoint y: 46, distance: 27.0
click at [384, 46] on span "t. +16475263825" at bounding box center [371, 46] width 48 height 7
copy span "6475263825"
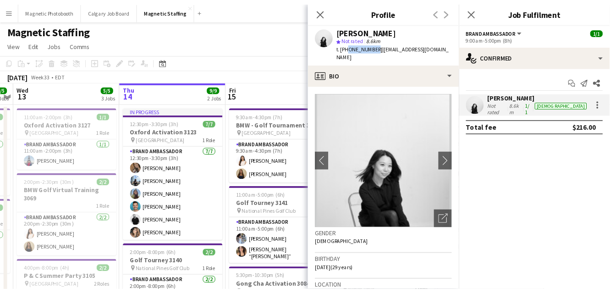
scroll to position [0, 348]
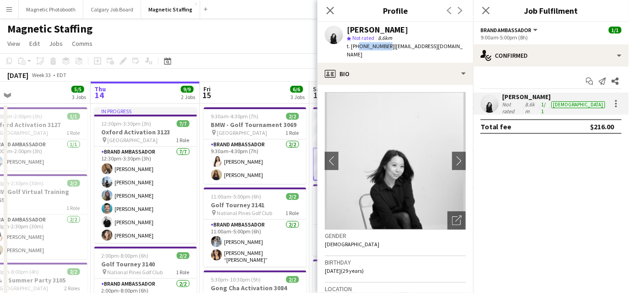
drag, startPoint x: 265, startPoint y: 176, endPoint x: 130, endPoint y: 176, distance: 135.2
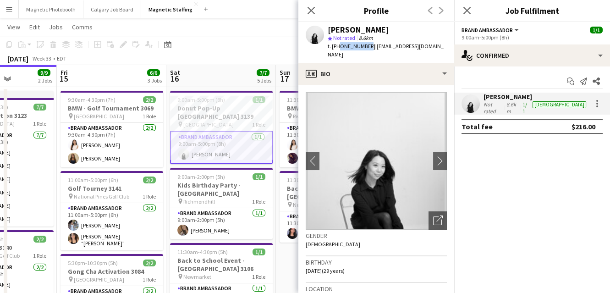
scroll to position [0, 254]
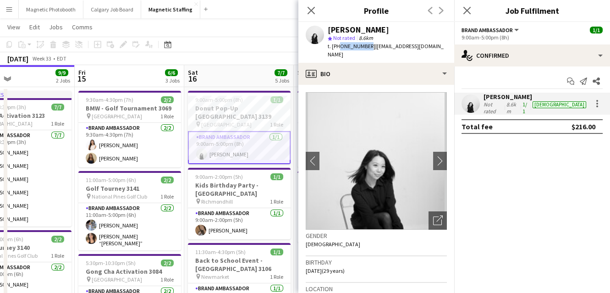
drag, startPoint x: 156, startPoint y: 137, endPoint x: 251, endPoint y: 137, distance: 94.9
click at [402, 92] on img at bounding box center [376, 161] width 141 height 138
click at [250, 135] on app-card-role "Brand Ambassador 1/1 9:00am-5:00pm (8h) angel kim" at bounding box center [239, 147] width 103 height 33
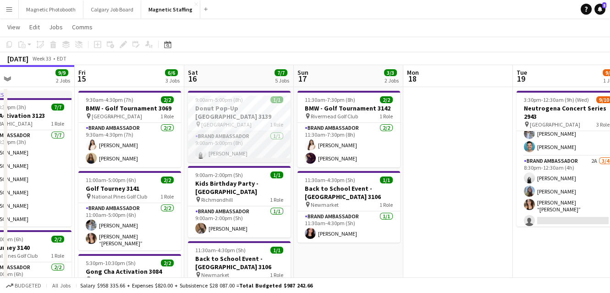
click at [213, 146] on app-card-role "Brand Ambassador 1/1 9:00am-5:00pm (8h) angel kim" at bounding box center [239, 146] width 103 height 31
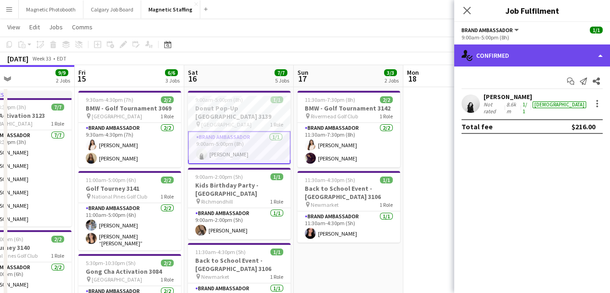
click at [549, 55] on div "single-neutral-actions-check-2 Confirmed" at bounding box center [532, 55] width 156 height 22
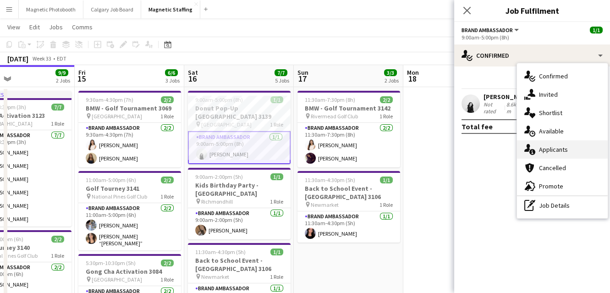
click at [547, 143] on div "single-neutral-actions-information Applicants" at bounding box center [562, 149] width 91 height 18
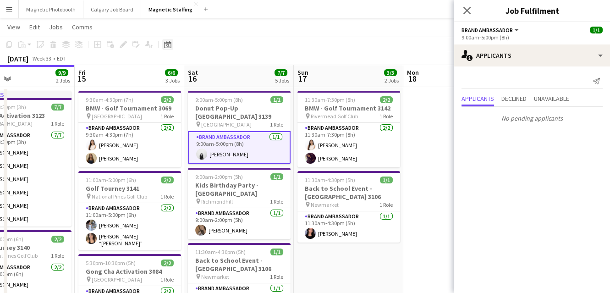
click at [169, 45] on icon "Date picker" at bounding box center [167, 44] width 7 height 7
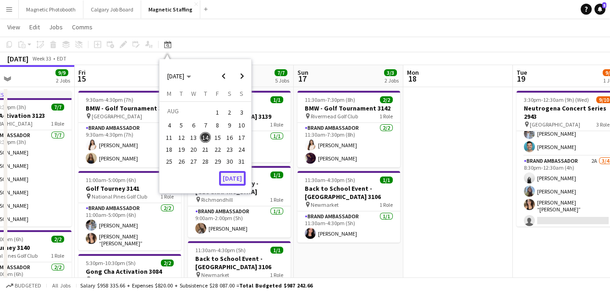
click at [229, 177] on button "[DATE]" at bounding box center [232, 178] width 27 height 15
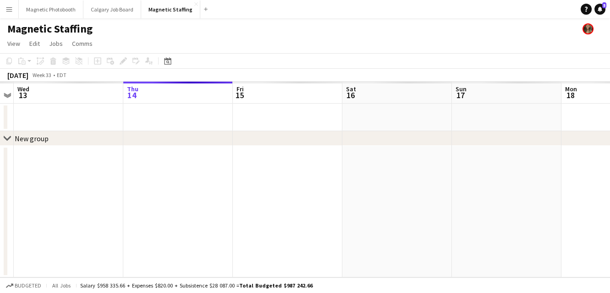
scroll to position [0, 0]
